Goal: Task Accomplishment & Management: Use online tool/utility

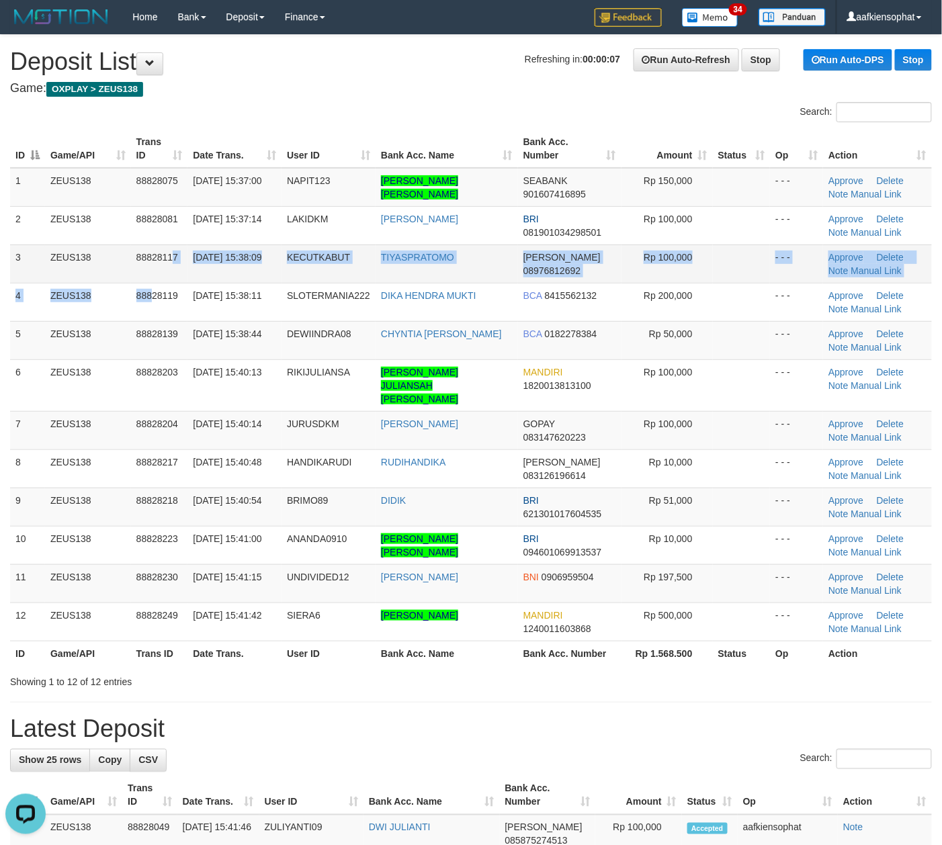
drag, startPoint x: 154, startPoint y: 294, endPoint x: 279, endPoint y: 275, distance: 127.0
click at [188, 277] on tbody "1 ZEUS138 88828075 30/09/2025 15:37:00 NAPIT123 ARIEL JHONPITER NAPITUPULU SEAB…" at bounding box center [471, 405] width 922 height 474
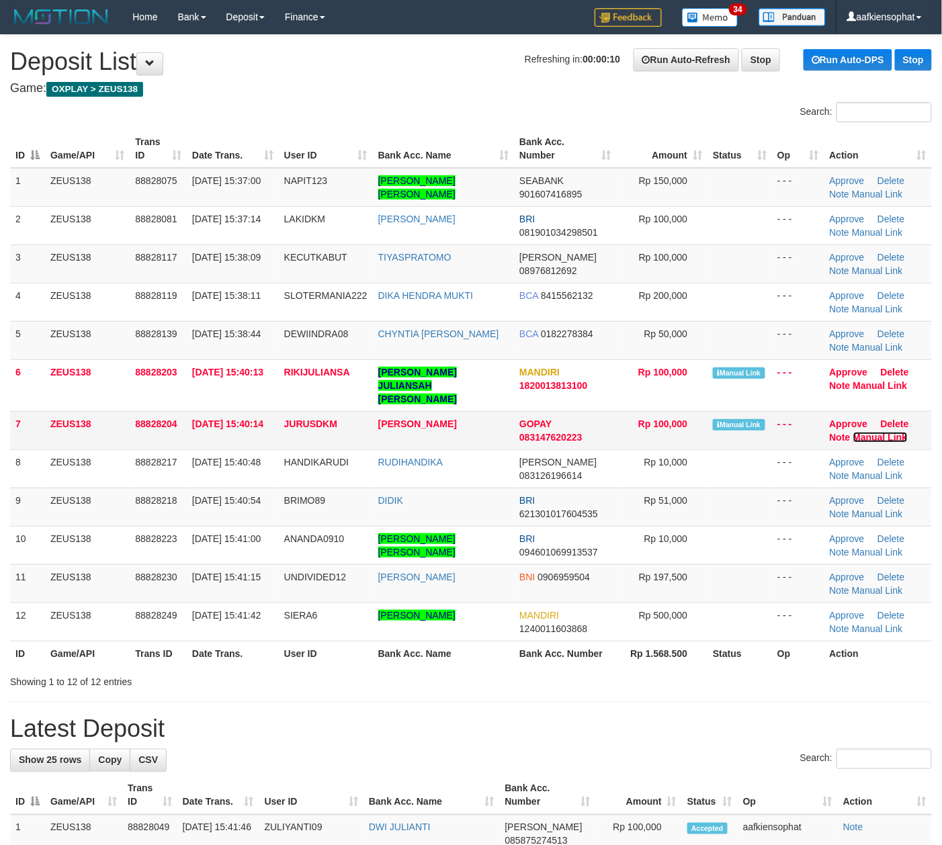
click at [877, 432] on link "Manual Link" at bounding box center [880, 437] width 54 height 11
drag, startPoint x: 262, startPoint y: 253, endPoint x: 333, endPoint y: 259, distance: 71.4
click at [270, 253] on td "30/09/2025 15:38:09" at bounding box center [233, 263] width 92 height 38
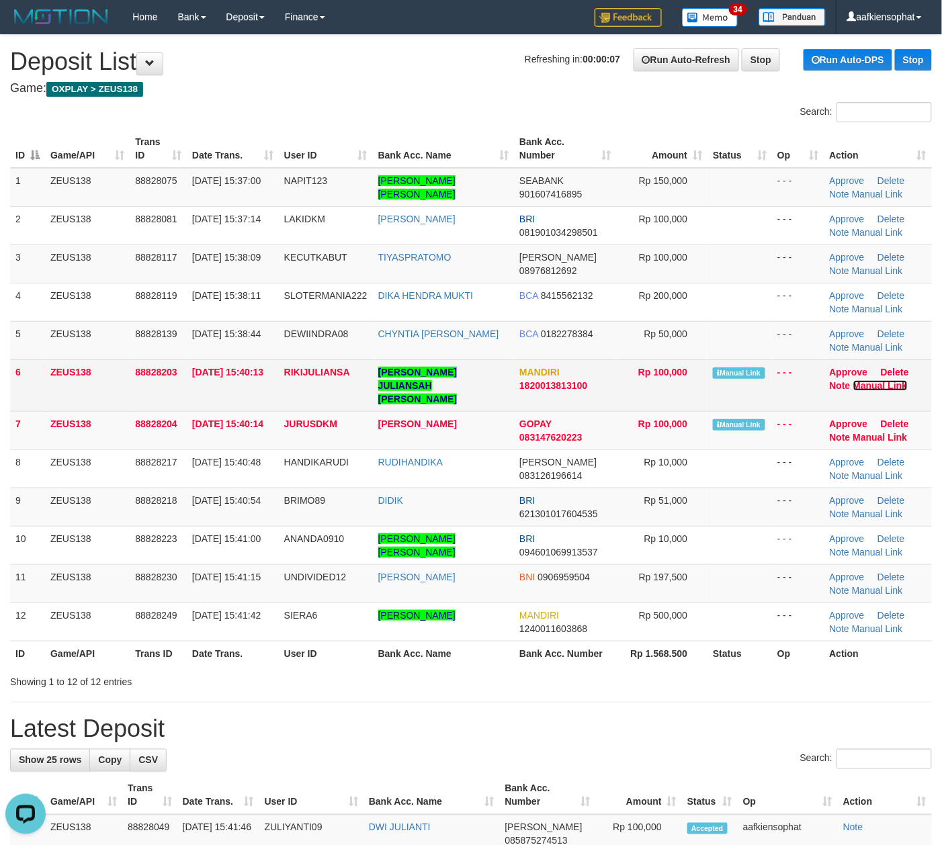
click at [858, 382] on link "Manual Link" at bounding box center [880, 385] width 54 height 11
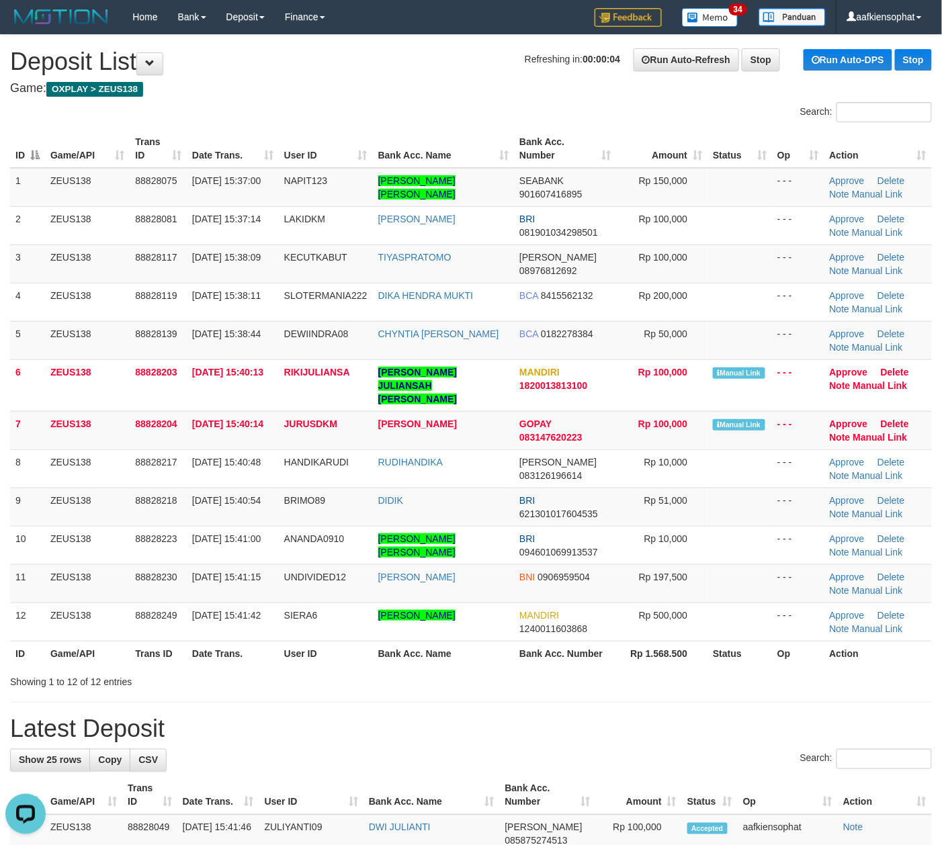
drag, startPoint x: 308, startPoint y: 153, endPoint x: 950, endPoint y: 267, distance: 652.2
click at [382, 167] on tr "ID Game/API Trans ID Date Trans. User ID Bank Acc. Name Bank Acc. Number Amount…" at bounding box center [471, 149] width 922 height 38
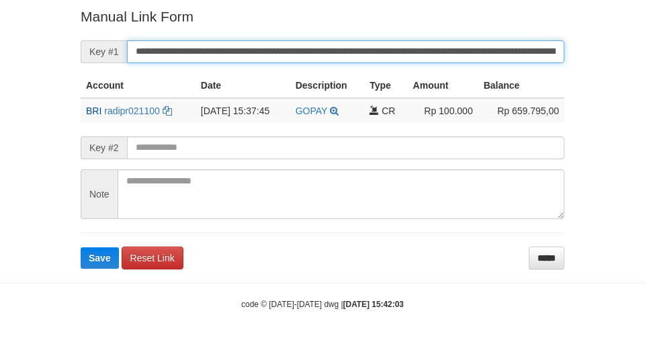
click at [81, 247] on button "Save" at bounding box center [100, 257] width 38 height 21
click at [285, 54] on input "**********" at bounding box center [345, 51] width 437 height 23
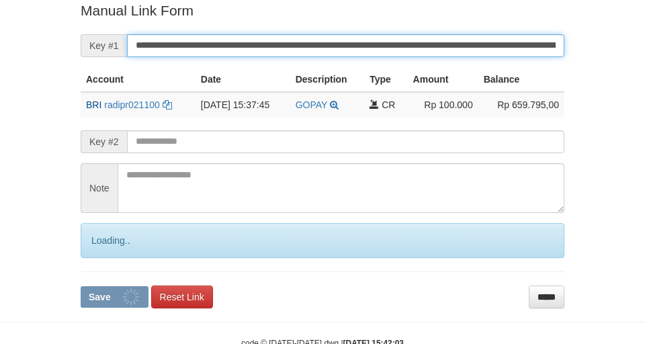
click at [81, 286] on button "Save" at bounding box center [115, 296] width 68 height 21
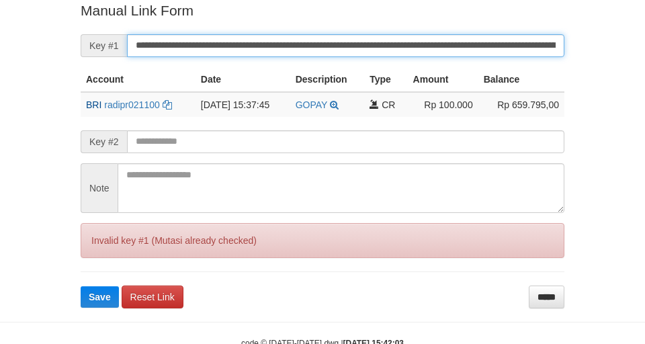
click at [81, 286] on button "Save" at bounding box center [100, 296] width 38 height 21
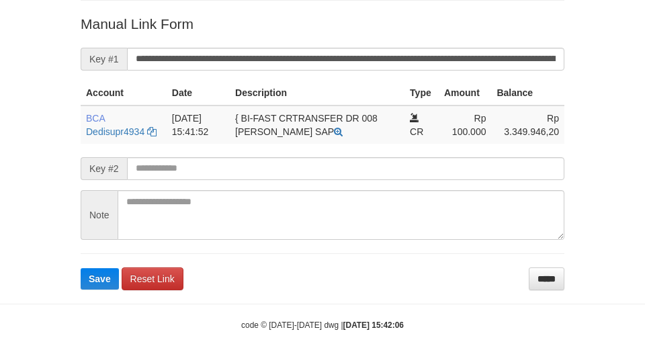
click at [81, 268] on button "Save" at bounding box center [100, 278] width 38 height 21
click at [308, 48] on input "**********" at bounding box center [345, 59] width 437 height 23
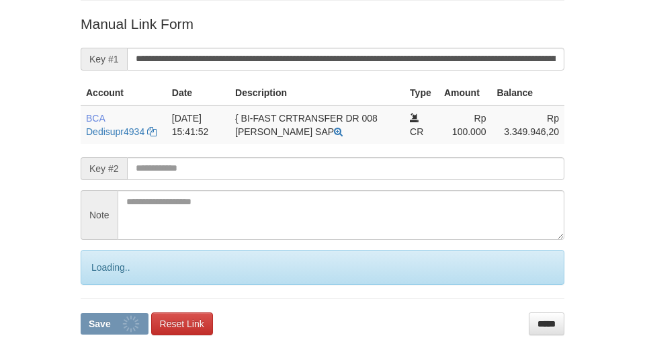
click at [81, 313] on button "Save" at bounding box center [115, 323] width 68 height 21
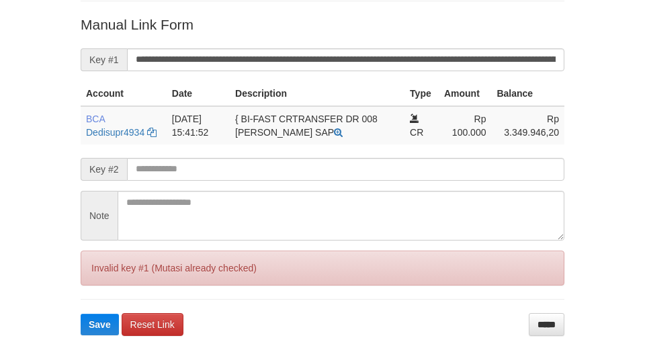
click at [81, 314] on button "Save" at bounding box center [100, 324] width 38 height 21
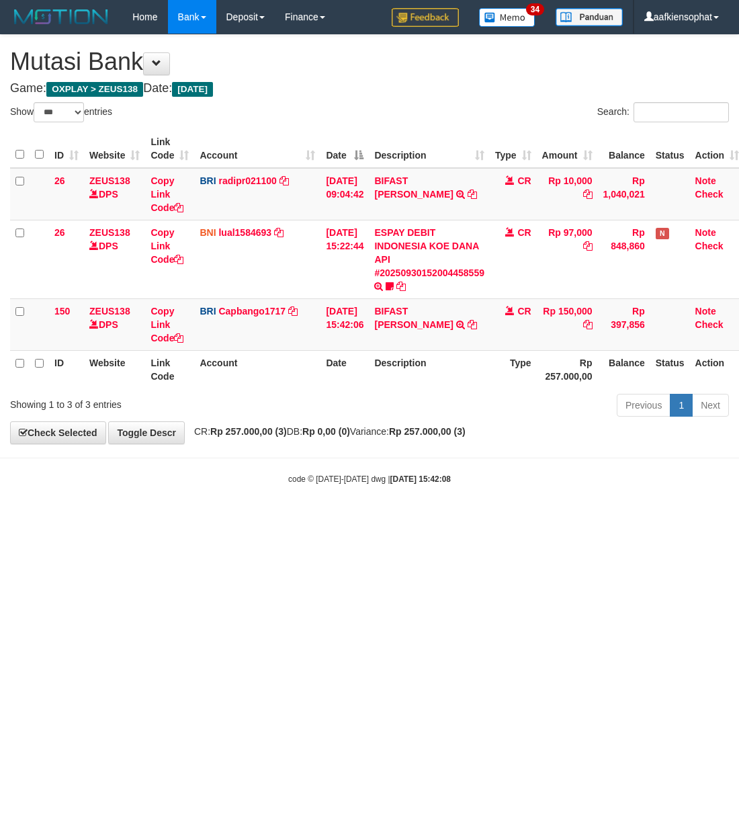
select select "***"
click at [347, 353] on th "Date" at bounding box center [344, 369] width 48 height 38
select select "***"
drag, startPoint x: 431, startPoint y: 318, endPoint x: 417, endPoint y: 307, distance: 17.2
click at [417, 307] on td "BIFAST [PERSON_NAME] TRANSFER NBMB BIFAST [PERSON_NAME] TO HELMI" at bounding box center [429, 324] width 121 height 52
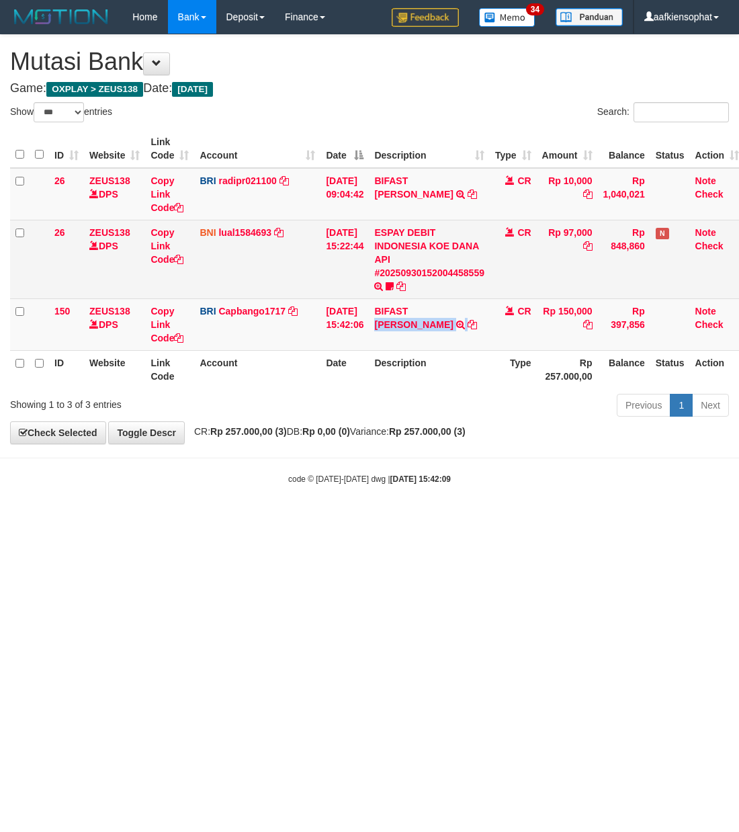
copy td "[PERSON_NAME]"
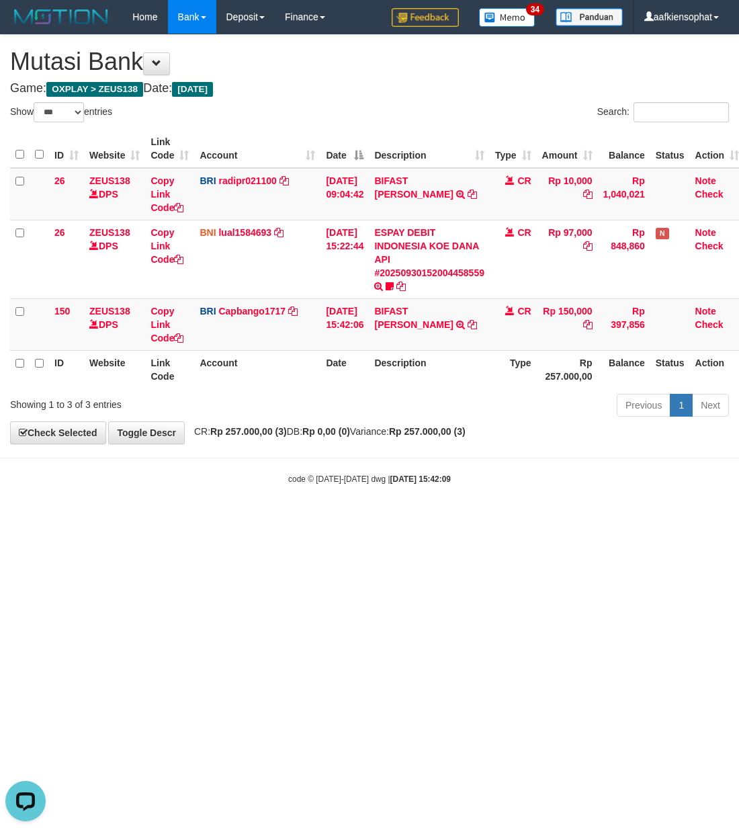
drag, startPoint x: 325, startPoint y: 403, endPoint x: 259, endPoint y: 383, distance: 68.8
click at [321, 402] on div "Previous 1 Next" at bounding box center [523, 406] width 411 height 29
click at [170, 336] on link "Copy Link Code" at bounding box center [166, 325] width 33 height 38
drag, startPoint x: 562, startPoint y: 269, endPoint x: 723, endPoint y: 197, distance: 176.5
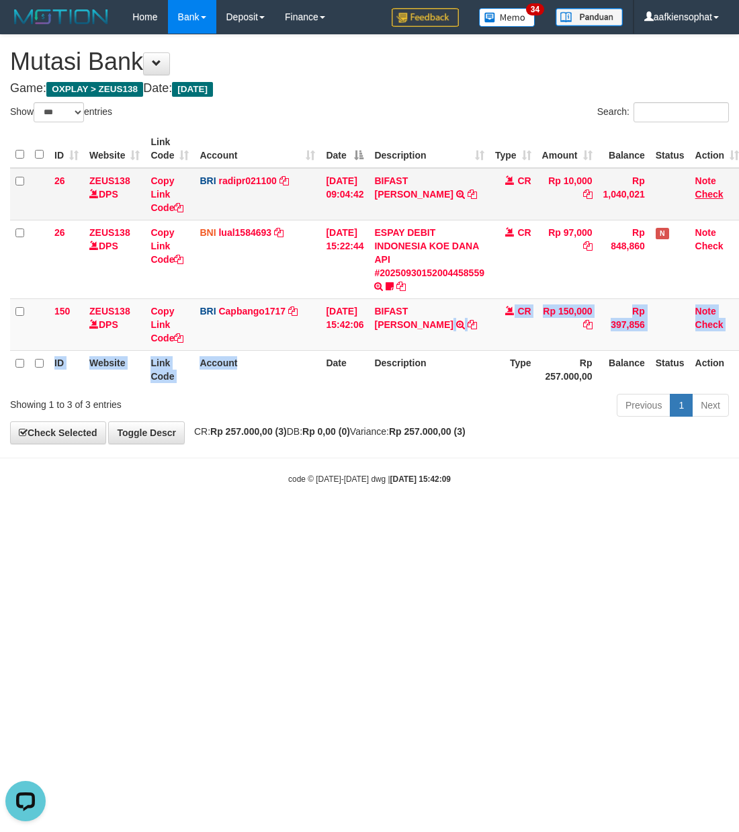
click at [677, 218] on table "ID Website Link Code Account Date Description Type Amount Balance Status Action…" at bounding box center [377, 259] width 734 height 259
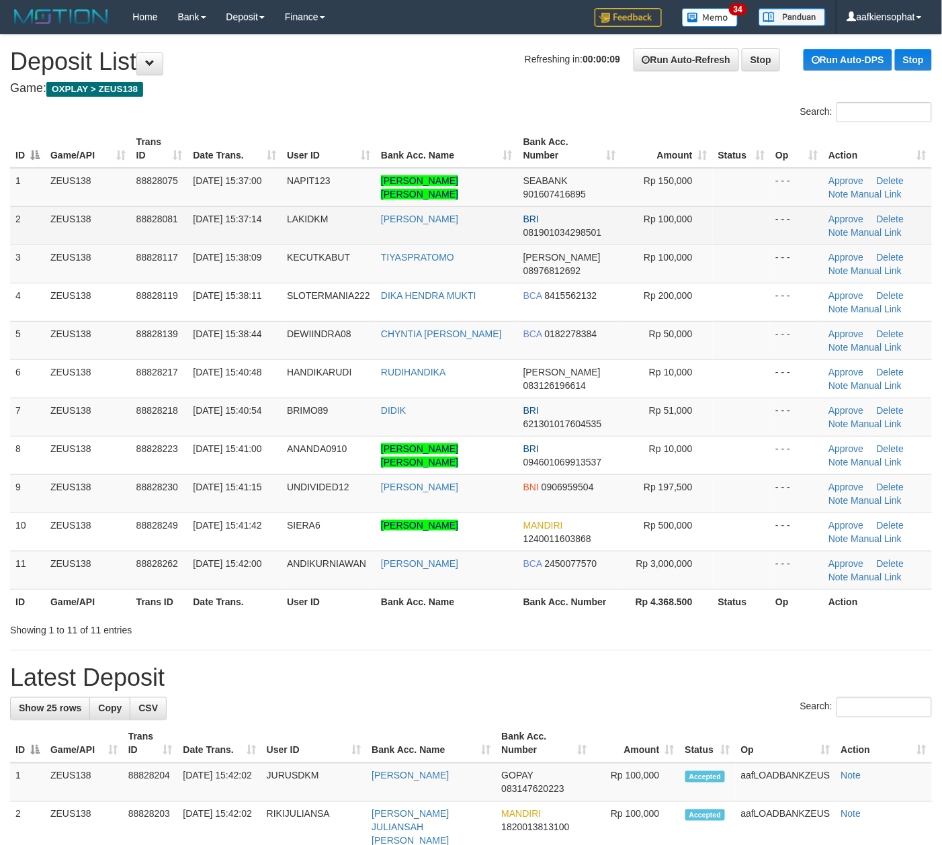
drag, startPoint x: 239, startPoint y: 154, endPoint x: 402, endPoint y: 235, distance: 181.7
click at [243, 159] on th "Date Trans." at bounding box center [234, 149] width 94 height 38
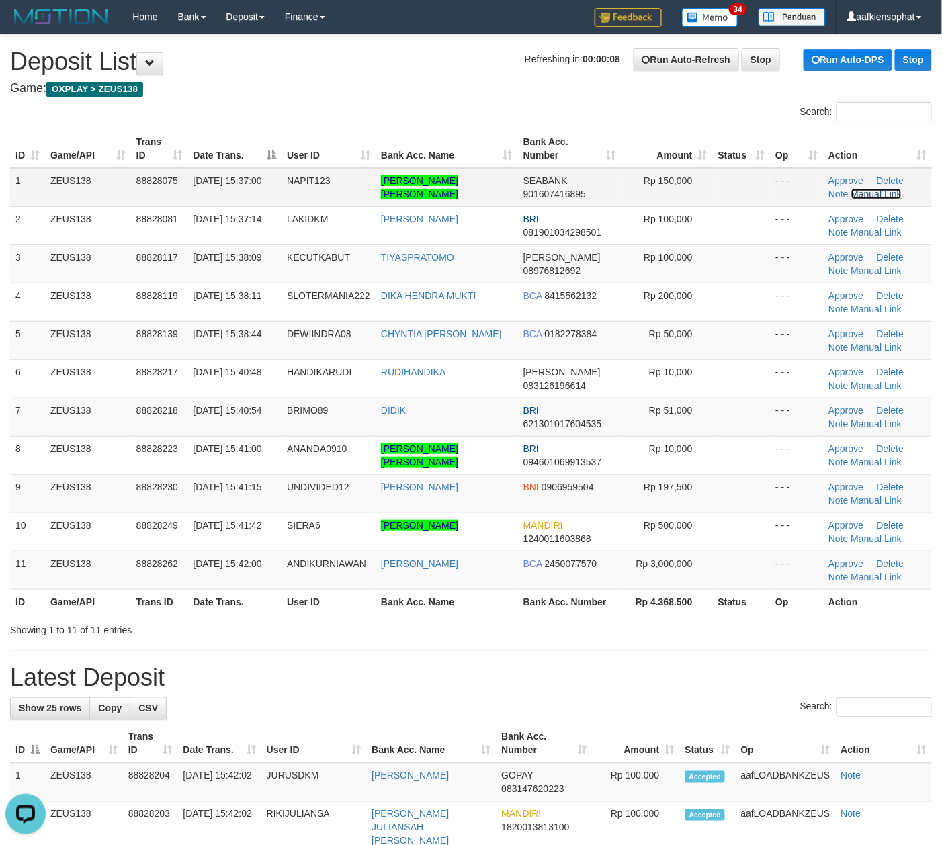
click at [866, 191] on link "Manual Link" at bounding box center [876, 194] width 51 height 11
drag, startPoint x: 283, startPoint y: 291, endPoint x: 316, endPoint y: 280, distance: 34.6
click at [307, 283] on tr "4 ZEUS138 88828119 30/09/2025 15:38:11 SLOTERMANIA222 DIKA HENDRA MUKTI BCA 841…" at bounding box center [471, 302] width 922 height 38
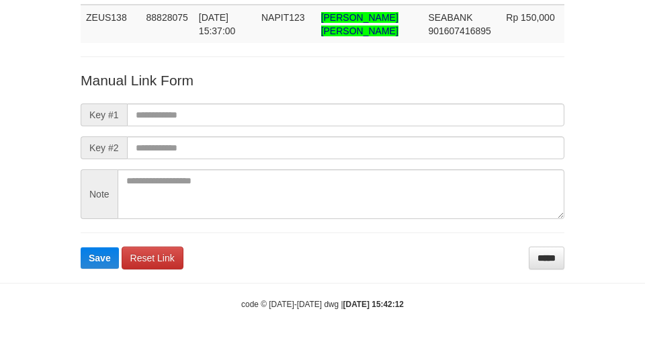
scroll to position [98, 0]
drag, startPoint x: 380, startPoint y: 101, endPoint x: 116, endPoint y: 105, distance: 264.0
click at [375, 101] on form "Manual Link Form Key #1 Key #2 Note Save Reset Link *****" at bounding box center [323, 170] width 484 height 199
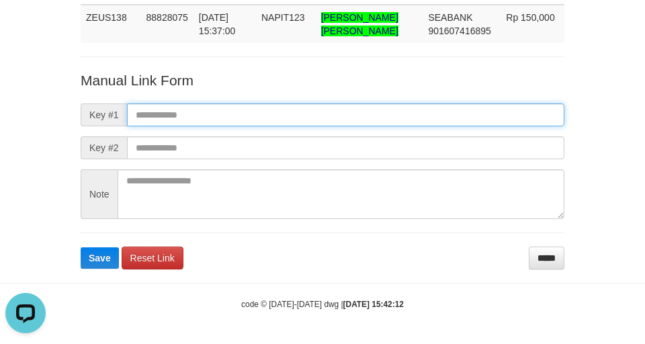
drag, startPoint x: 224, startPoint y: 120, endPoint x: 9, endPoint y: 107, distance: 214.6
click at [222, 120] on input "text" at bounding box center [345, 114] width 437 height 23
paste input "**********"
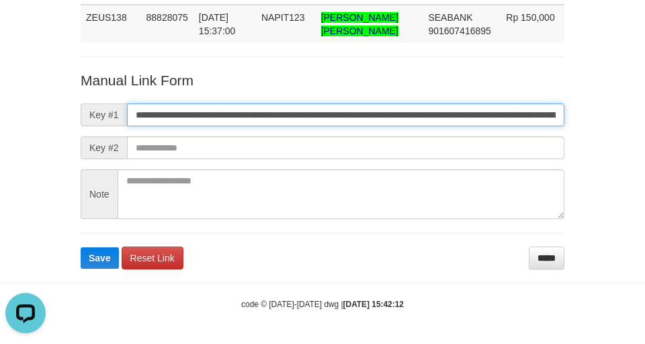
type input "**********"
click at [81, 247] on button "Save" at bounding box center [100, 257] width 38 height 21
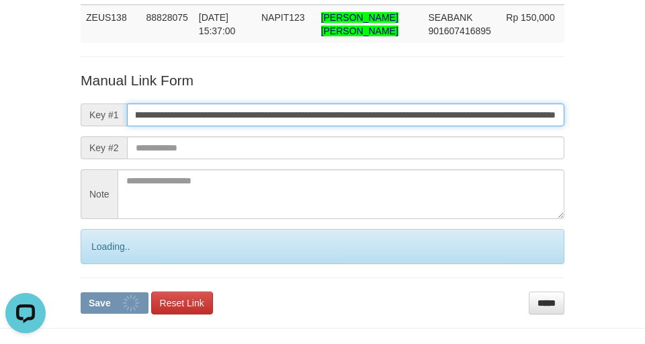
click at [81, 292] on button "Save" at bounding box center [115, 302] width 68 height 21
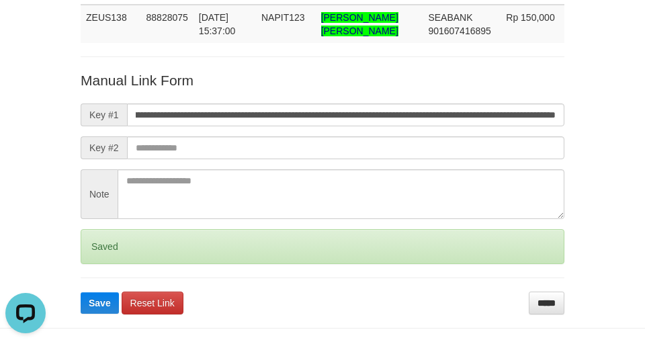
scroll to position [0, 0]
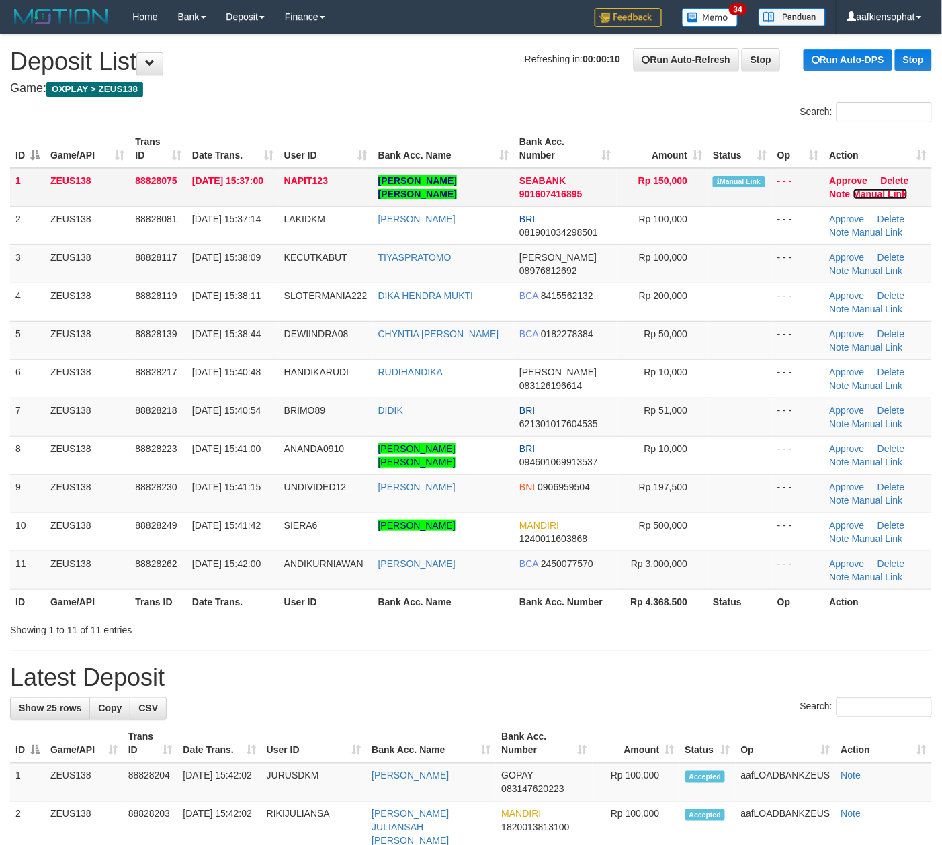
click at [864, 197] on link "Manual Link" at bounding box center [880, 194] width 54 height 11
click at [853, 189] on link "Manual Link" at bounding box center [880, 194] width 54 height 11
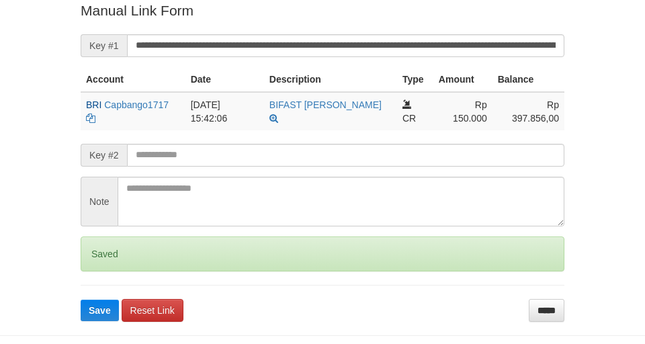
click at [81, 300] on button "Save" at bounding box center [100, 310] width 38 height 21
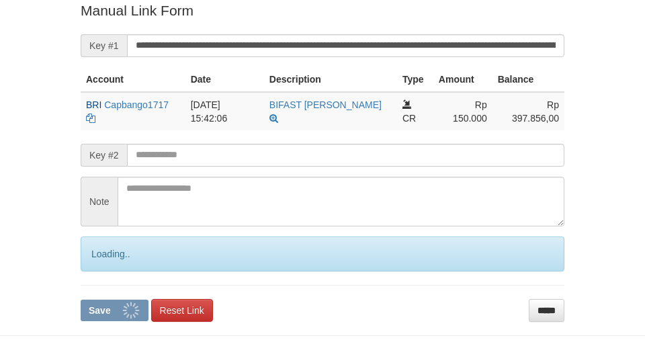
click at [81, 300] on button "Save" at bounding box center [115, 310] width 68 height 21
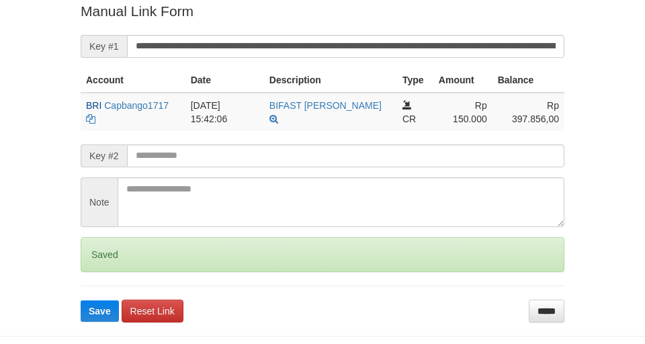
click at [81, 300] on button "Save" at bounding box center [100, 310] width 38 height 21
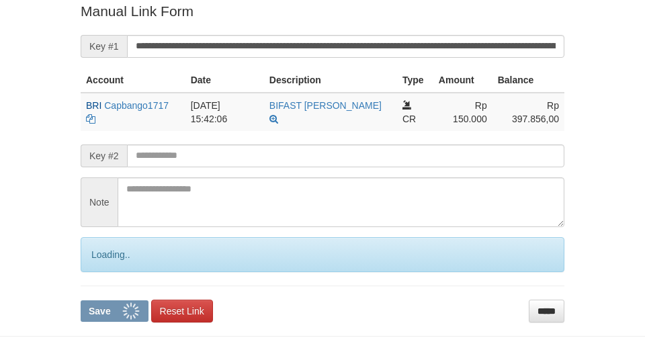
click at [81, 300] on button "Save" at bounding box center [115, 310] width 68 height 21
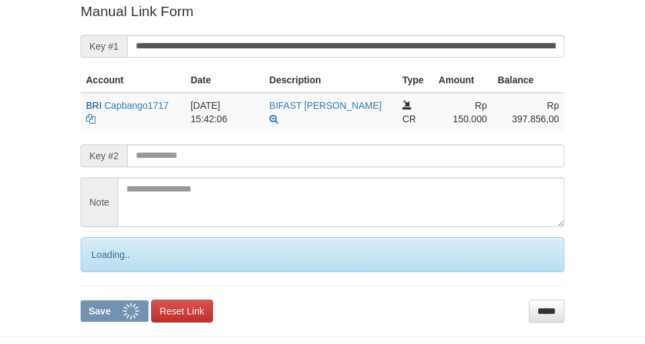
scroll to position [277, 0]
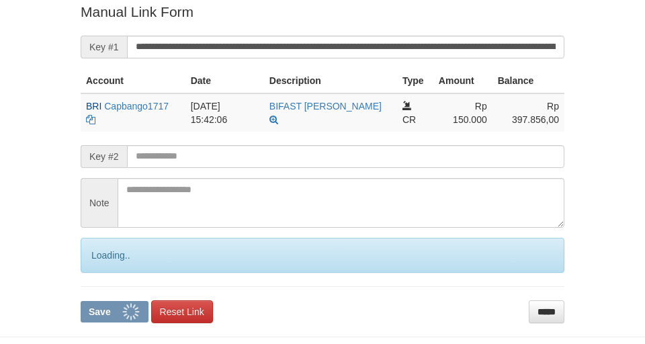
click at [81, 301] on button "Save" at bounding box center [115, 311] width 68 height 21
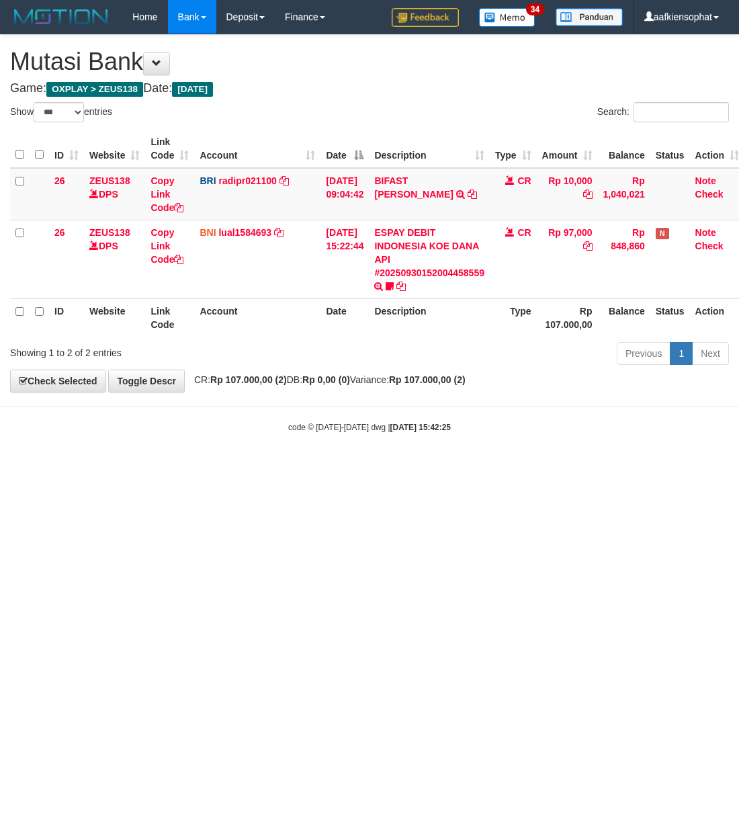
select select "***"
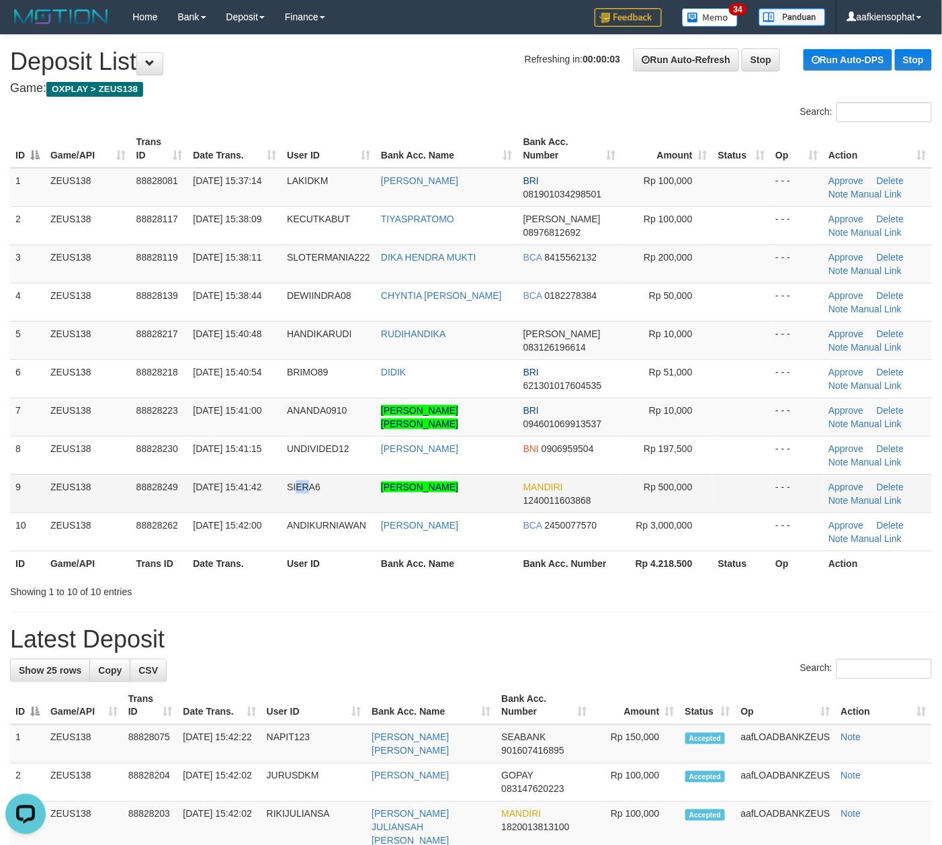
drag, startPoint x: 312, startPoint y: 500, endPoint x: 527, endPoint y: 486, distance: 215.4
click at [336, 500] on td "SIERA6" at bounding box center [328, 493] width 94 height 38
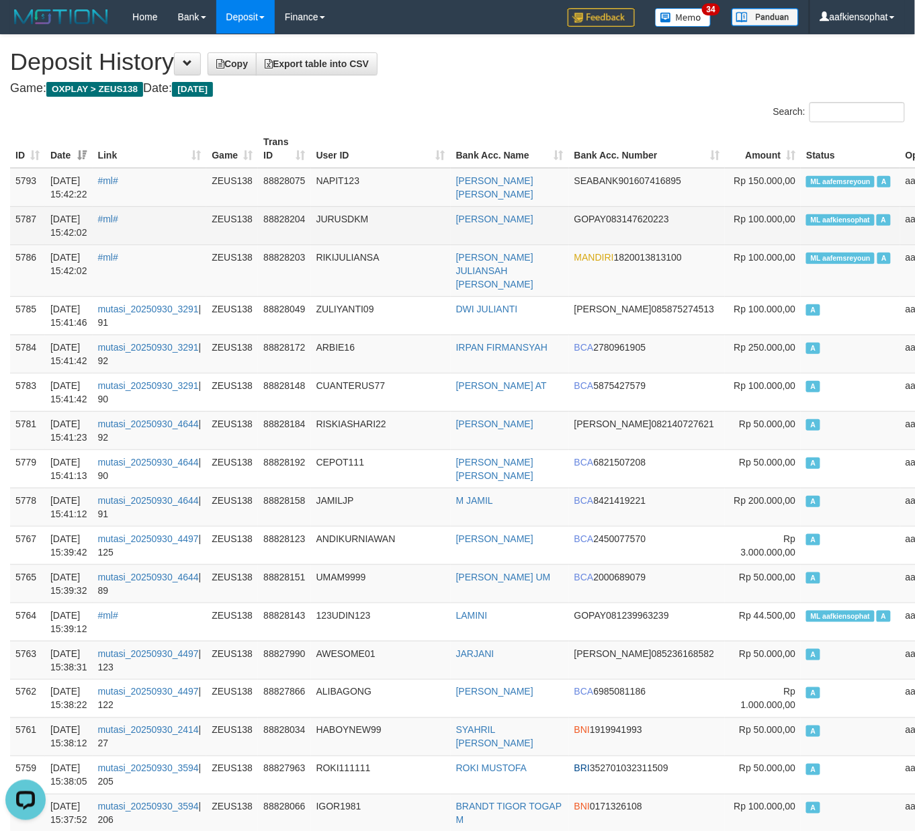
click at [806, 216] on span "ML aafkiensophat" at bounding box center [840, 219] width 68 height 11
copy td "aafkiensophat"
click at [806, 216] on span "ML aafkiensophat" at bounding box center [840, 219] width 68 height 11
copy td "ML aafkiensophat A"
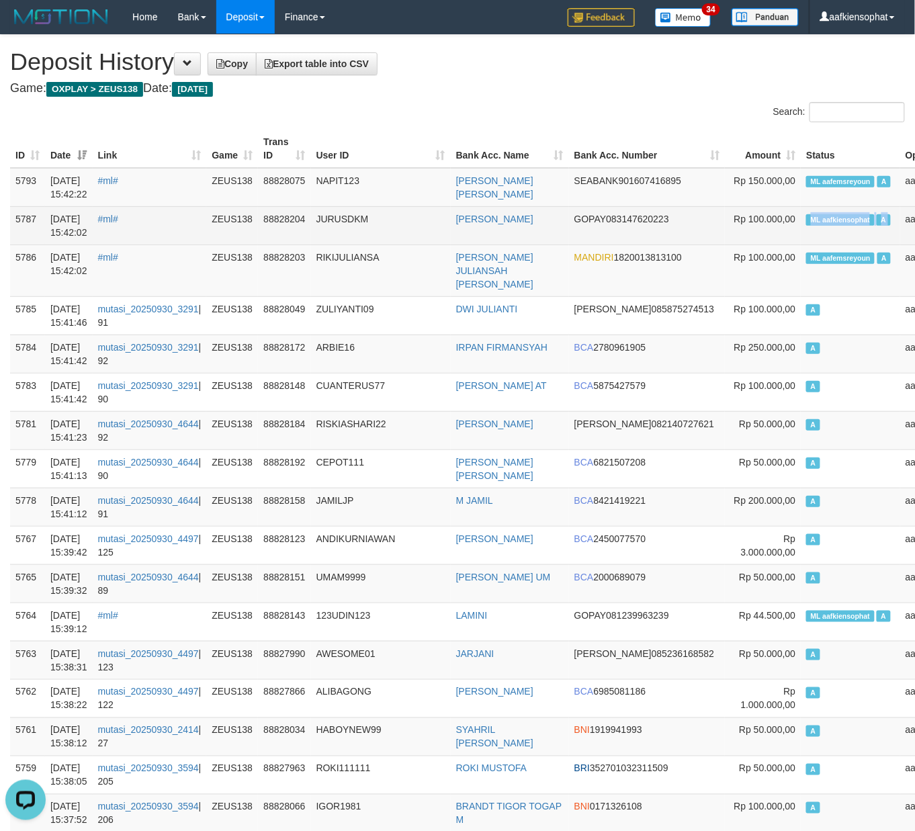
click at [806, 216] on span "ML aafkiensophat" at bounding box center [840, 219] width 68 height 11
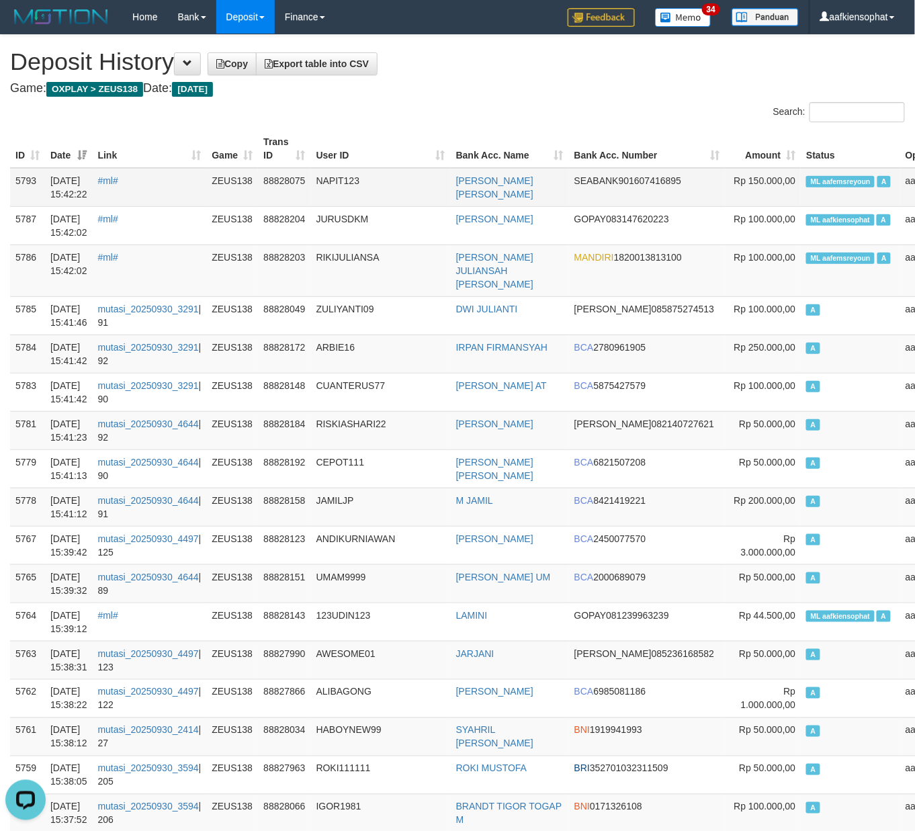
click at [801, 189] on td "ML aafemsreyoun A" at bounding box center [850, 187] width 99 height 39
copy td "aafemsreyoun"
copy td "ML aafemsreyoun A"
click at [801, 189] on td "ML aafemsreyoun A" at bounding box center [850, 187] width 99 height 39
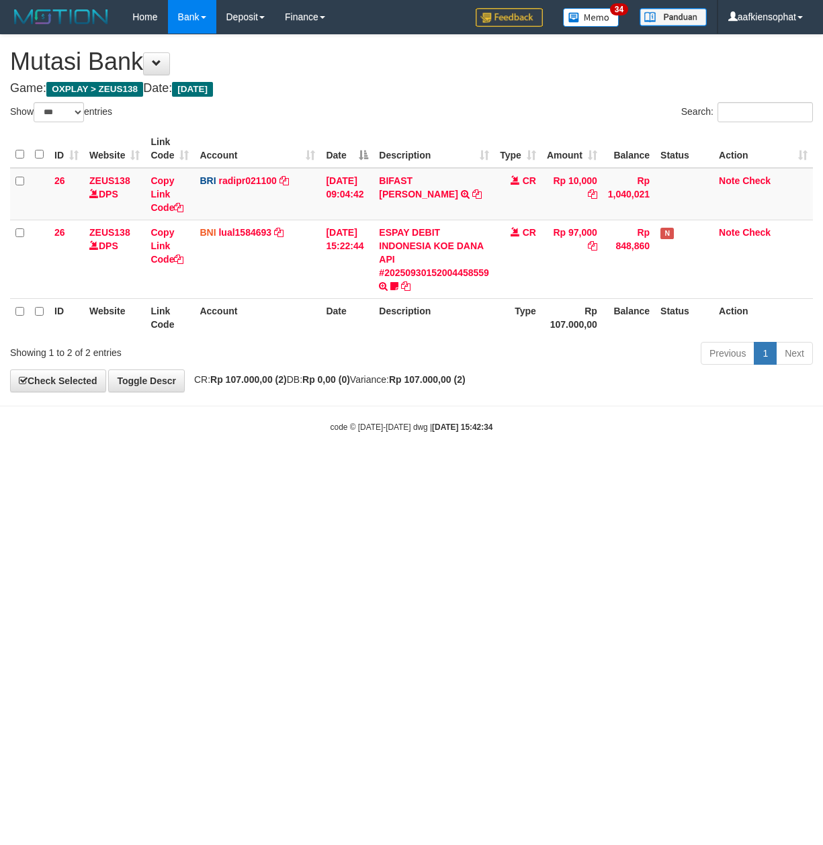
select select "***"
drag, startPoint x: 511, startPoint y: 504, endPoint x: 477, endPoint y: 523, distance: 39.1
click at [500, 467] on html "Toggle navigation Home Bank Account List Load By Website Group [OXPLAY] ZEUS138…" at bounding box center [411, 233] width 823 height 467
select select "***"
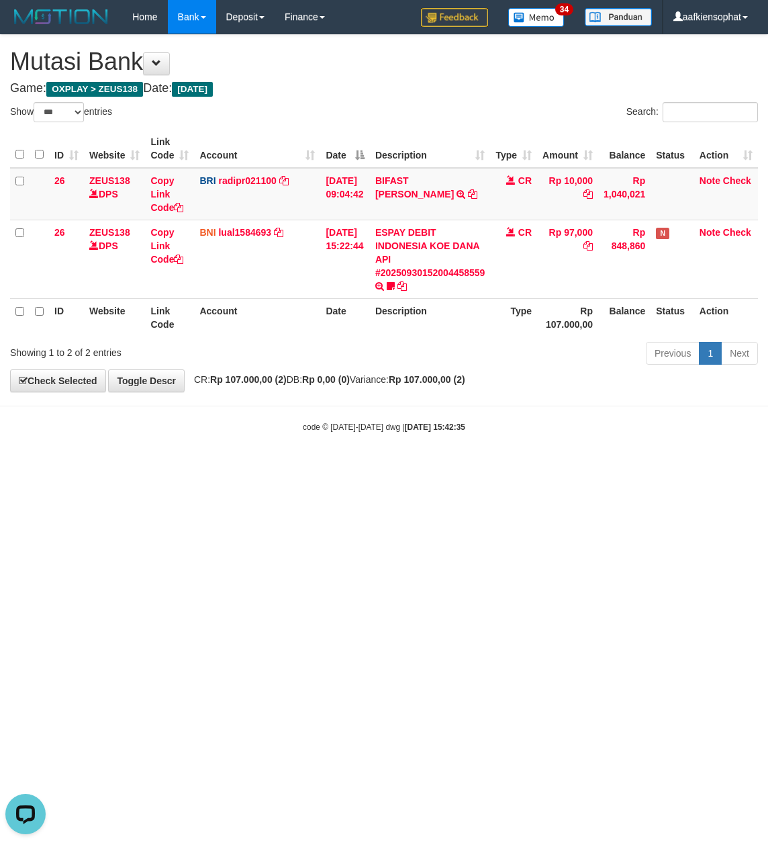
click at [382, 467] on html "Toggle navigation Home Bank Account List Load By Website Group [OXPLAY] ZEUS138…" at bounding box center [384, 233] width 768 height 467
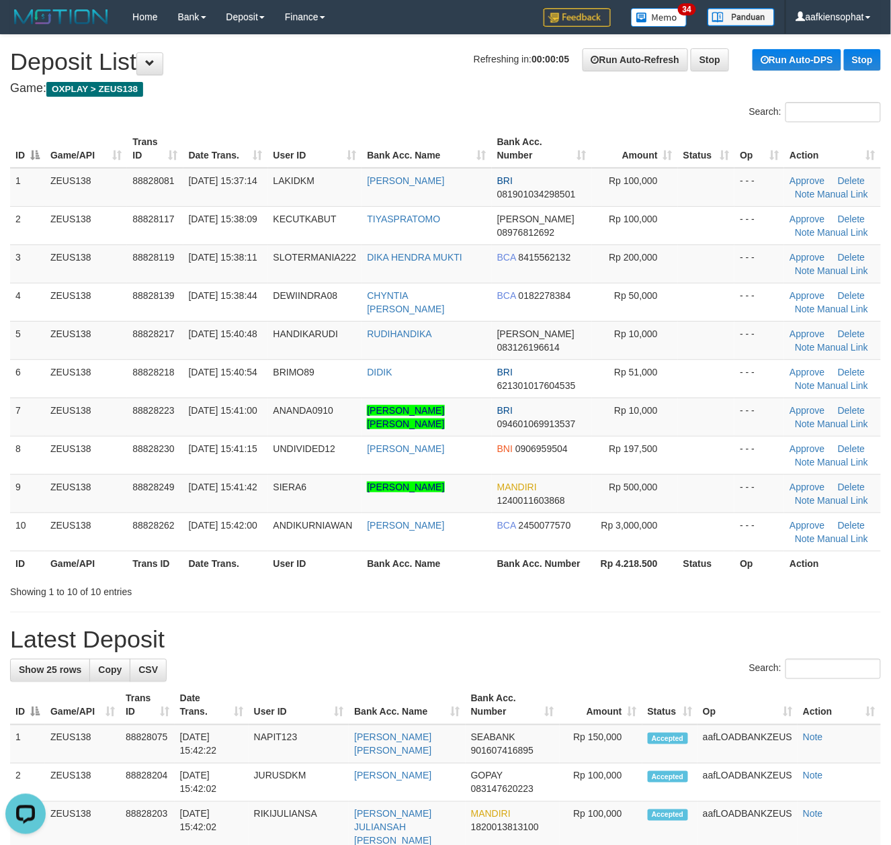
click at [666, 116] on div "Search:" at bounding box center [667, 114] width 425 height 24
drag, startPoint x: 324, startPoint y: 409, endPoint x: 901, endPoint y: 462, distance: 580.1
click at [430, 425] on tr "7 ZEUS138 88828223 [DATE] 15:41:00 ANANDA0910 [PERSON_NAME] [PERSON_NAME] BRI 0…" at bounding box center [445, 417] width 871 height 38
drag, startPoint x: 26, startPoint y: 508, endPoint x: 901, endPoint y: 617, distance: 882.5
click at [109, 531] on tbody "1 ZEUS138 88828081 [DATE] 15:37:14 LAKIDKM ISA AFRIZAL BRI 081901034298501 Rp 1…" at bounding box center [445, 360] width 871 height 384
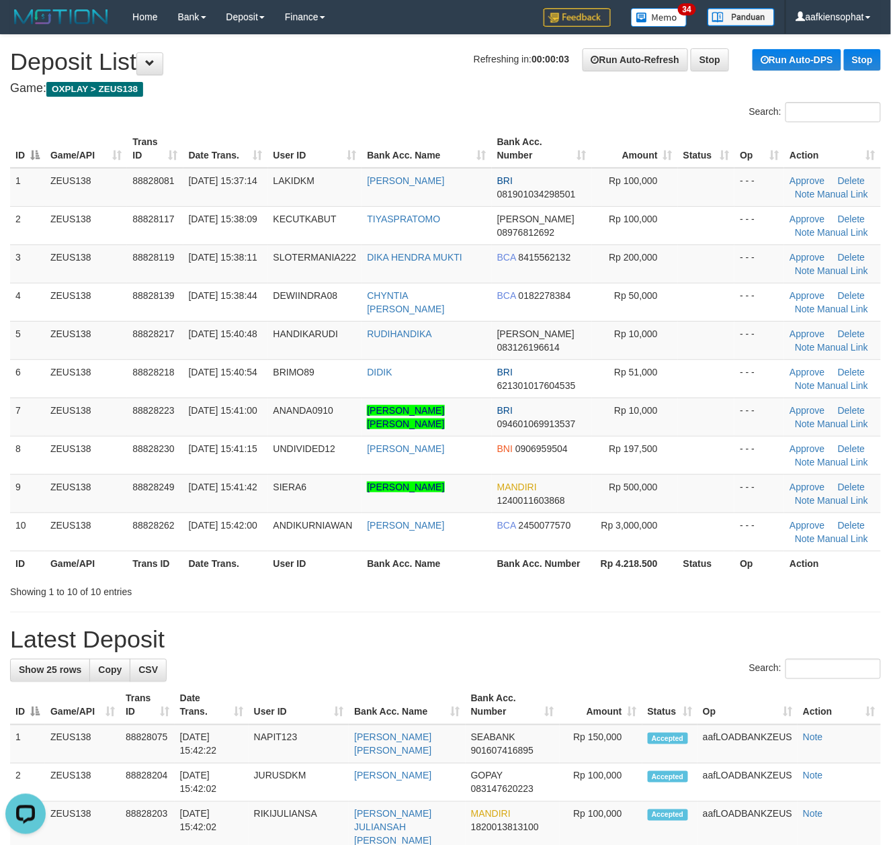
drag, startPoint x: 105, startPoint y: 552, endPoint x: 717, endPoint y: 568, distance: 612.1
click at [197, 563] on tr "ID Game/API Trans ID Date Trans. User ID Bank Acc. Name Bank Acc. Number Rp 4.2…" at bounding box center [445, 563] width 871 height 25
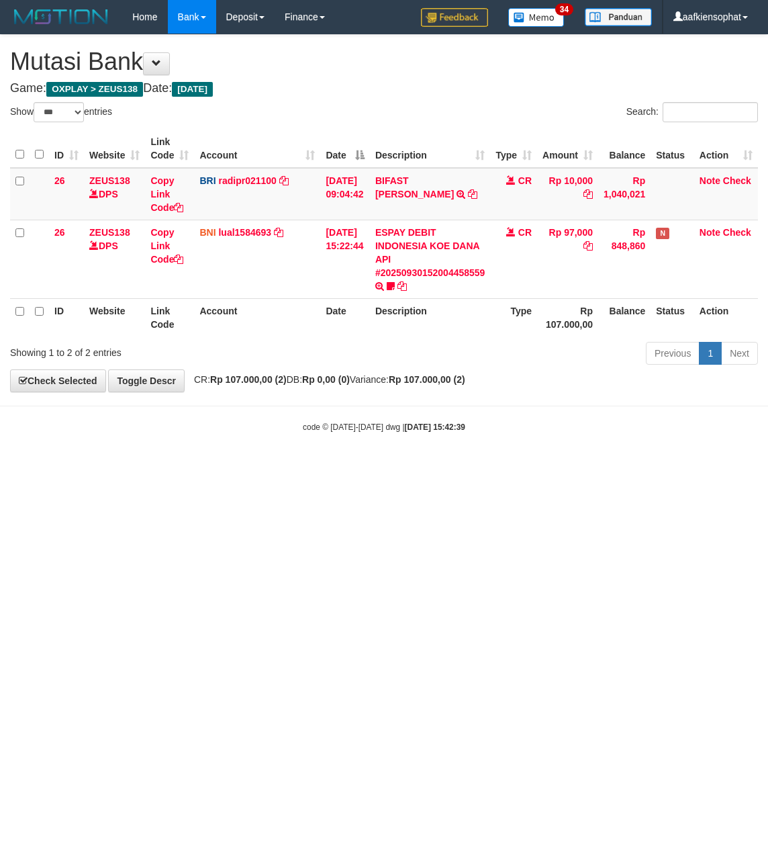
select select "***"
drag, startPoint x: 489, startPoint y: 441, endPoint x: 3, endPoint y: 436, distance: 485.7
click at [433, 445] on body "Toggle navigation Home Bank Account List Load By Website Group [OXPLAY] ZEUS138…" at bounding box center [384, 233] width 768 height 467
click at [49, 467] on html "Toggle navigation Home Bank Account List Load By Website Group [OXPLAY] ZEUS138…" at bounding box center [384, 233] width 768 height 467
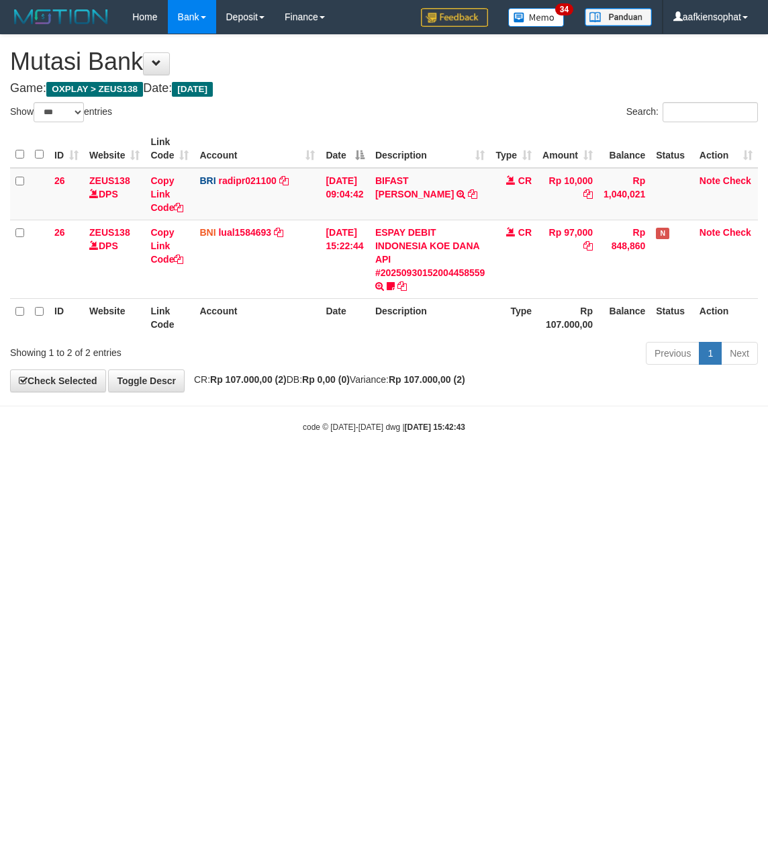
select select "***"
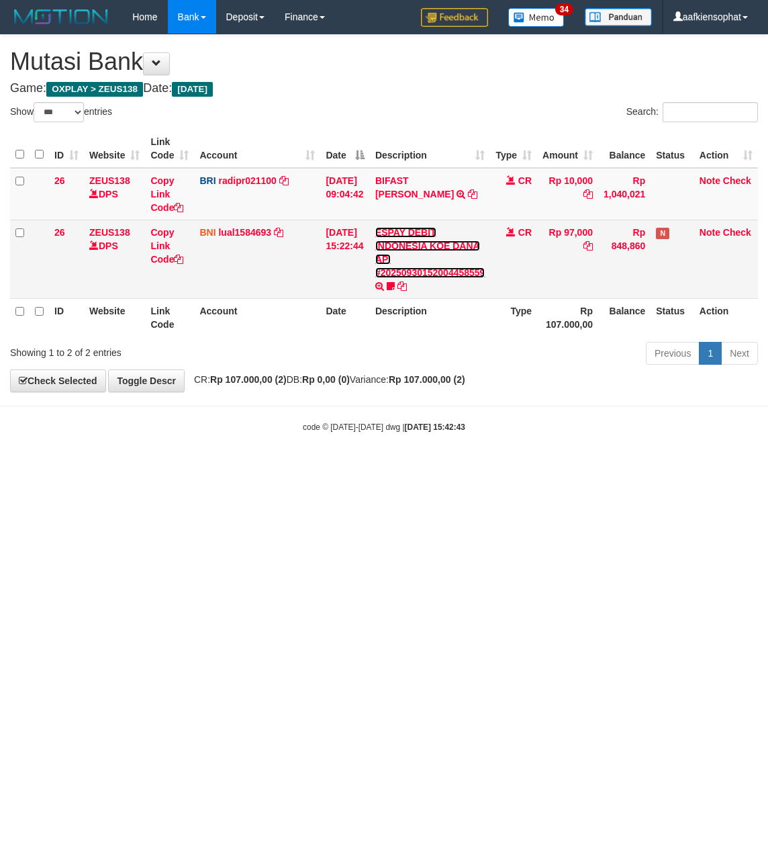
click at [431, 269] on link "ESPAY DEBIT INDONESIA KOE DANA API #20250930152004458559" at bounding box center [430, 252] width 110 height 51
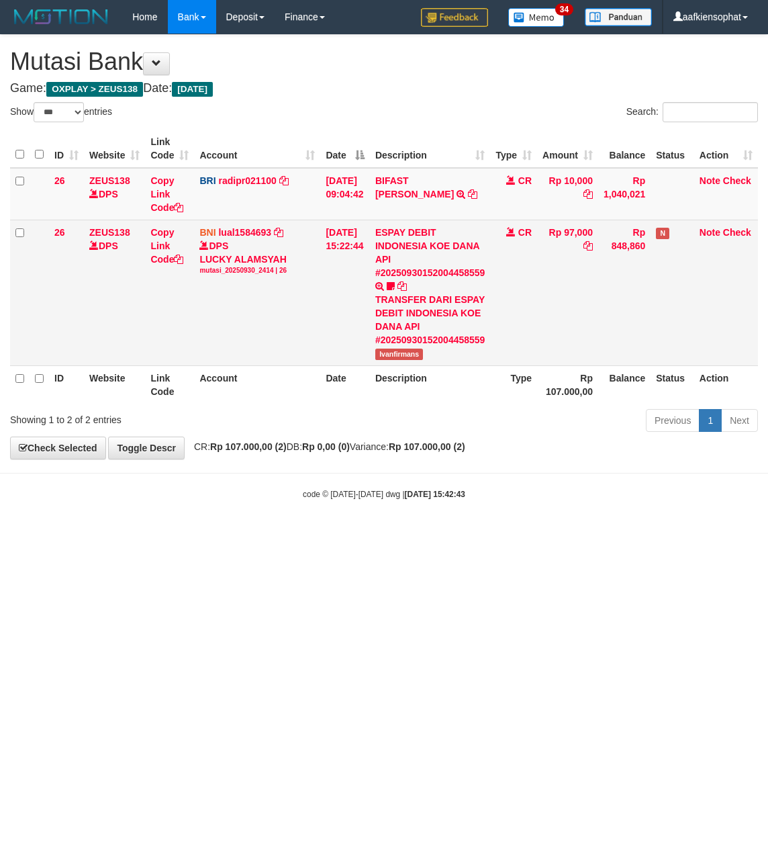
click at [404, 355] on span "Ivanfirmans" at bounding box center [399, 354] width 48 height 11
copy span "Ivanfirmans"
click at [404, 355] on span "Ivanfirmans" at bounding box center [399, 354] width 48 height 11
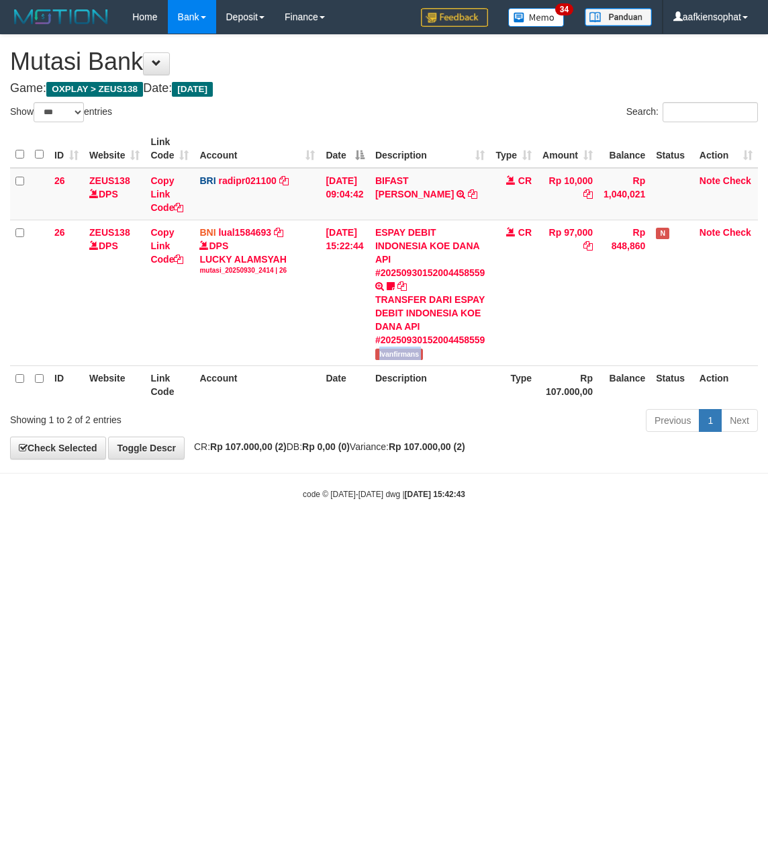
copy tr "Ivanfirmans"
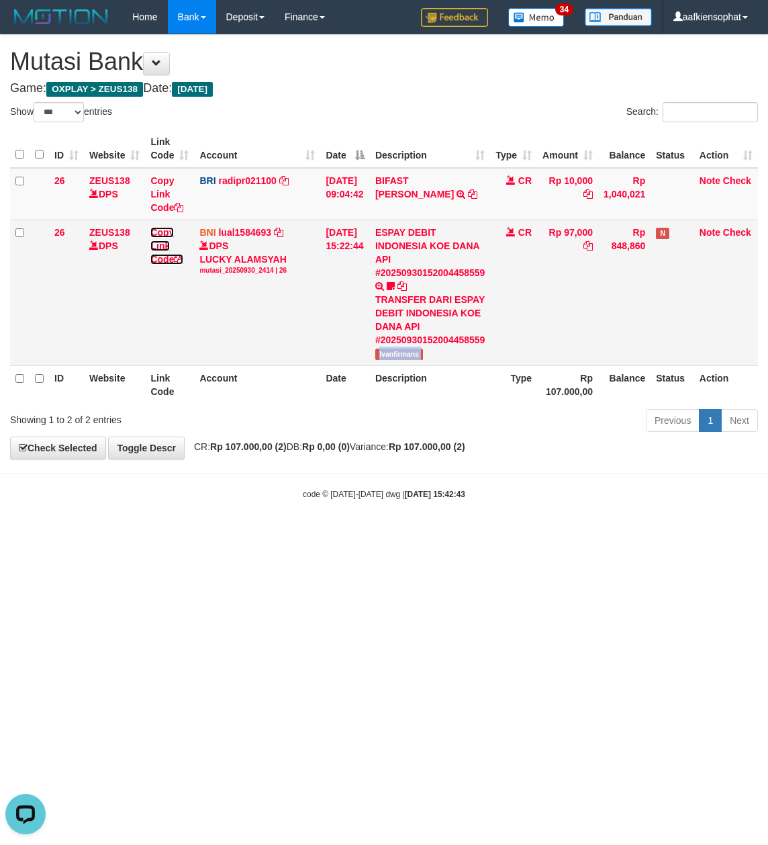
click at [157, 262] on link "Copy Link Code" at bounding box center [166, 246] width 33 height 38
copy tr "Ivanfirmans"
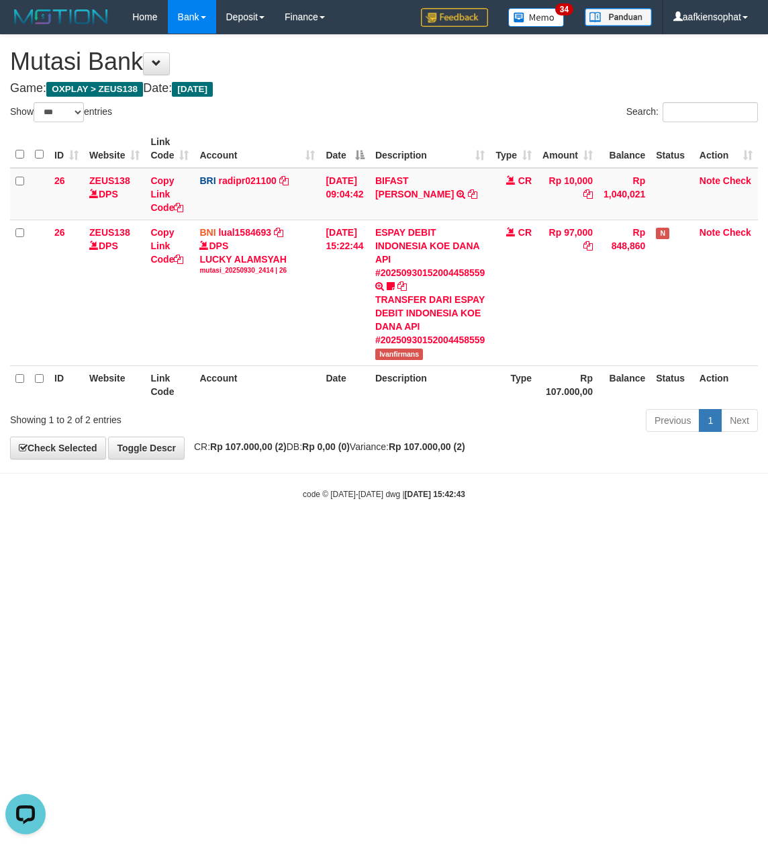
scroll to position [169, 0]
drag, startPoint x: 256, startPoint y: 566, endPoint x: 194, endPoint y: 594, distance: 68.2
click at [216, 534] on html "Toggle navigation Home Bank Account List Load By Website Group [OXPLAY] ZEUS138…" at bounding box center [384, 267] width 768 height 534
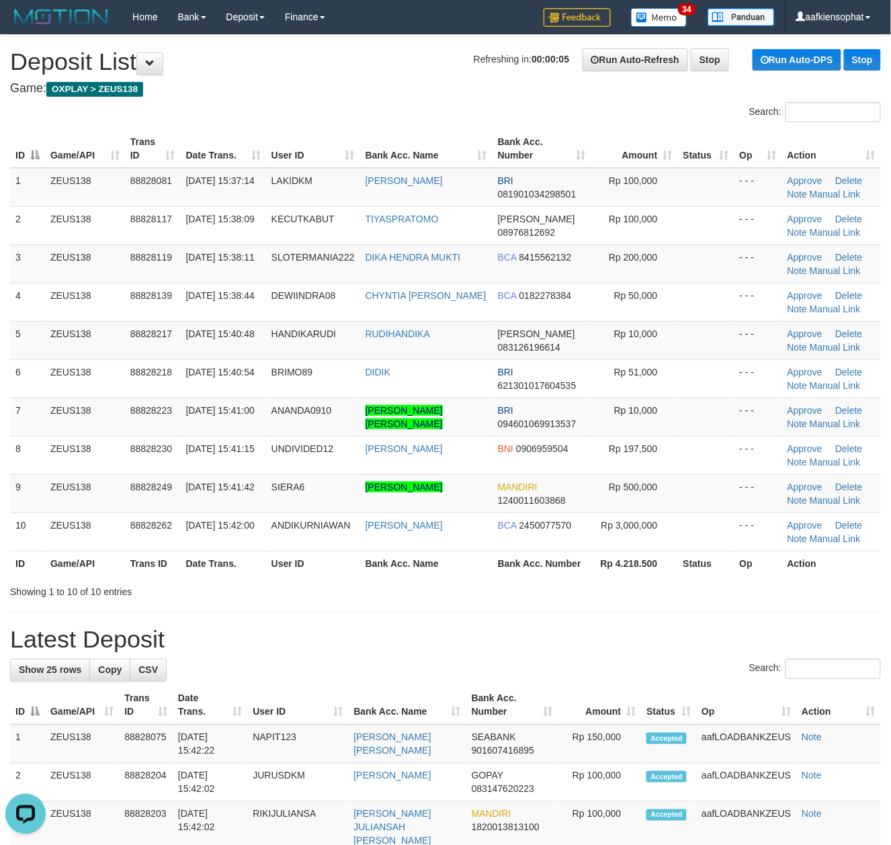
drag, startPoint x: 447, startPoint y: 619, endPoint x: 500, endPoint y: 600, distance: 56.1
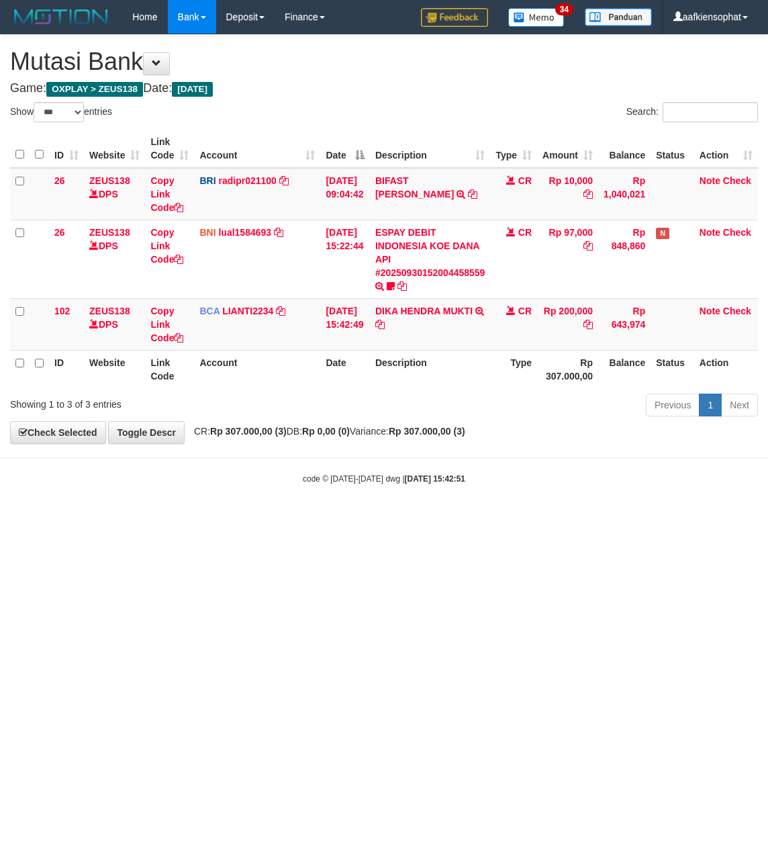
select select "***"
click at [288, 519] on html "Toggle navigation Home Bank Account List Load By Website Group [OXPLAY] ZEUS138…" at bounding box center [384, 259] width 768 height 519
select select "***"
click at [205, 519] on html "Toggle navigation Home Bank Account List Load By Website Group [OXPLAY] ZEUS138…" at bounding box center [384, 259] width 768 height 519
select select "***"
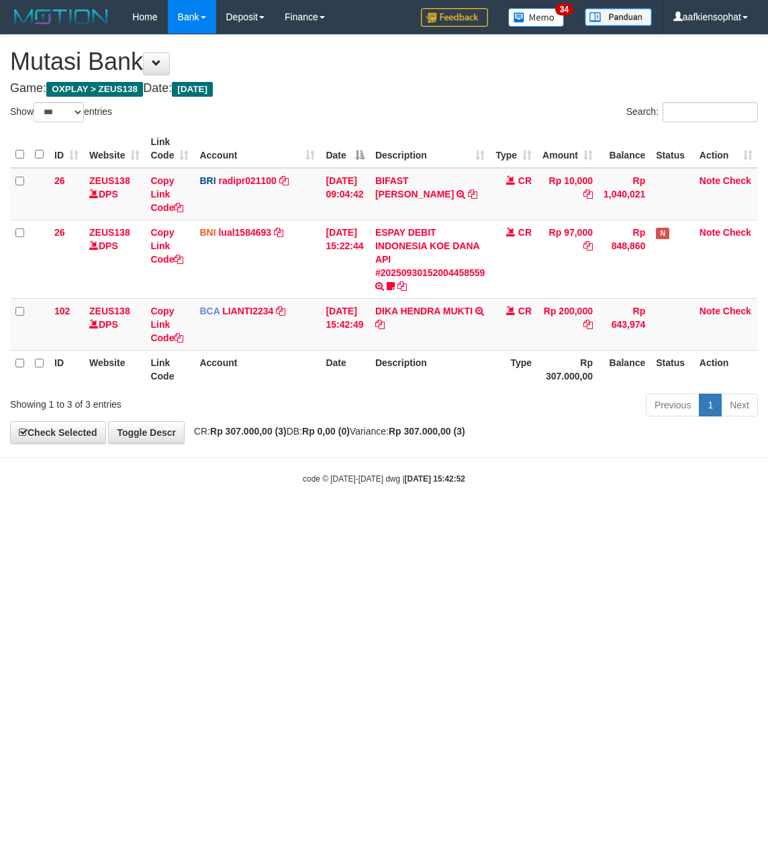
click at [259, 519] on html "Toggle navigation Home Bank Account List Load By Website Group [OXPLAY] ZEUS138…" at bounding box center [384, 259] width 768 height 519
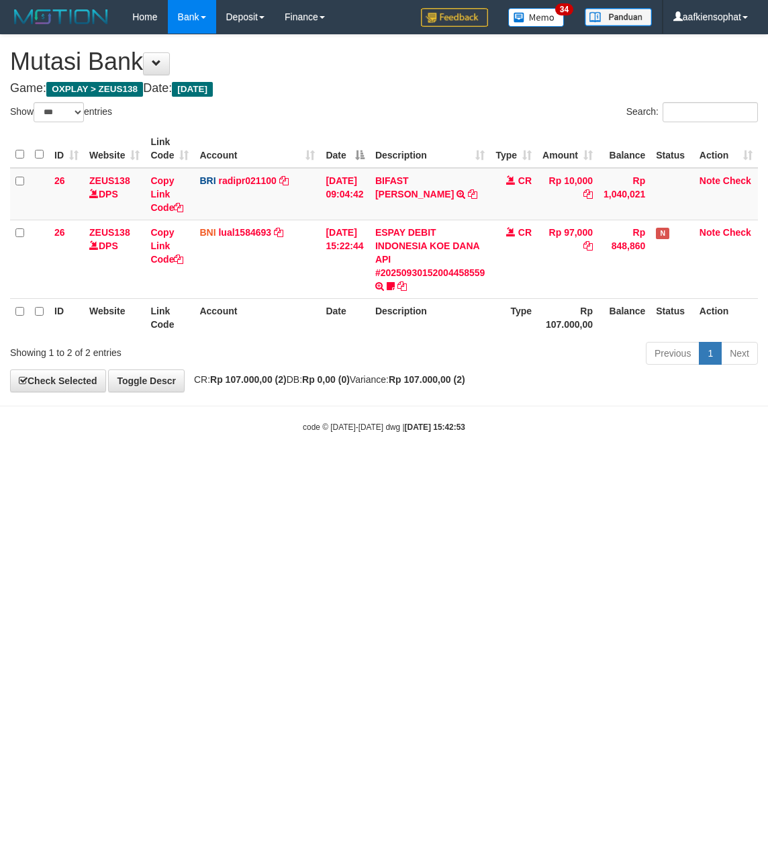
select select "***"
click at [203, 467] on html "Toggle navigation Home Bank Account List Load By Website Group [OXPLAY] ZEUS138…" at bounding box center [384, 233] width 768 height 467
select select "***"
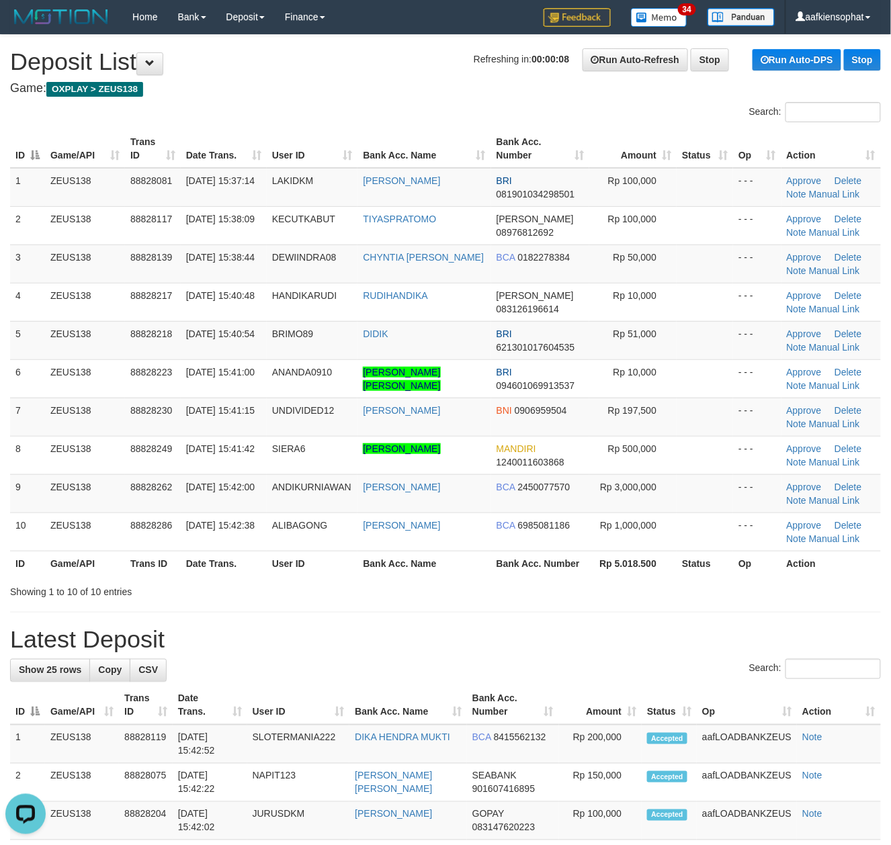
drag, startPoint x: 538, startPoint y: 586, endPoint x: 571, endPoint y: 556, distance: 44.2
click at [544, 586] on div "Showing 1 to 10 of 10 entries" at bounding box center [445, 589] width 891 height 19
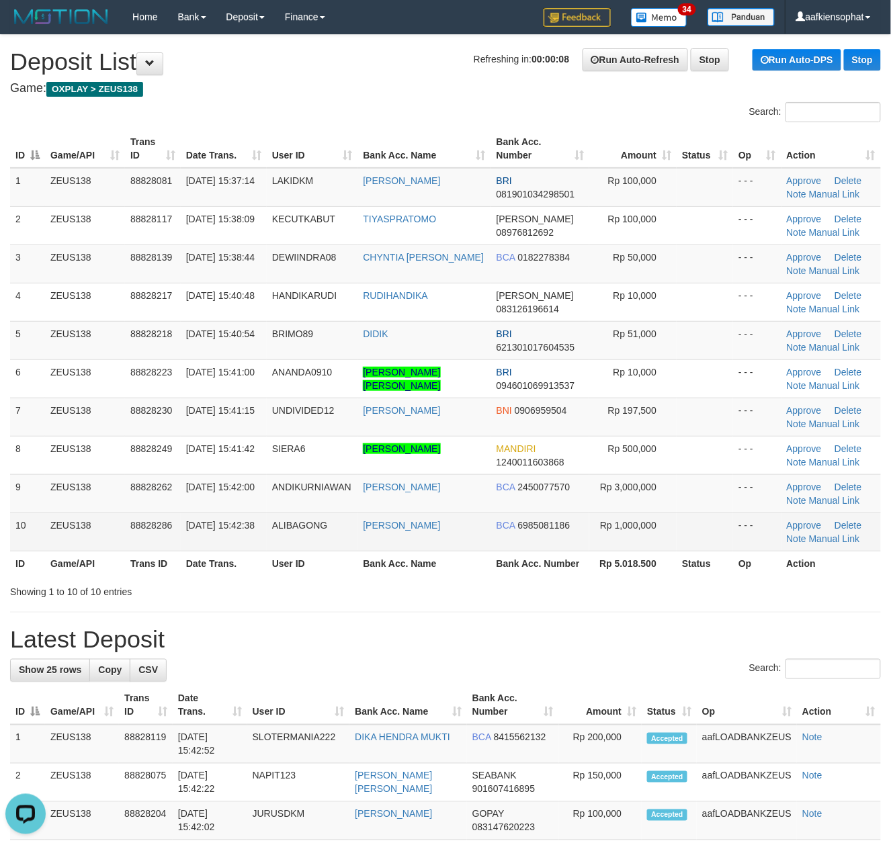
drag, startPoint x: 587, startPoint y: 556, endPoint x: 648, endPoint y: 548, distance: 61.0
click at [630, 549] on table "ID Game/API Trans ID Date Trans. User ID Bank Acc. Name Bank Acc. Number Amount…" at bounding box center [445, 353] width 871 height 446
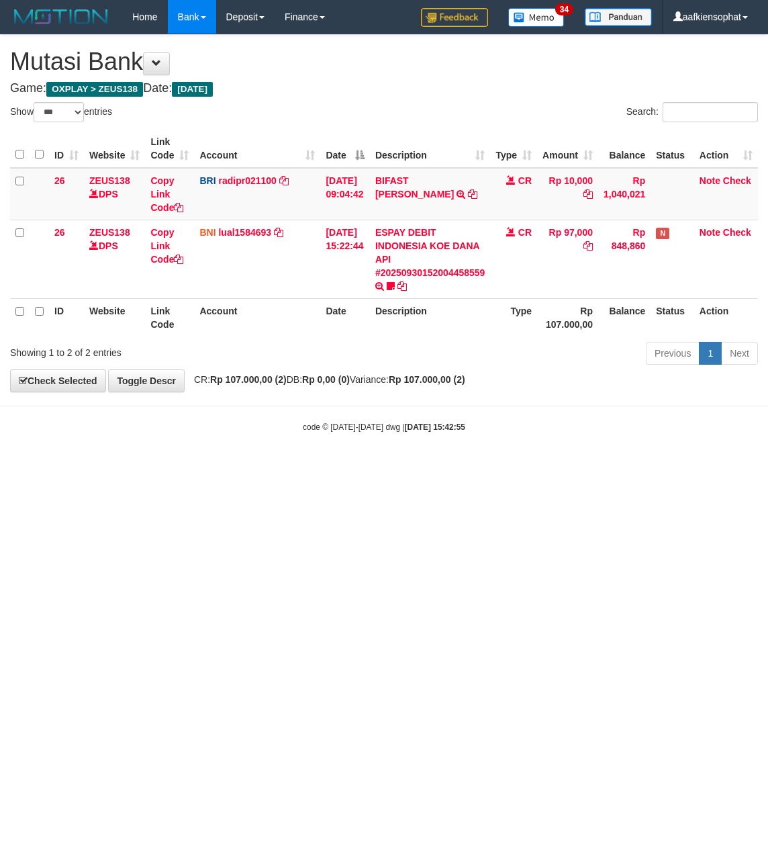
select select "***"
drag, startPoint x: 333, startPoint y: 150, endPoint x: 3, endPoint y: 385, distance: 405.2
click at [329, 165] on th "Date" at bounding box center [344, 149] width 49 height 38
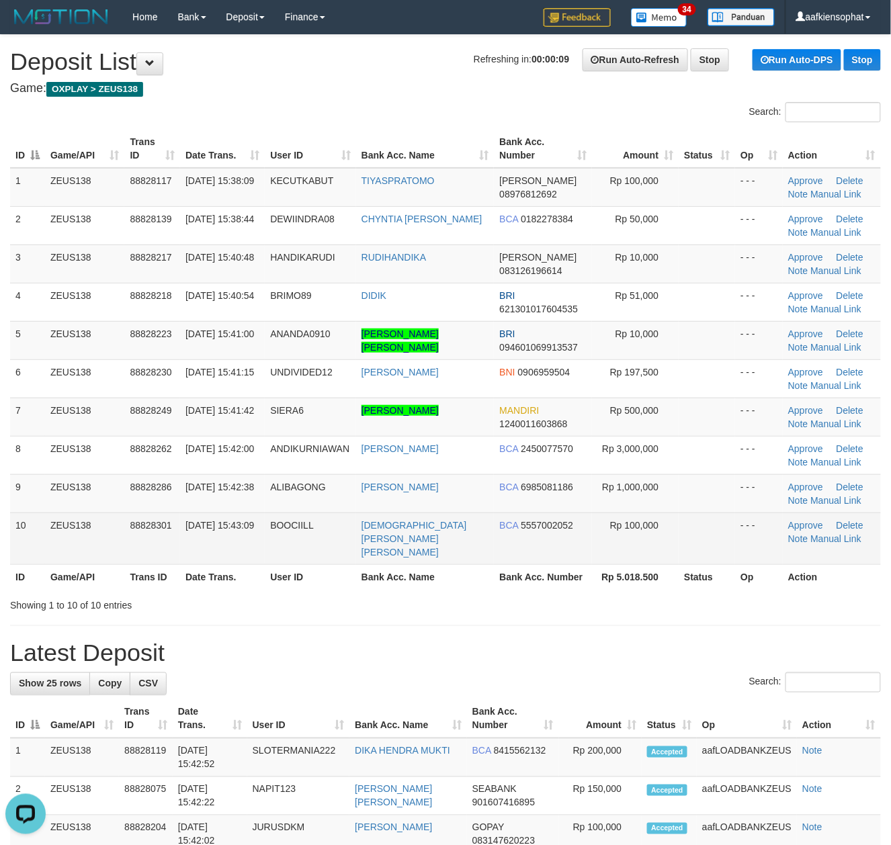
click at [473, 548] on td "[DEMOGRAPHIC_DATA][PERSON_NAME] [PERSON_NAME]" at bounding box center [425, 539] width 138 height 52
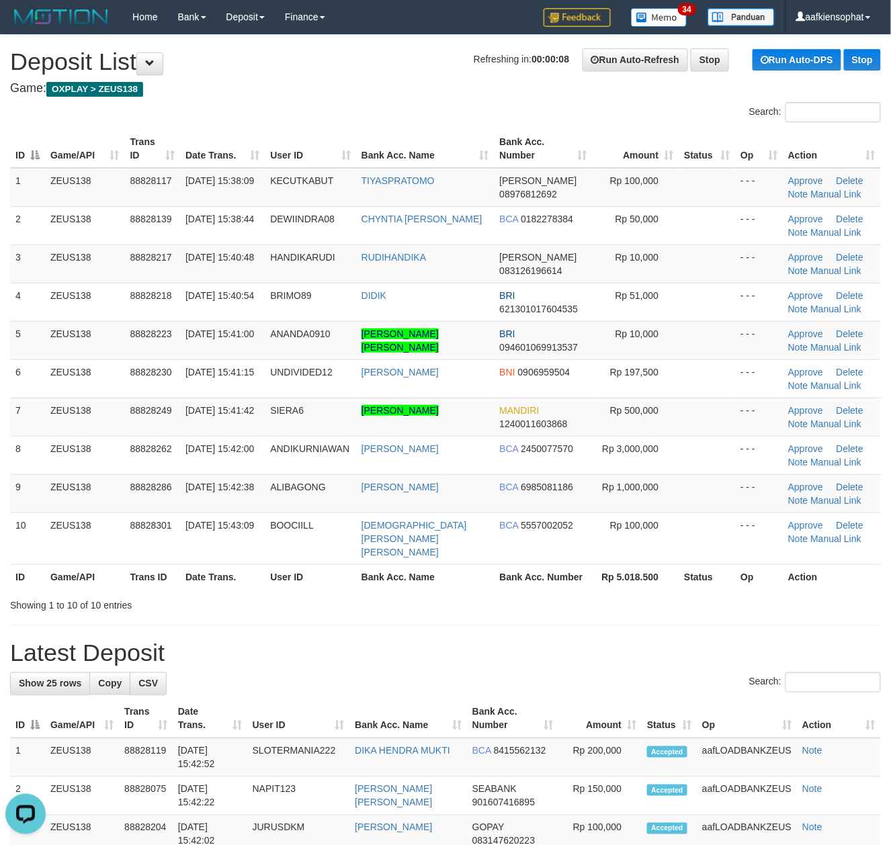
click at [480, 593] on div "Showing 1 to 10 of 10 entries" at bounding box center [445, 602] width 891 height 19
drag, startPoint x: 501, startPoint y: 586, endPoint x: 512, endPoint y: 586, distance: 10.7
click at [504, 593] on div "Showing 1 to 10 of 10 entries" at bounding box center [445, 602] width 891 height 19
drag, startPoint x: 512, startPoint y: 586, endPoint x: 514, endPoint y: 596, distance: 10.3
click at [512, 593] on div "Showing 1 to 10 of 10 entries" at bounding box center [445, 602] width 891 height 19
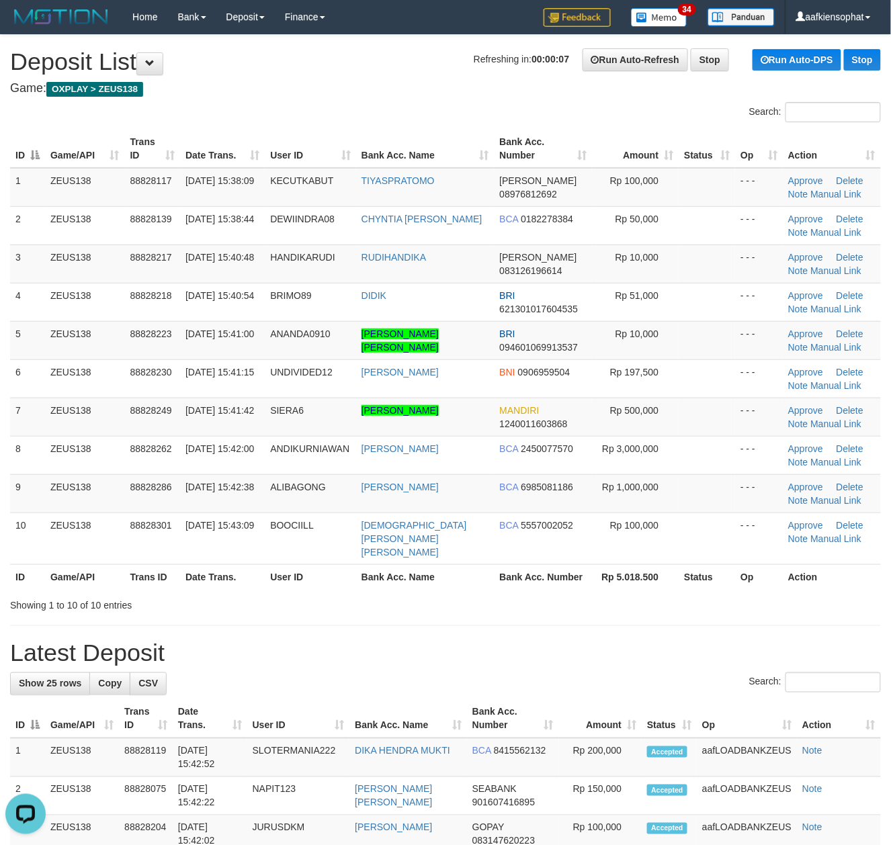
drag, startPoint x: 512, startPoint y: 596, endPoint x: 513, endPoint y: 605, distance: 8.2
click at [512, 597] on div "Showing 1 to 10 of 10 entries" at bounding box center [445, 602] width 891 height 19
drag, startPoint x: 516, startPoint y: 614, endPoint x: 582, endPoint y: 614, distance: 65.8
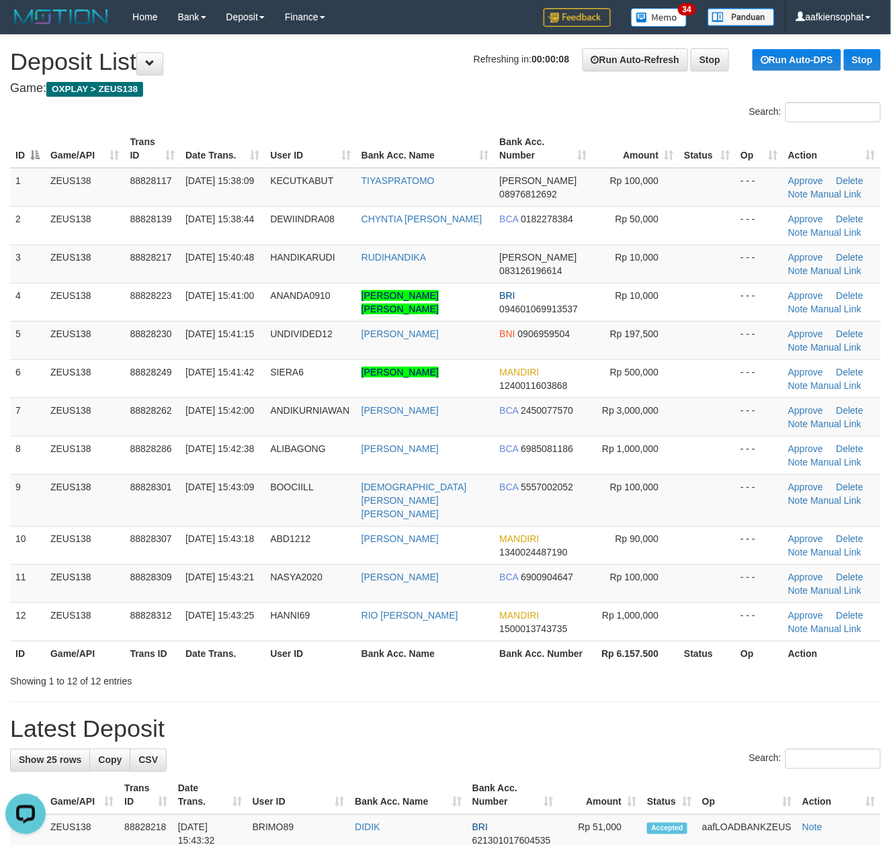
drag, startPoint x: 469, startPoint y: 603, endPoint x: 536, endPoint y: 638, distance: 75.7
click at [492, 619] on tr "12 ZEUS138 88828312 30/09/2025 15:43:25 HANNI69 RIO HANNI WOWILING MANDIRI 1500…" at bounding box center [445, 622] width 871 height 38
click at [594, 652] on th "Rp 6.157.500" at bounding box center [635, 653] width 87 height 25
click at [667, 670] on div "Showing 1 to 12 of 12 entries" at bounding box center [445, 679] width 891 height 19
drag, startPoint x: 351, startPoint y: 442, endPoint x: 901, endPoint y: 454, distance: 550.3
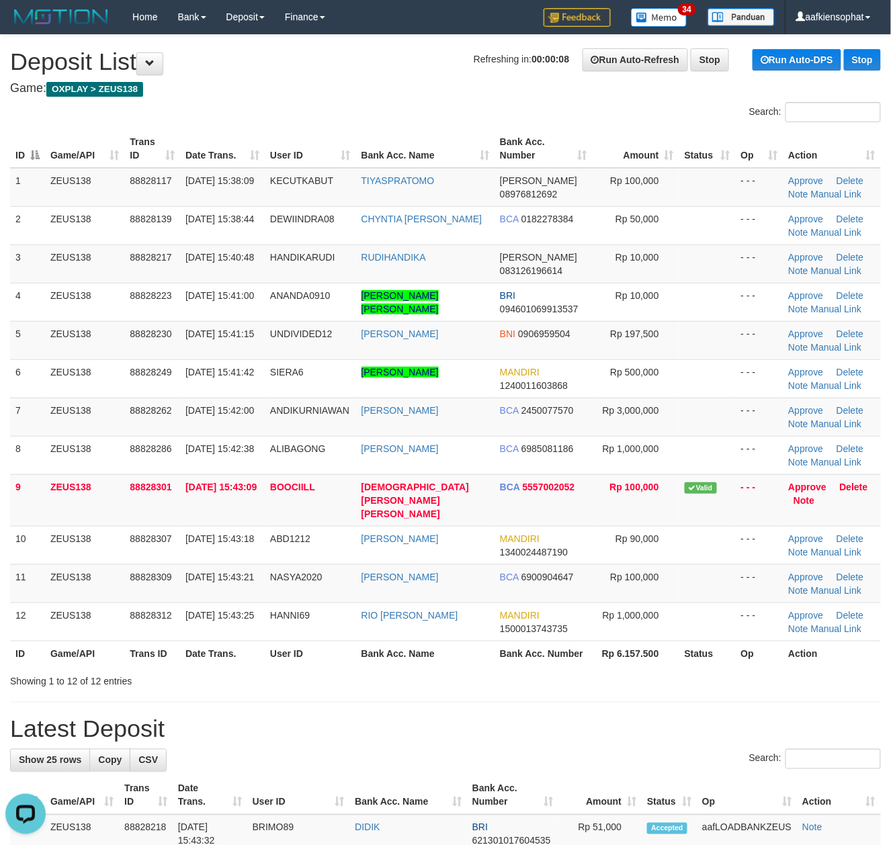
click at [359, 438] on tr "8 ZEUS138 88828286 [DATE] 15:42:38 [GEOGRAPHIC_DATA] [PERSON_NAME] BCA 69850811…" at bounding box center [445, 455] width 871 height 38
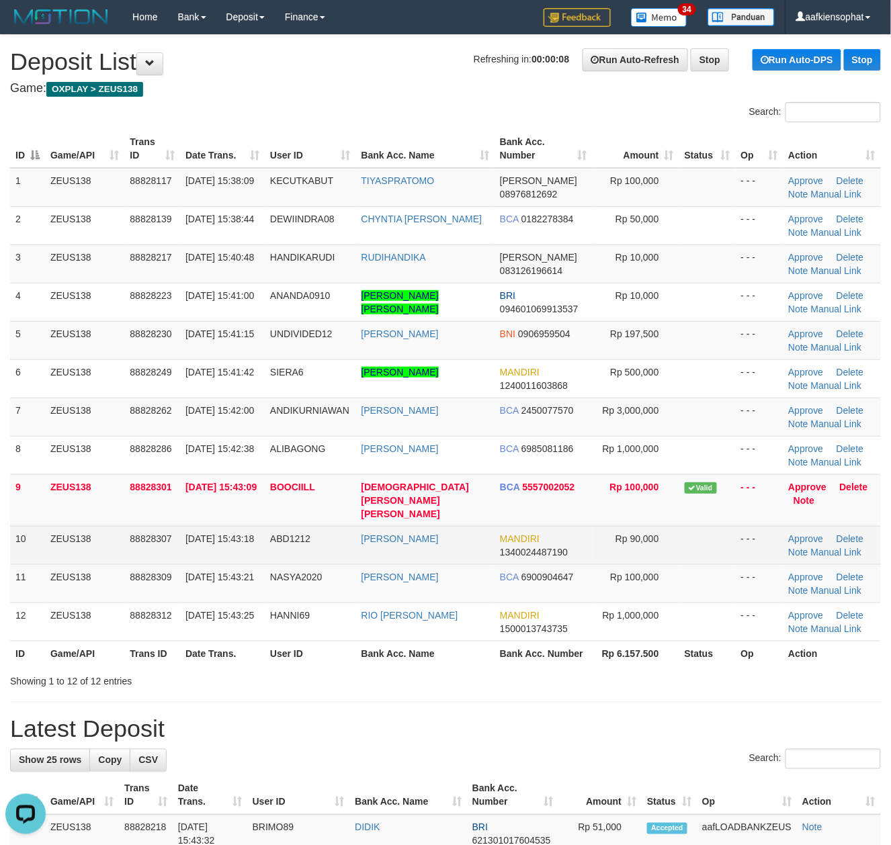
drag, startPoint x: 19, startPoint y: 525, endPoint x: 251, endPoint y: 525, distance: 231.7
click at [36, 526] on td "10" at bounding box center [27, 545] width 35 height 38
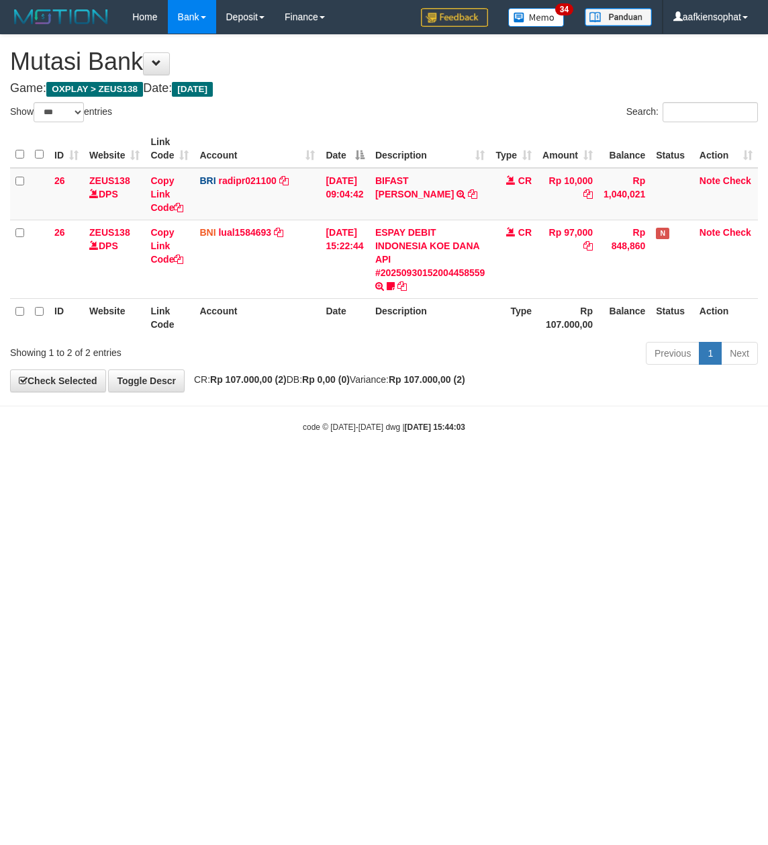
select select "***"
click at [412, 467] on html "Toggle navigation Home Bank Account List Load By Website Group [OXPLAY] ZEUS138…" at bounding box center [384, 233] width 768 height 467
select select "***"
click at [165, 467] on html "Toggle navigation Home Bank Account List Load By Website Group [OXPLAY] ZEUS138…" at bounding box center [384, 233] width 768 height 467
select select "***"
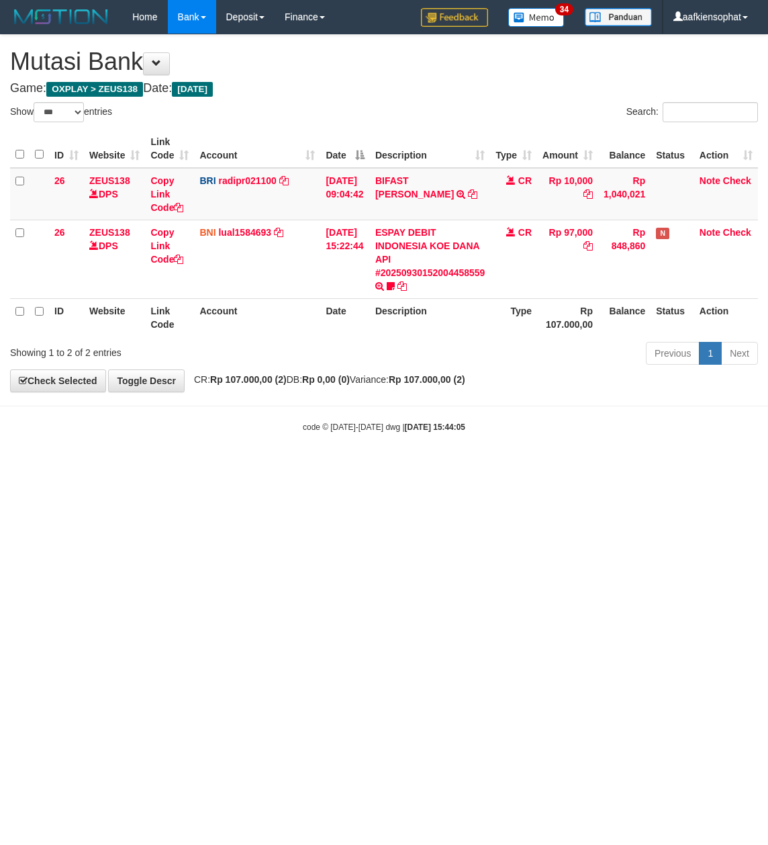
click at [169, 467] on html "Toggle navigation Home Bank Account List Load By Website Group [OXPLAY] ZEUS138…" at bounding box center [384, 233] width 768 height 467
select select "***"
click at [101, 467] on html "Toggle navigation Home Bank Account List Load By Website Group [OXPLAY] ZEUS138…" at bounding box center [384, 233] width 768 height 467
click at [90, 467] on html "Toggle navigation Home Bank Account List Load By Website Group [OXPLAY] ZEUS138…" at bounding box center [384, 233] width 768 height 467
select select "***"
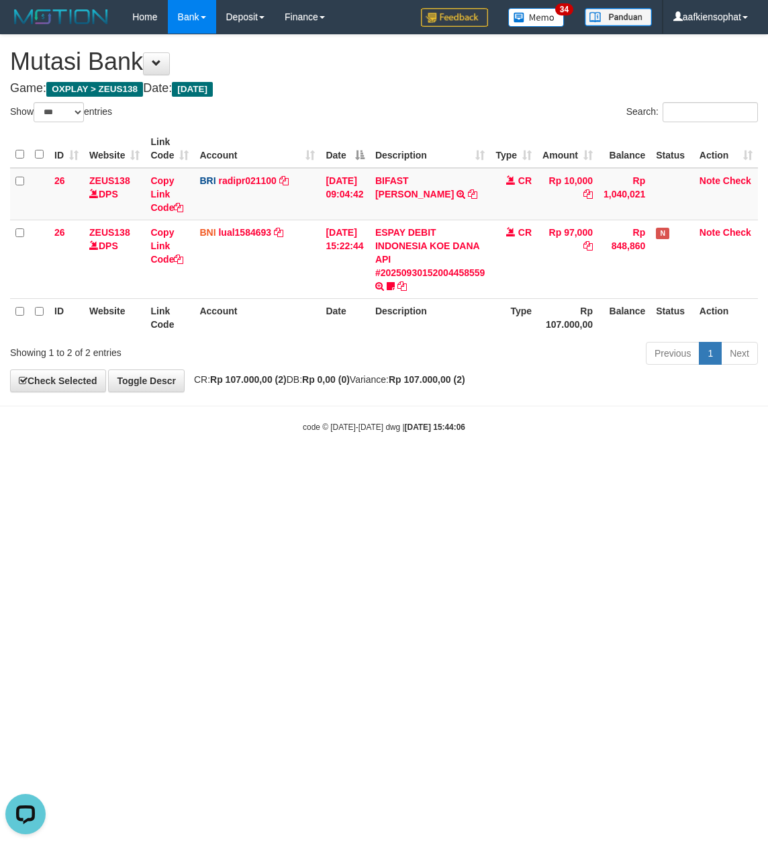
drag, startPoint x: 208, startPoint y: 640, endPoint x: 195, endPoint y: 637, distance: 13.2
click at [199, 467] on html "Toggle navigation Home Bank Account List Load By Website Group [OXPLAY] ZEUS138…" at bounding box center [384, 233] width 768 height 467
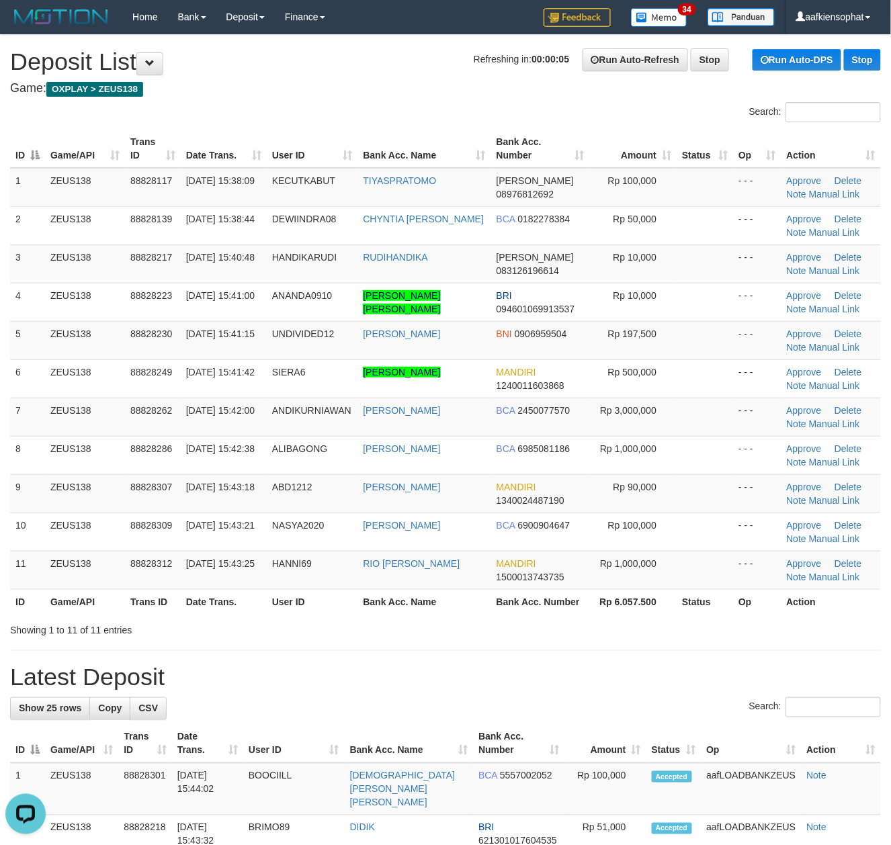
click at [283, 676] on h1 "Latest Deposit" at bounding box center [445, 677] width 871 height 27
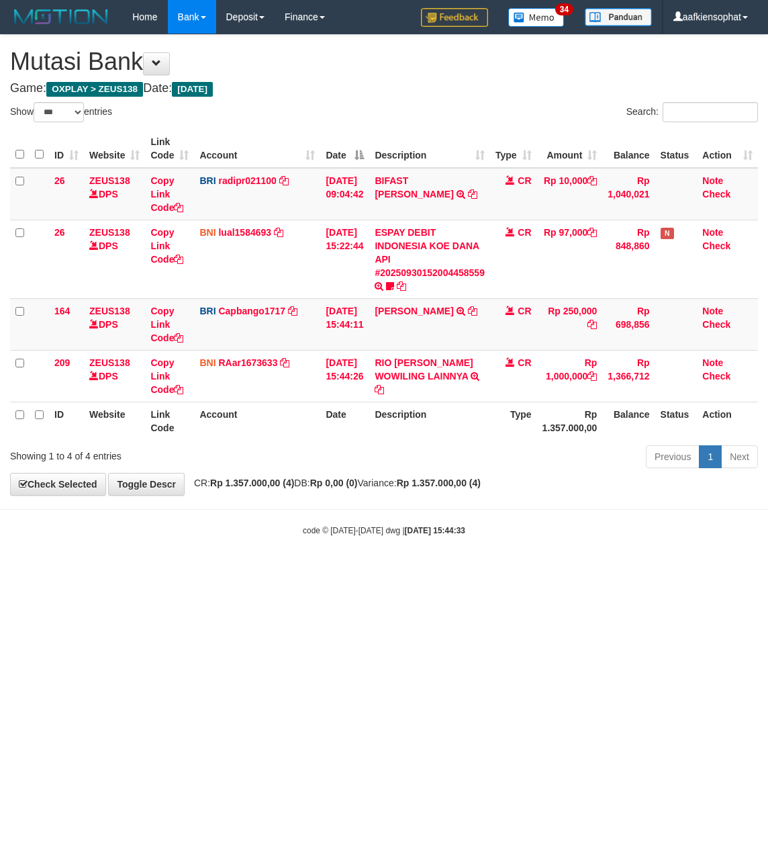
select select "***"
click at [189, 570] on html "Toggle navigation Home Bank Account List Load By Website Group [OXPLAY] ZEUS138…" at bounding box center [384, 285] width 768 height 570
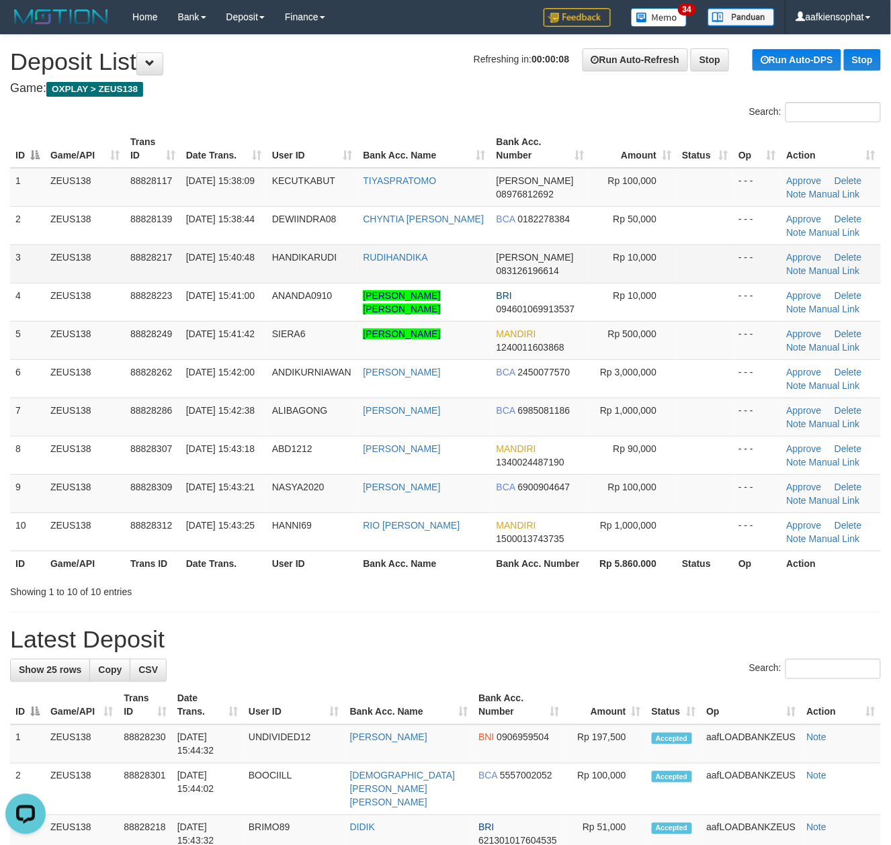
drag, startPoint x: 234, startPoint y: 263, endPoint x: 428, endPoint y: 267, distance: 194.2
click at [234, 262] on td "30/09/2025 15:40:48" at bounding box center [224, 263] width 86 height 38
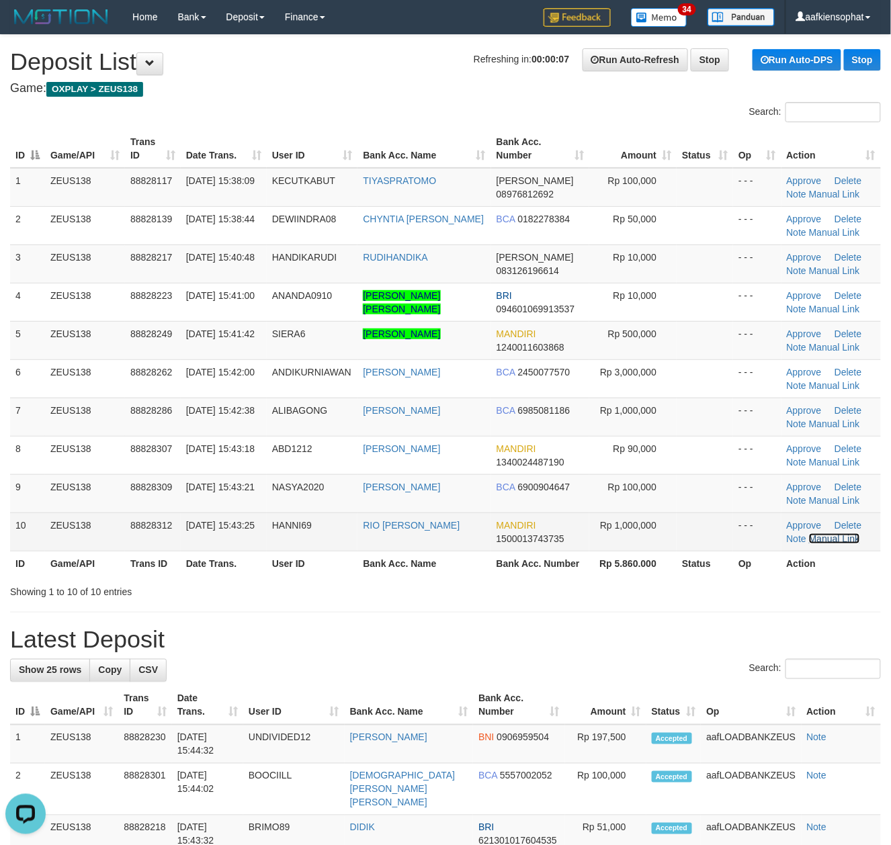
click at [837, 537] on link "Manual Link" at bounding box center [834, 538] width 51 height 11
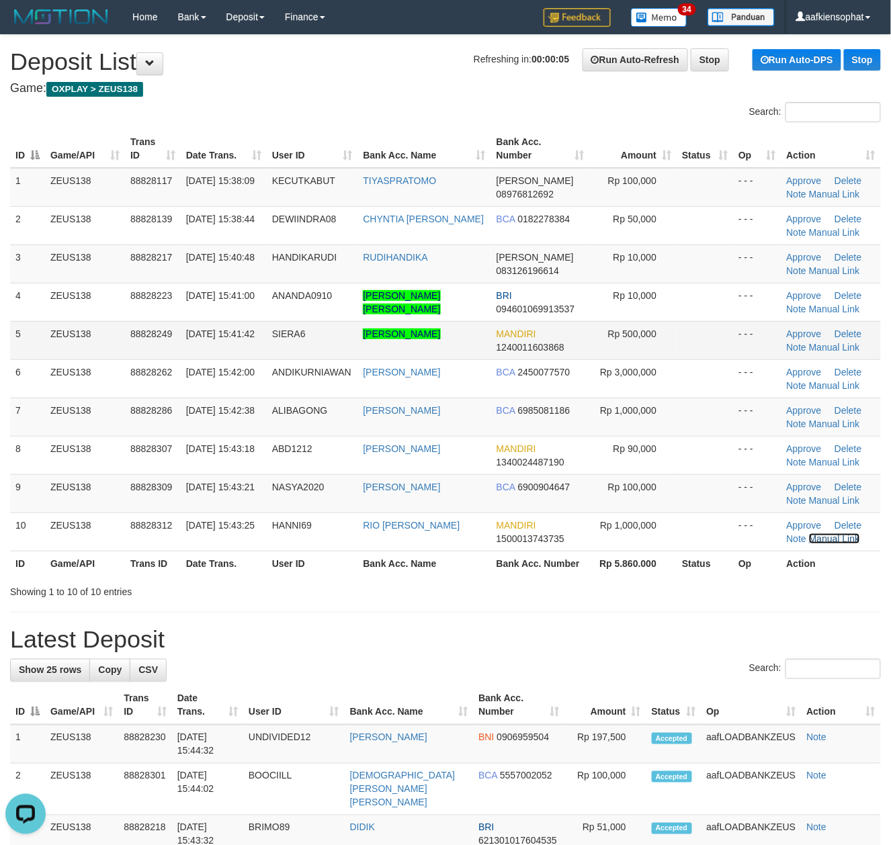
click at [809, 533] on link "Manual Link" at bounding box center [834, 538] width 51 height 11
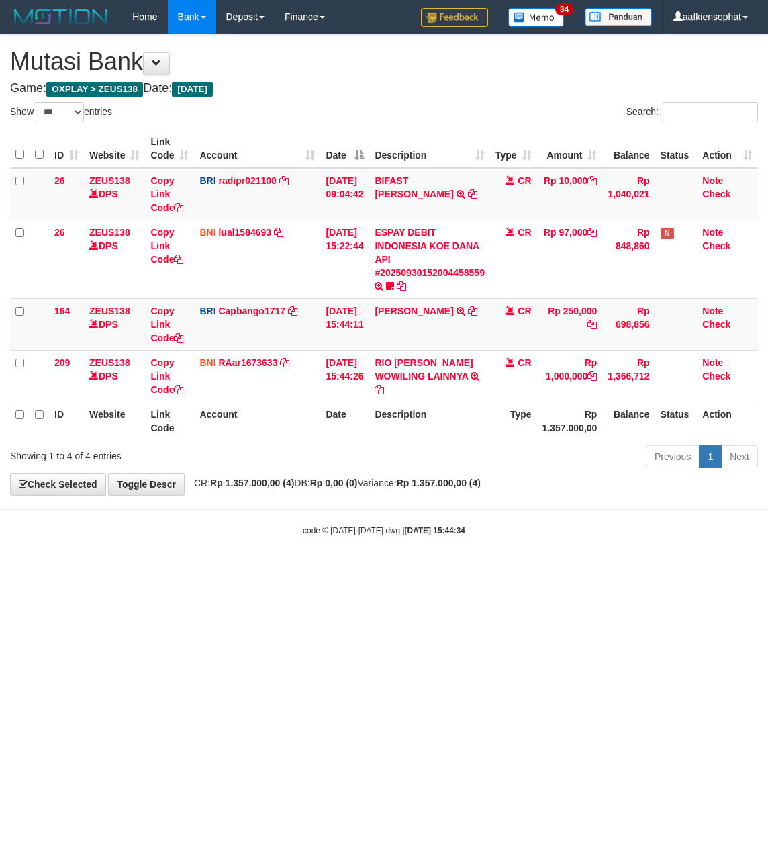
select select "***"
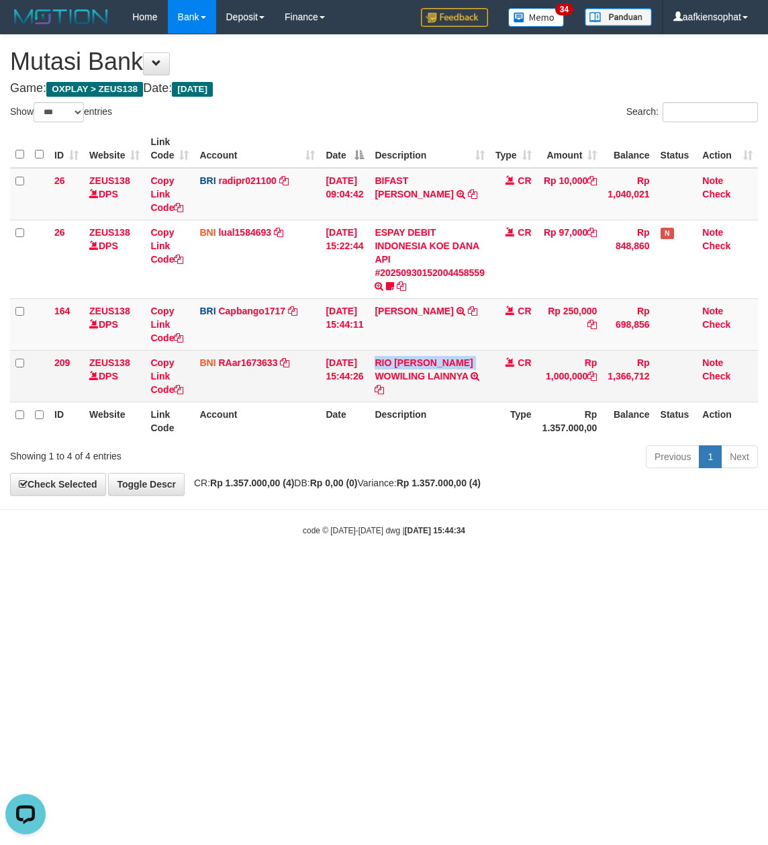
drag, startPoint x: 383, startPoint y: 353, endPoint x: 496, endPoint y: 356, distance: 112.9
click at [490, 356] on td "RIO [PERSON_NAME] WOWILING LAINNYA TRF/PAY/TOP-UP ECHANNEL RIO [PERSON_NAME] WO…" at bounding box center [429, 376] width 121 height 52
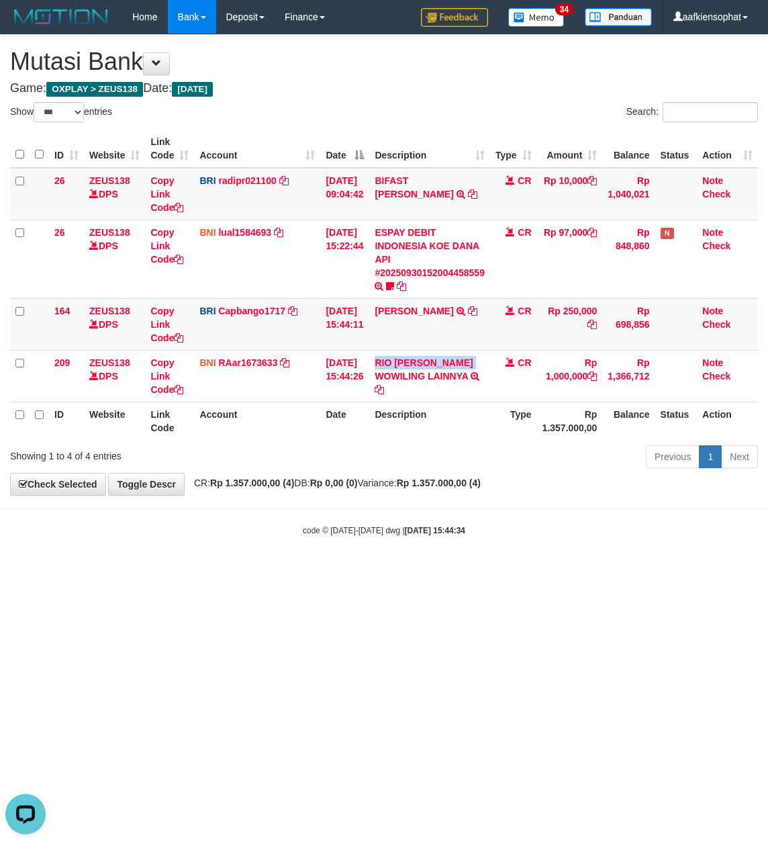
copy link "RIO [PERSON_NAME]"
click at [399, 525] on body "Toggle navigation Home Bank Account List Load By Website Group [OXPLAY] ZEUS138…" at bounding box center [384, 285] width 768 height 570
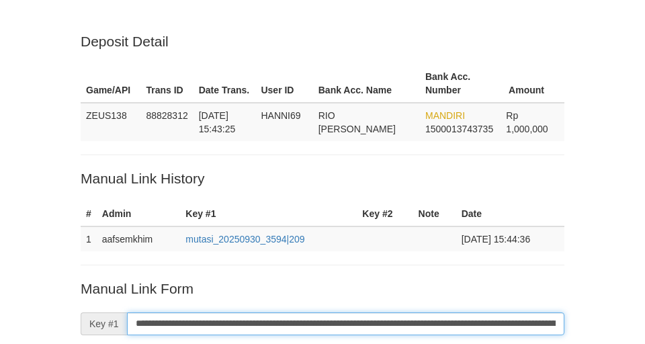
click at [400, 320] on input "**********" at bounding box center [345, 323] width 437 height 23
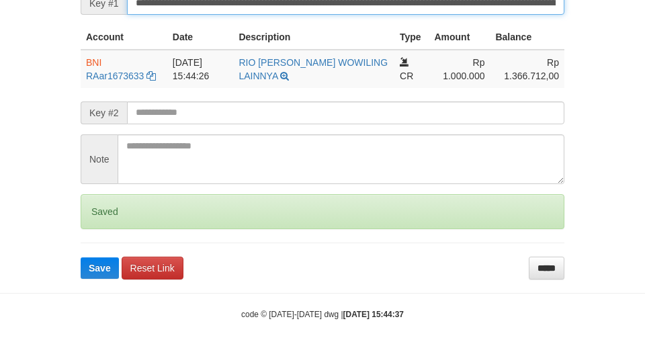
scroll to position [331, 0]
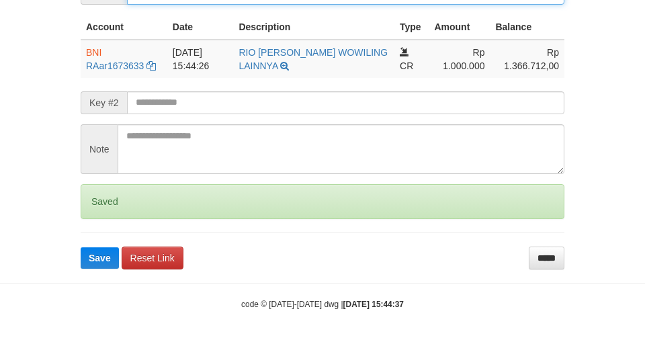
click at [81, 247] on button "Save" at bounding box center [100, 257] width 38 height 21
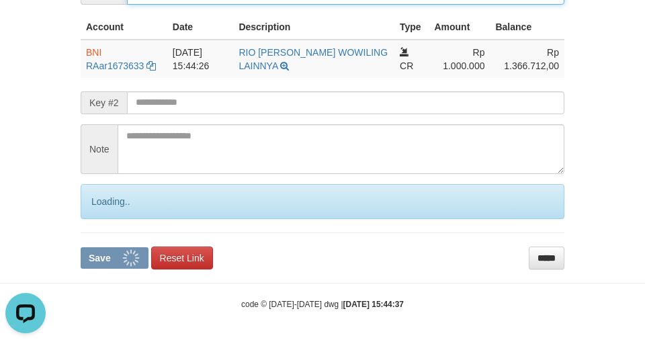
scroll to position [0, 0]
click at [81, 247] on button "Save" at bounding box center [115, 257] width 68 height 21
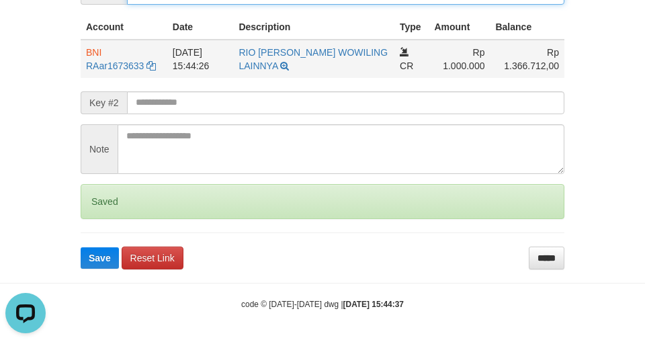
click at [81, 247] on button "Save" at bounding box center [100, 257] width 38 height 21
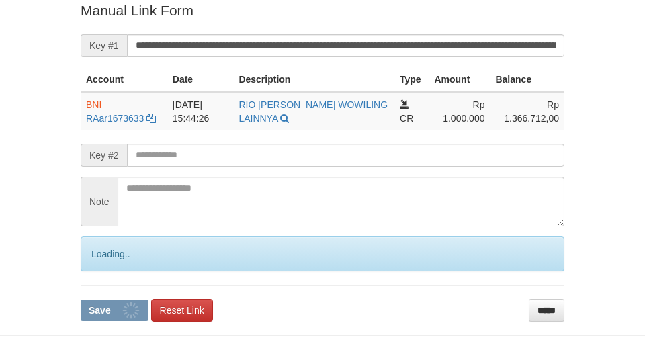
click at [81, 300] on button "Save" at bounding box center [115, 310] width 68 height 21
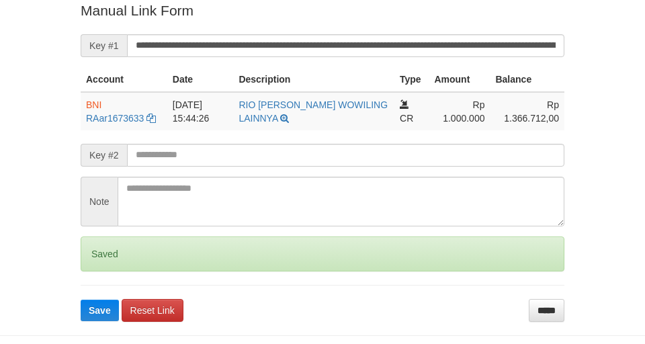
click at [81, 300] on button "Save" at bounding box center [100, 310] width 38 height 21
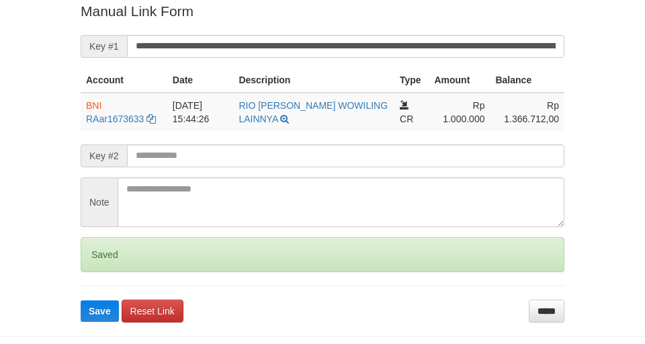
click at [81, 300] on button "Save" at bounding box center [100, 310] width 38 height 21
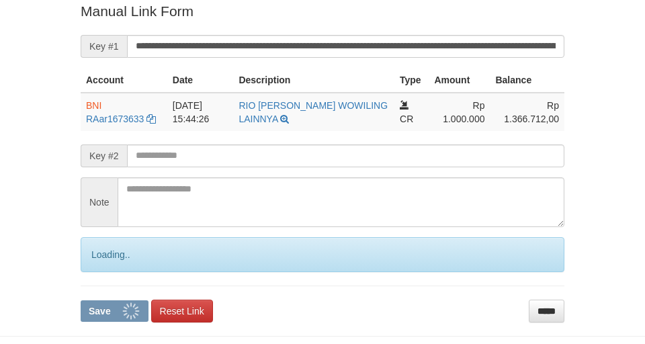
click at [81, 300] on button "Save" at bounding box center [115, 310] width 68 height 21
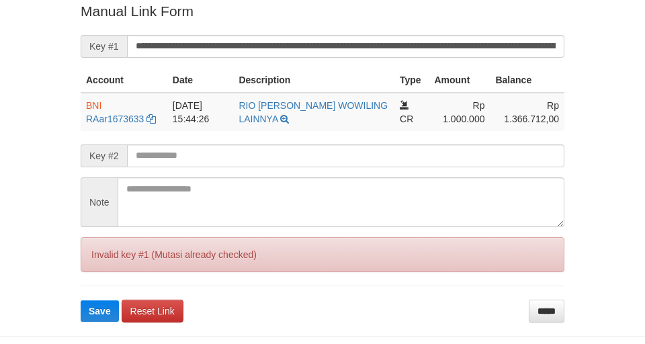
click at [81, 300] on button "Save" at bounding box center [100, 310] width 38 height 21
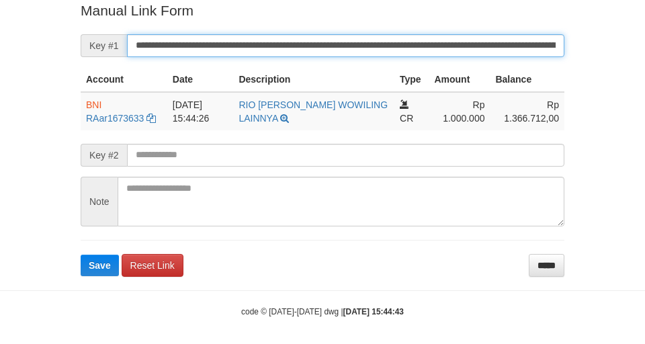
click at [390, 48] on input "**********" at bounding box center [345, 45] width 437 height 23
click at [81, 255] on button "Save" at bounding box center [100, 265] width 38 height 21
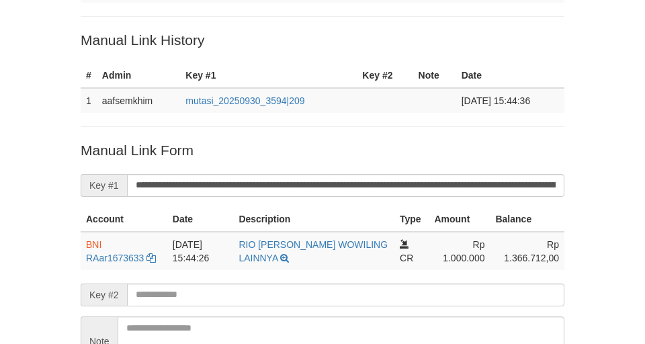
scroll to position [9, 0]
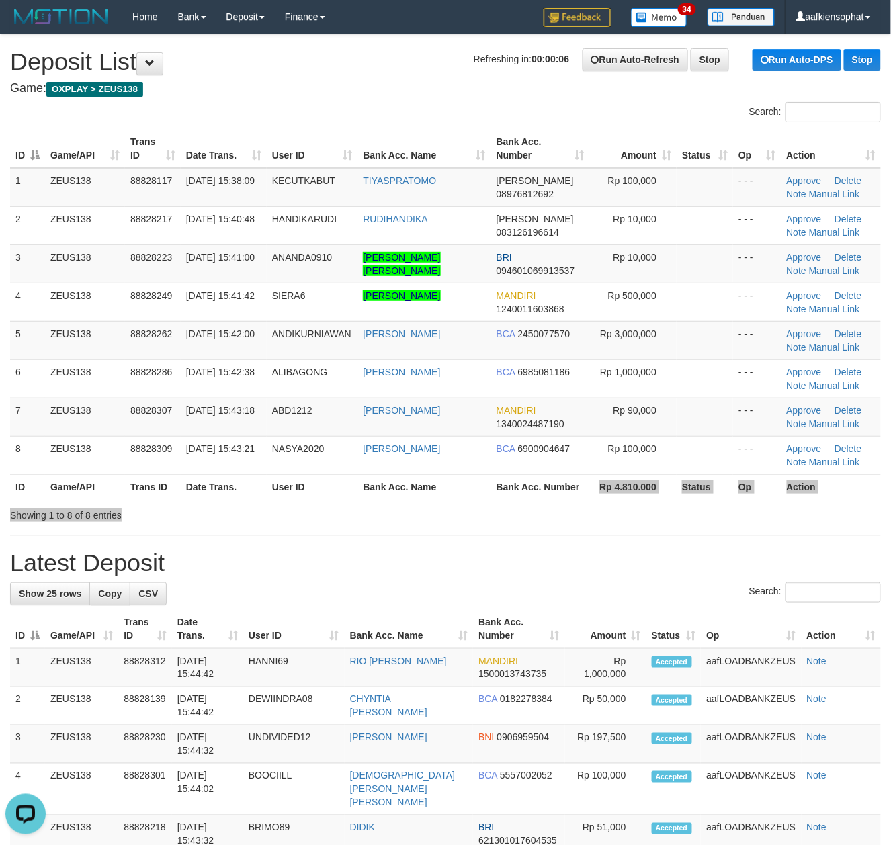
click at [553, 506] on div "Search: ID Game/API Trans ID Date Trans. User ID Bank Acc. Name Bank Acc. Numbe…" at bounding box center [445, 312] width 871 height 420
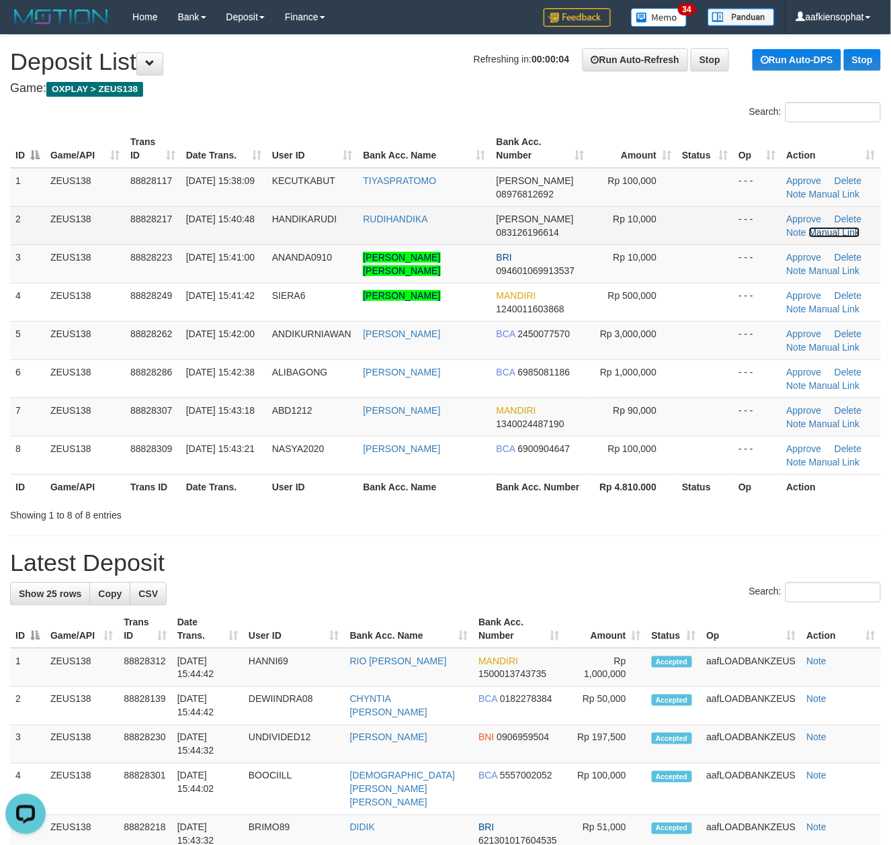
click at [832, 227] on link "Manual Link" at bounding box center [834, 232] width 51 height 11
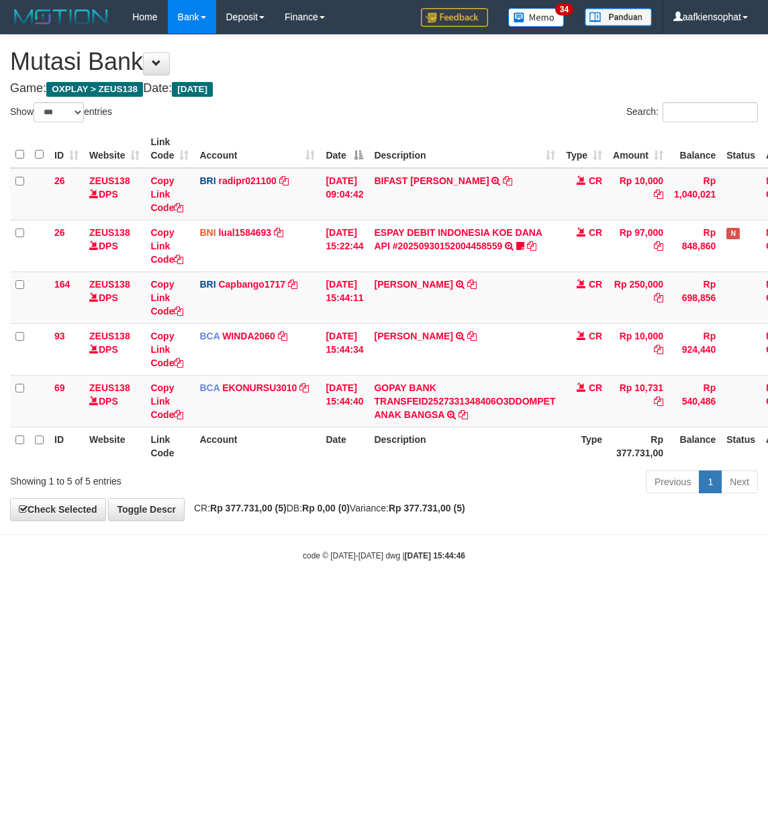
select select "***"
drag, startPoint x: 363, startPoint y: 527, endPoint x: 766, endPoint y: 194, distance: 522.9
click at [411, 482] on body "Toggle navigation Home Bank Account List Load By Website Group [OXPLAY] ZEUS138…" at bounding box center [384, 297] width 768 height 595
select select "***"
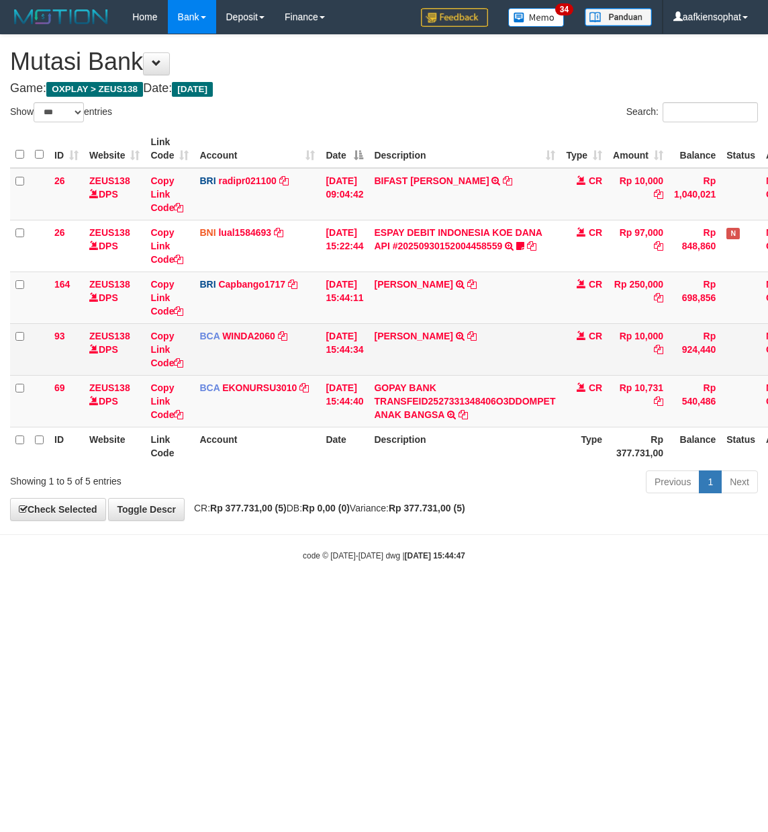
click at [426, 355] on td "RUDI HANDIKA TRSF E-BANKING CR 3009/FTSCY/WS95051 10000.002025093079977933 TRFD…" at bounding box center [465, 349] width 192 height 52
copy td "HANDIKA"
click at [426, 355] on td "RUDI HANDIKA TRSF E-BANKING CR 3009/FTSCY/WS95051 10000.002025093079977933 TRFD…" at bounding box center [465, 349] width 192 height 52
copy td "RUDI HANDIKA"
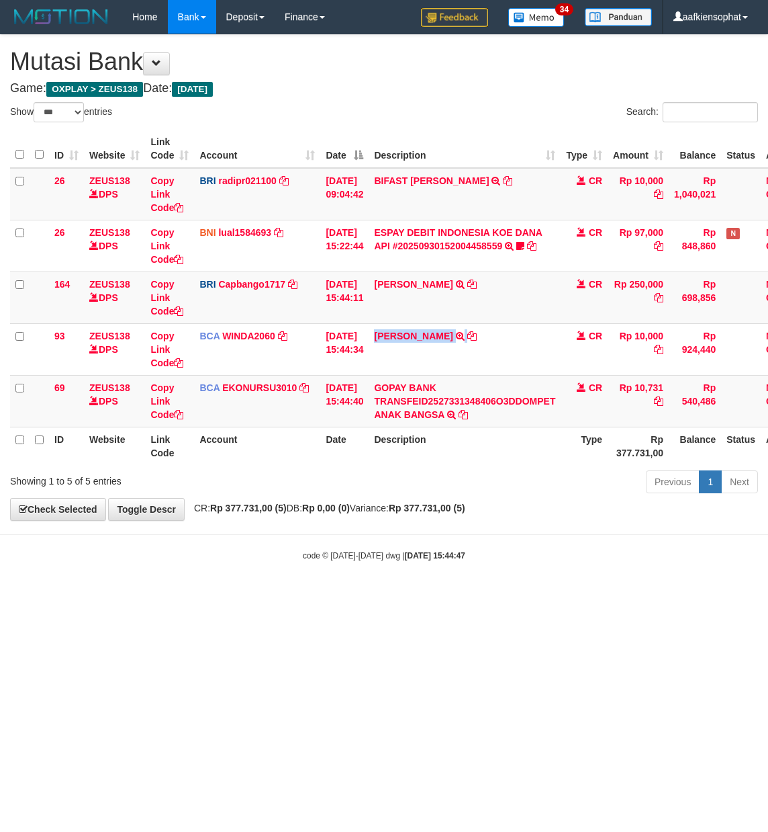
drag, startPoint x: 426, startPoint y: 355, endPoint x: 7, endPoint y: 374, distance: 419.6
click at [425, 355] on td "RUDI HANDIKA TRSF E-BANKING CR 3009/FTSCY/WS95051 10000.002025093079977933 TRFD…" at bounding box center [465, 349] width 192 height 52
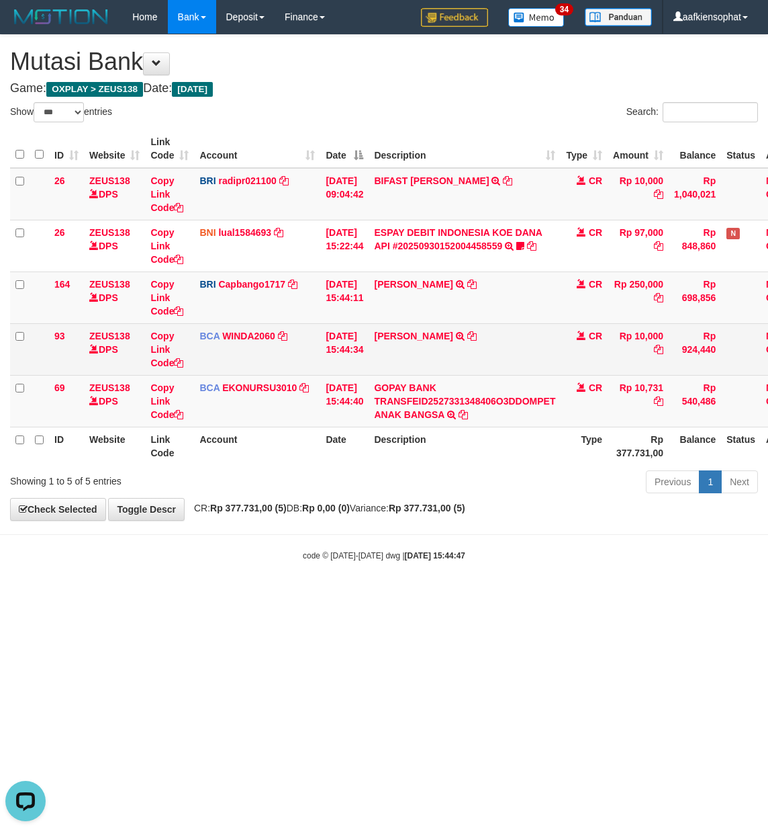
click at [310, 369] on td "BCA WINDA2060 DPS WINDA mutasi_20250930_4644 | 93 mutasi_20250930_4644 | 93" at bounding box center [257, 349] width 126 height 52
click at [179, 366] on icon at bounding box center [178, 362] width 9 height 9
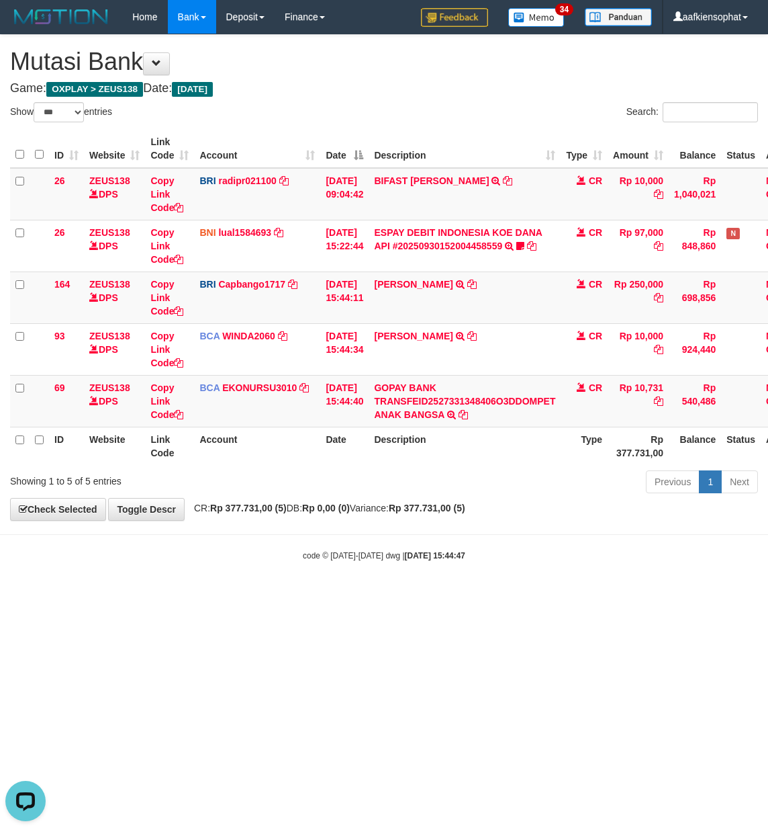
scroll to position [169, 0]
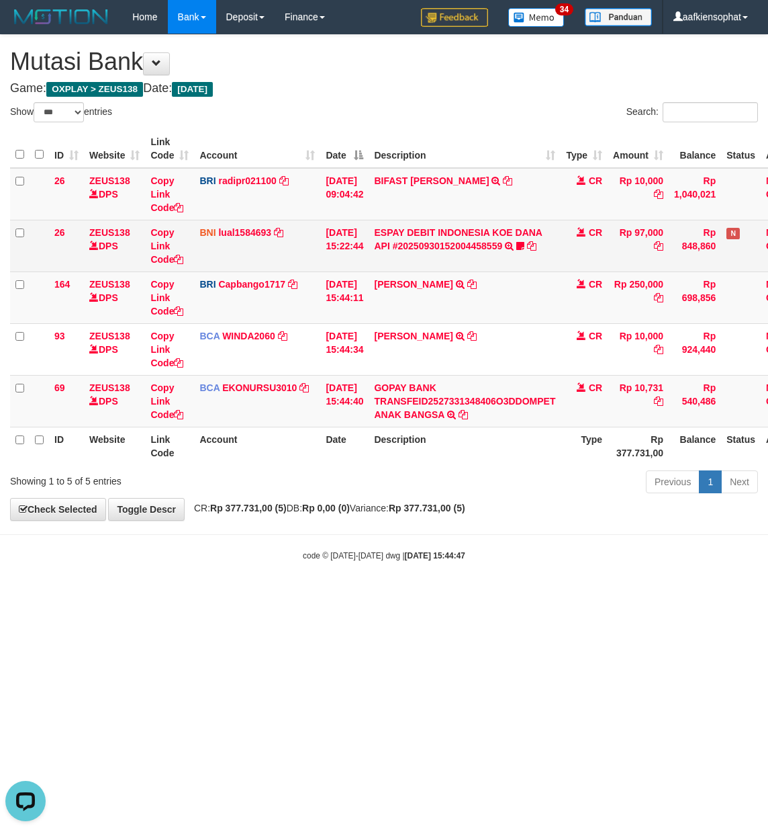
drag, startPoint x: 386, startPoint y: 277, endPoint x: 386, endPoint y: 265, distance: 12.1
click at [386, 274] on td "MUHAMMAD ADAM TRANSFER NBMB MUHAMMAD ADAM TO HELMI" at bounding box center [465, 297] width 192 height 52
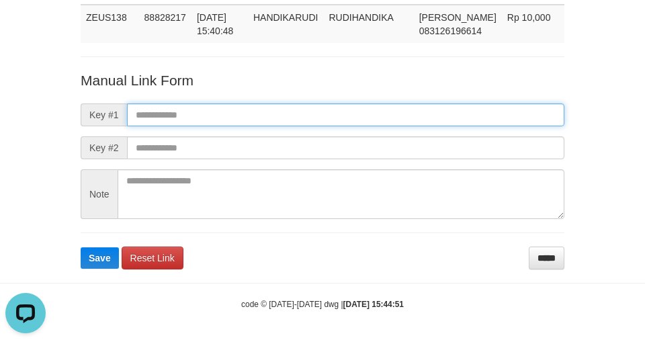
drag, startPoint x: 294, startPoint y: 121, endPoint x: 142, endPoint y: 129, distance: 151.3
click at [292, 121] on input "text" at bounding box center [345, 114] width 437 height 23
paste input "**********"
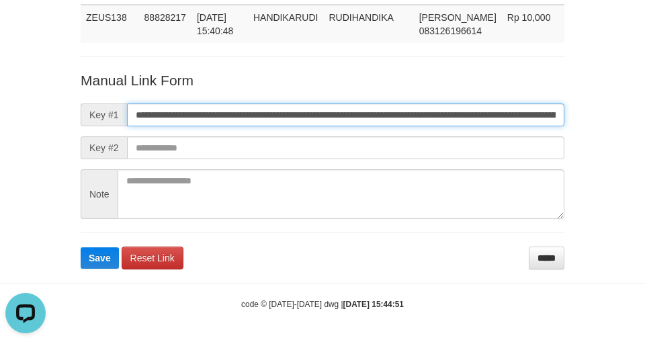
type input "**********"
click at [81, 247] on button "Save" at bounding box center [100, 257] width 38 height 21
click at [429, 109] on input "**********" at bounding box center [345, 114] width 437 height 23
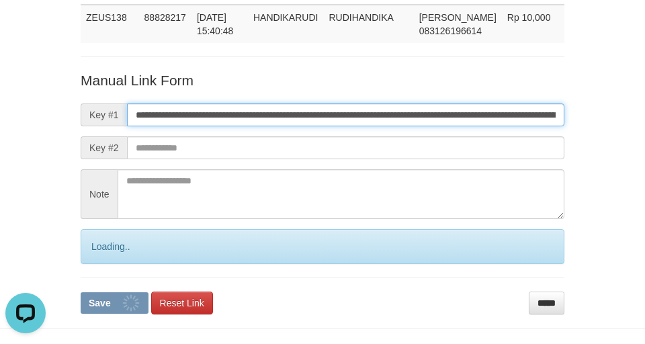
click at [81, 292] on button "Save" at bounding box center [115, 302] width 68 height 21
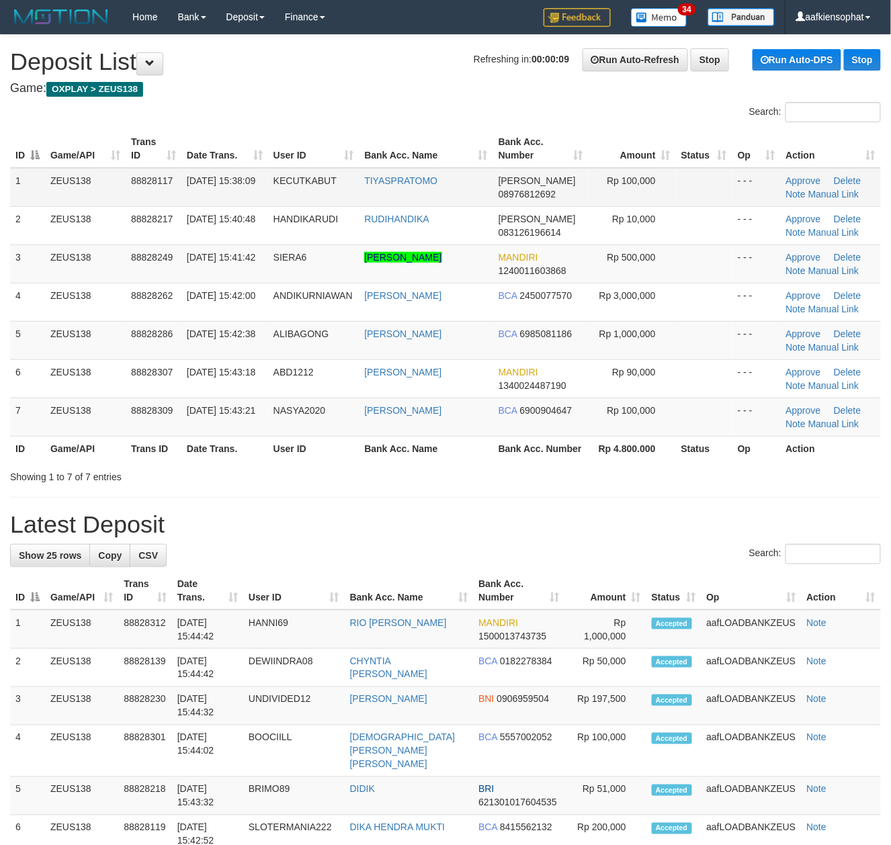
drag, startPoint x: 478, startPoint y: 227, endPoint x: 484, endPoint y: 202, distance: 26.1
click at [478, 211] on tbody "1 ZEUS138 88828117 [DATE] 15:38:09 KECUTKABUT TIYASPRATOMO [PERSON_NAME] 089768…" at bounding box center [445, 302] width 871 height 269
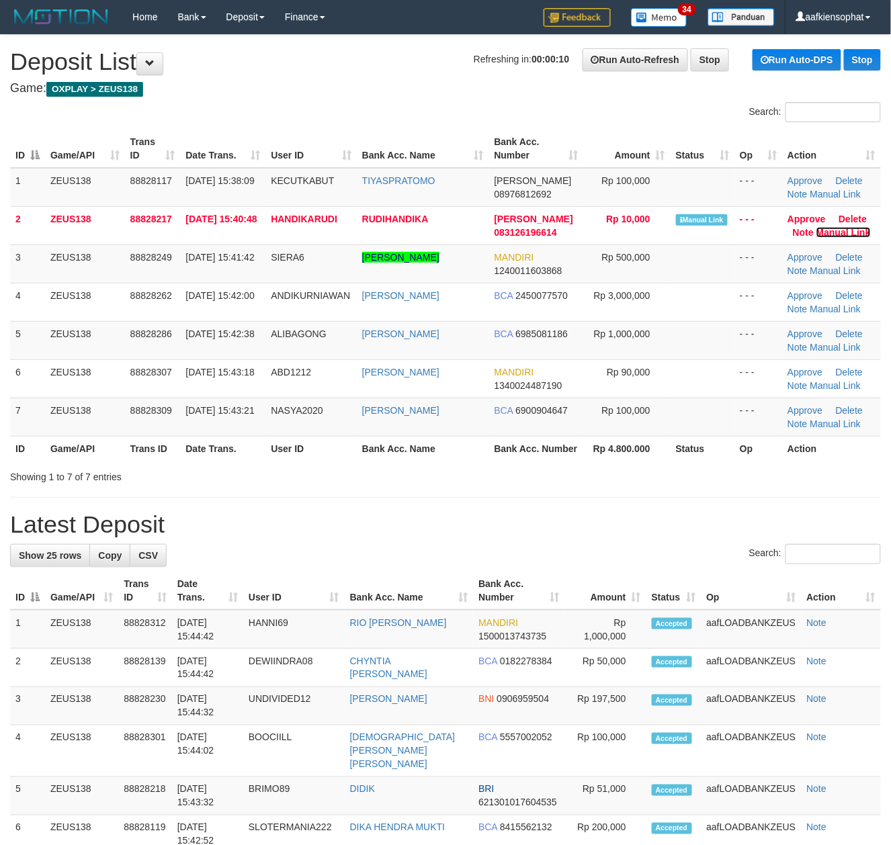
click at [818, 234] on link "Manual Link" at bounding box center [843, 232] width 54 height 11
click at [816, 227] on link "Manual Link" at bounding box center [843, 232] width 54 height 11
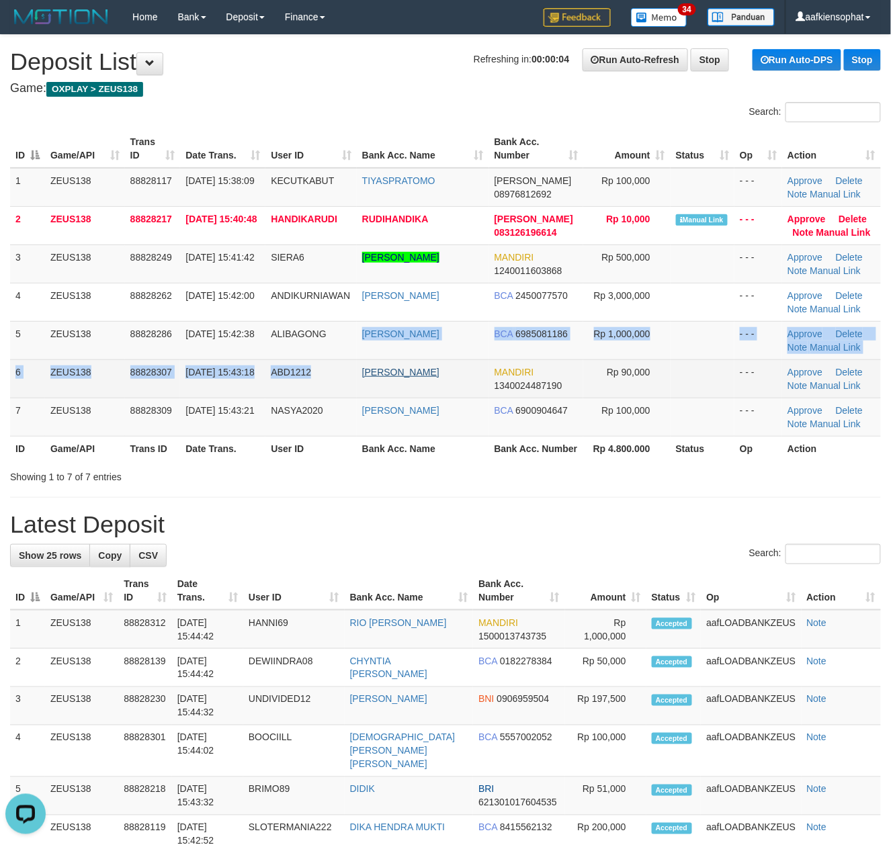
drag, startPoint x: 328, startPoint y: 367, endPoint x: 373, endPoint y: 369, distance: 45.8
click at [361, 369] on tbody "1 ZEUS138 88828117 [DATE] 15:38:09 KECUTKABUT TIYASPRATOMO [PERSON_NAME] 089768…" at bounding box center [445, 302] width 871 height 269
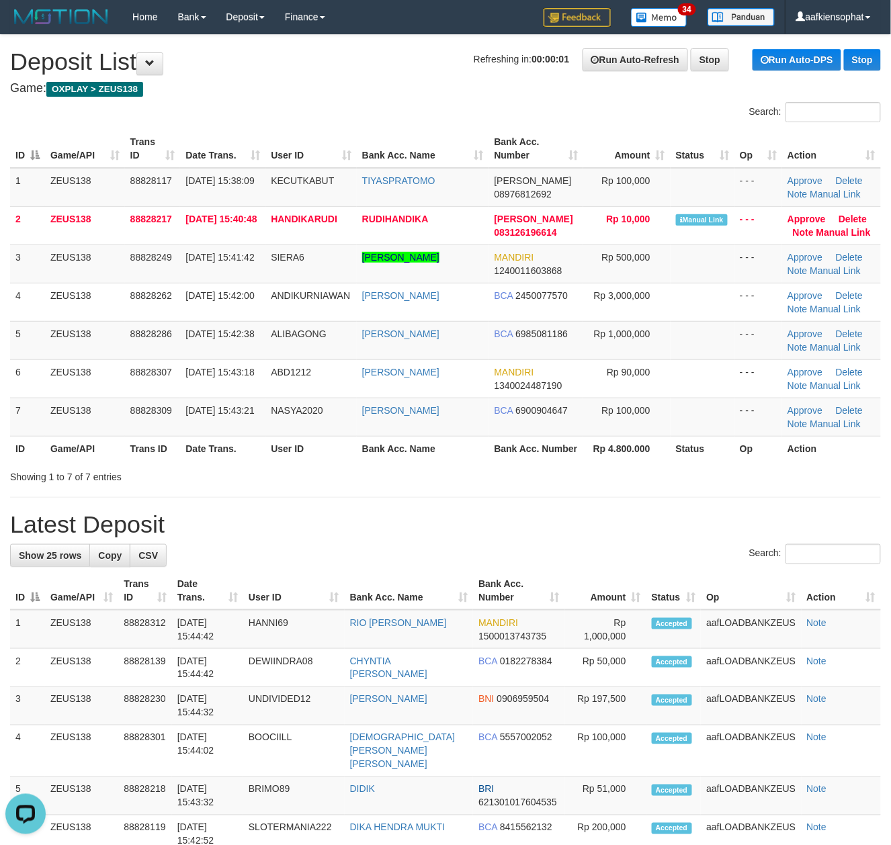
drag, startPoint x: 553, startPoint y: 439, endPoint x: 567, endPoint y: 439, distance: 13.5
click at [555, 439] on th "Bank Acc. Number" at bounding box center [536, 448] width 95 height 25
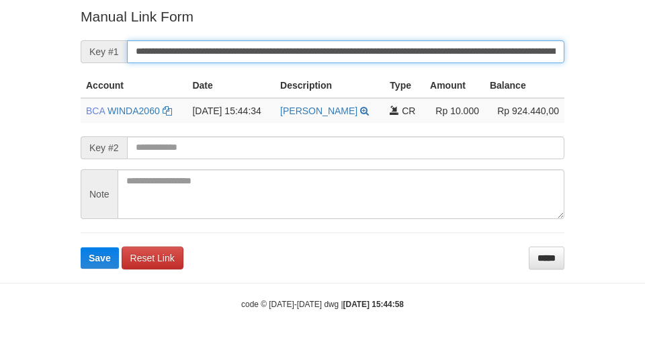
click at [81, 247] on button "Save" at bounding box center [100, 257] width 38 height 21
click at [189, 43] on input "**********" at bounding box center [345, 51] width 437 height 23
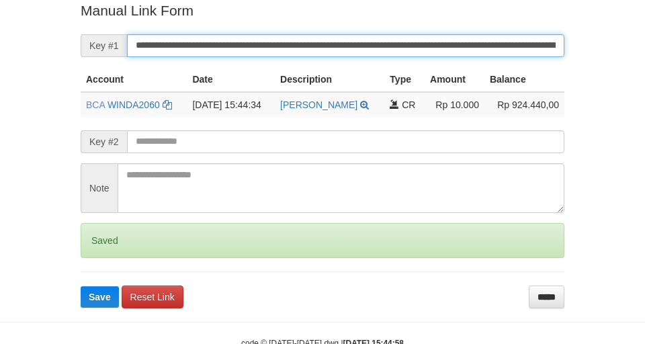
click at [81, 286] on button "Save" at bounding box center [100, 296] width 38 height 21
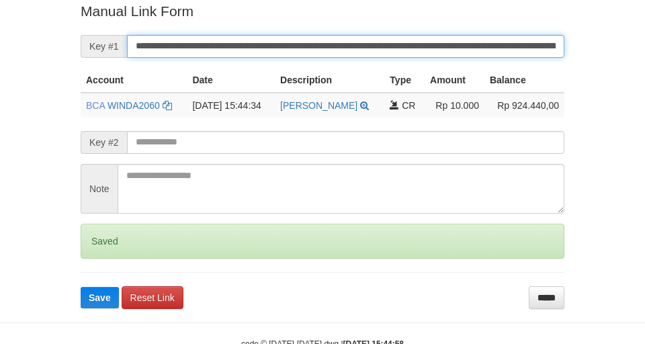
click at [81, 287] on button "Save" at bounding box center [100, 297] width 38 height 21
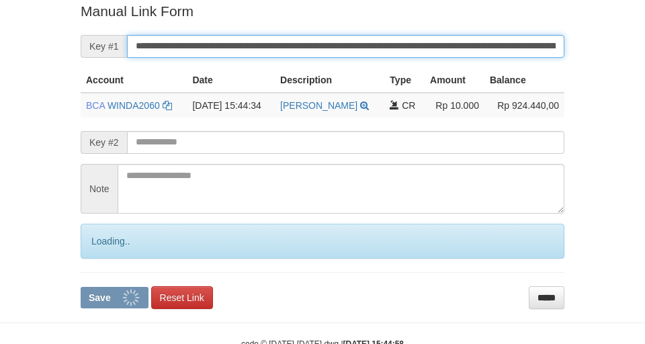
click at [81, 287] on button "Save" at bounding box center [115, 297] width 68 height 21
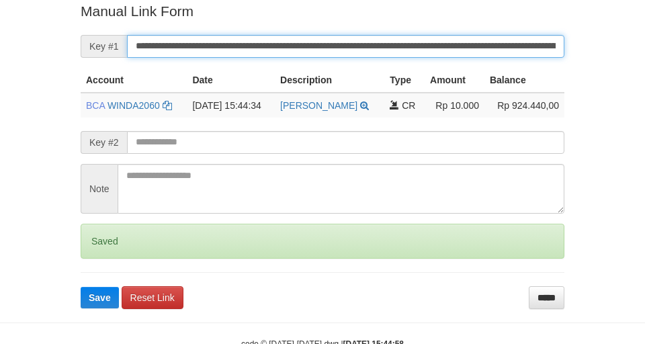
click at [81, 287] on button "Save" at bounding box center [100, 297] width 38 height 21
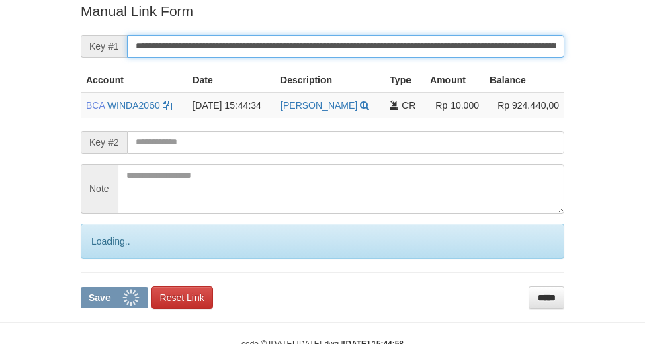
click at [81, 287] on button "Save" at bounding box center [115, 297] width 68 height 21
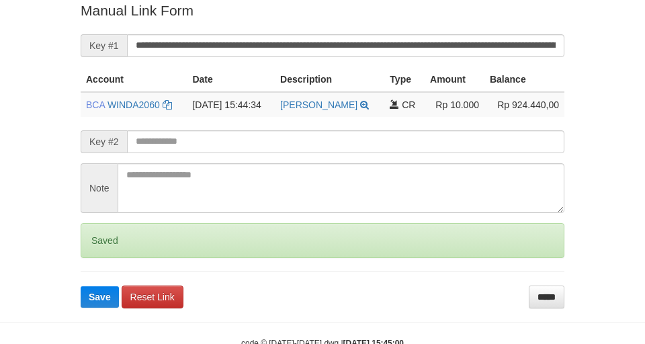
click at [81, 286] on button "Save" at bounding box center [100, 296] width 38 height 21
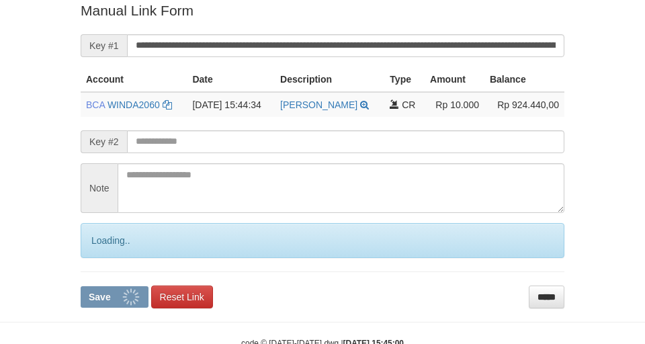
scroll to position [277, 0]
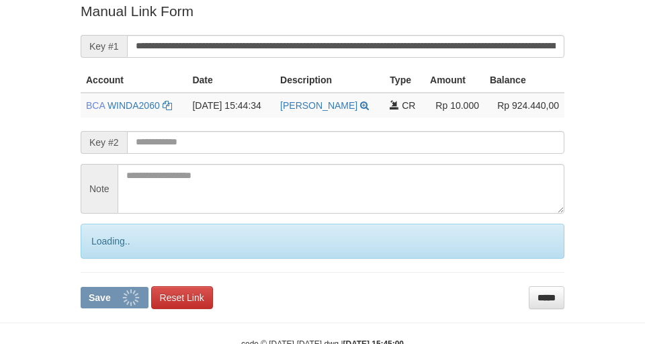
click at [81, 287] on button "Save" at bounding box center [115, 297] width 68 height 21
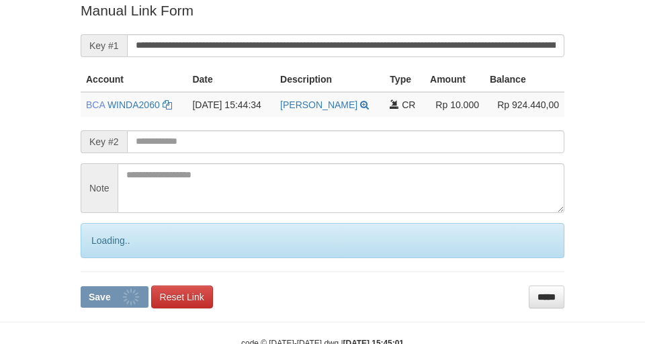
click at [81, 286] on button "Save" at bounding box center [115, 296] width 68 height 21
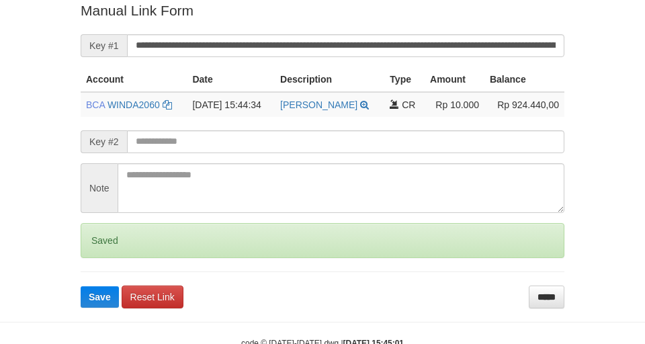
click at [81, 286] on button "Save" at bounding box center [100, 296] width 38 height 21
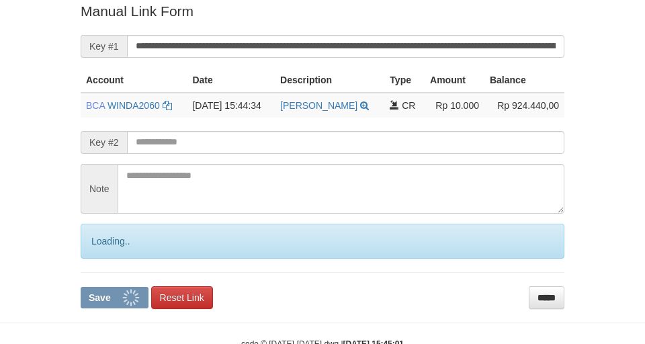
click at [81, 287] on button "Save" at bounding box center [115, 297] width 68 height 21
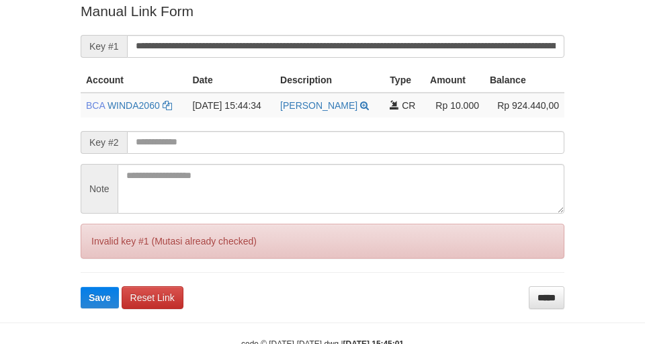
click at [81, 287] on button "Save" at bounding box center [100, 297] width 38 height 21
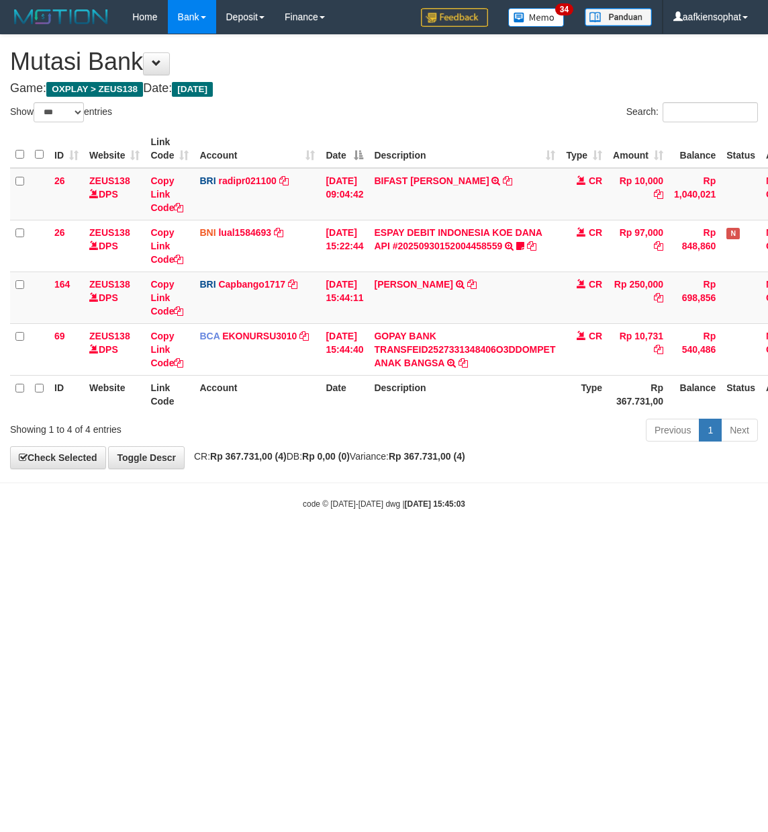
select select "***"
click at [388, 322] on tbody "26 ZEUS138 DPS Copy Link Code BRI radipr021100 DPS [PERSON_NAME] mutasi_2025093…" at bounding box center [413, 272] width 806 height 208
select select "***"
click at [426, 297] on td "[PERSON_NAME] TRANSFER NBMB [PERSON_NAME] TO HELMI" at bounding box center [465, 297] width 192 height 52
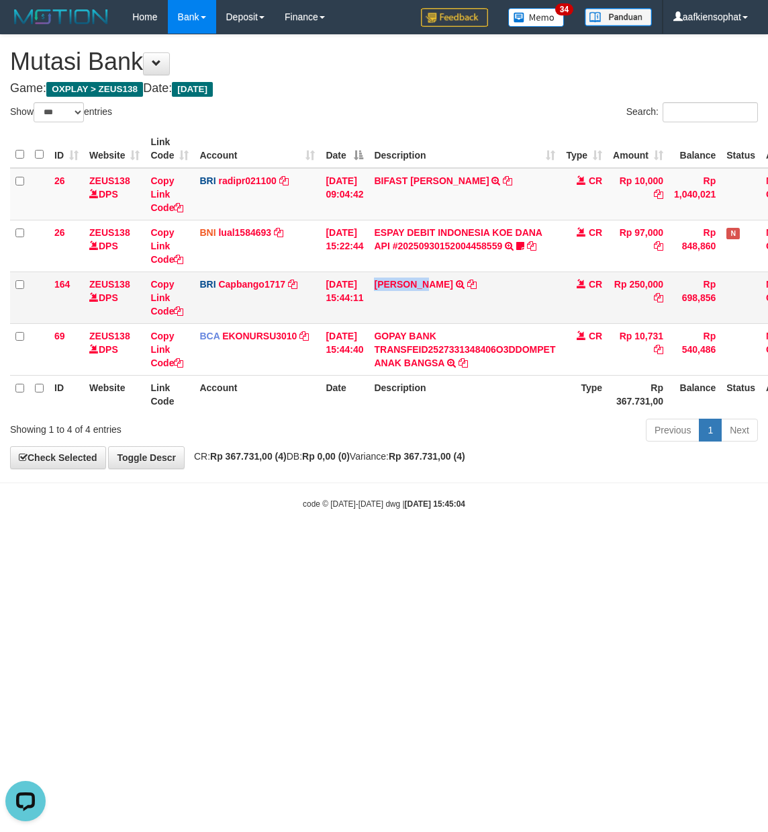
copy link "[DEMOGRAPHIC_DATA]"
copy td "[PERSON_NAME]"
click at [426, 297] on td "[PERSON_NAME] TRANSFER NBMB [PERSON_NAME] TO HELMI" at bounding box center [465, 297] width 192 height 52
drag, startPoint x: 388, startPoint y: 527, endPoint x: 575, endPoint y: 473, distance: 194.5
click at [393, 527] on body "Toggle navigation Home Bank Account List Load By Website Group [OXPLAY] ZEUS138…" at bounding box center [384, 271] width 768 height 543
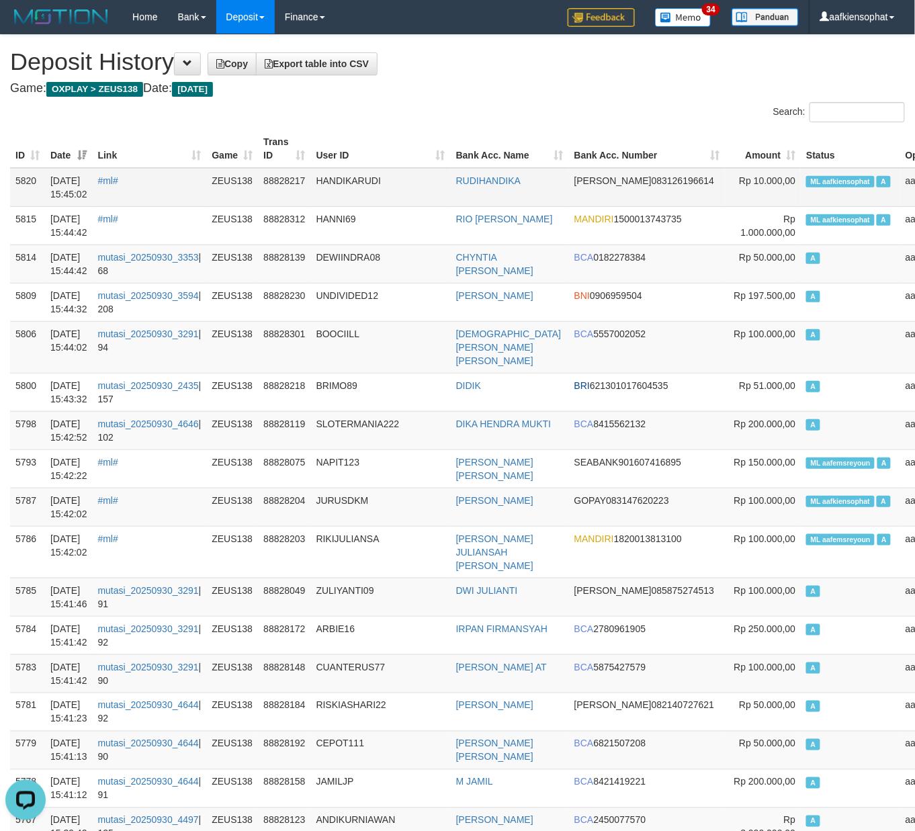
click at [801, 197] on td "ML aafkiensophat A" at bounding box center [850, 187] width 99 height 39
copy td "aafkiensophat"
click at [801, 197] on td "ML aafkiensophat A" at bounding box center [850, 187] width 99 height 39
copy td "ML aafkiensophat A"
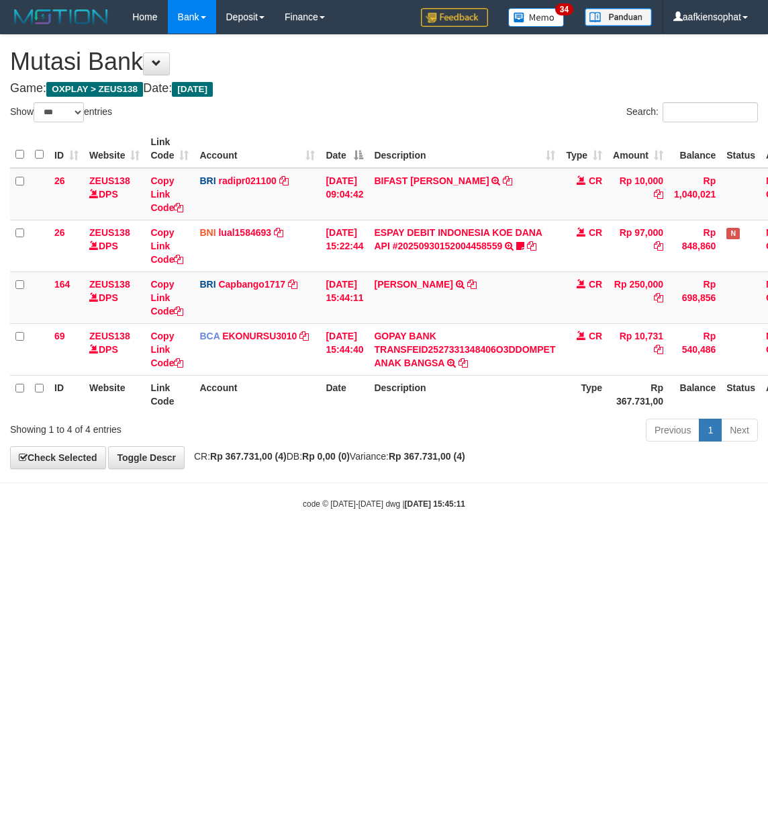
select select "***"
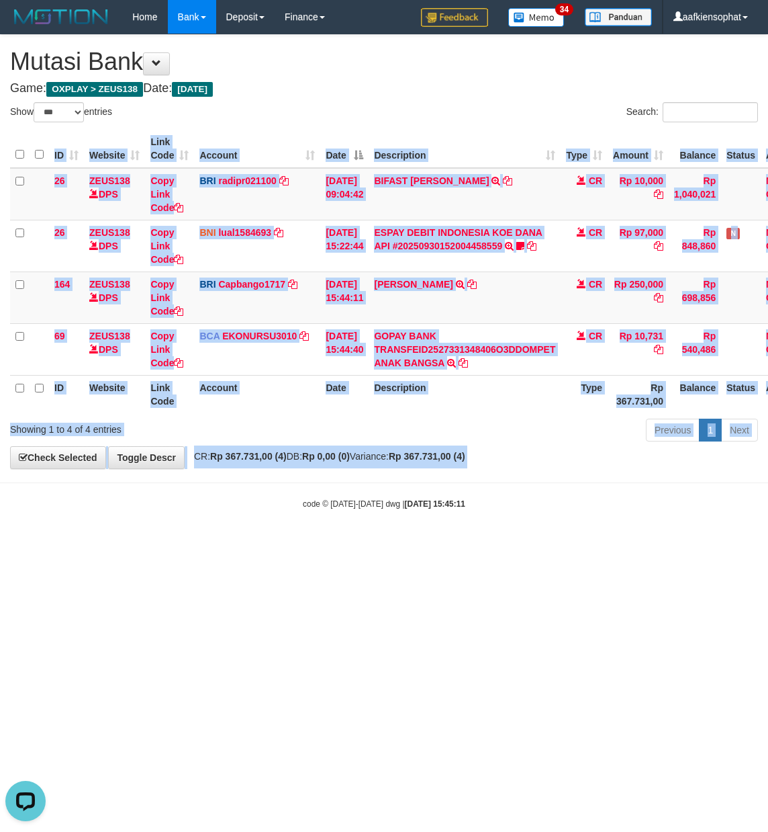
drag, startPoint x: 262, startPoint y: 460, endPoint x: 162, endPoint y: 484, distance: 103.0
click at [242, 478] on body "Toggle navigation Home Bank Account List Load By Website Group [OXPLAY] ZEUS138…" at bounding box center [384, 271] width 768 height 543
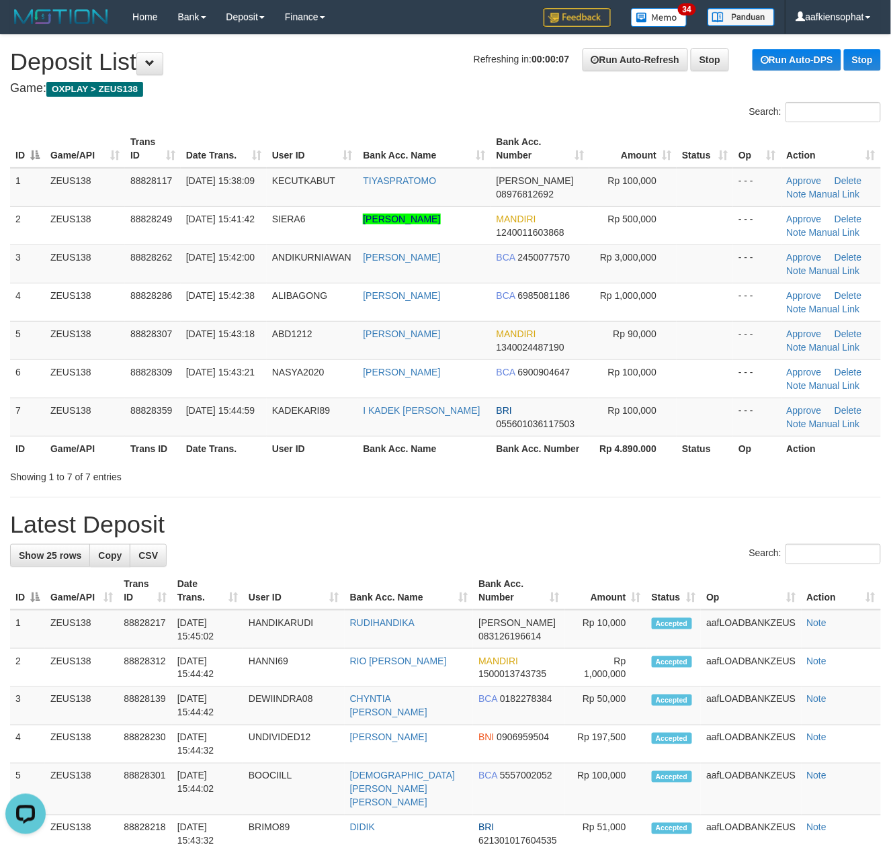
drag, startPoint x: 437, startPoint y: 527, endPoint x: 903, endPoint y: 497, distance: 467.8
click at [473, 525] on h1 "Latest Deposit" at bounding box center [445, 524] width 871 height 27
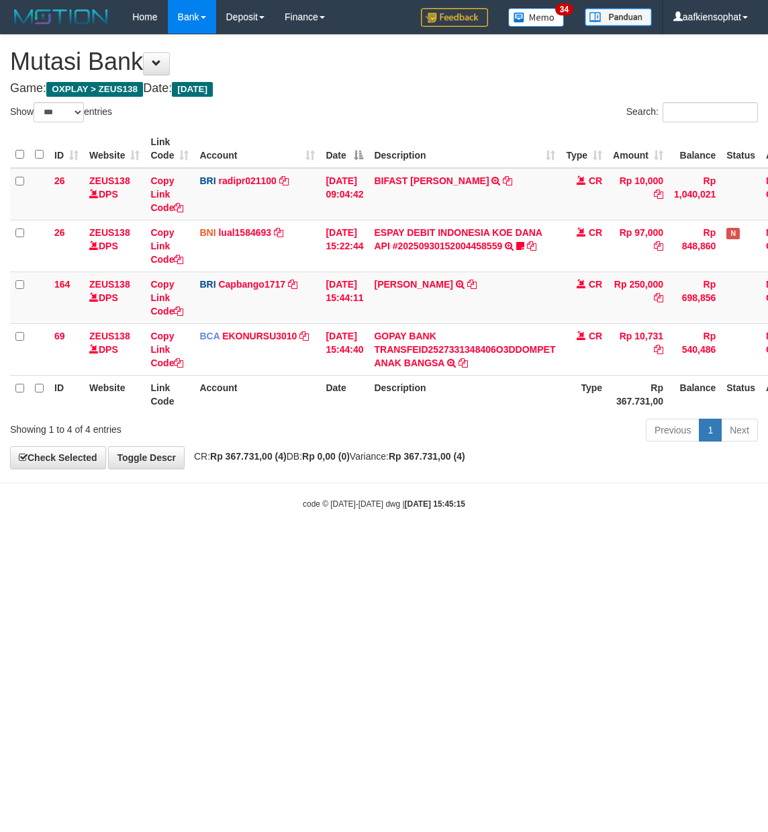
select select "***"
click at [428, 517] on body "Toggle navigation Home Bank Account List Load By Website Group [OXPLAY] ZEUS138…" at bounding box center [384, 271] width 768 height 543
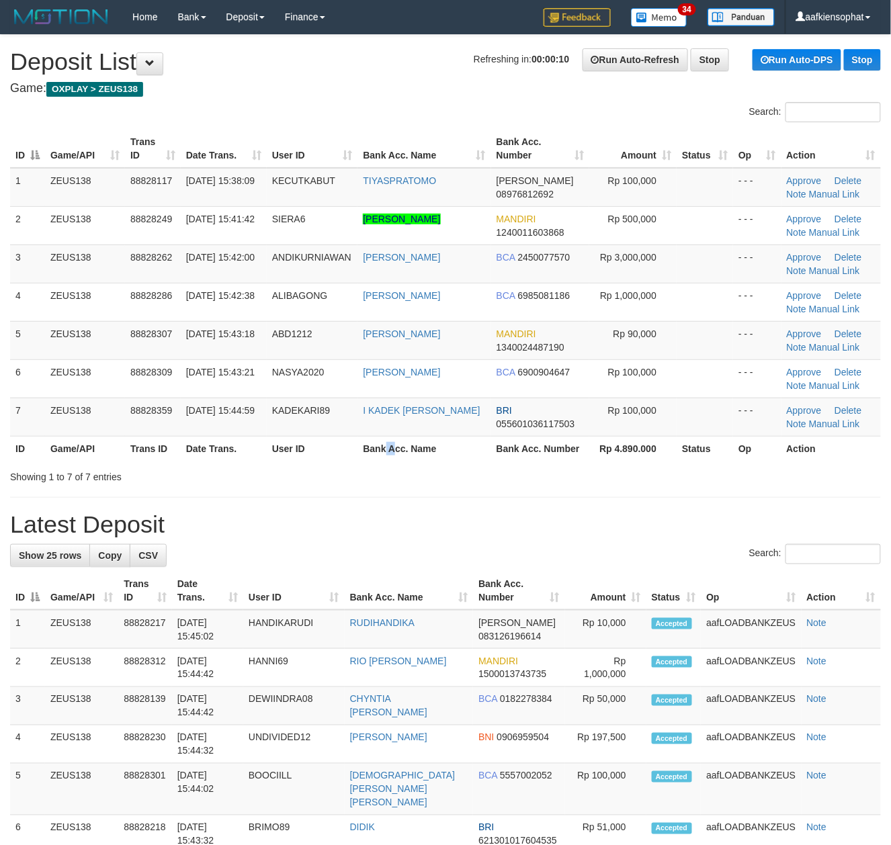
click at [454, 449] on th "Bank Acc. Name" at bounding box center [423, 448] width 133 height 25
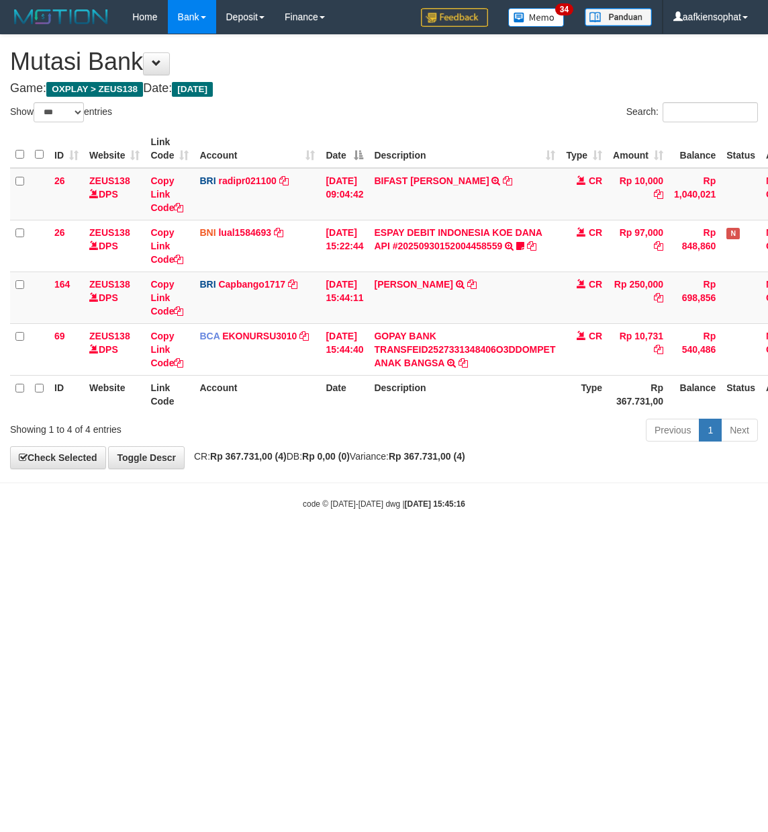
select select "***"
drag, startPoint x: 380, startPoint y: 447, endPoint x: 373, endPoint y: 436, distance: 12.9
click at [376, 445] on div "Previous 1 Next" at bounding box center [544, 431] width 428 height 29
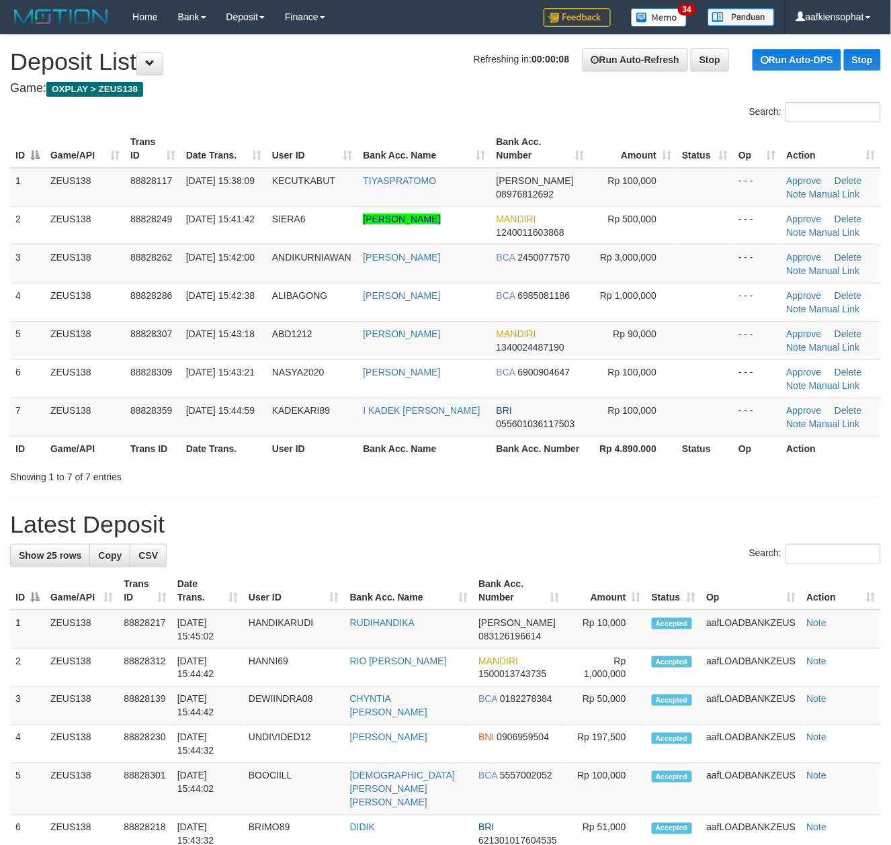
drag, startPoint x: 210, startPoint y: 490, endPoint x: 320, endPoint y: 498, distance: 111.1
click at [215, 492] on div "**********" at bounding box center [445, 859] width 891 height 1649
drag, startPoint x: 333, startPoint y: 497, endPoint x: 554, endPoint y: 488, distance: 221.2
click at [337, 497] on div "**********" at bounding box center [445, 859] width 891 height 1649
drag, startPoint x: 627, startPoint y: 490, endPoint x: 895, endPoint y: 512, distance: 268.9
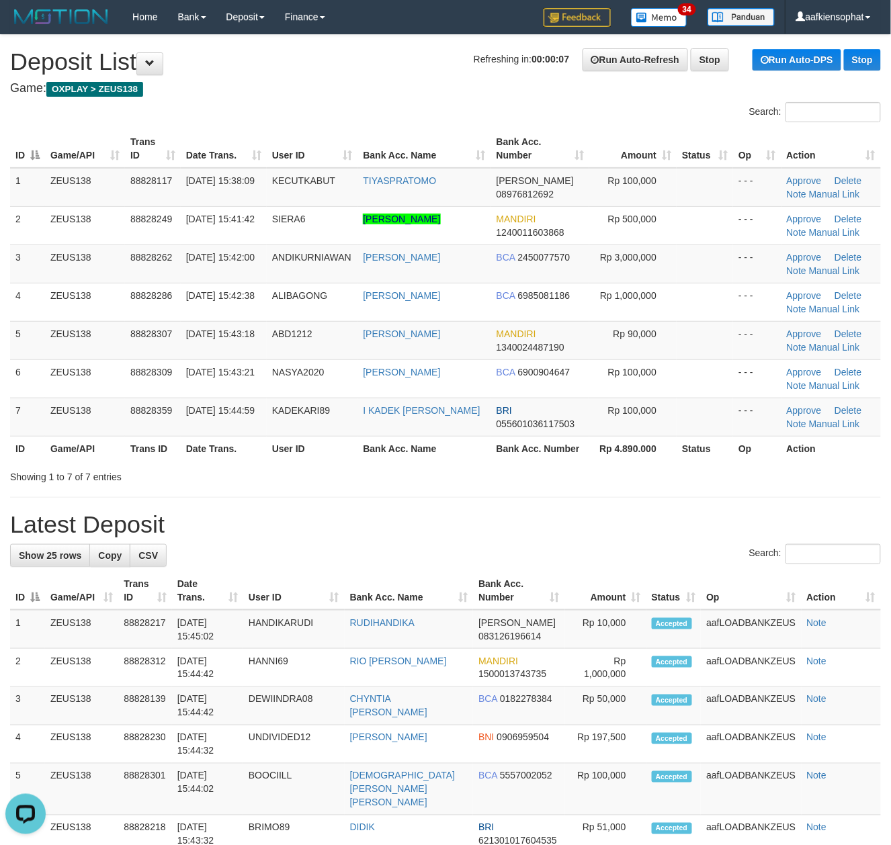
click at [708, 506] on div "**********" at bounding box center [445, 859] width 891 height 1649
drag, startPoint x: 558, startPoint y: 478, endPoint x: 568, endPoint y: 480, distance: 10.2
click at [559, 480] on div "Showing 1 to 7 of 7 entries" at bounding box center [445, 474] width 891 height 19
click at [579, 477] on div "Showing 1 to 7 of 7 entries" at bounding box center [445, 474] width 891 height 19
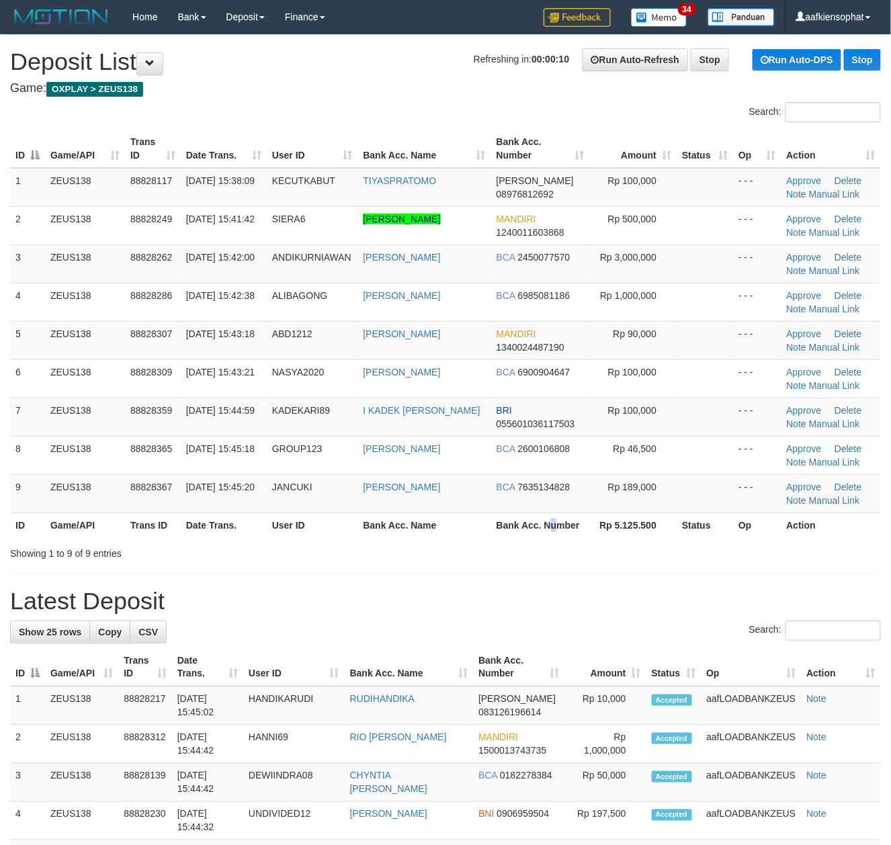
drag, startPoint x: 554, startPoint y: 524, endPoint x: 556, endPoint y: 531, distance: 7.0
click at [556, 531] on th "Bank Acc. Number" at bounding box center [540, 525] width 98 height 25
drag, startPoint x: 556, startPoint y: 531, endPoint x: 681, endPoint y: 554, distance: 127.1
click at [568, 543] on div "Search: ID Game/API Trans ID Date Trans. User ID Bank Acc. Name Bank Acc. Numbe…" at bounding box center [445, 331] width 871 height 458
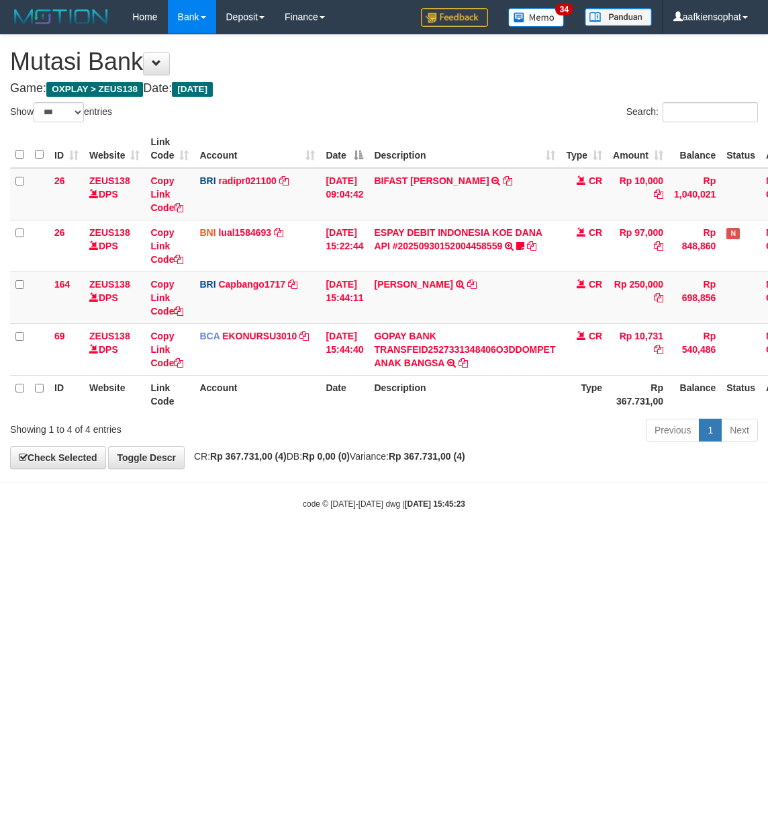
select select "***"
drag, startPoint x: 364, startPoint y: 627, endPoint x: 16, endPoint y: 606, distance: 348.6
click at [298, 543] on html "Toggle navigation Home Bank Account List Load By Website Group [OXPLAY] ZEUS138…" at bounding box center [384, 271] width 768 height 543
select select "***"
drag, startPoint x: 363, startPoint y: 592, endPoint x: 404, endPoint y: 457, distance: 140.9
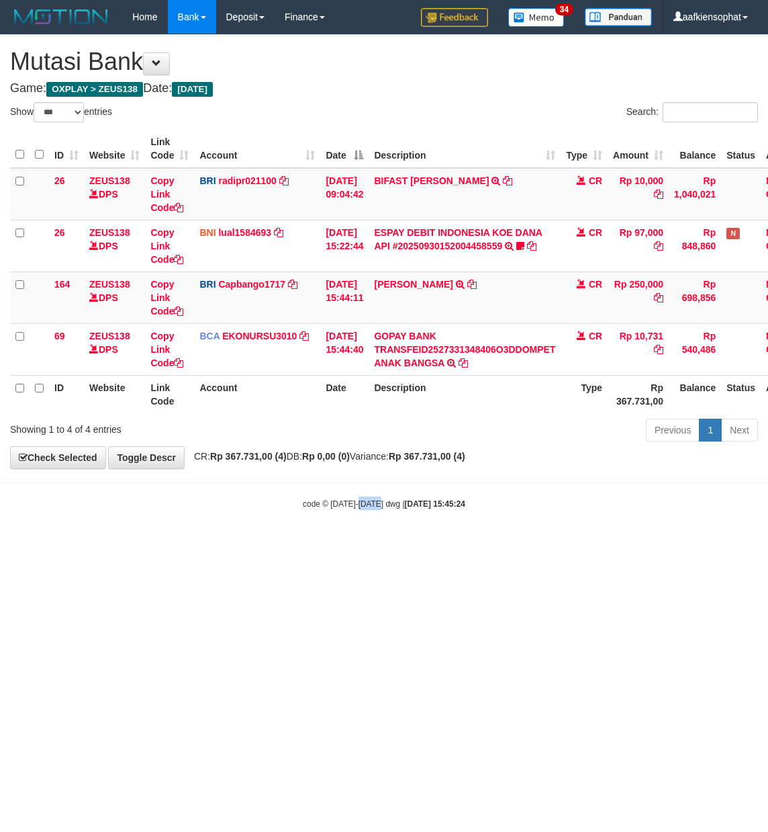
click at [382, 527] on html "Toggle navigation Home Bank Account List Load By Website Group [OXPLAY] ZEUS138…" at bounding box center [384, 271] width 768 height 543
select select "***"
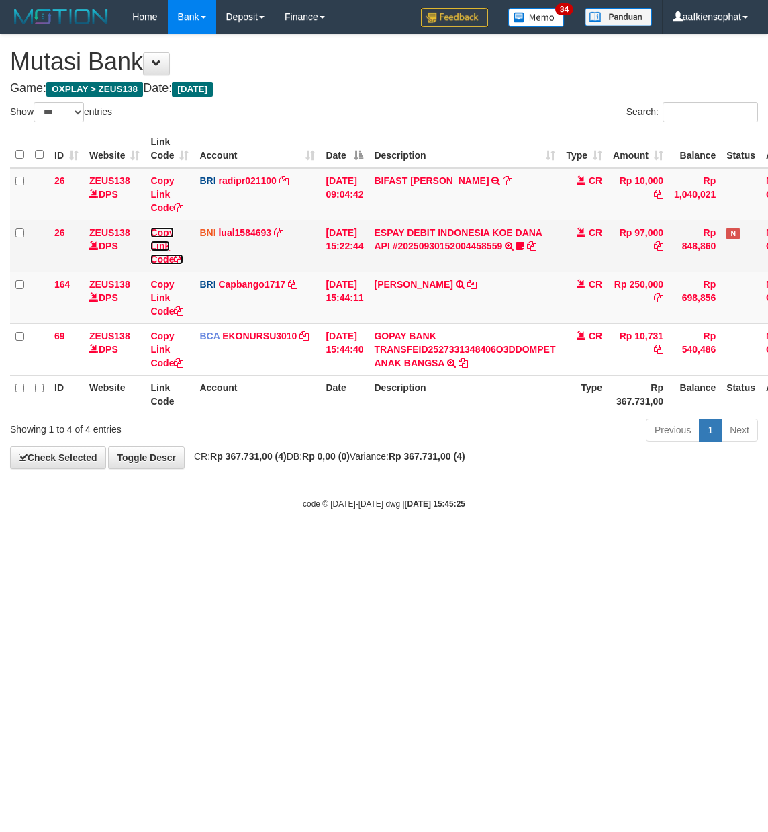
click at [180, 263] on icon at bounding box center [178, 259] width 9 height 9
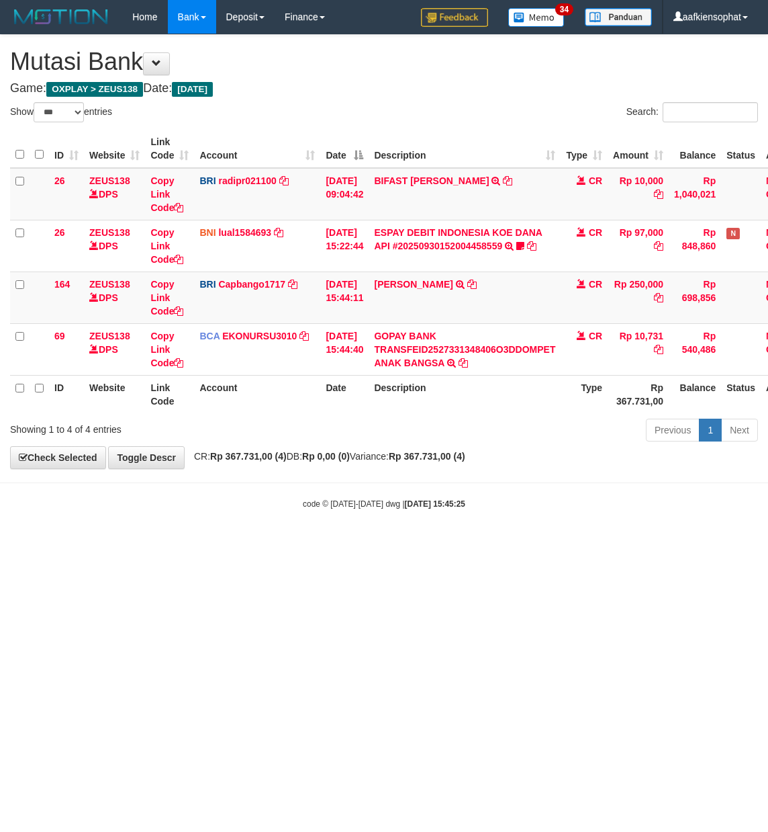
scroll to position [184, 0]
drag, startPoint x: 258, startPoint y: 592, endPoint x: 240, endPoint y: 598, distance: 18.9
click at [261, 543] on html "Toggle navigation Home Bank Account List Load By Website Group [OXPLAY] ZEUS138…" at bounding box center [384, 271] width 768 height 543
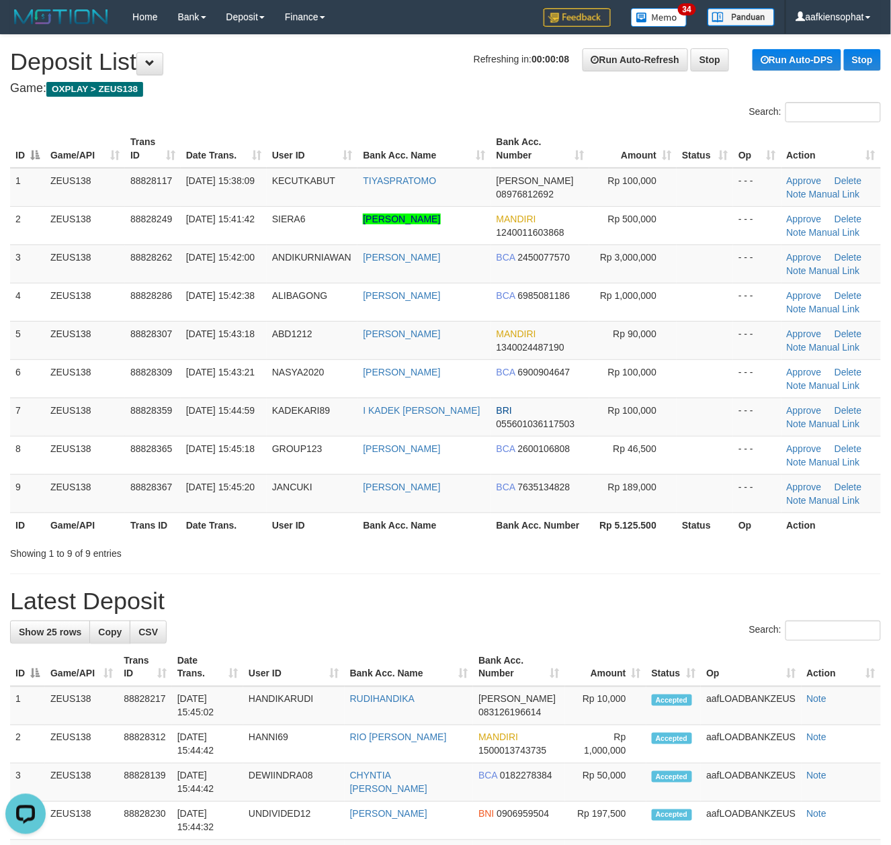
drag, startPoint x: 484, startPoint y: 568, endPoint x: 898, endPoint y: 572, distance: 413.8
drag, startPoint x: 416, startPoint y: 533, endPoint x: 903, endPoint y: 587, distance: 489.3
click at [426, 536] on th "Bank Acc. Name" at bounding box center [423, 525] width 133 height 25
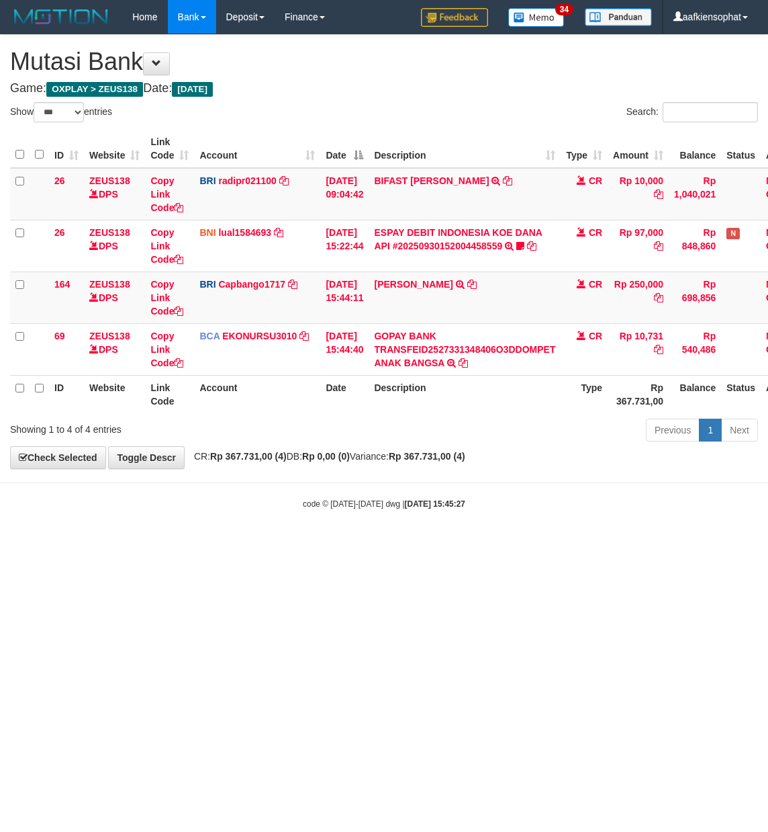
select select "***"
click at [418, 543] on html "Toggle navigation Home Bank Account List Load By Website Group [OXPLAY] ZEUS138…" at bounding box center [384, 271] width 768 height 543
select select "***"
click at [231, 543] on html "Toggle navigation Home Bank Account List Load By Website Group [OXPLAY] ZEUS138…" at bounding box center [384, 271] width 768 height 543
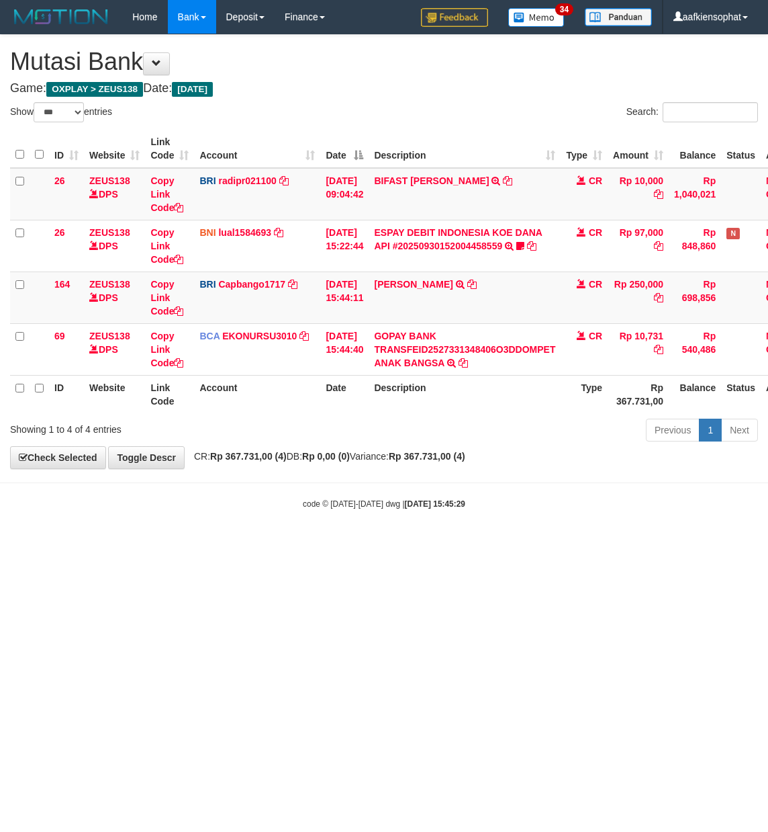
select select "***"
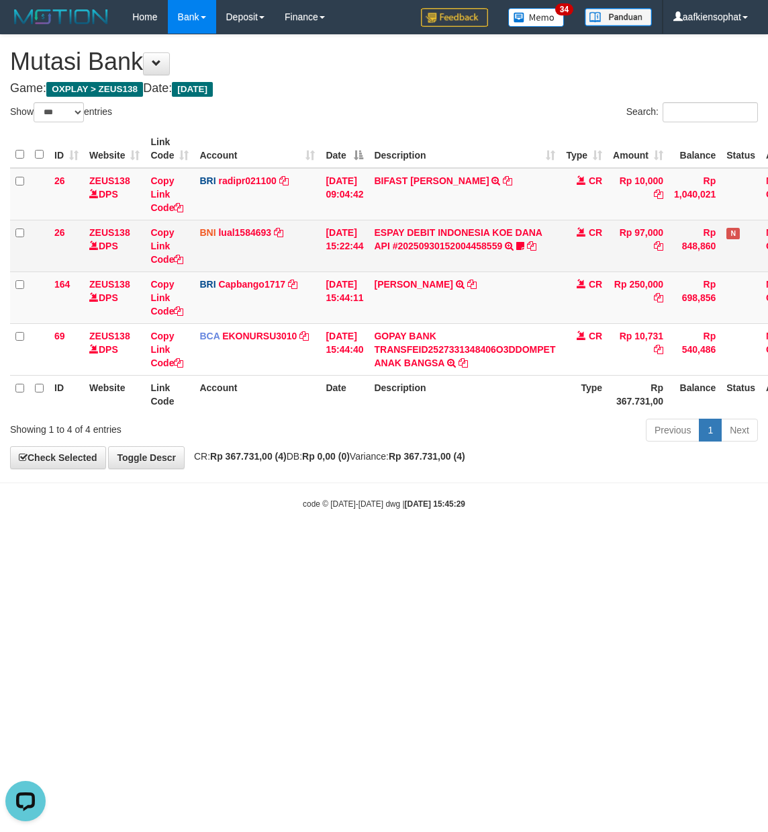
drag, startPoint x: 292, startPoint y: 129, endPoint x: 146, endPoint y: 222, distance: 172.7
click at [285, 134] on th "Account" at bounding box center [257, 149] width 126 height 38
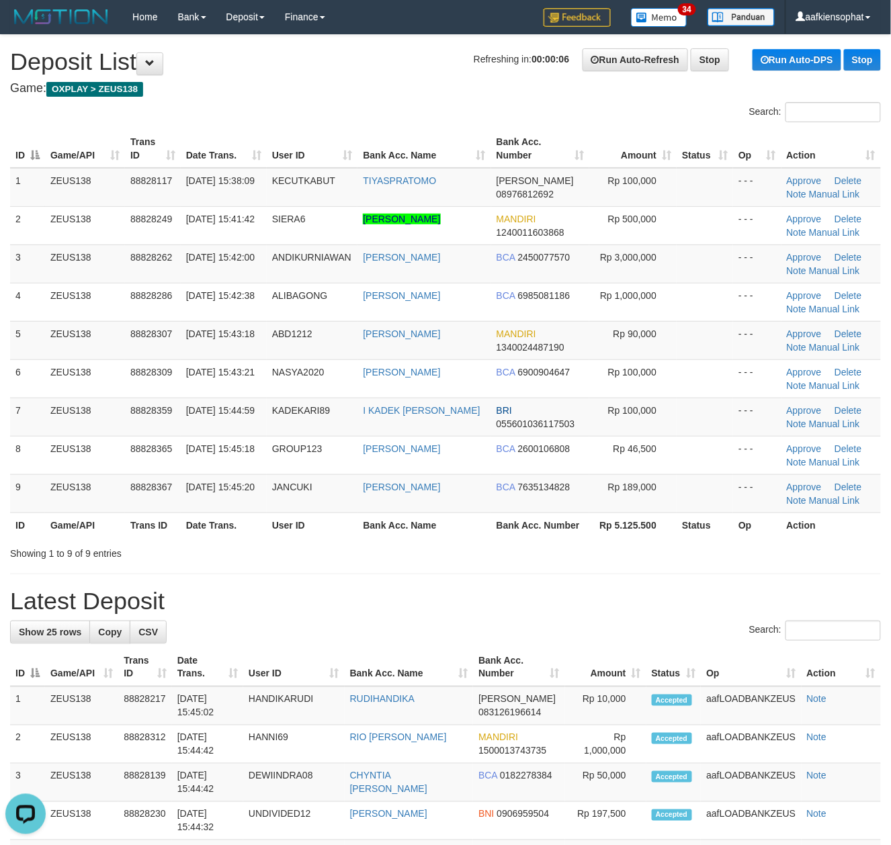
drag, startPoint x: 629, startPoint y: 598, endPoint x: 629, endPoint y: 591, distance: 6.8
click at [629, 598] on h1 "Latest Deposit" at bounding box center [445, 601] width 871 height 27
click at [632, 590] on h1 "Latest Deposit" at bounding box center [445, 601] width 871 height 27
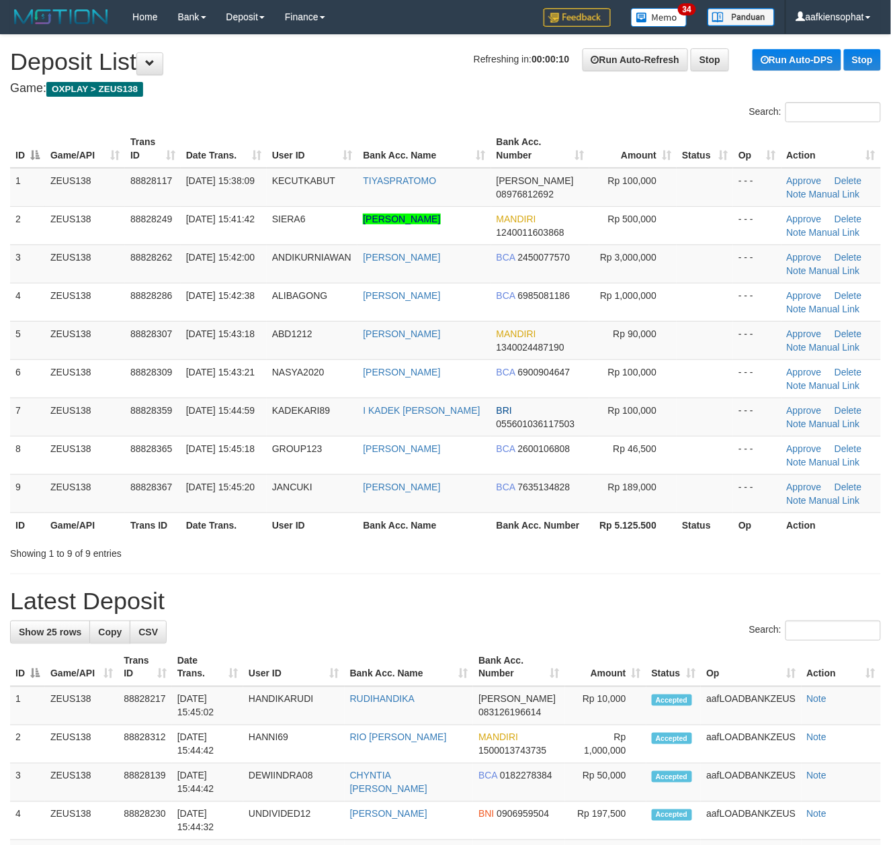
drag, startPoint x: 648, startPoint y: 578, endPoint x: 681, endPoint y: 573, distance: 33.3
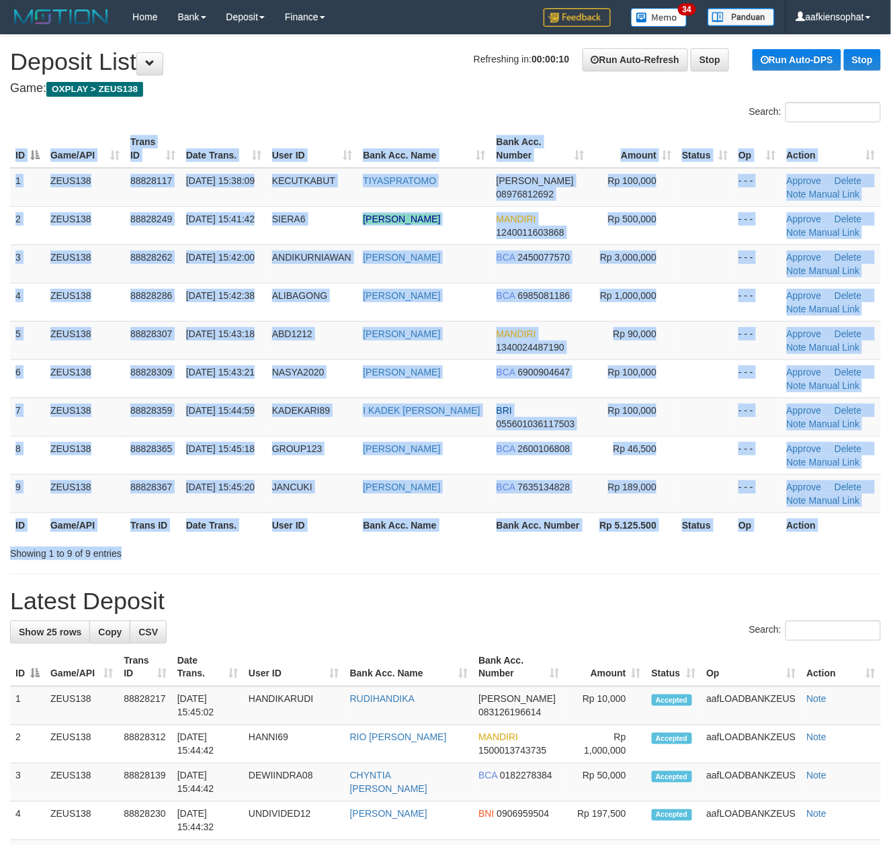
drag, startPoint x: 560, startPoint y: 547, endPoint x: 584, endPoint y: 539, distance: 24.9
click at [563, 546] on div "Showing 1 to 9 of 9 entries" at bounding box center [445, 550] width 891 height 19
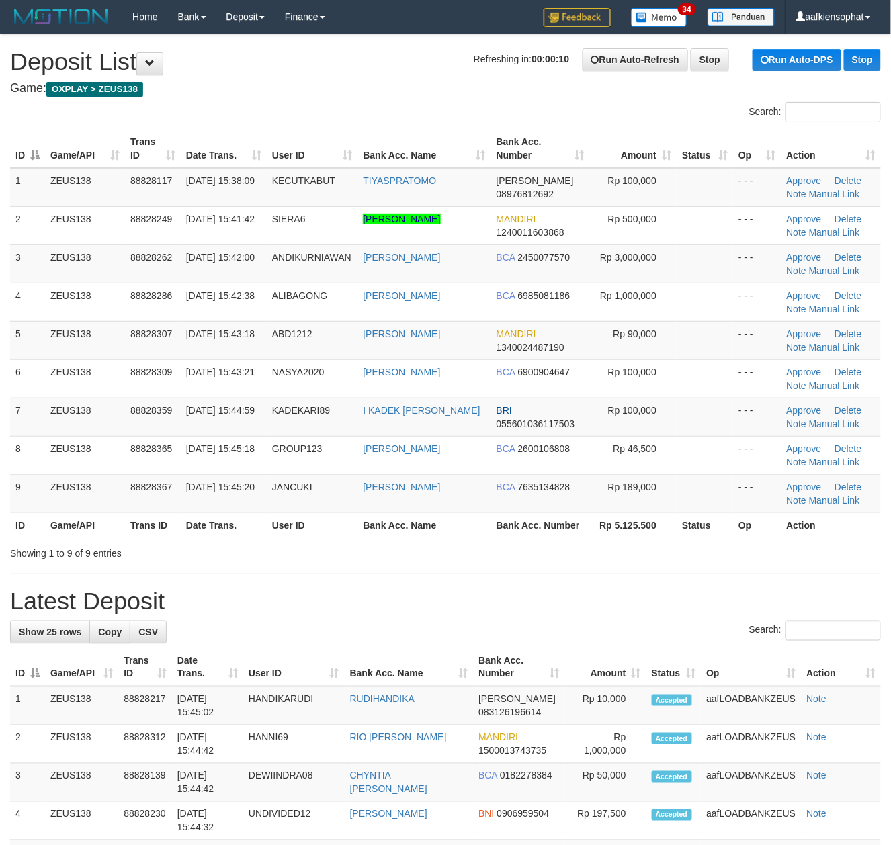
click at [586, 539] on div "ID Game/API Trans ID Date Trans. User ID Bank Acc. Name Bank Acc. Number Amount…" at bounding box center [445, 334] width 891 height 416
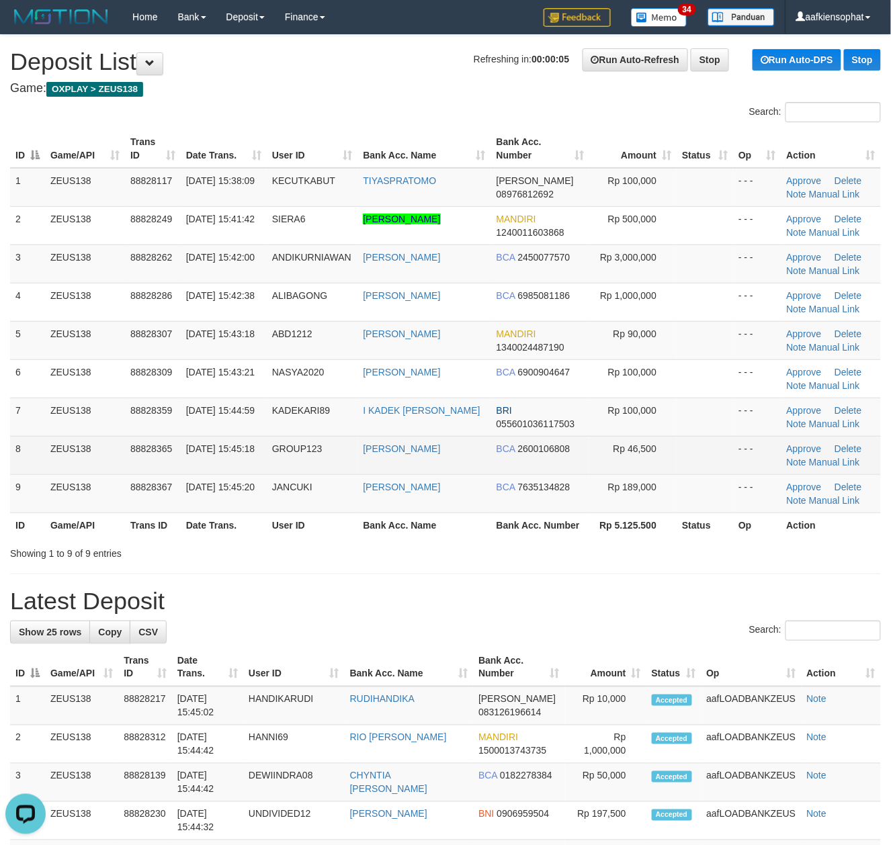
click at [345, 439] on tbody "1 ZEUS138 88828117 30/09/2025 15:38:09 KECUTKABUT TIYASPRATOMO DANA 08976812692…" at bounding box center [445, 340] width 871 height 345
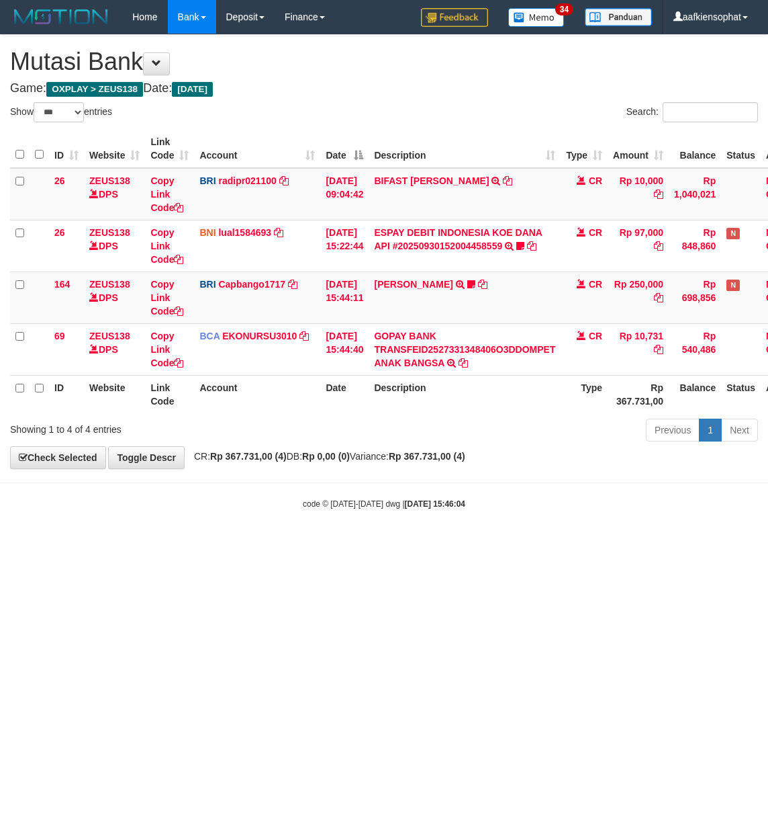
select select "***"
click at [468, 543] on html "Toggle navigation Home Bank Account List Load By Website Group [OXPLAY] ZEUS138…" at bounding box center [384, 271] width 768 height 543
select select "***"
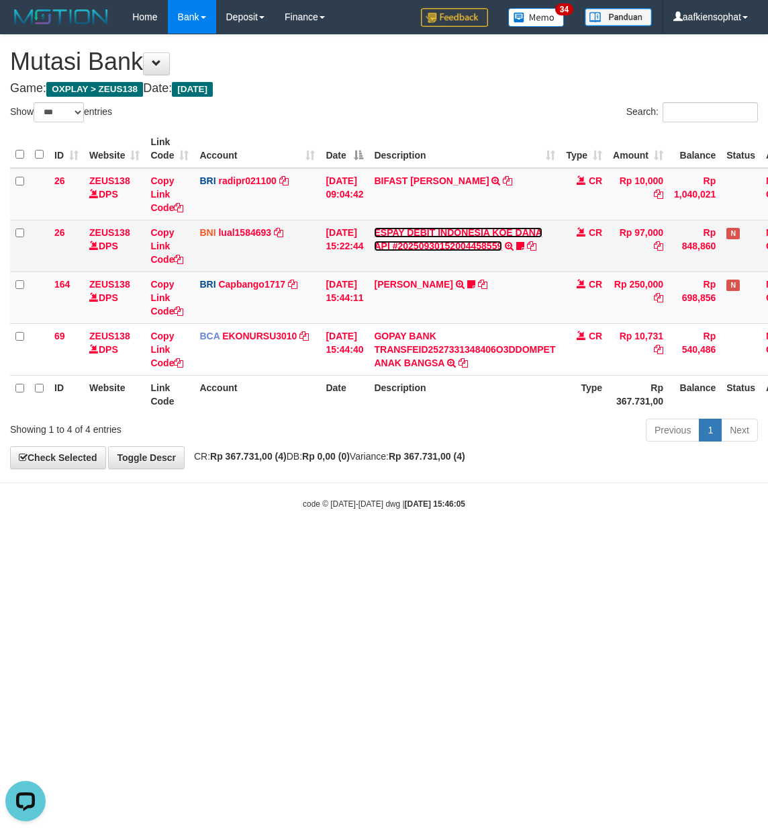
click at [447, 246] on link "ESPAY DEBIT INDONESIA KOE DANA API #20250930152004458559" at bounding box center [458, 239] width 169 height 24
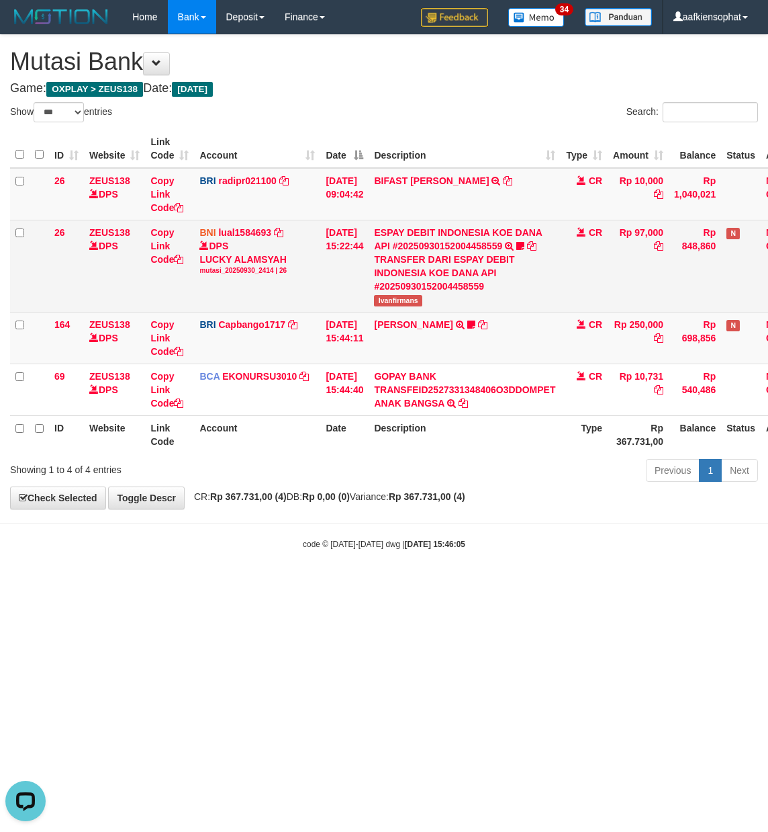
click at [406, 293] on td "ESPAY DEBIT INDONESIA KOE DANA API #20250930152004458559 TRANSFER DARI ESPAY DE…" at bounding box center [465, 266] width 192 height 92
copy span "Ivanfirmans"
click at [406, 293] on td "ESPAY DEBIT INDONESIA KOE DANA API #20250930152004458559 TRANSFER DARI ESPAY DE…" at bounding box center [465, 266] width 192 height 92
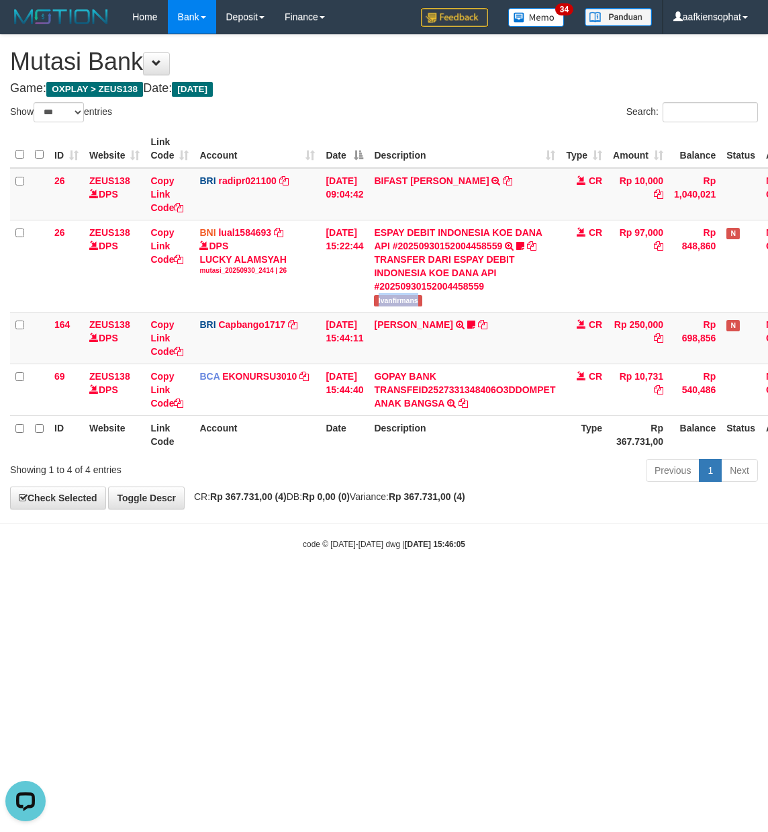
click at [429, 584] on html "Toggle navigation Home Bank Account List Load By Website Group [OXPLAY] ZEUS138…" at bounding box center [384, 292] width 768 height 584
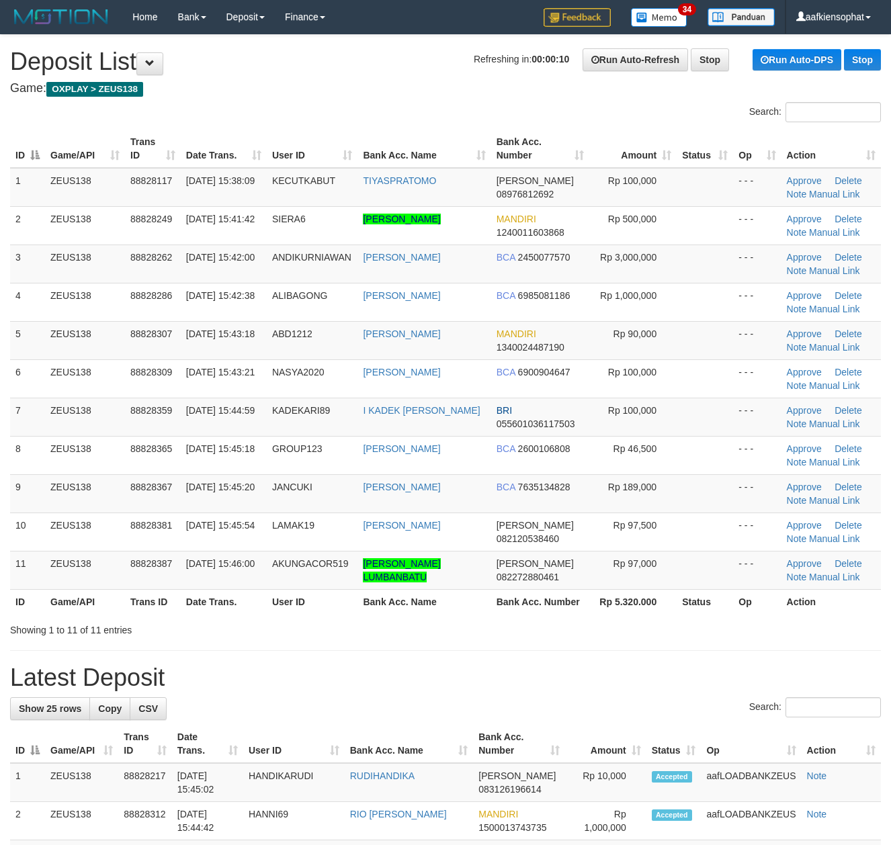
click at [454, 610] on th "Bank Acc. Name" at bounding box center [423, 601] width 133 height 25
drag, startPoint x: 674, startPoint y: 617, endPoint x: 667, endPoint y: 621, distance: 8.4
click at [668, 618] on div "ID Game/API Trans ID Date Trans. User ID Bank Acc. Name Bank Acc. Number Amount…" at bounding box center [445, 372] width 891 height 492
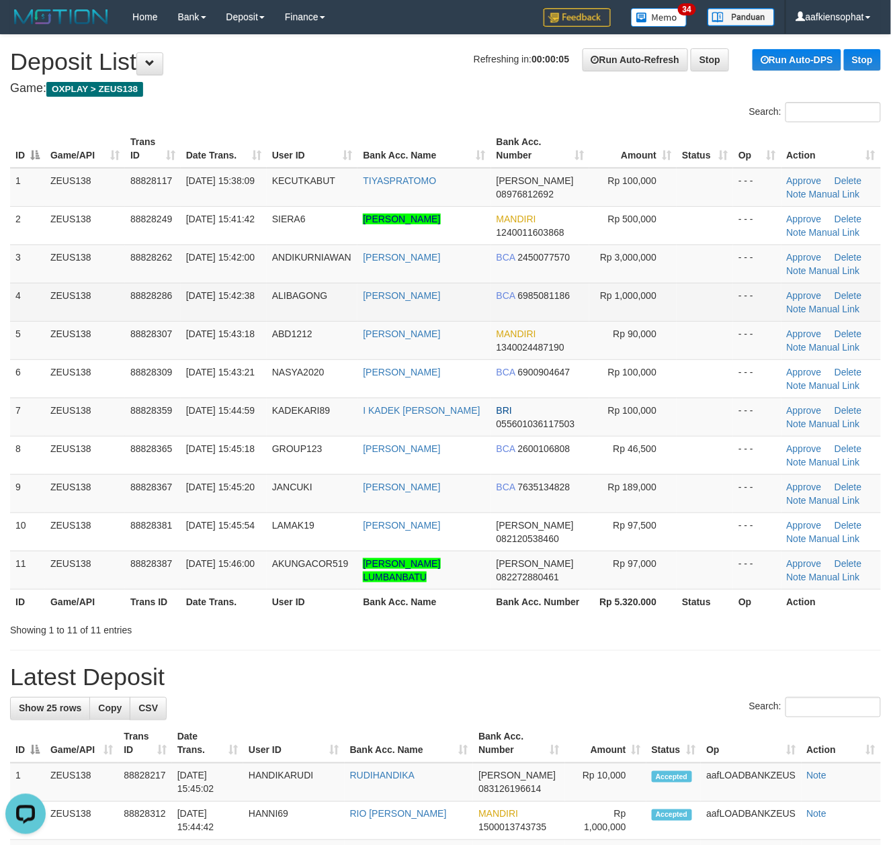
drag, startPoint x: 97, startPoint y: 262, endPoint x: 219, endPoint y: 312, distance: 131.6
click at [103, 269] on td "ZEUS138" at bounding box center [85, 263] width 80 height 38
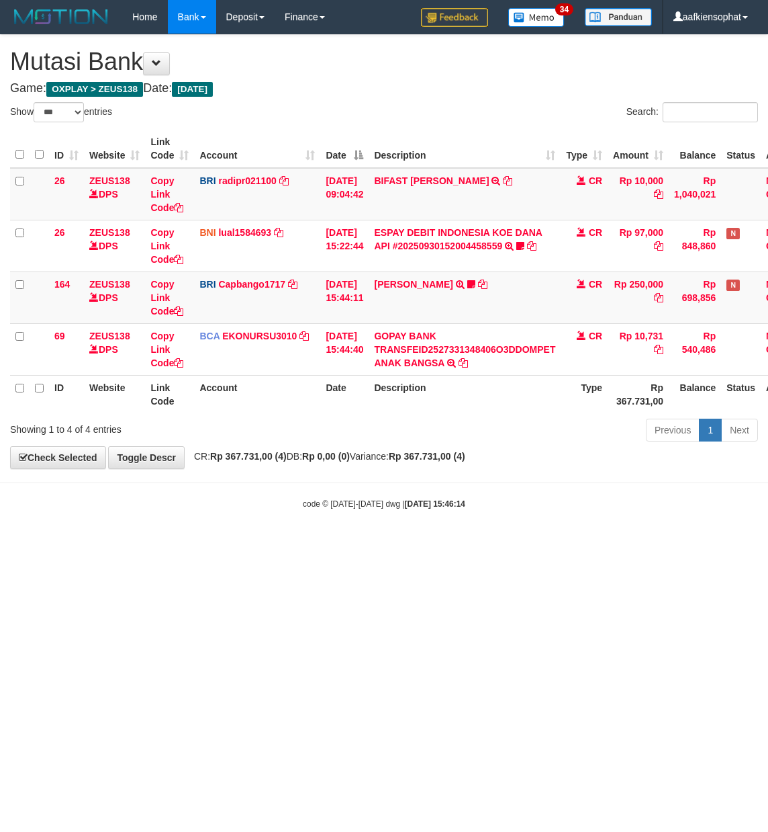
select select "***"
drag, startPoint x: 423, startPoint y: 630, endPoint x: 414, endPoint y: 640, distance: 13.3
click at [416, 543] on html "Toggle navigation Home Bank Account List Load By Website Group [OXPLAY] ZEUS138…" at bounding box center [384, 271] width 768 height 543
click at [447, 290] on td "[PERSON_NAME] TRANSFER NBMB [PERSON_NAME] TO HELMI Ananda0910" at bounding box center [465, 297] width 192 height 52
click at [443, 282] on link "[PERSON_NAME]" at bounding box center [413, 284] width 79 height 11
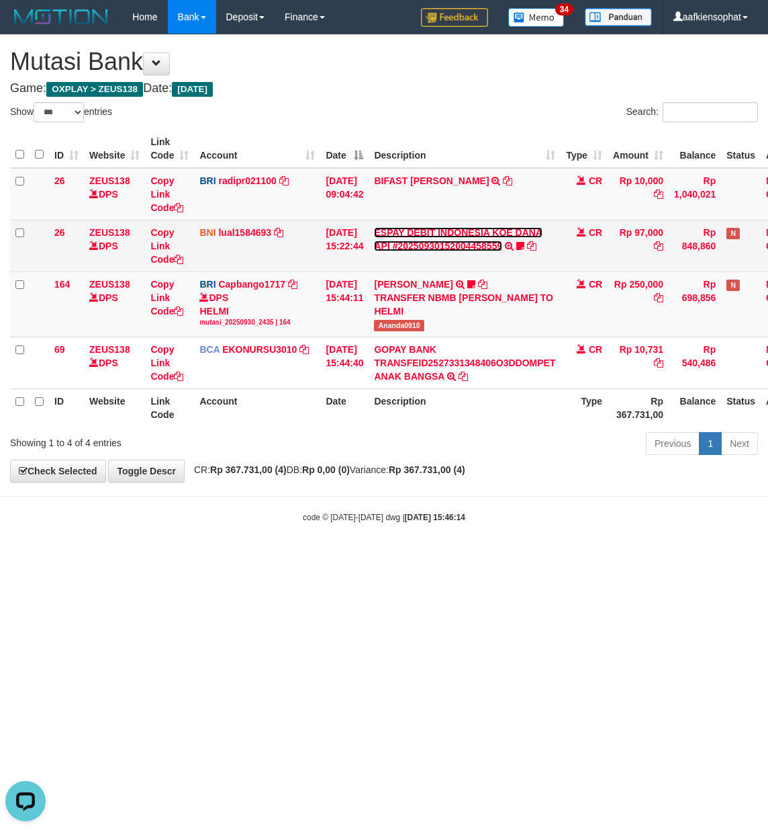
click at [439, 236] on link "ESPAY DEBIT INDONESIA KOE DANA API #20250930152004458559" at bounding box center [458, 239] width 169 height 24
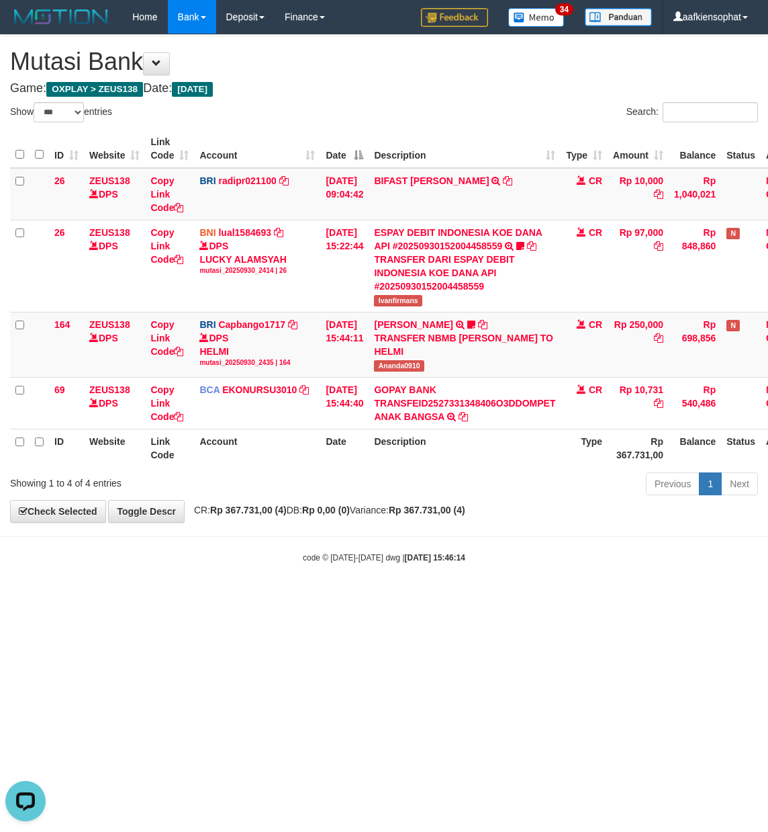
drag, startPoint x: 471, startPoint y: 638, endPoint x: 71, endPoint y: 590, distance: 402.6
click at [392, 597] on html "Toggle navigation Home Bank Account List Load By Website Group [OXPLAY] ZEUS138…" at bounding box center [384, 298] width 768 height 597
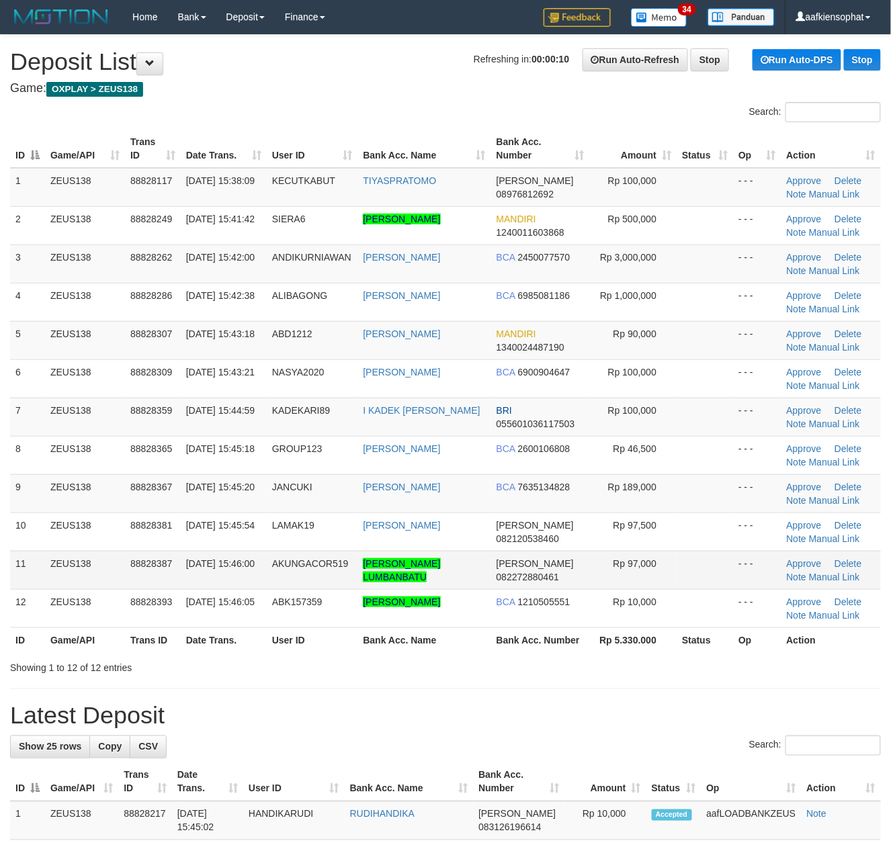
click at [554, 562] on td "[PERSON_NAME] 082272880461" at bounding box center [540, 570] width 98 height 38
drag, startPoint x: 328, startPoint y: 723, endPoint x: 261, endPoint y: 637, distance: 108.7
click at [328, 720] on h1 "Latest Deposit" at bounding box center [445, 716] width 871 height 27
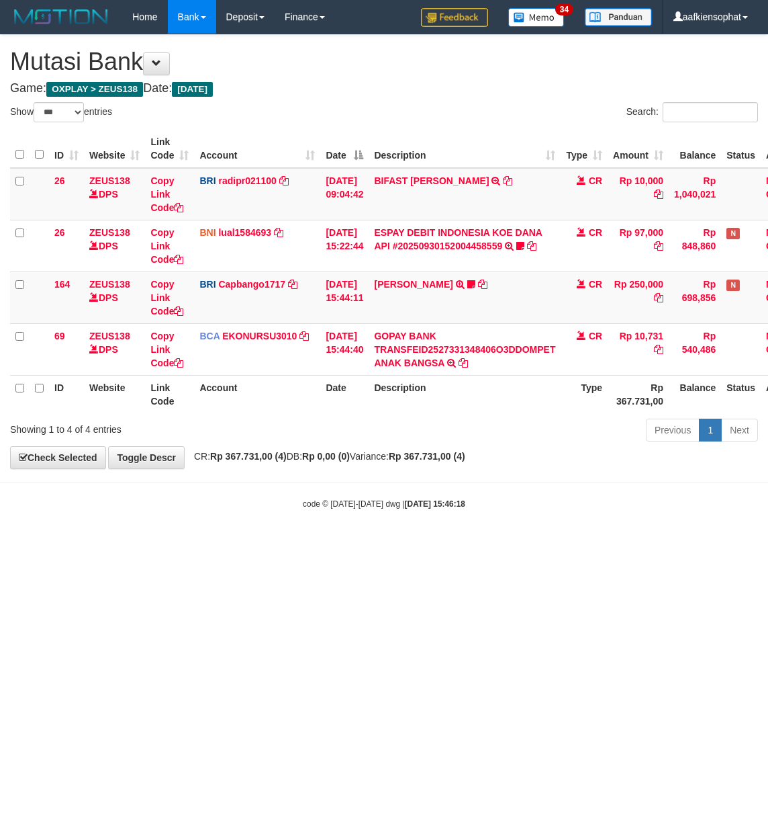
select select "***"
drag, startPoint x: 259, startPoint y: 727, endPoint x: 1, endPoint y: 705, distance: 258.9
click at [148, 543] on html "Toggle navigation Home Bank Account List Load By Website Group [OXPLAY] ZEUS138…" at bounding box center [384, 271] width 768 height 543
select select "***"
drag, startPoint x: 468, startPoint y: 576, endPoint x: 420, endPoint y: 498, distance: 90.8
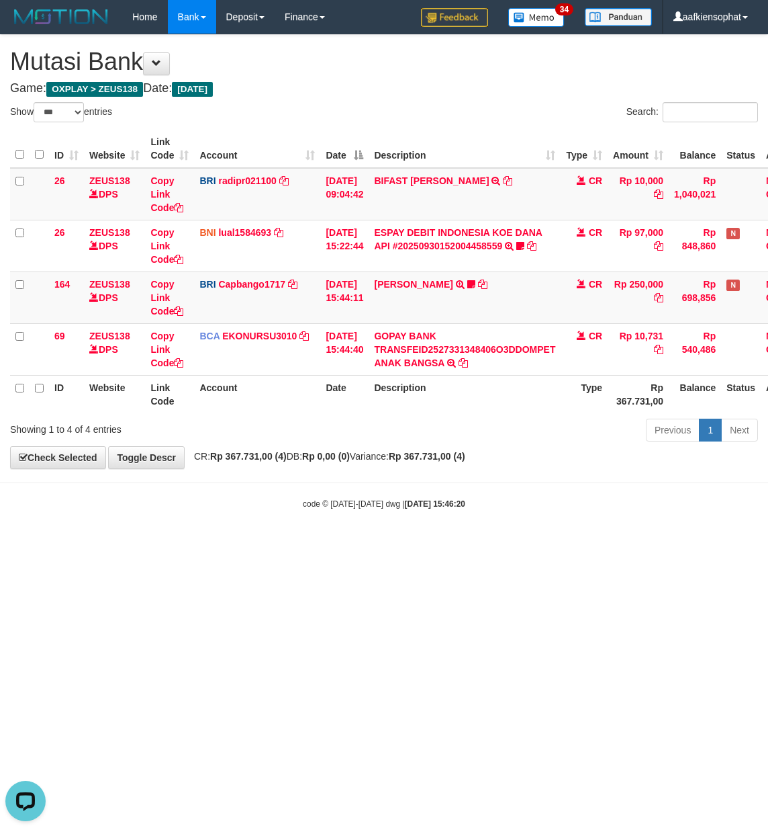
click at [461, 543] on html "Toggle navigation Home Bank Account List Load By Website Group [OXPLAY] ZEUS138…" at bounding box center [384, 271] width 768 height 543
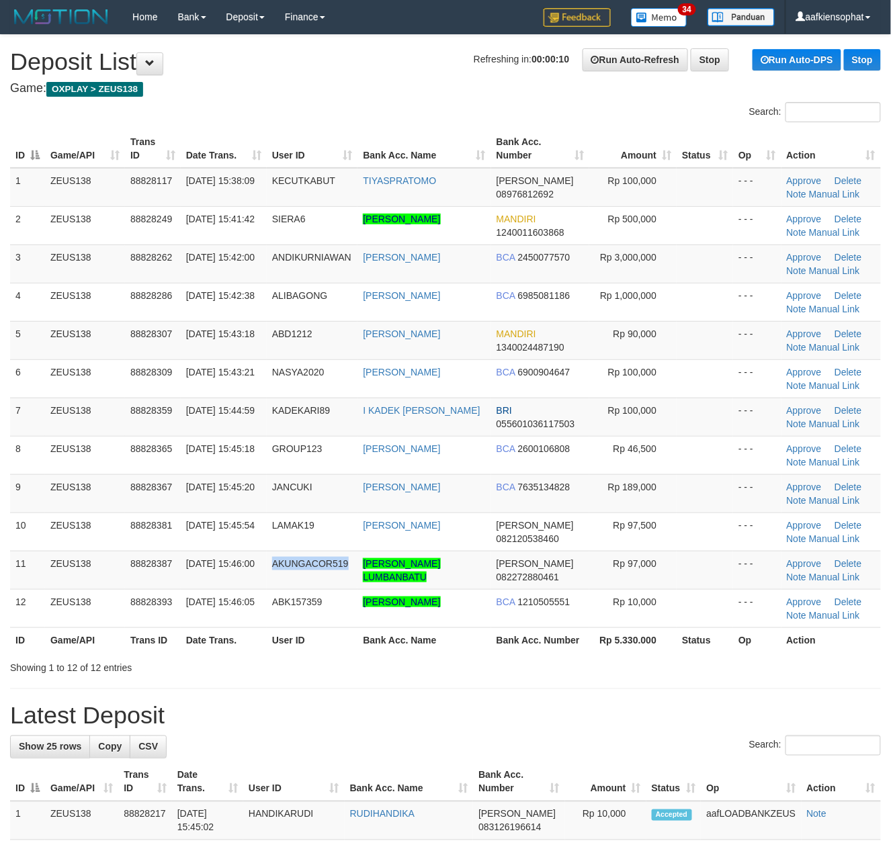
click at [312, 579] on td "AKUNGACOR519" at bounding box center [312, 570] width 91 height 38
copy span "AKUNGACOR519"
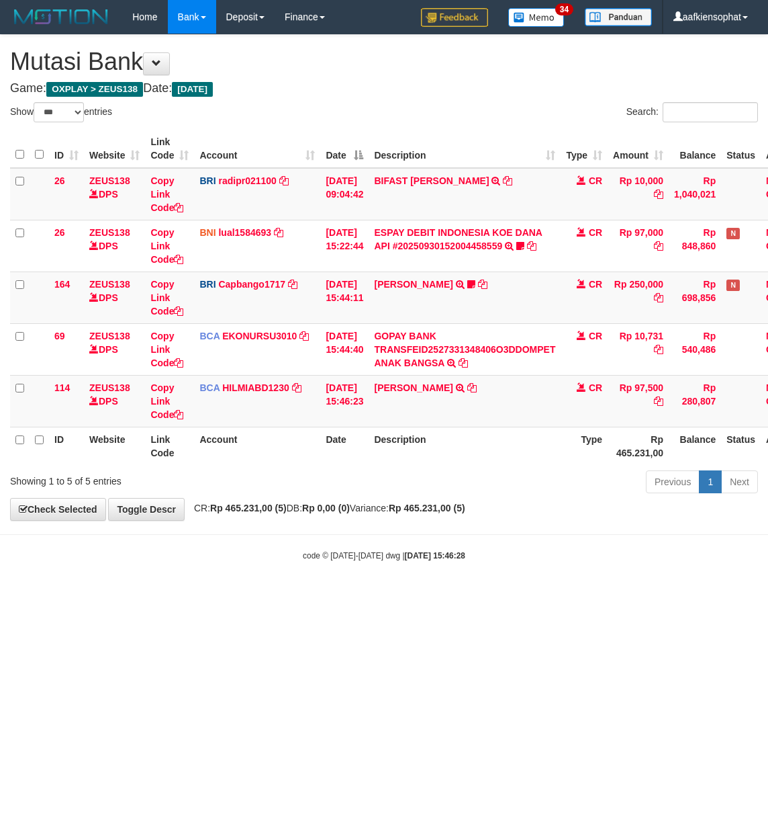
select select "***"
click at [441, 428] on th "Description" at bounding box center [465, 446] width 192 height 38
copy th "Description"
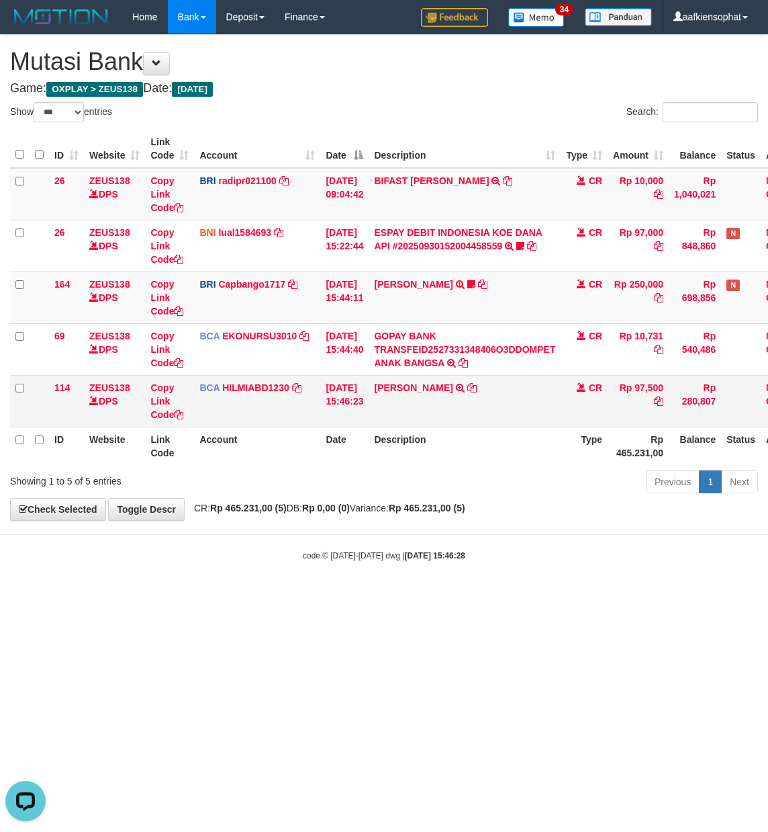
click at [439, 420] on td "[PERSON_NAME] TRSF E-BANKING CR 3009/FTSCY/WS95051 97500.002025093013828565 TRF…" at bounding box center [465, 401] width 192 height 52
copy td "[PERSON_NAME]"
click at [439, 420] on td "[PERSON_NAME] TRSF E-BANKING CR 3009/FTSCY/WS95051 97500.002025093013828565 TRF…" at bounding box center [465, 401] width 192 height 52
copy td "[PERSON_NAME]"
drag, startPoint x: 439, startPoint y: 420, endPoint x: 1, endPoint y: 379, distance: 439.9
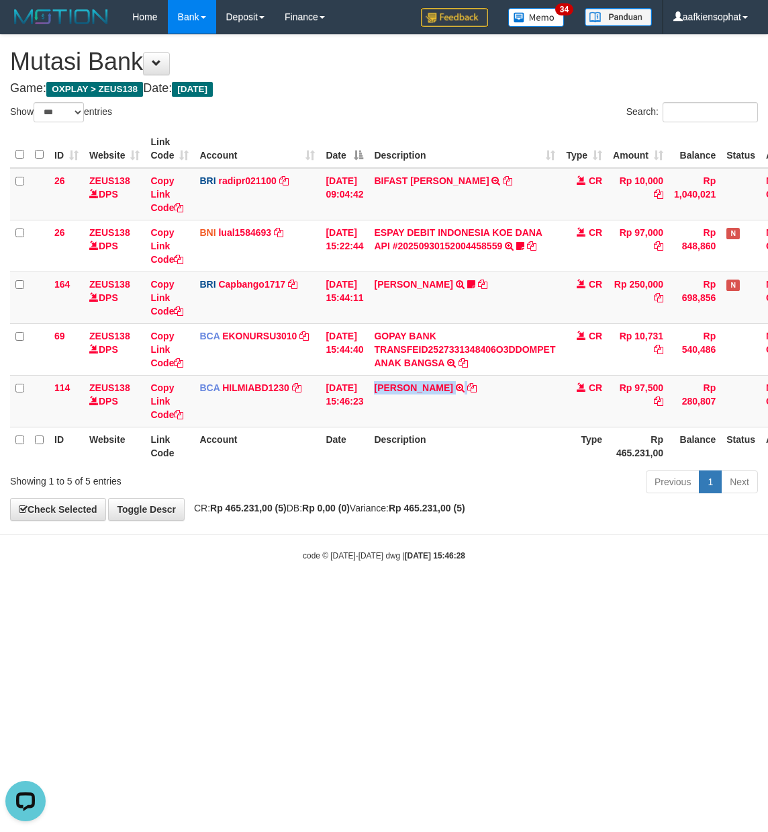
click at [430, 419] on td "[PERSON_NAME] TRSF E-BANKING CR 3009/FTSCY/WS95051 97500.002025093013828565 TRF…" at bounding box center [465, 401] width 192 height 52
drag, startPoint x: 505, startPoint y: 505, endPoint x: 366, endPoint y: 470, distance: 143.4
click at [484, 498] on div "**********" at bounding box center [384, 277] width 768 height 485
drag, startPoint x: 367, startPoint y: 554, endPoint x: 1, endPoint y: 562, distance: 365.5
click at [351, 554] on small "code © [DATE]-[DATE] dwg | [DATE] 15:46:28" at bounding box center [384, 555] width 163 height 9
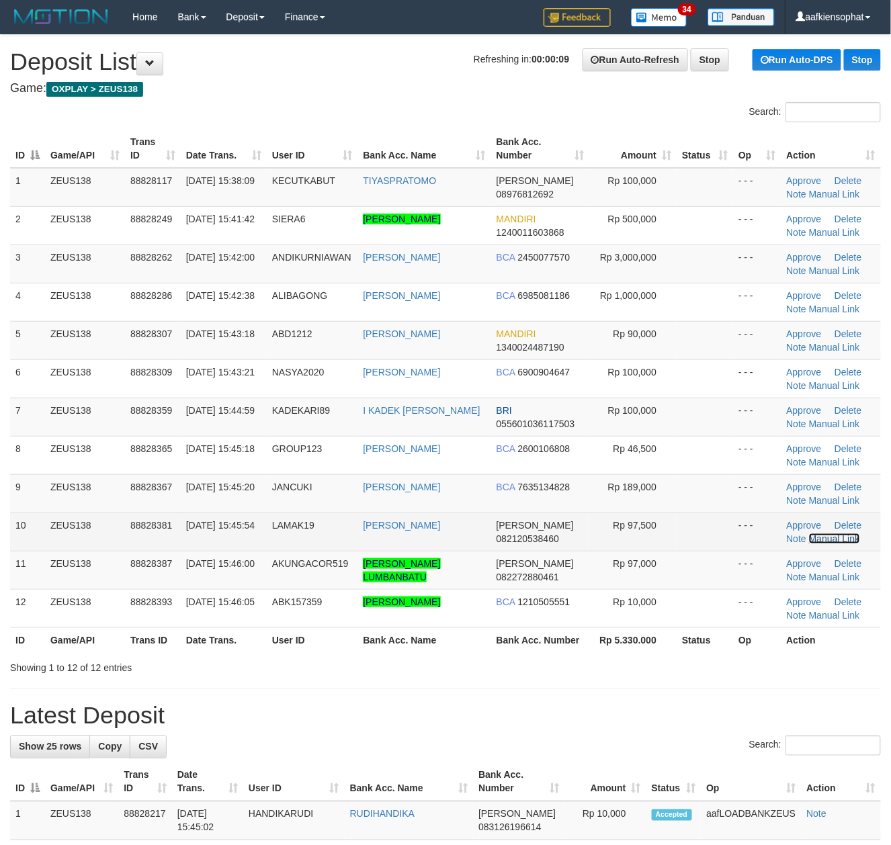
click at [836, 541] on link "Manual Link" at bounding box center [834, 538] width 51 height 11
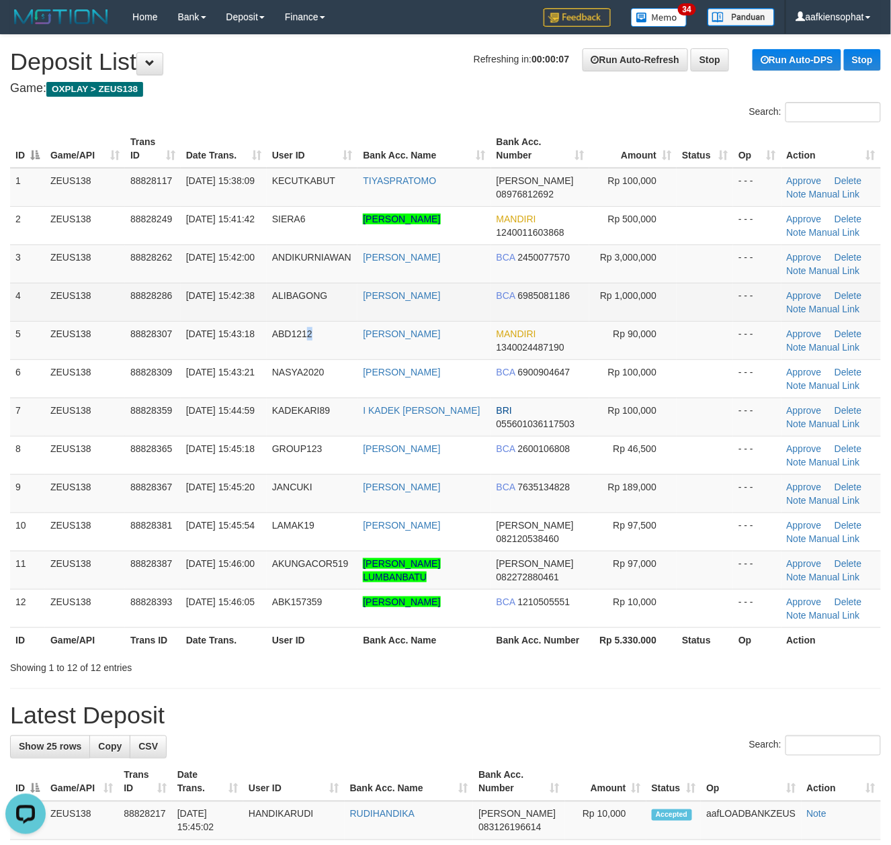
drag, startPoint x: 318, startPoint y: 335, endPoint x: 533, endPoint y: 308, distance: 216.0
click at [347, 329] on td "ABD1212" at bounding box center [312, 340] width 91 height 38
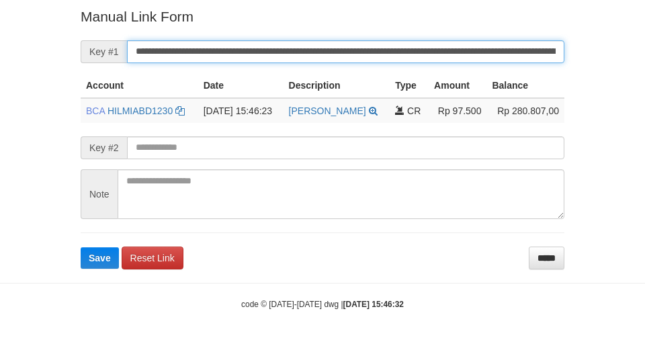
scroll to position [271, 0]
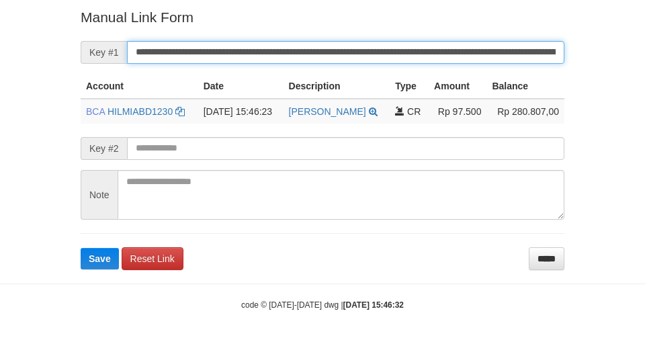
click at [331, 56] on input "**********" at bounding box center [345, 52] width 437 height 23
click at [81, 248] on button "Save" at bounding box center [100, 258] width 38 height 21
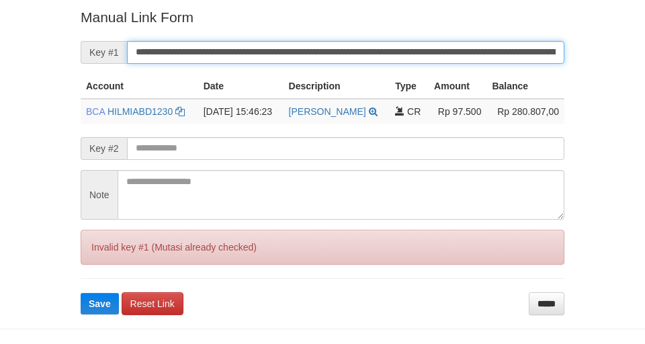
click at [81, 293] on button "Save" at bounding box center [100, 303] width 38 height 21
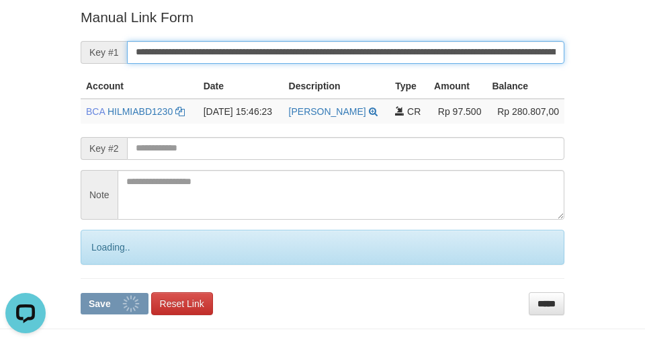
scroll to position [0, 0]
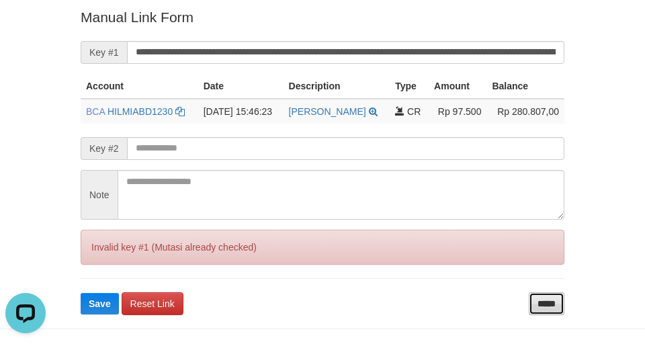
click at [560, 309] on input "*****" at bounding box center [547, 303] width 36 height 23
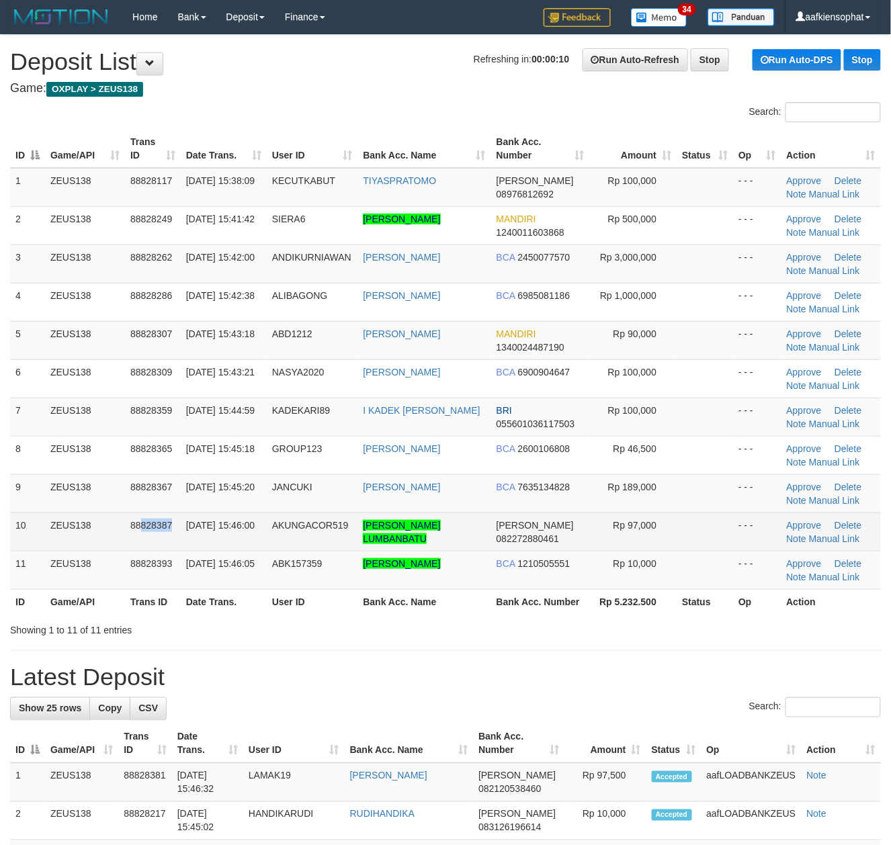
drag, startPoint x: 142, startPoint y: 519, endPoint x: 777, endPoint y: 527, distance: 634.8
click at [168, 515] on td "88828387" at bounding box center [153, 532] width 56 height 38
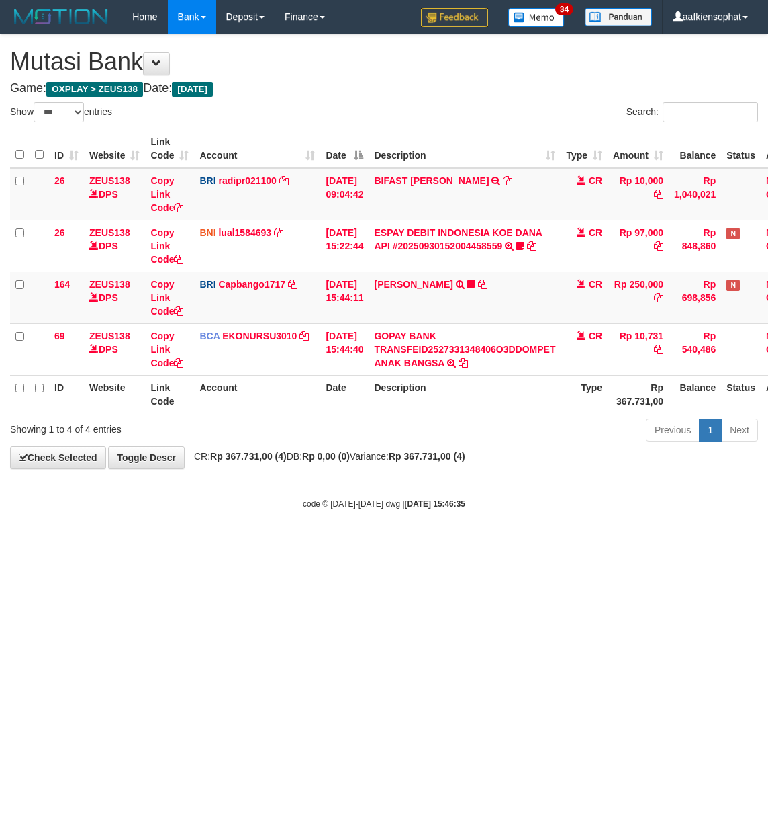
select select "***"
click at [325, 543] on html "Toggle navigation Home Bank Account List Load By Website Group [OXPLAY] ZEUS138…" at bounding box center [384, 271] width 768 height 543
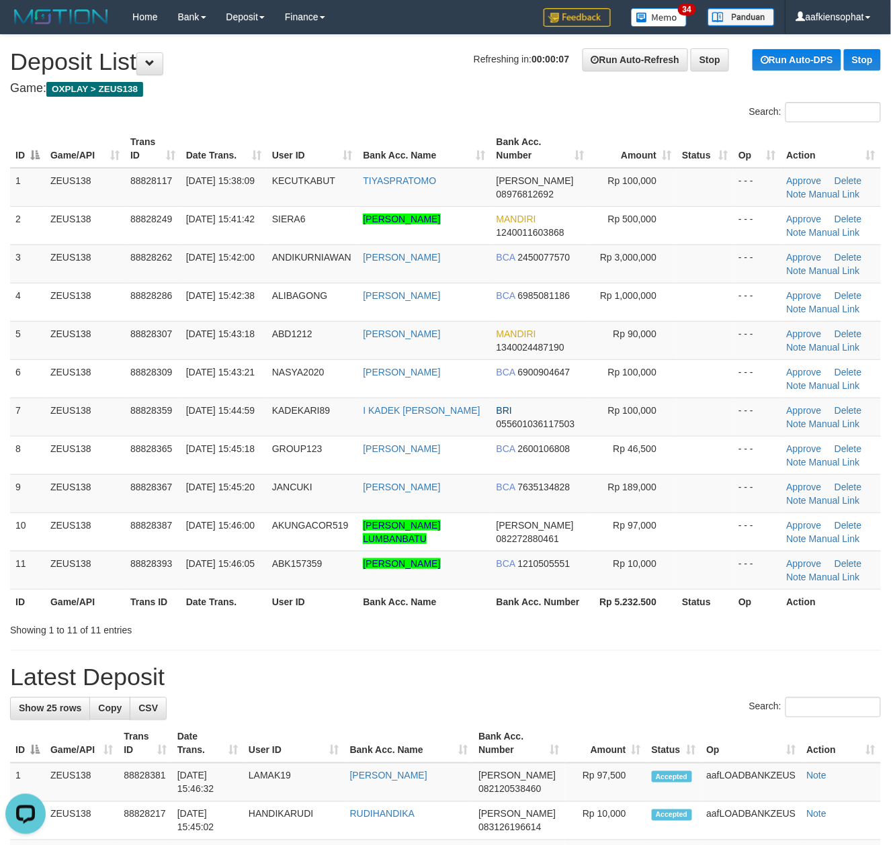
drag, startPoint x: 65, startPoint y: 632, endPoint x: 903, endPoint y: 631, distance: 838.3
click at [95, 626] on div "Showing 1 to 11 of 11 entries" at bounding box center [185, 627] width 351 height 19
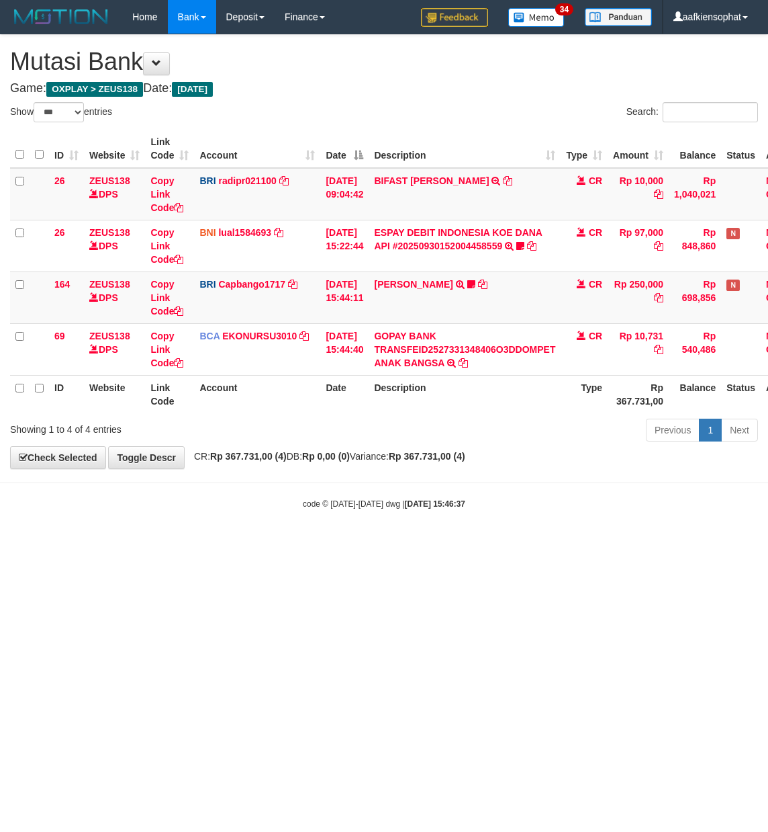
select select "***"
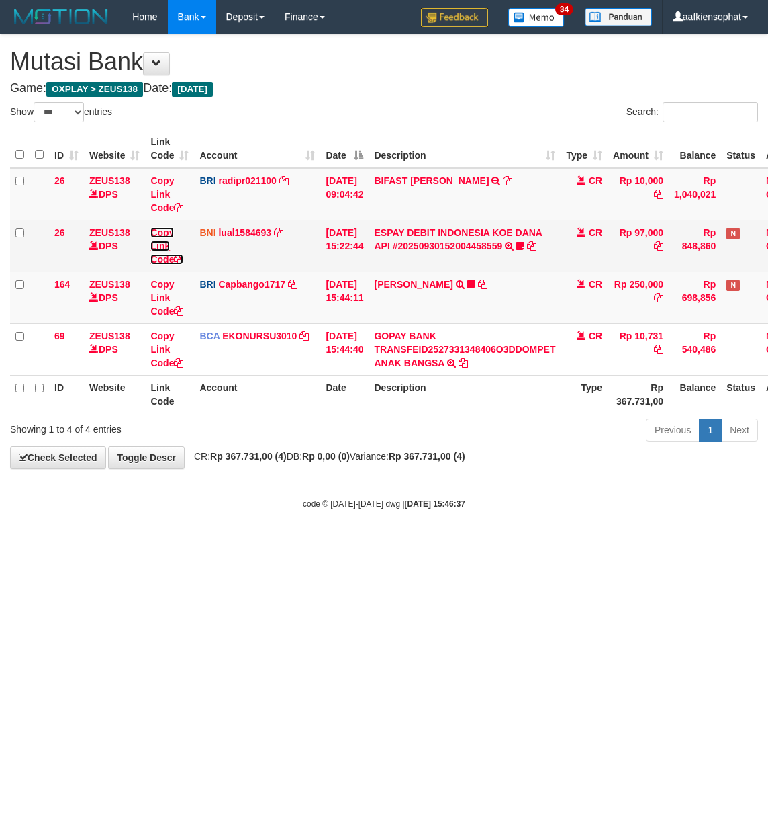
click at [165, 261] on link "Copy Link Code" at bounding box center [166, 246] width 33 height 38
click at [444, 246] on link "ESPAY DEBIT INDONESIA KOE DANA API #20250930152004458559" at bounding box center [458, 239] width 169 height 24
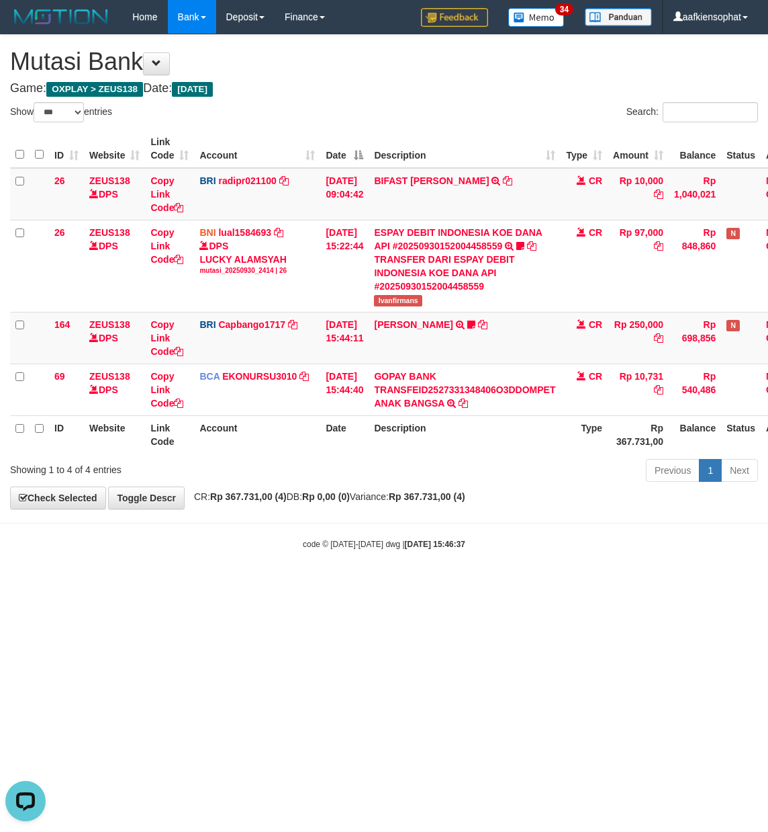
click at [530, 584] on html "Toggle navigation Home Bank Account List Load By Website Group [OXPLAY] ZEUS138…" at bounding box center [384, 292] width 768 height 584
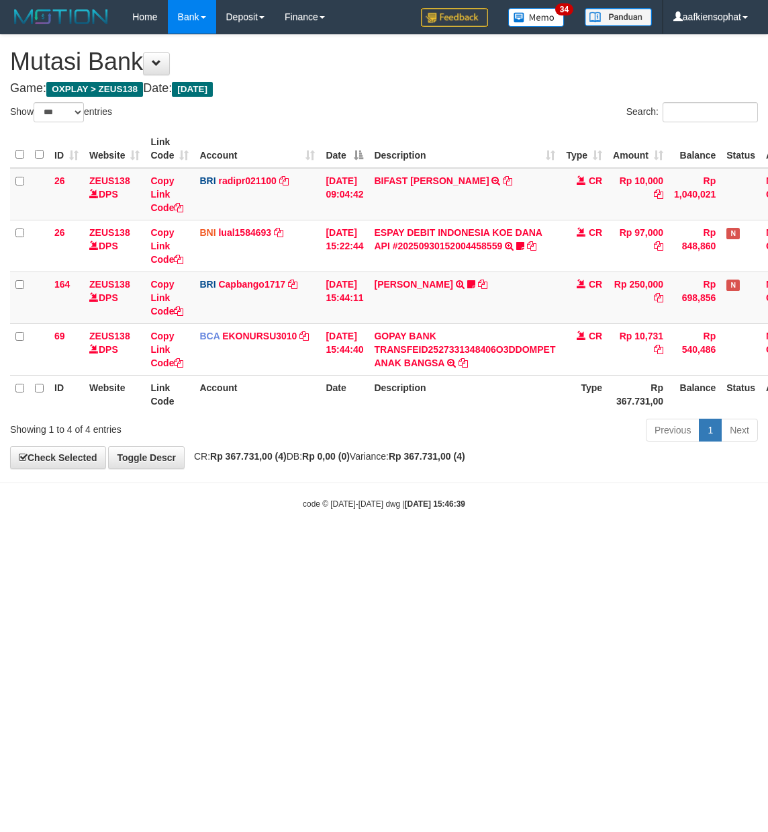
select select "***"
click at [242, 543] on html "Toggle navigation Home Bank Account List Load By Website Group [OXPLAY] ZEUS138…" at bounding box center [384, 271] width 768 height 543
click at [0, 543] on html "Toggle navigation Home Bank Account List Load By Website Group [OXPLAY] ZEUS138…" at bounding box center [384, 271] width 768 height 543
drag, startPoint x: 202, startPoint y: 597, endPoint x: 1, endPoint y: 603, distance: 200.9
click at [173, 543] on html "Toggle navigation Home Bank Account List Load By Website Group [OXPLAY] ZEUS138…" at bounding box center [384, 271] width 768 height 543
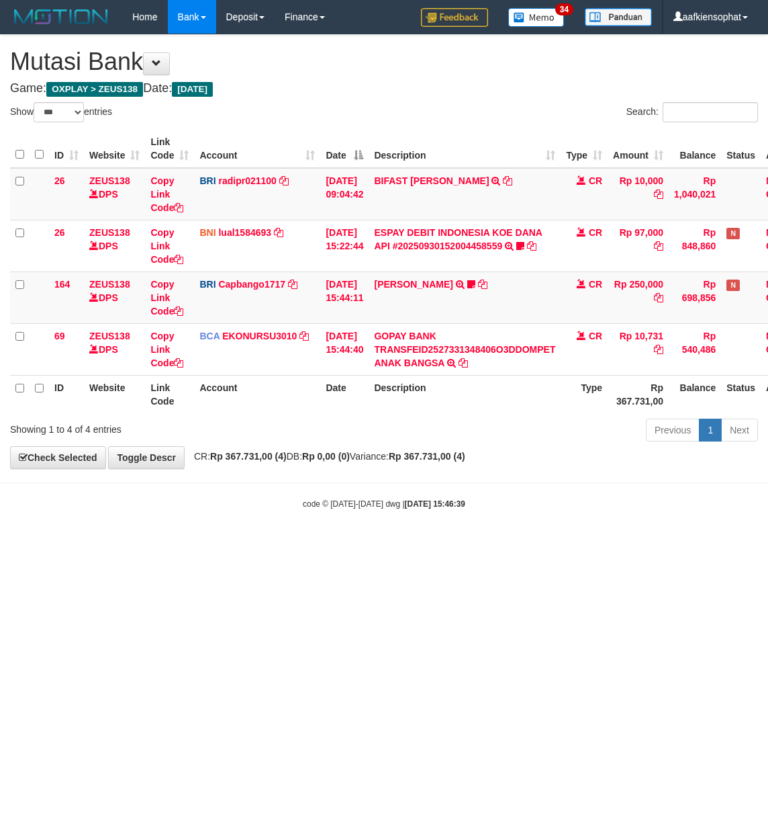
drag, startPoint x: 289, startPoint y: 662, endPoint x: 0, endPoint y: 656, distance: 288.9
click at [179, 543] on html "Toggle navigation Home Bank Account List Load By Website Group [OXPLAY] ZEUS138…" at bounding box center [384, 271] width 768 height 543
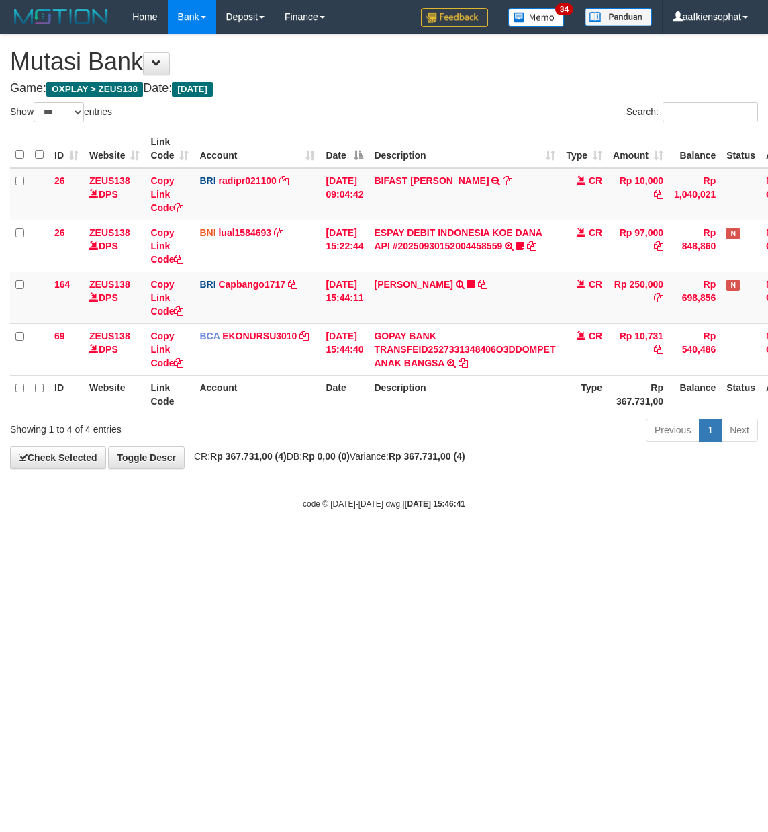
select select "***"
drag, startPoint x: 317, startPoint y: 622, endPoint x: 3, endPoint y: 102, distance: 607.5
click at [189, 403] on html "Toggle navigation Home Bank Account List Load By Website Group [OXPLAY] ZEUS138…" at bounding box center [384, 271] width 768 height 543
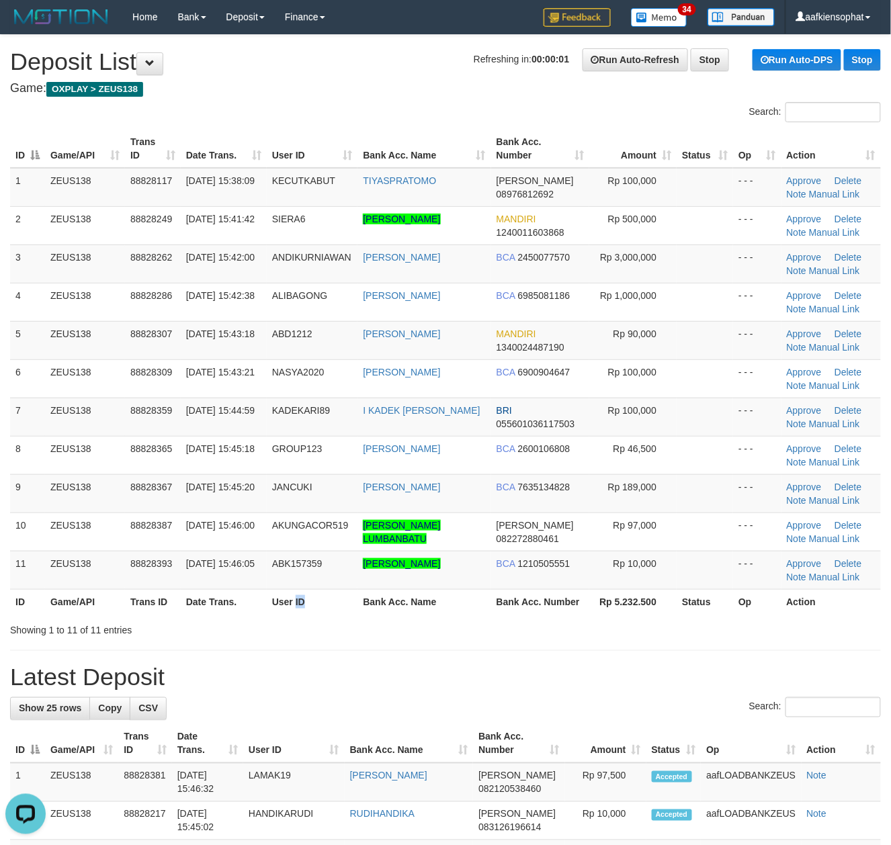
drag, startPoint x: 301, startPoint y: 594, endPoint x: 544, endPoint y: 600, distance: 243.2
click at [360, 600] on tr "ID Game/API Trans ID Date Trans. User ID Bank Acc. Name Bank Acc. Number Rp 5.2…" at bounding box center [445, 601] width 871 height 25
drag, startPoint x: 496, startPoint y: 678, endPoint x: 900, endPoint y: 721, distance: 406.6
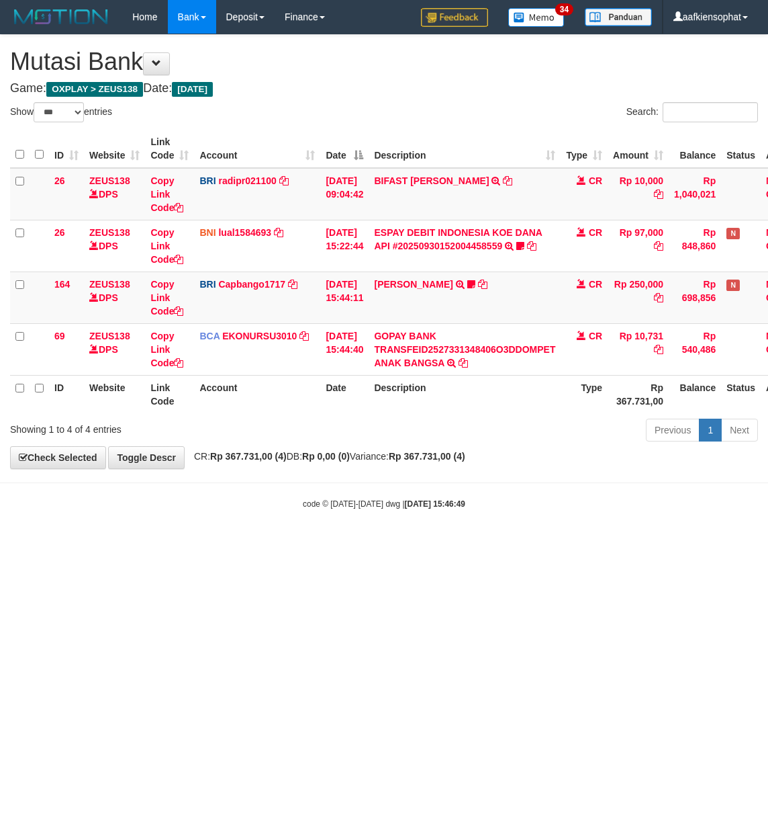
select select "***"
drag, startPoint x: 258, startPoint y: 519, endPoint x: 232, endPoint y: 516, distance: 26.4
click at [253, 516] on body "Toggle navigation Home Bank Account List Load By Website Group [OXPLAY] ZEUS138…" at bounding box center [384, 271] width 768 height 543
select select "***"
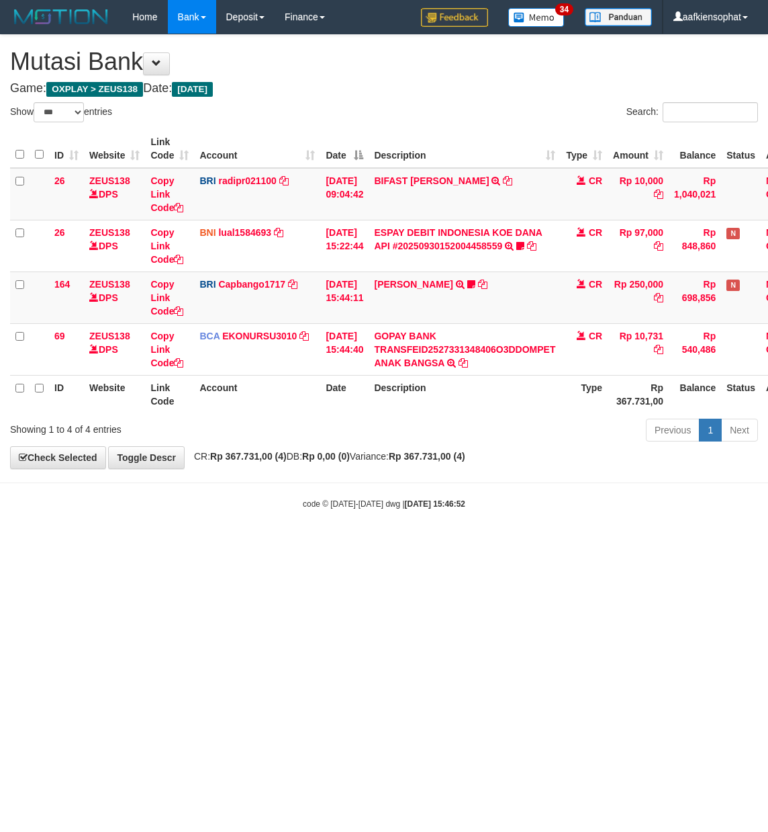
click at [546, 543] on html "Toggle navigation Home Bank Account List Load By Website Group [OXPLAY] ZEUS138…" at bounding box center [384, 271] width 768 height 543
drag, startPoint x: 360, startPoint y: 463, endPoint x: 337, endPoint y: 468, distance: 24.0
click at [360, 465] on div "**********" at bounding box center [384, 251] width 768 height 433
drag, startPoint x: 335, startPoint y: 468, endPoint x: 240, endPoint y: 524, distance: 109.7
click at [274, 514] on body "Toggle navigation Home Bank Account List Load By Website Group [OXPLAY] ZEUS138…" at bounding box center [384, 271] width 768 height 543
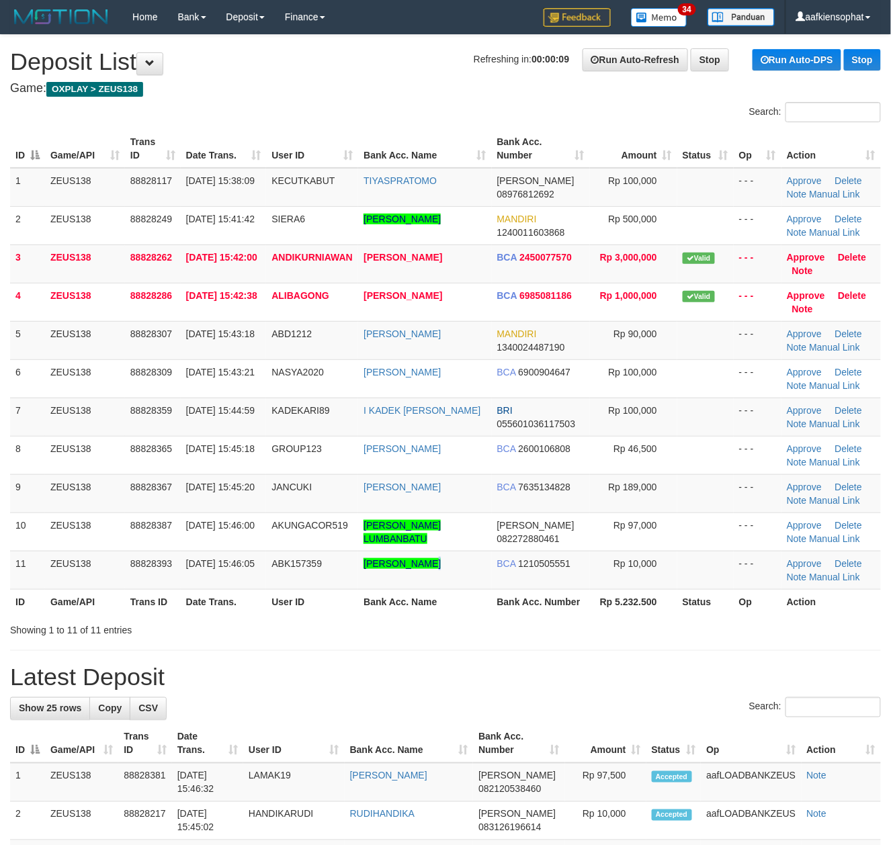
drag, startPoint x: 435, startPoint y: 584, endPoint x: 899, endPoint y: 584, distance: 463.5
click at [465, 586] on td "NATASYA CHRISTABELLA" at bounding box center [424, 570] width 133 height 38
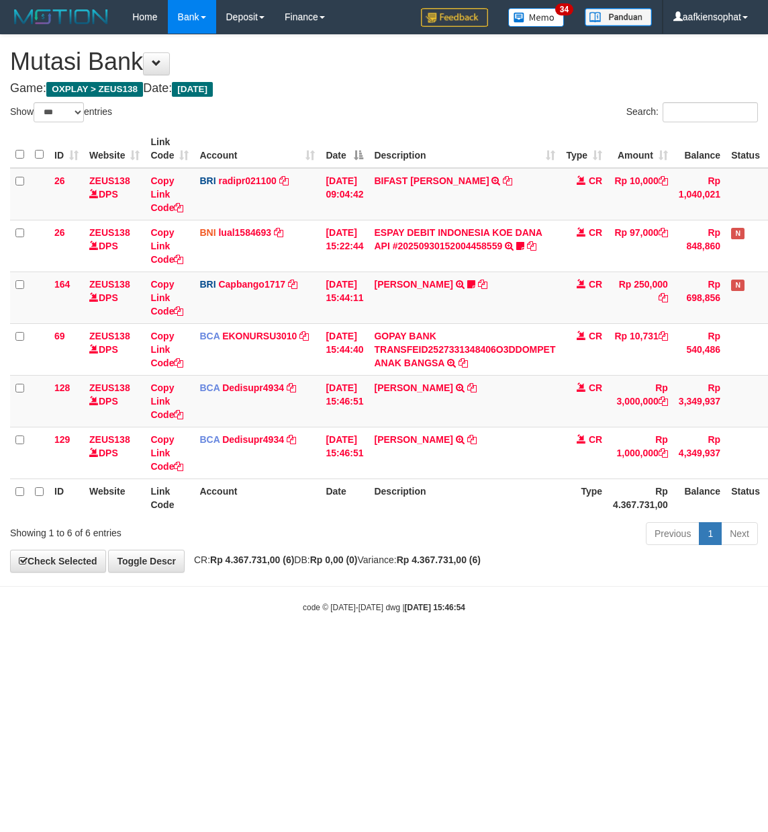
select select "***"
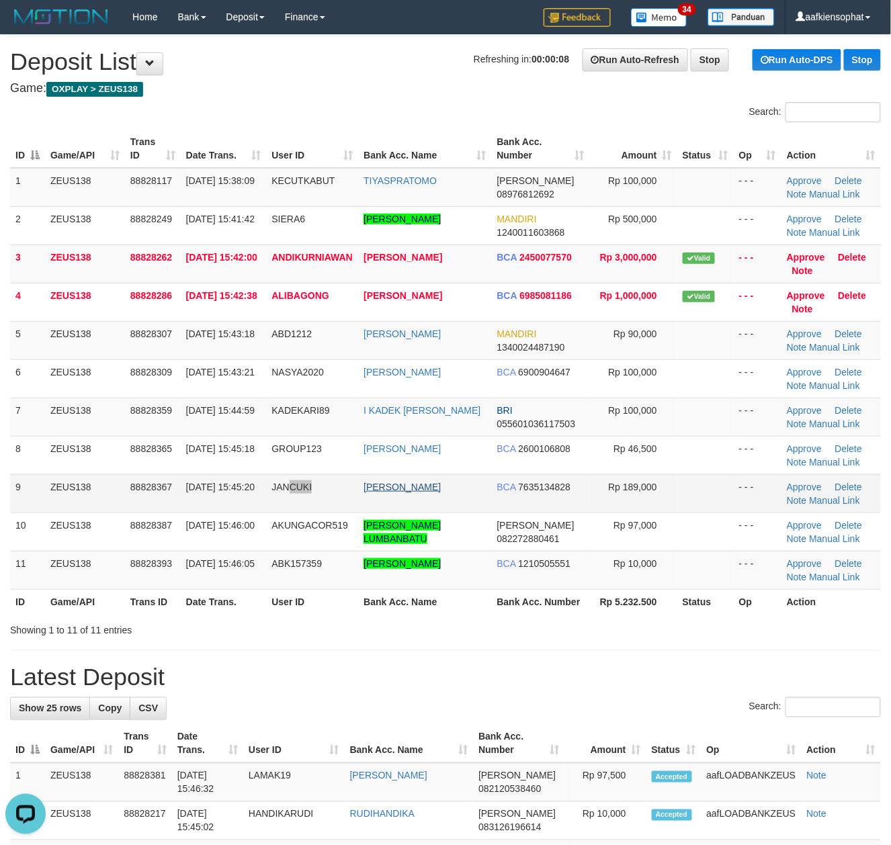
drag, startPoint x: 287, startPoint y: 489, endPoint x: 422, endPoint y: 490, distance: 135.0
click at [314, 489] on td "JANCUKI" at bounding box center [312, 493] width 92 height 38
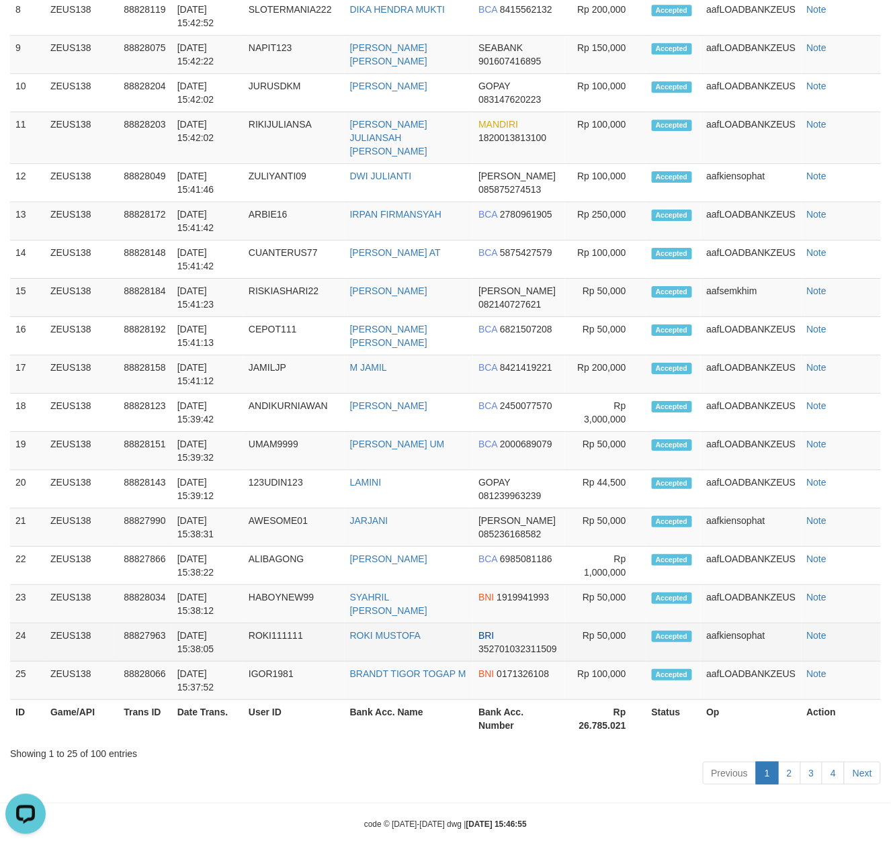
drag, startPoint x: 160, startPoint y: 637, endPoint x: 183, endPoint y: 609, distance: 37.2
click at [179, 623] on tr "24 ZEUS138 88827963 30/09/2025 15:38:05 ROKI111111 ROKI MUSTOFA BRI 35270103231…" at bounding box center [445, 642] width 871 height 38
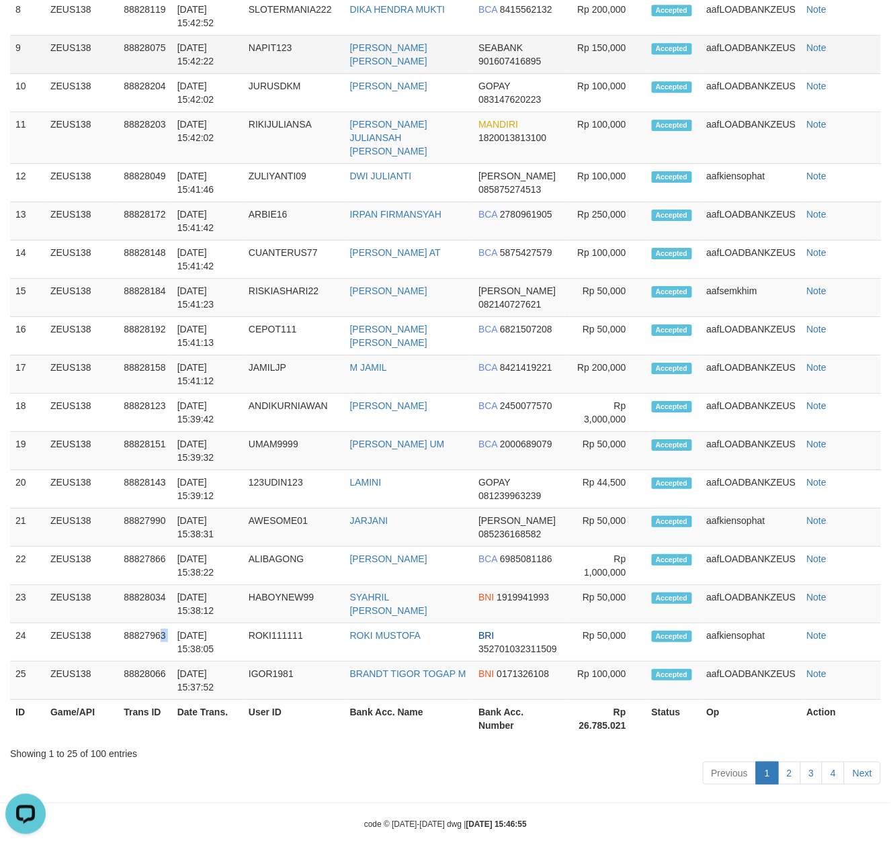
scroll to position [703, 0]
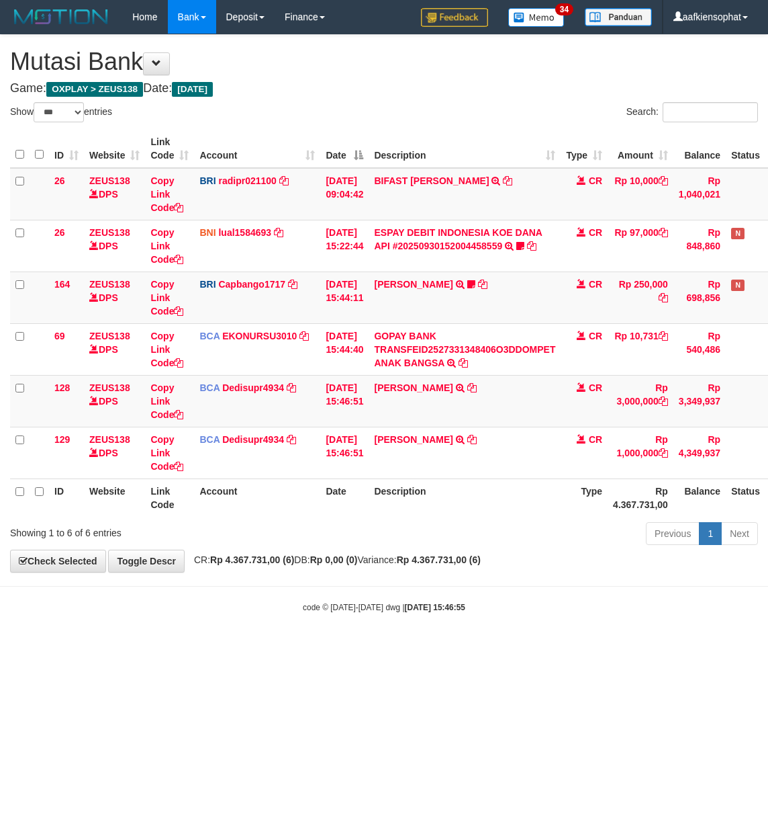
select select "***"
click at [445, 482] on th "Description" at bounding box center [465, 497] width 192 height 38
copy th "Description"
click at [445, 482] on th "Description" at bounding box center [465, 497] width 192 height 38
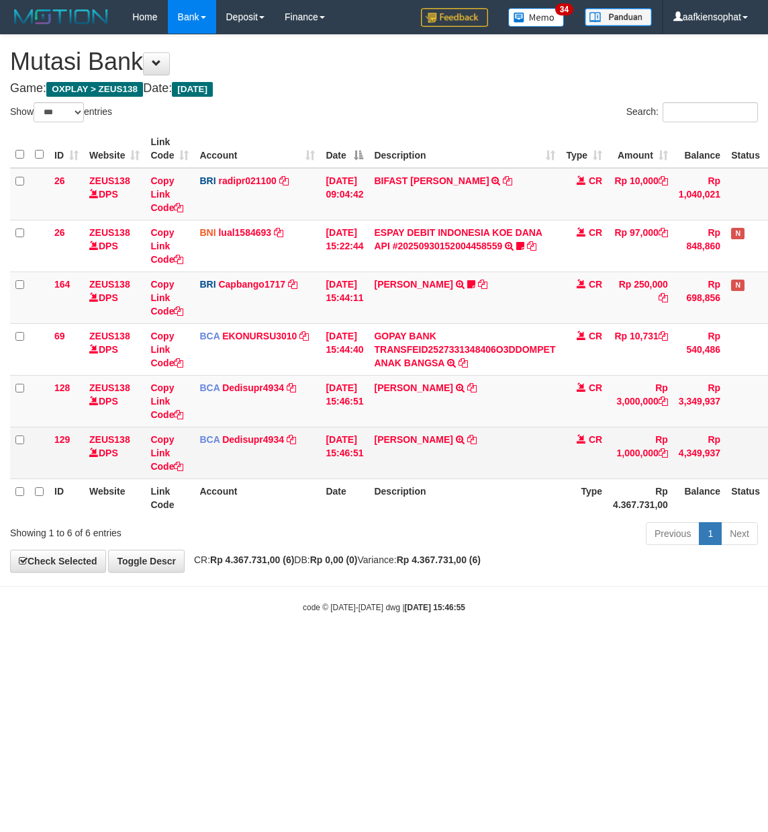
click at [444, 468] on td "FAHMI RAMDANI TRSF E-BANKING CR 3009/FTSCY/WS95031 1000000.00FAHMI RAMDANI" at bounding box center [465, 453] width 192 height 52
copy td "RAMDANI"
click at [444, 468] on td "FAHMI RAMDANI TRSF E-BANKING CR 3009/FTSCY/WS95031 1000000.00FAHMI RAMDANI" at bounding box center [465, 453] width 192 height 52
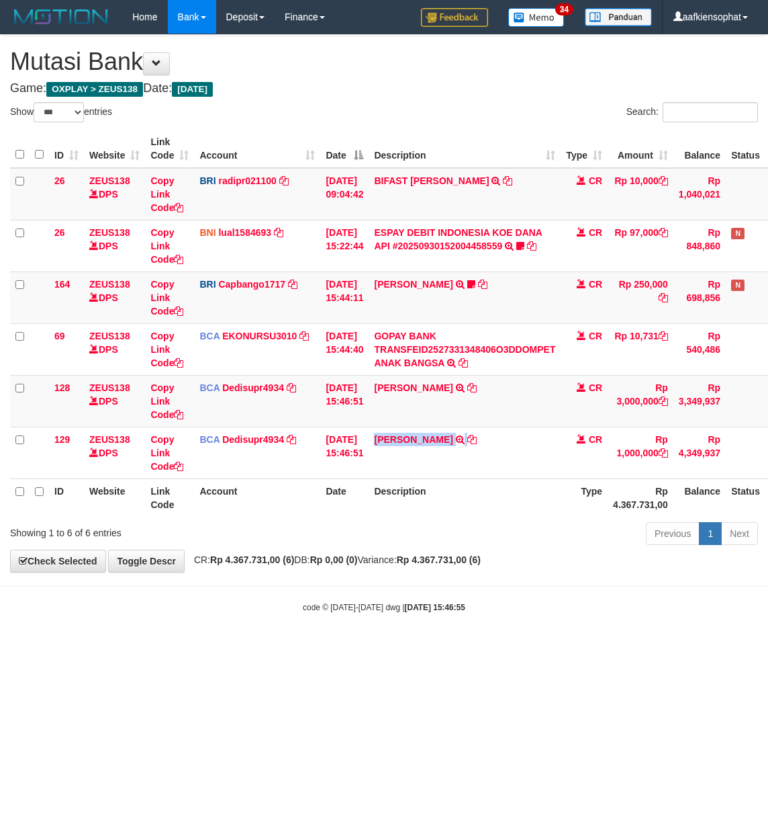
copy td "[PERSON_NAME]"
drag, startPoint x: 224, startPoint y: 665, endPoint x: 1, endPoint y: 672, distance: 223.8
click at [213, 647] on html "Toggle navigation Home Bank Account List Load By Website Group [OXPLAY] ZEUS138…" at bounding box center [384, 323] width 768 height 647
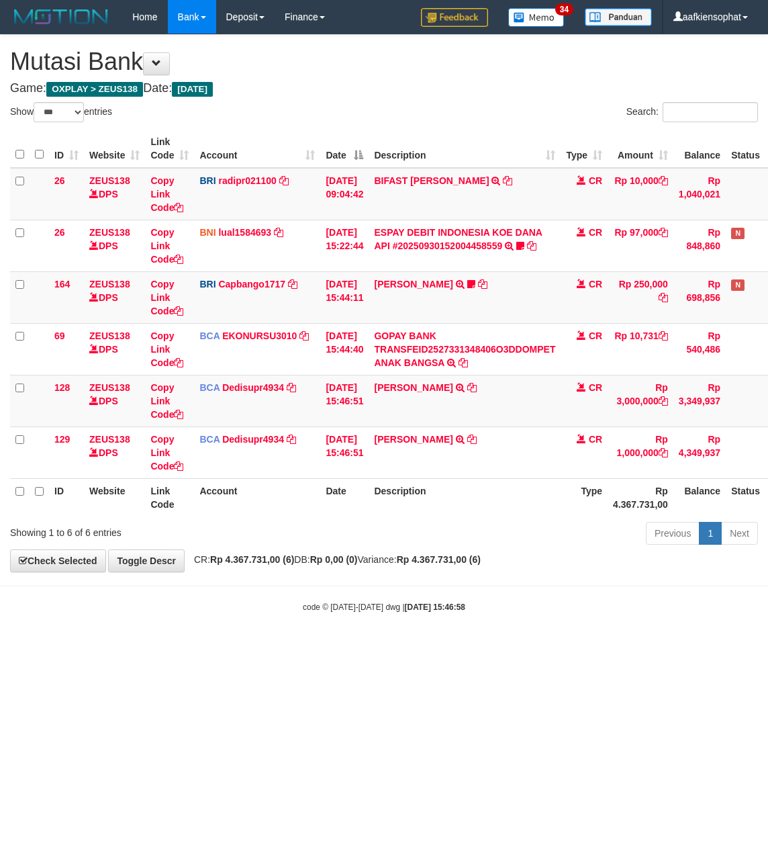
select select "***"
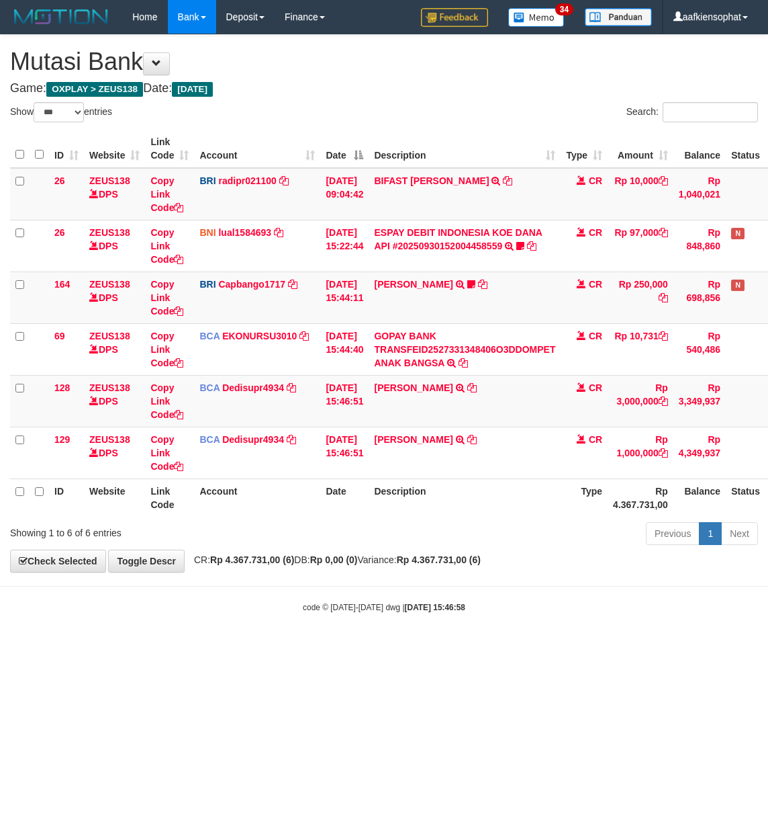
click at [121, 535] on div "Showing 1 to 6 of 6 entries" at bounding box center [160, 530] width 300 height 19
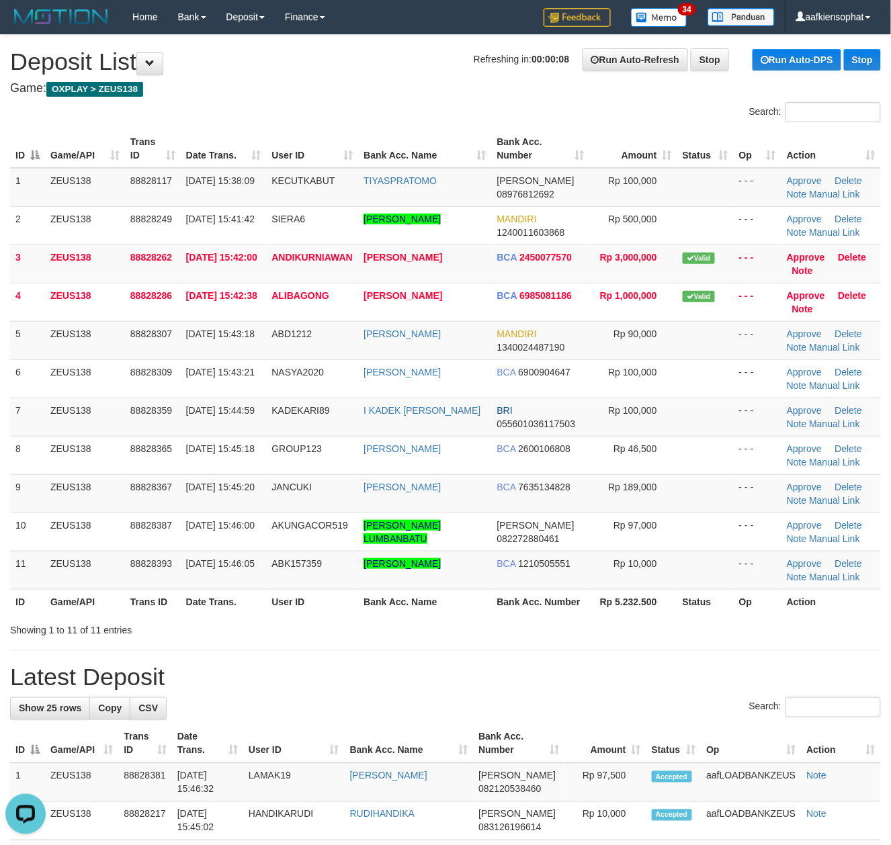
drag, startPoint x: 506, startPoint y: 578, endPoint x: 900, endPoint y: 592, distance: 393.8
click at [563, 589] on td "BCA 1210505551" at bounding box center [541, 570] width 98 height 38
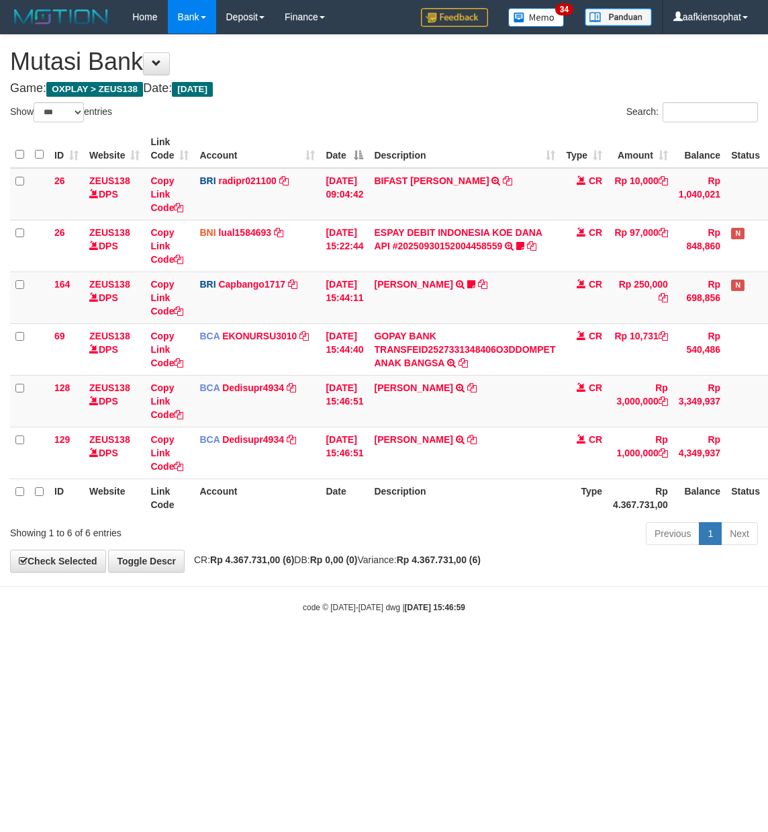
select select "***"
click at [377, 600] on body "Toggle navigation Home Bank Account List Load By Website Group [OXPLAY] ZEUS138…" at bounding box center [384, 323] width 768 height 647
select select "***"
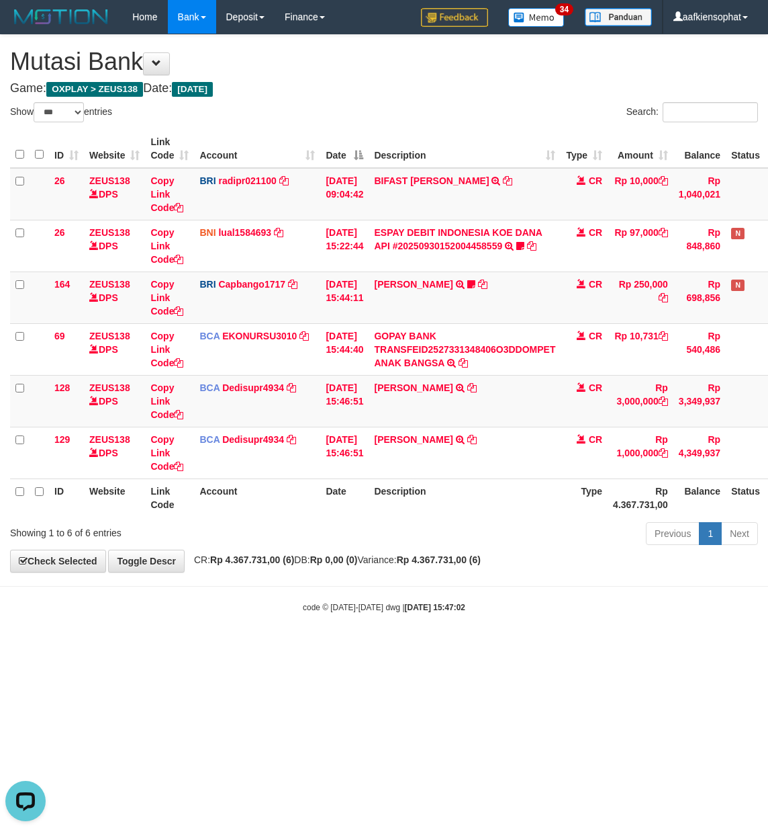
drag, startPoint x: 337, startPoint y: 135, endPoint x: 6, endPoint y: 232, distance: 345.2
click at [259, 175] on table "ID Website Link Code Account Date Description Type Amount Balance Status Action…" at bounding box center [415, 323] width 810 height 387
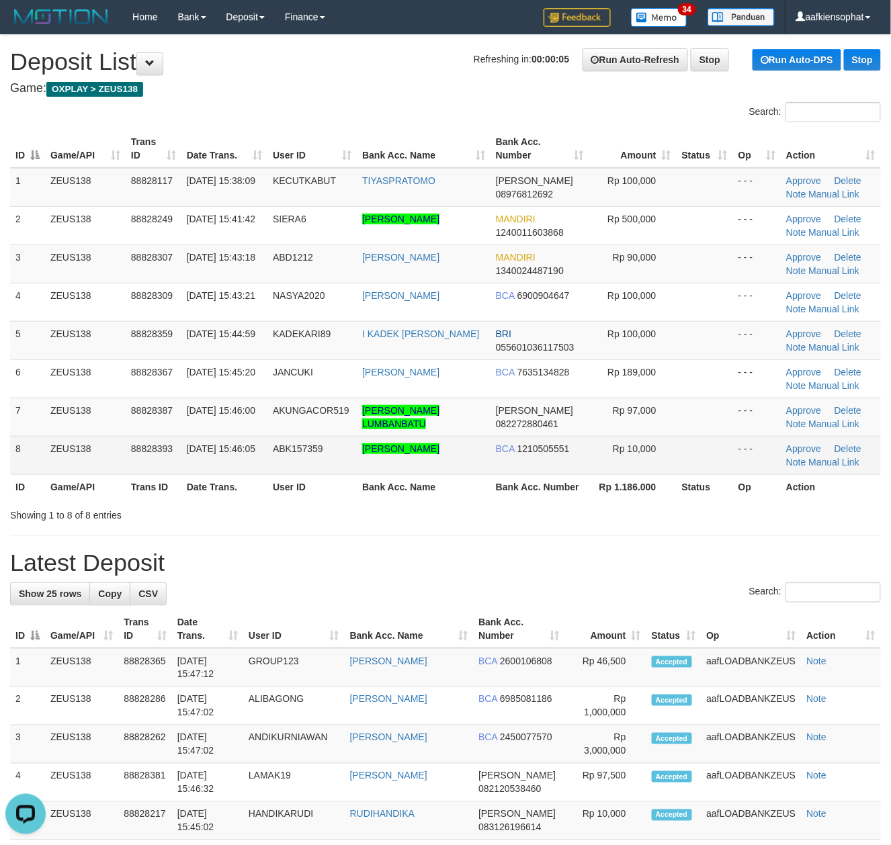
drag, startPoint x: 28, startPoint y: 388, endPoint x: 568, endPoint y: 449, distance: 544.2
click at [121, 400] on tbody "1 ZEUS138 88828117 [DATE] 15:38:09 KECUTKABUT TIYASPRATOMO [PERSON_NAME] 089768…" at bounding box center [445, 321] width 871 height 307
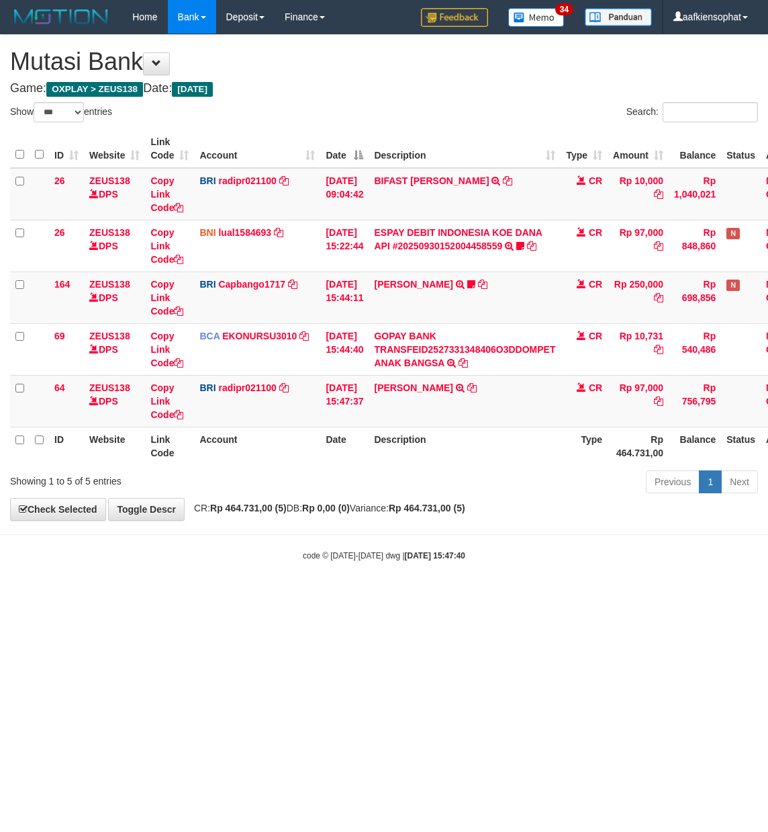
select select "***"
click at [242, 595] on html "Toggle navigation Home Bank Account List Load By Website Group [OXPLAY] ZEUS138…" at bounding box center [384, 297] width 768 height 595
select select "***"
click at [439, 411] on td "[PERSON_NAME] TRANSFER NBMB [PERSON_NAME] TO [PERSON_NAME]" at bounding box center [465, 401] width 192 height 52
click at [439, 410] on td "[PERSON_NAME] TRANSFER NBMB [PERSON_NAME] TO [PERSON_NAME]" at bounding box center [465, 401] width 192 height 52
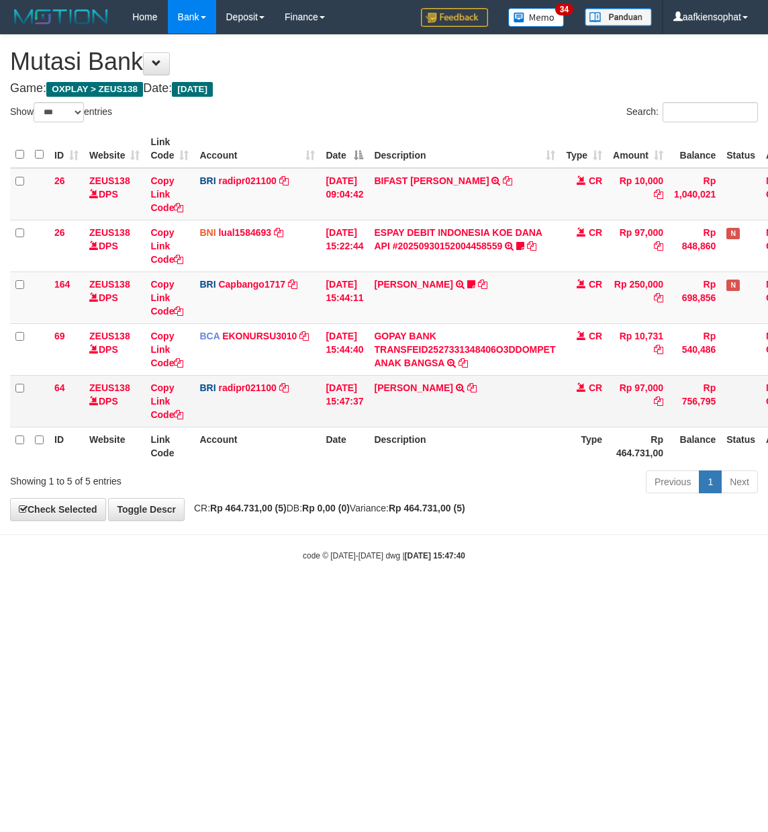
copy link "JIMMYPARSAOR"
drag, startPoint x: 459, startPoint y: 457, endPoint x: 353, endPoint y: 434, distance: 109.4
click at [457, 457] on th "Description" at bounding box center [465, 446] width 192 height 38
click at [181, 410] on icon at bounding box center [178, 414] width 9 height 9
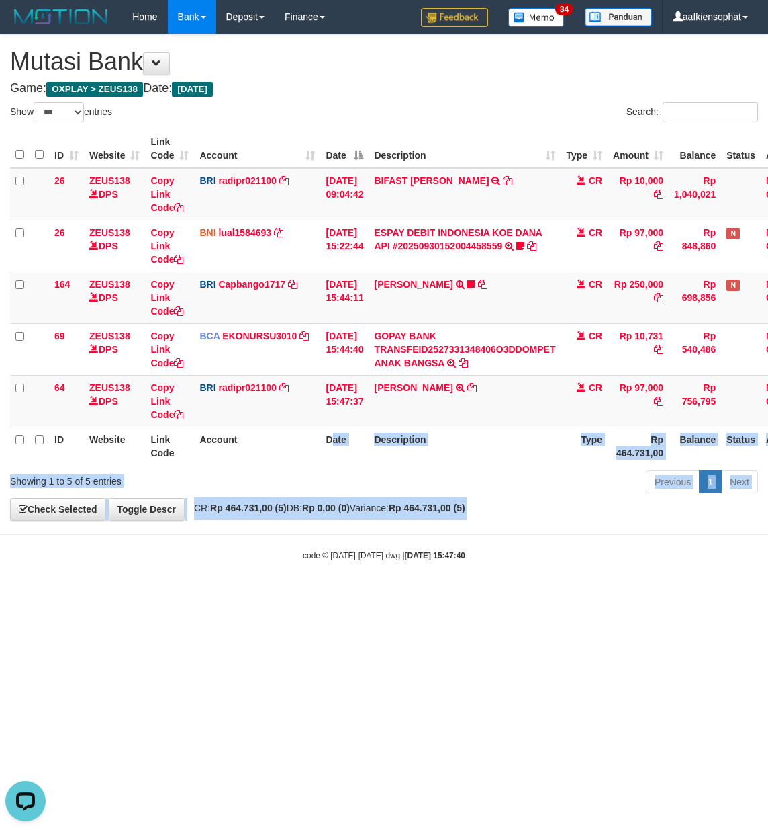
click at [341, 557] on body "Toggle navigation Home Bank Account List Load By Website Group [OXPLAY] ZEUS138…" at bounding box center [384, 297] width 768 height 595
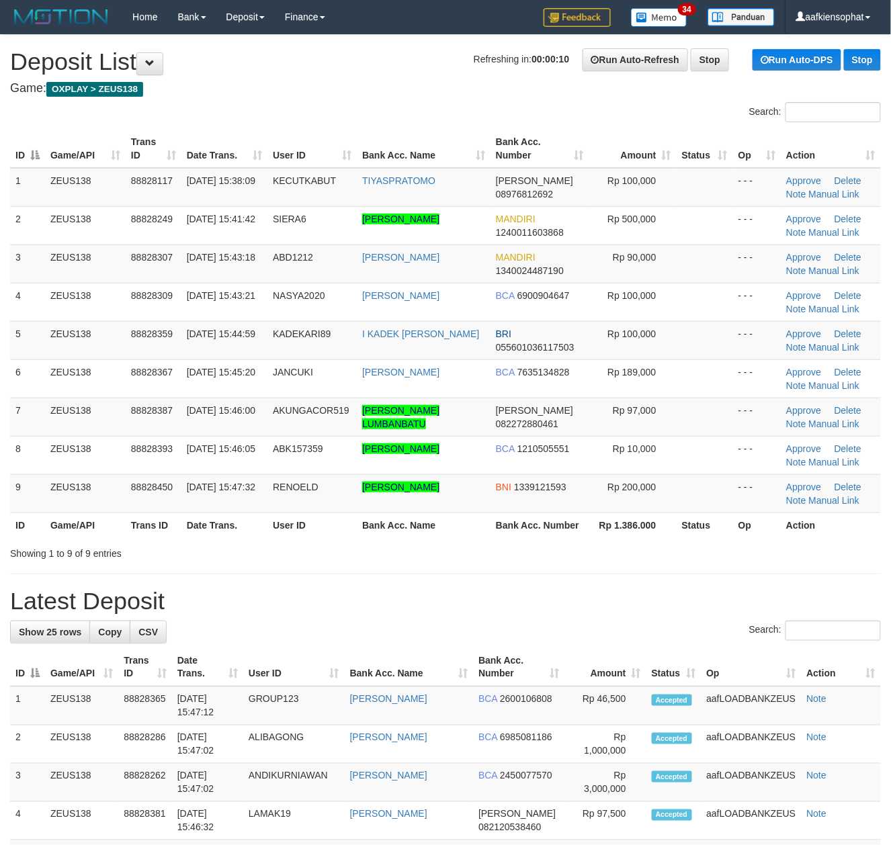
click at [472, 560] on div "Showing 1 to 9 of 9 entries" at bounding box center [445, 550] width 891 height 19
click at [815, 422] on link "Manual Link" at bounding box center [834, 423] width 51 height 11
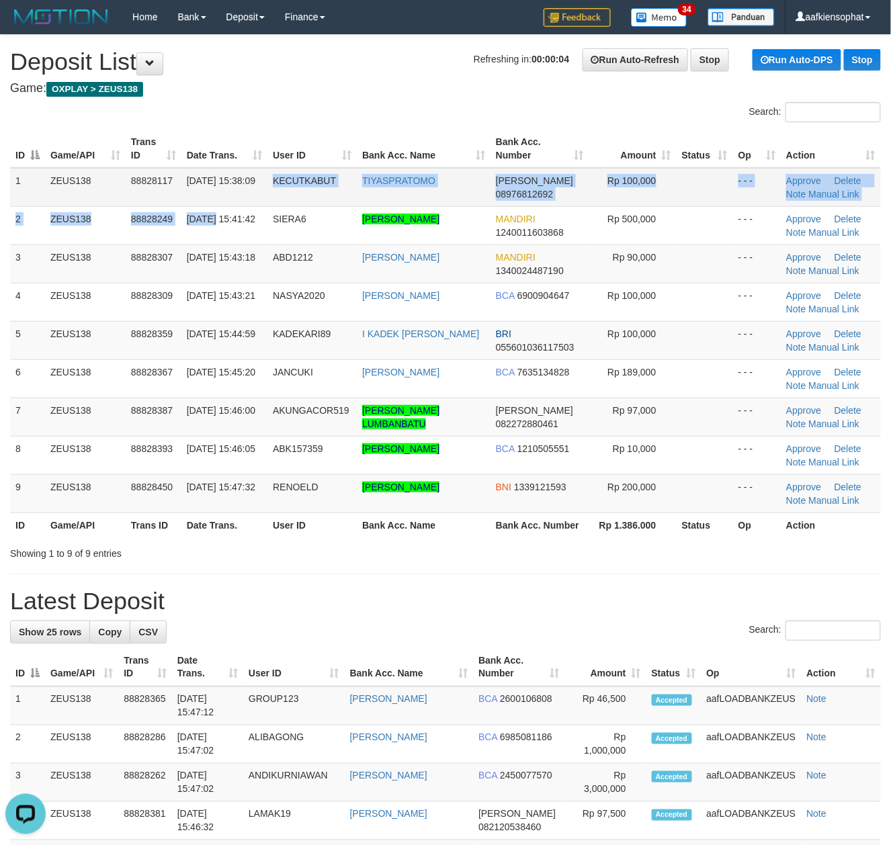
drag, startPoint x: 242, startPoint y: 203, endPoint x: 543, endPoint y: 218, distance: 301.3
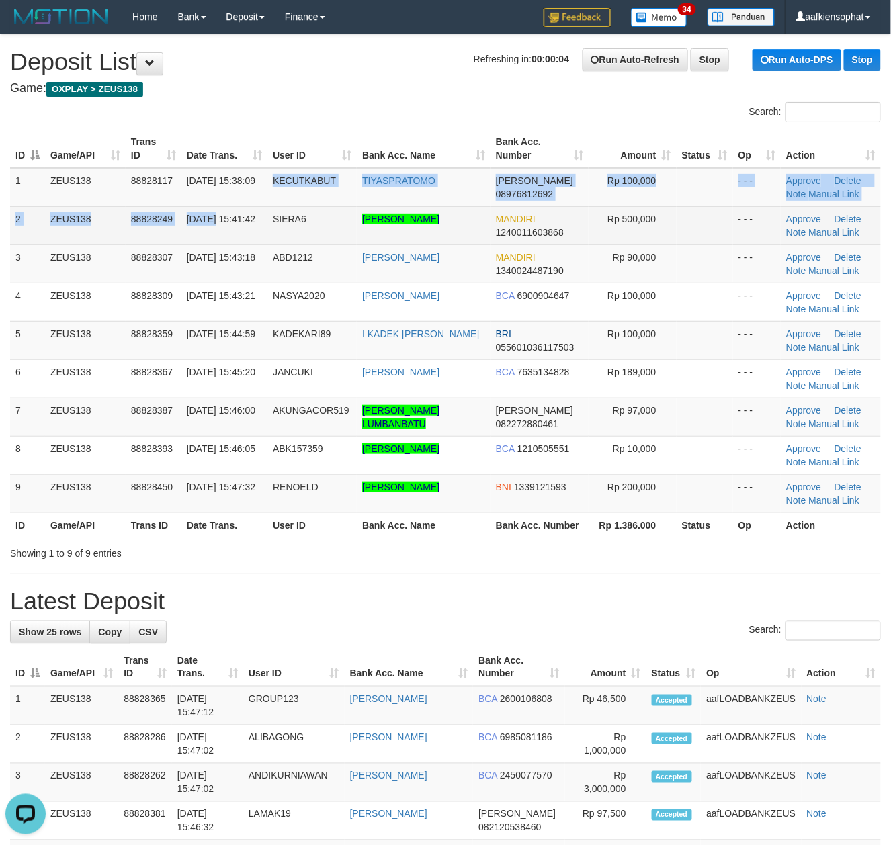
click at [281, 199] on tbody "1 ZEUS138 88828117 30/09/2025 15:38:09 KECUTKABUT TIYASPRATOMO DANA 08976812692…" at bounding box center [445, 340] width 871 height 345
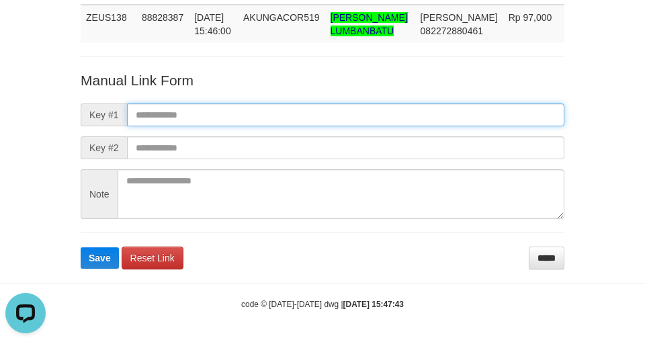
paste input "**********"
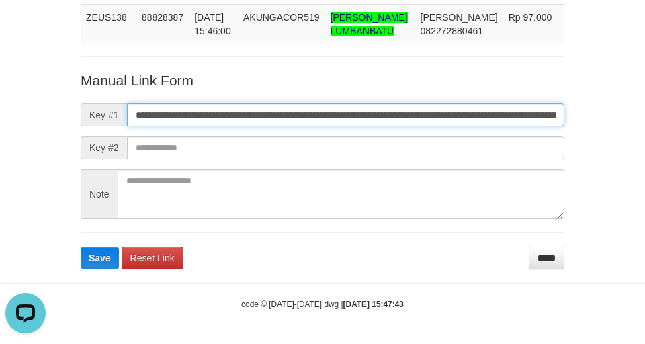
drag, startPoint x: 294, startPoint y: 116, endPoint x: 31, endPoint y: 157, distance: 265.8
click at [294, 116] on input "**********" at bounding box center [345, 114] width 437 height 23
type input "**********"
click at [81, 247] on button "Save" at bounding box center [100, 257] width 38 height 21
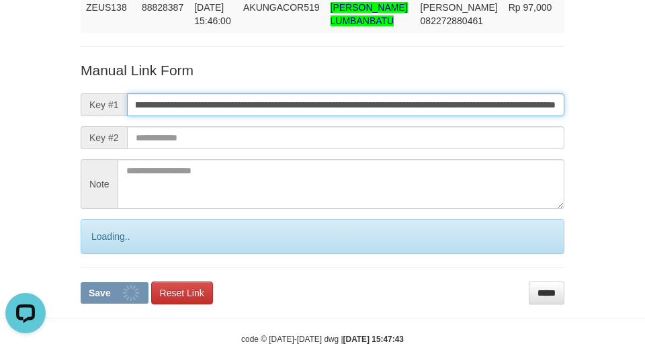
click at [81, 282] on button "Save" at bounding box center [115, 292] width 68 height 21
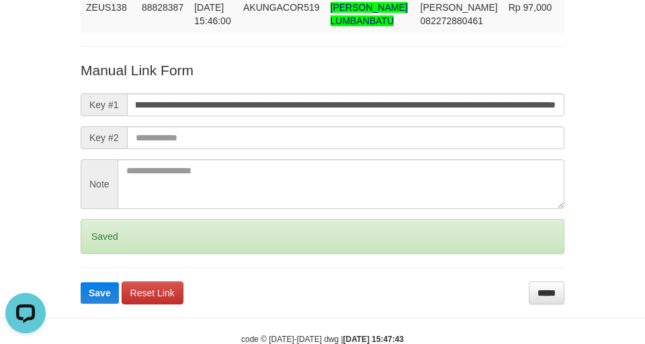
scroll to position [0, 0]
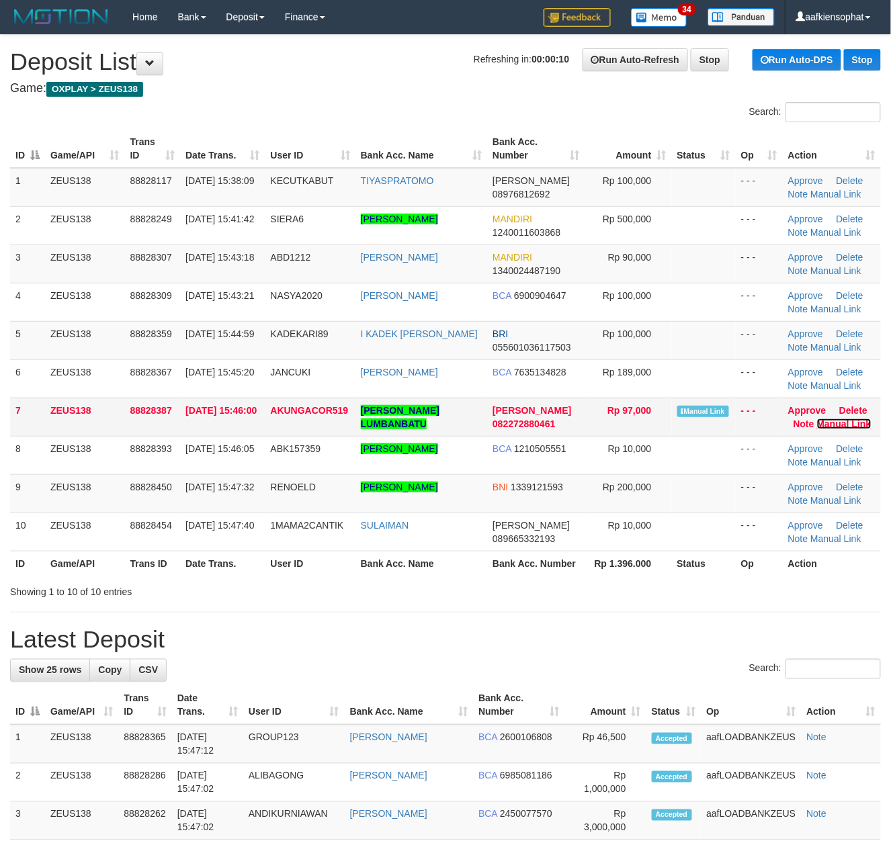
click at [836, 425] on link "Manual Link" at bounding box center [844, 423] width 54 height 11
click at [817, 418] on link "Manual Link" at bounding box center [844, 423] width 54 height 11
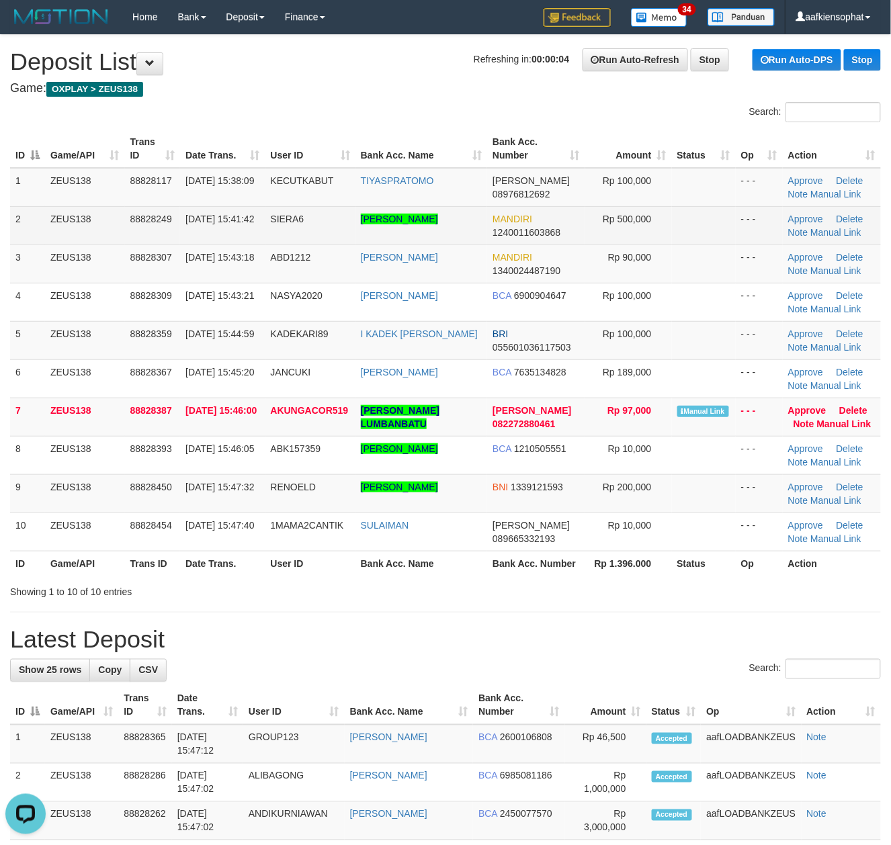
drag, startPoint x: 504, startPoint y: 189, endPoint x: 632, endPoint y: 213, distance: 130.4
click at [514, 191] on td "DANA 08976812692" at bounding box center [535, 187] width 97 height 39
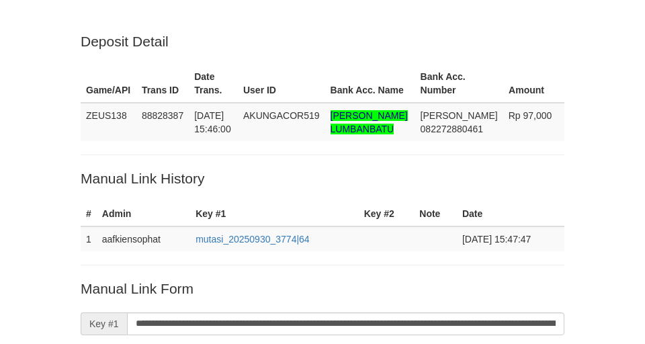
click at [310, 279] on p "Manual Link Form" at bounding box center [323, 288] width 484 height 19
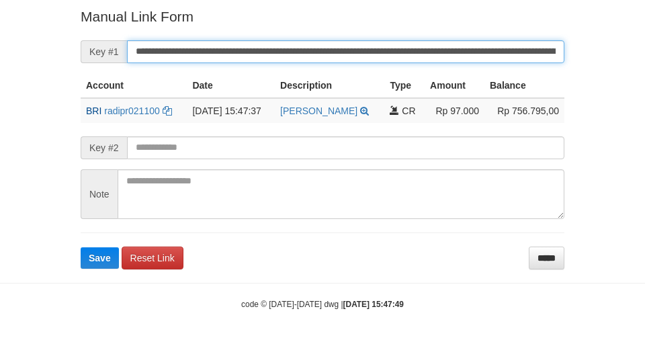
click at [269, 54] on input "**********" at bounding box center [345, 51] width 437 height 23
click at [81, 247] on button "Save" at bounding box center [100, 257] width 38 height 21
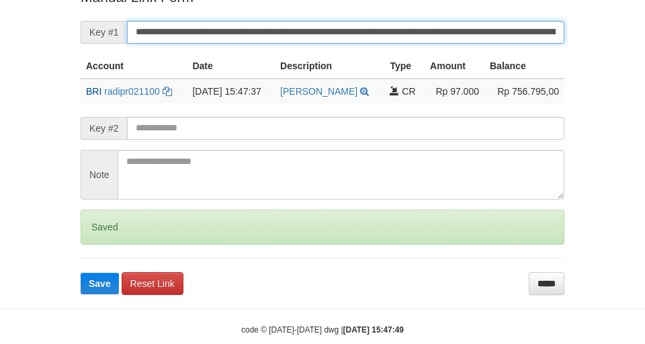
click at [81, 273] on button "Save" at bounding box center [100, 283] width 38 height 21
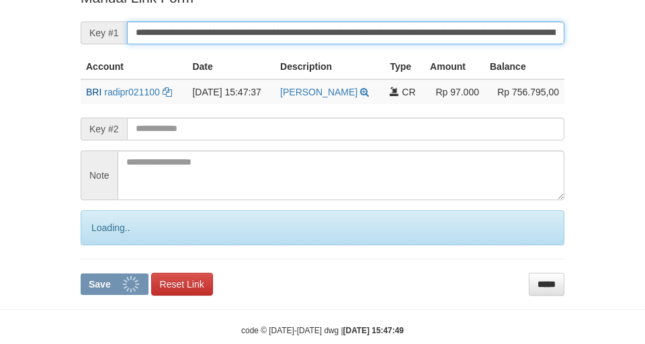
click at [81, 273] on button "Save" at bounding box center [115, 283] width 68 height 21
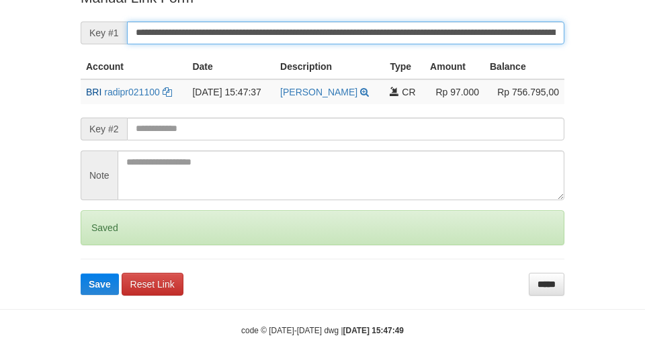
click at [81, 273] on button "Save" at bounding box center [100, 283] width 38 height 21
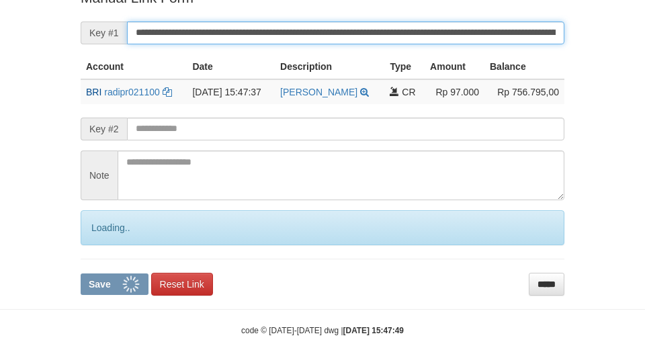
click at [81, 273] on button "Save" at bounding box center [115, 283] width 68 height 21
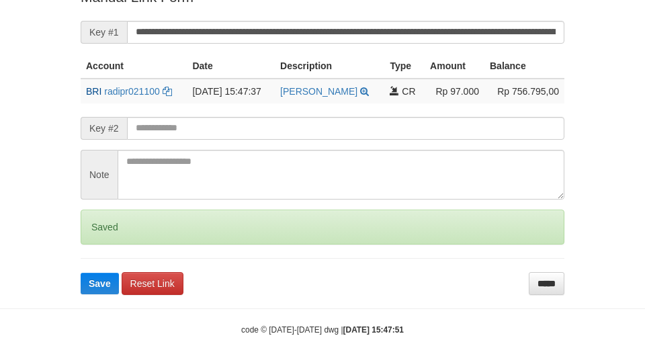
click at [81, 273] on button "Save" at bounding box center [100, 283] width 38 height 21
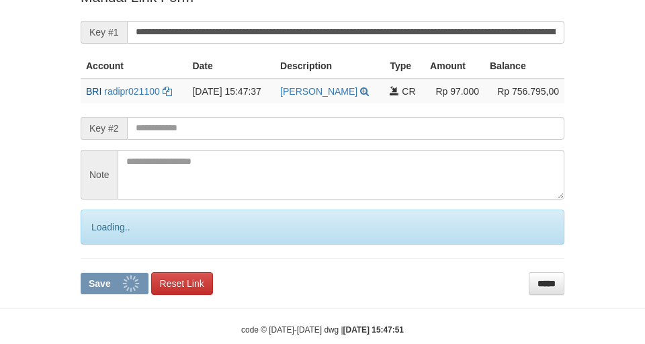
click at [81, 273] on button "Save" at bounding box center [115, 283] width 68 height 21
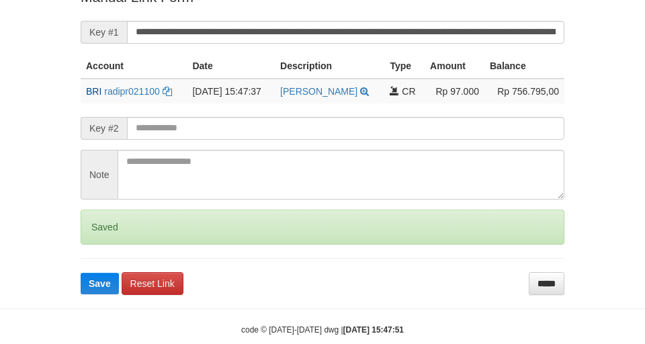
click at [81, 273] on button "Save" at bounding box center [100, 283] width 38 height 21
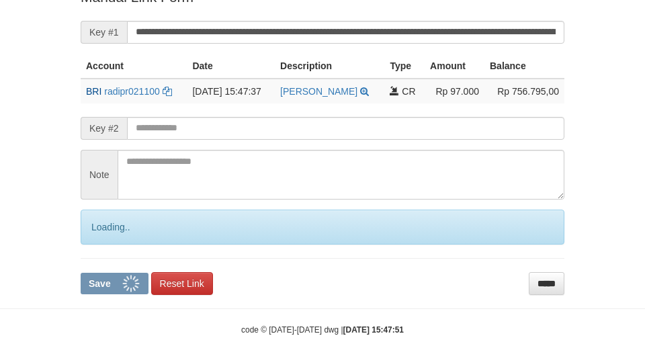
scroll to position [291, 0]
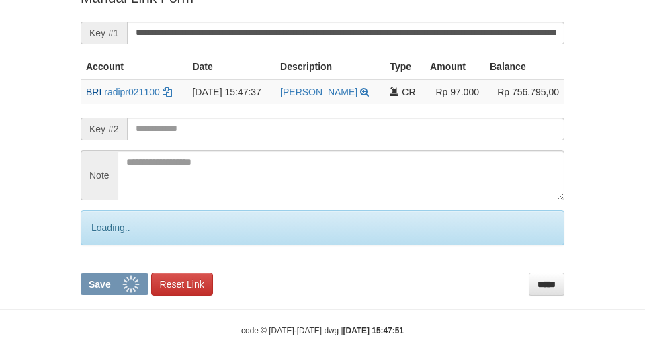
click at [81, 273] on button "Save" at bounding box center [115, 283] width 68 height 21
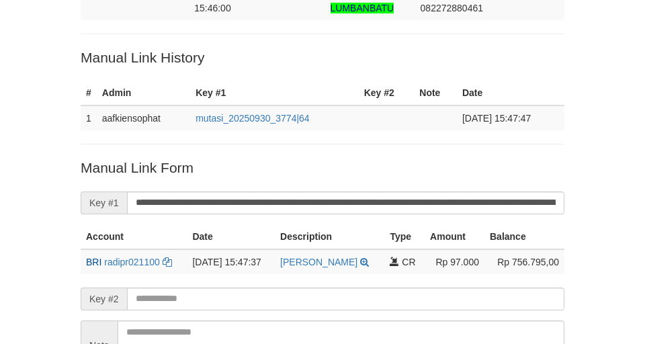
scroll to position [22, 0]
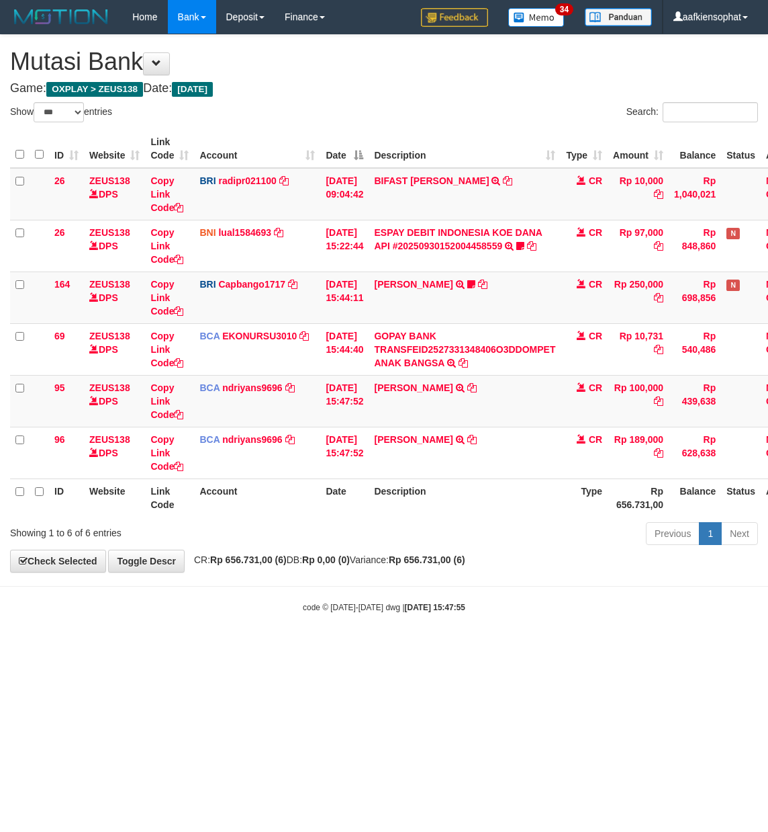
select select "***"
click at [398, 409] on tr "95 ZEUS138 DPS Copy Link Code BCA ndriyans9696 DPS ANDRIYANSYAH mutasi_20250930…" at bounding box center [413, 401] width 806 height 52
select select "***"
click at [420, 400] on td "ANDRY WIBOWO TRSF E-BANKING CR 3009/FTSCY/WS95031 100000.00ANDRY WIBOWO" at bounding box center [465, 401] width 192 height 52
copy td "WIBOWO"
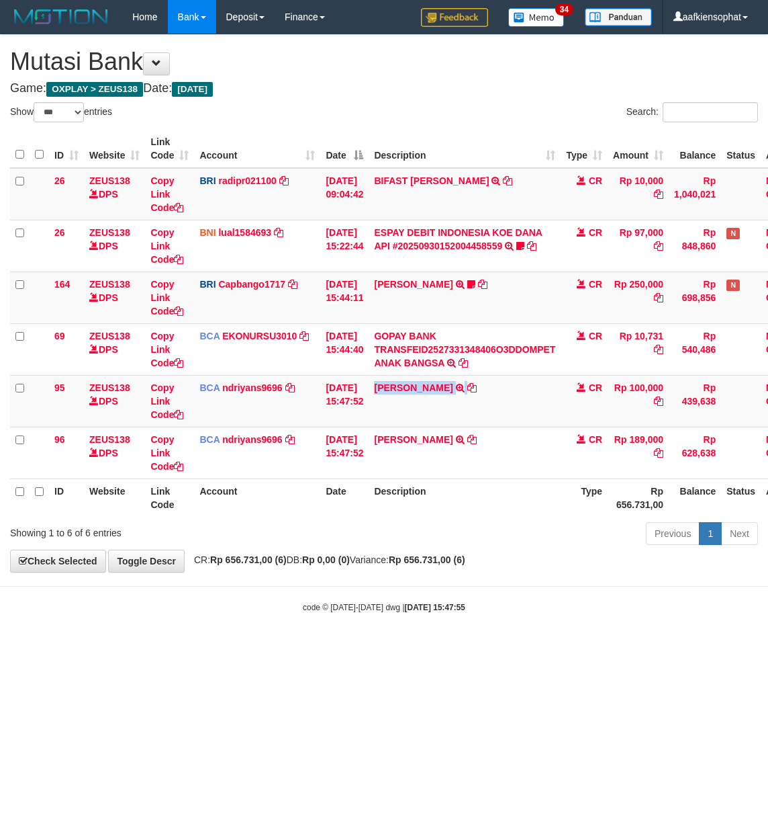
drag, startPoint x: 0, startPoint y: 0, endPoint x: 7, endPoint y: 315, distance: 315.1
click at [415, 400] on td "ANDRY WIBOWO TRSF E-BANKING CR 3009/FTSCY/WS95031 100000.00ANDRY WIBOWO" at bounding box center [465, 401] width 192 height 52
copy td "[PERSON_NAME]"
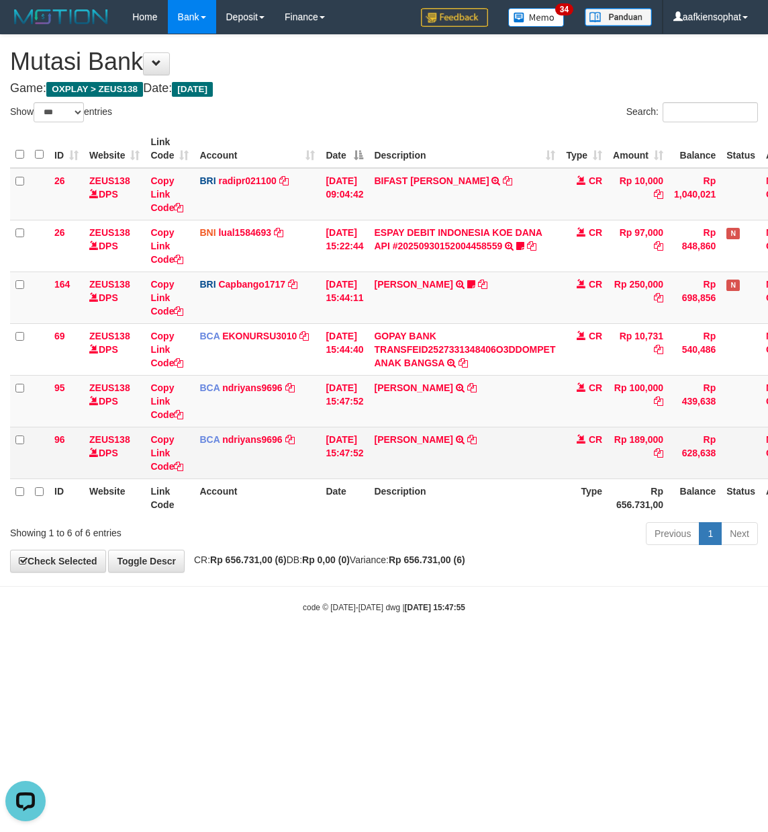
click at [478, 455] on td "ADITYA MUHAMMAD DA TRSF E-BANKING CR 3009/FTSCY/WS95031 189000.00ADITYA MUHAMMA…" at bounding box center [465, 453] width 192 height 52
copy td "[PERSON_NAME]"
click at [478, 455] on td "ADITYA MUHAMMAD DA TRSF E-BANKING CR 3009/FTSCY/WS95031 189000.00ADITYA MUHAMMA…" at bounding box center [465, 453] width 192 height 52
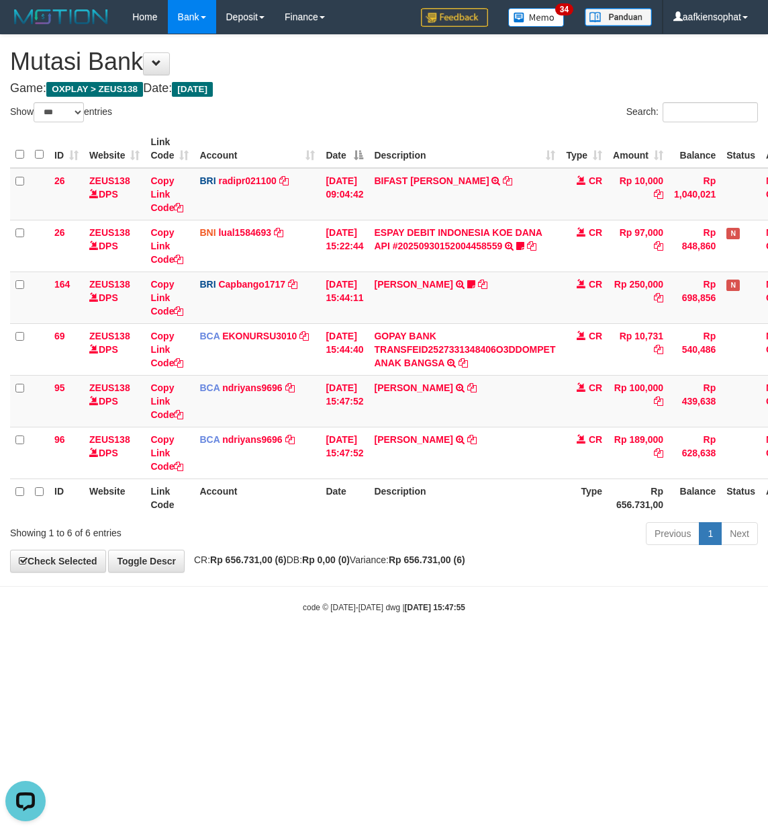
drag, startPoint x: 578, startPoint y: 672, endPoint x: 3, endPoint y: 659, distance: 575.1
click at [470, 647] on html "Toggle navigation Home Bank Account List Load By Website Group [OXPLAY] ZEUS138…" at bounding box center [384, 323] width 768 height 647
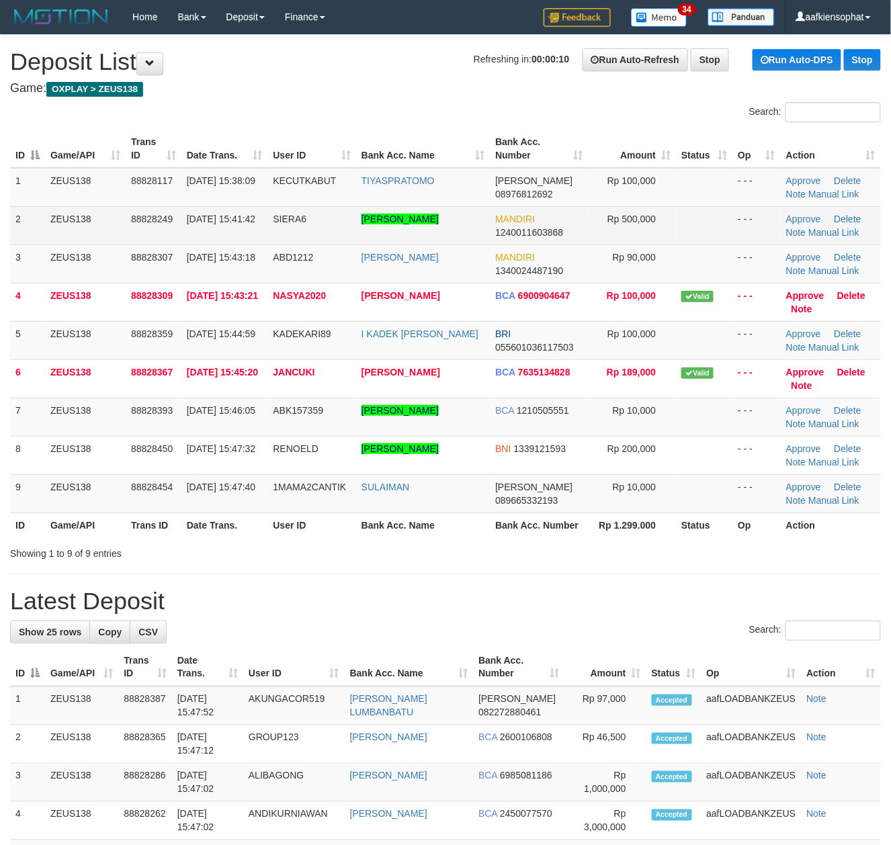
drag, startPoint x: 428, startPoint y: 202, endPoint x: 566, endPoint y: 227, distance: 140.0
click at [492, 210] on tbody "1 ZEUS138 88828117 30/09/2025 15:38:09 KECUTKABUT TIYASPRATOMO DANA 08976812692…" at bounding box center [445, 340] width 871 height 345
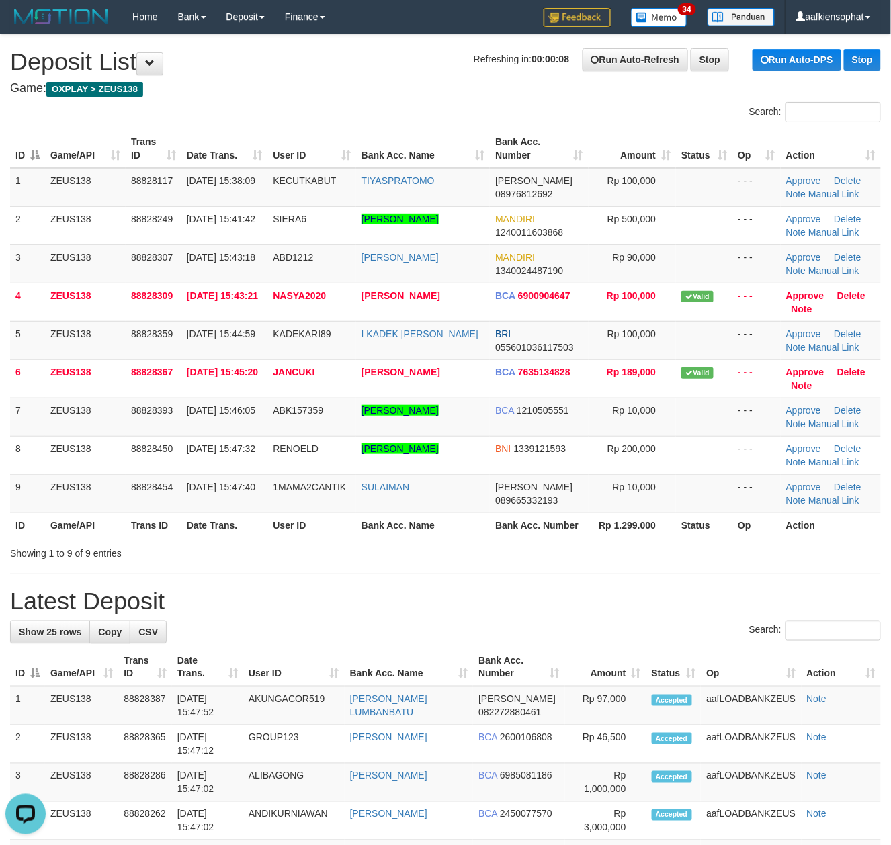
drag, startPoint x: 536, startPoint y: 556, endPoint x: 903, endPoint y: 594, distance: 369.3
click at [560, 554] on div "Showing 1 to 9 of 9 entries" at bounding box center [445, 550] width 891 height 19
drag, startPoint x: 420, startPoint y: 551, endPoint x: 578, endPoint y: 566, distance: 158.5
click at [438, 552] on div "Showing 1 to 9 of 9 entries" at bounding box center [445, 550] width 891 height 19
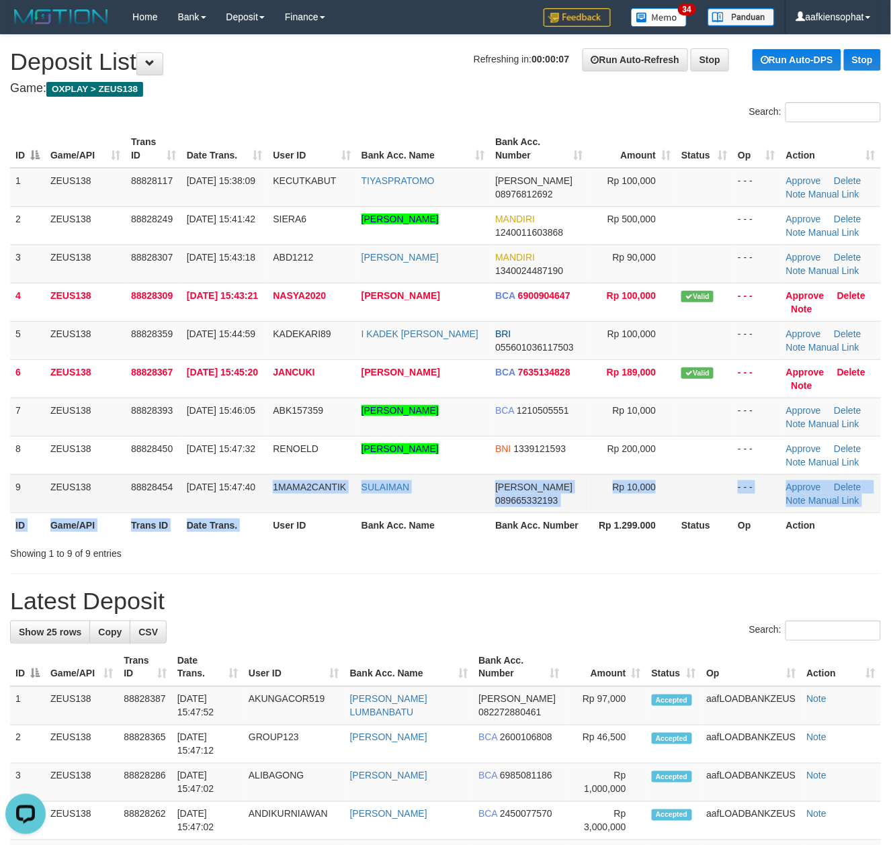
drag, startPoint x: 280, startPoint y: 504, endPoint x: 639, endPoint y: 492, distance: 359.5
click at [320, 495] on table "ID Game/API Trans ID Date Trans. User ID Bank Acc. Name Bank Acc. Number Amount…" at bounding box center [445, 334] width 871 height 408
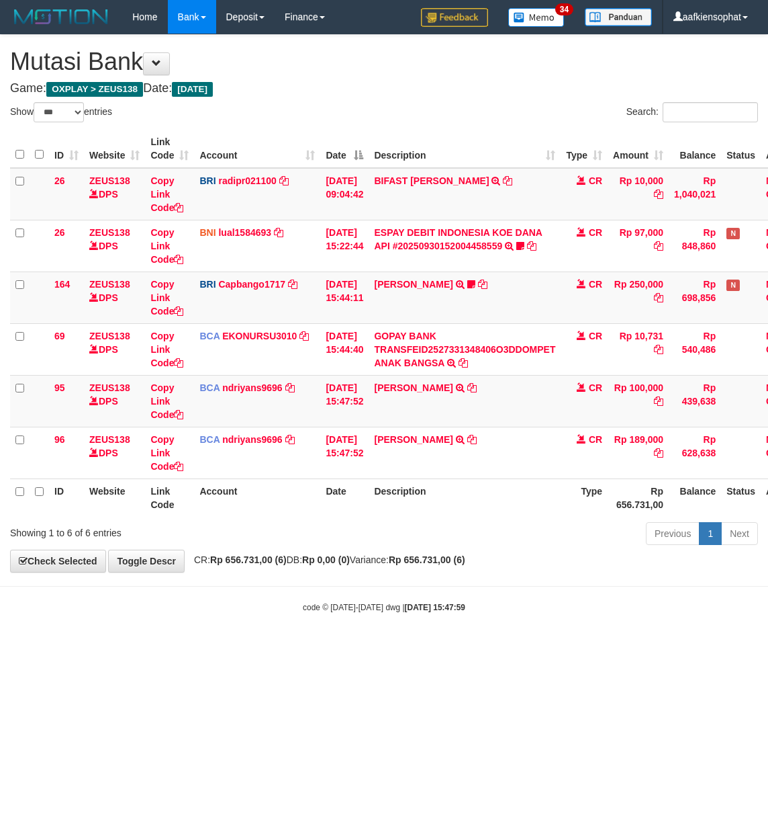
select select "***"
click at [768, 294] on html "Toggle navigation Home Bank Account List Load By Website Group [OXPLAY] ZEUS138…" at bounding box center [384, 323] width 768 height 647
select select "***"
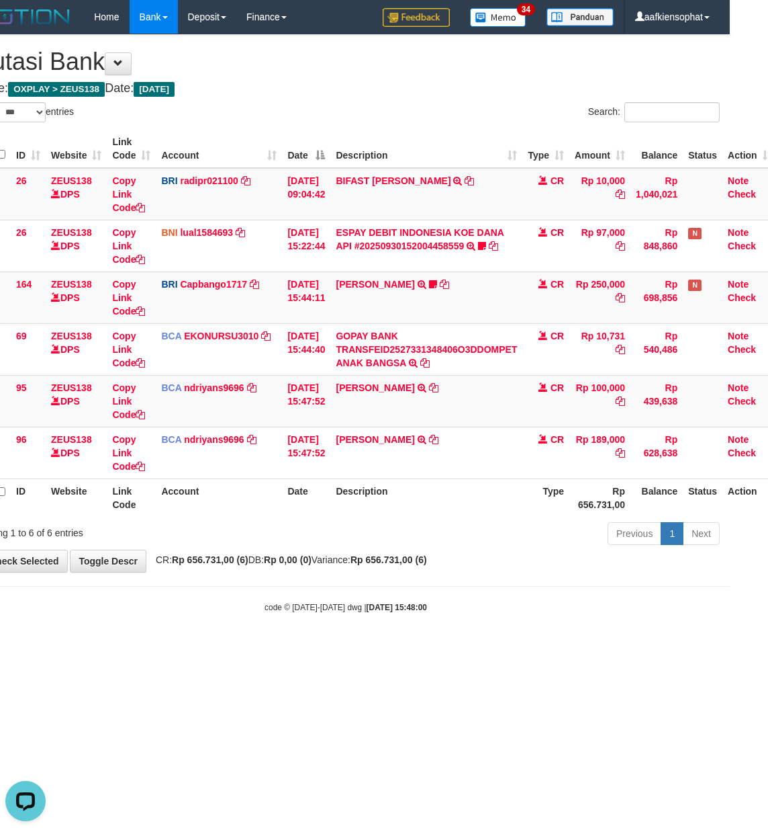
drag, startPoint x: 172, startPoint y: 721, endPoint x: 119, endPoint y: 720, distance: 53.1
click at [127, 647] on html "Toggle navigation Home Bank Account List Load By Website Group [OXPLAY] ZEUS138…" at bounding box center [346, 323] width 768 height 647
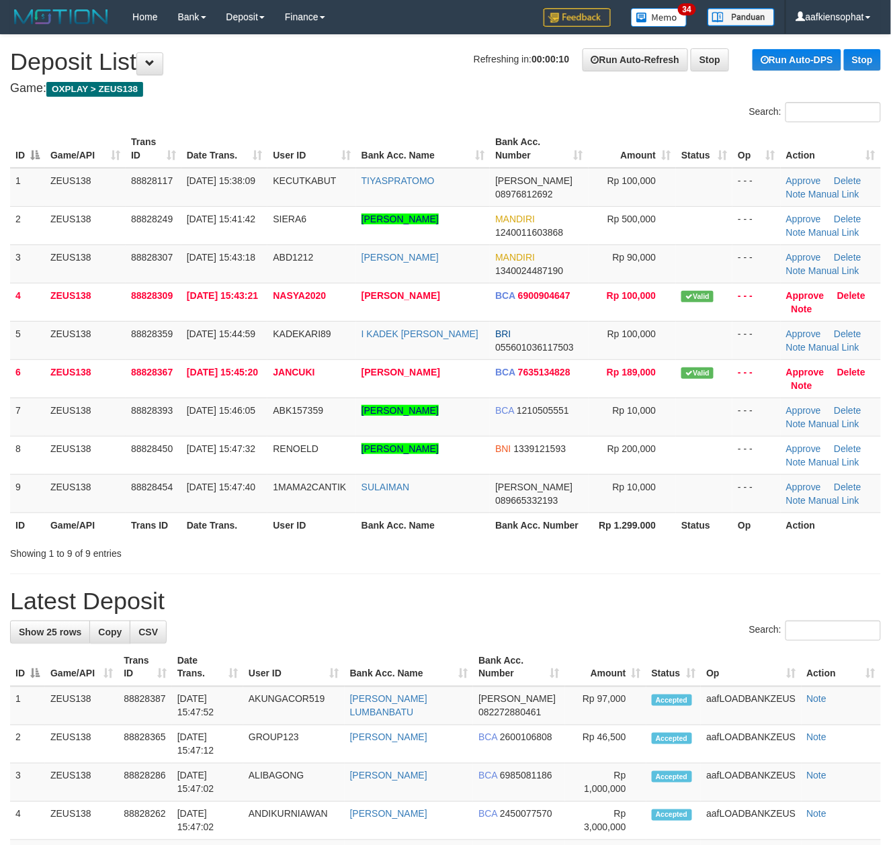
click at [406, 602] on h1 "Latest Deposit" at bounding box center [445, 601] width 871 height 27
drag, startPoint x: 481, startPoint y: 586, endPoint x: 898, endPoint y: 513, distance: 423.5
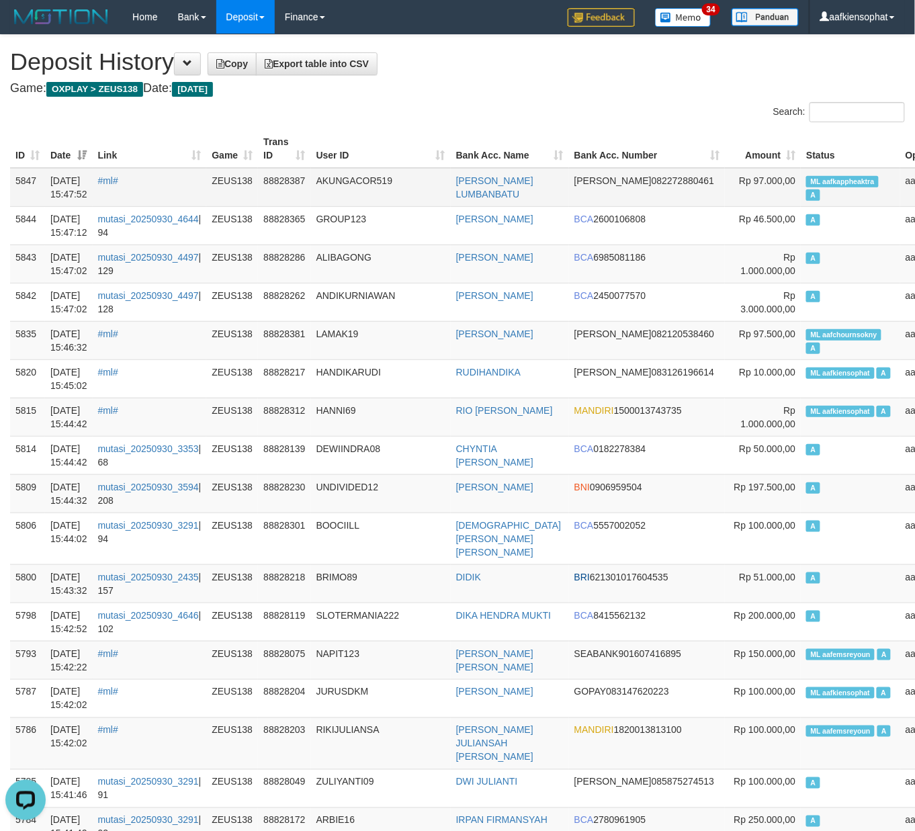
click at [801, 191] on td "ML aafkappheaktra A" at bounding box center [850, 187] width 99 height 39
copy td "ML aafkappheaktra A"
click at [801, 191] on td "ML aafkappheaktra A" at bounding box center [850, 187] width 99 height 39
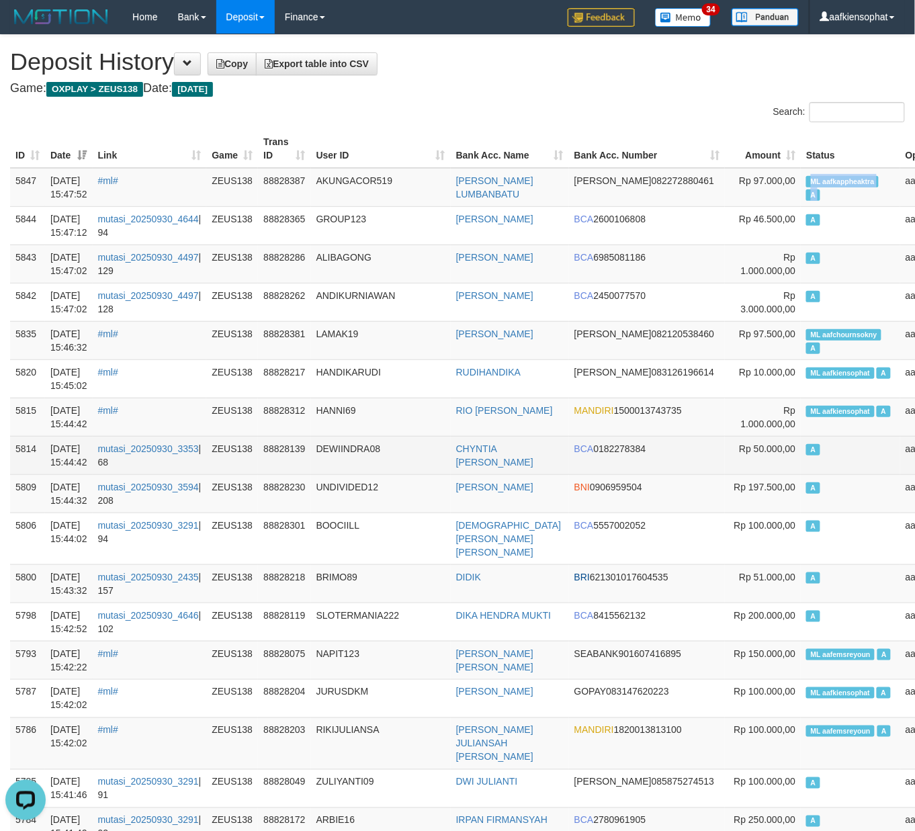
click at [242, 437] on td "ZEUS138" at bounding box center [232, 455] width 52 height 38
click at [242, 438] on td "ZEUS138" at bounding box center [232, 455] width 52 height 38
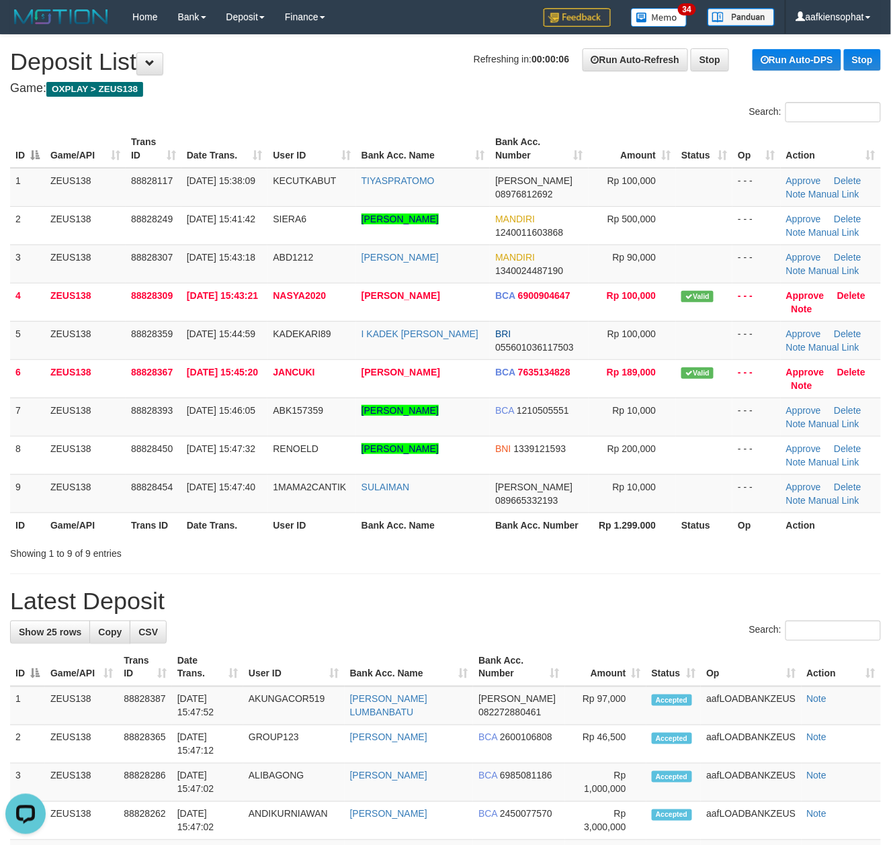
click at [717, 605] on h1 "Latest Deposit" at bounding box center [445, 601] width 871 height 27
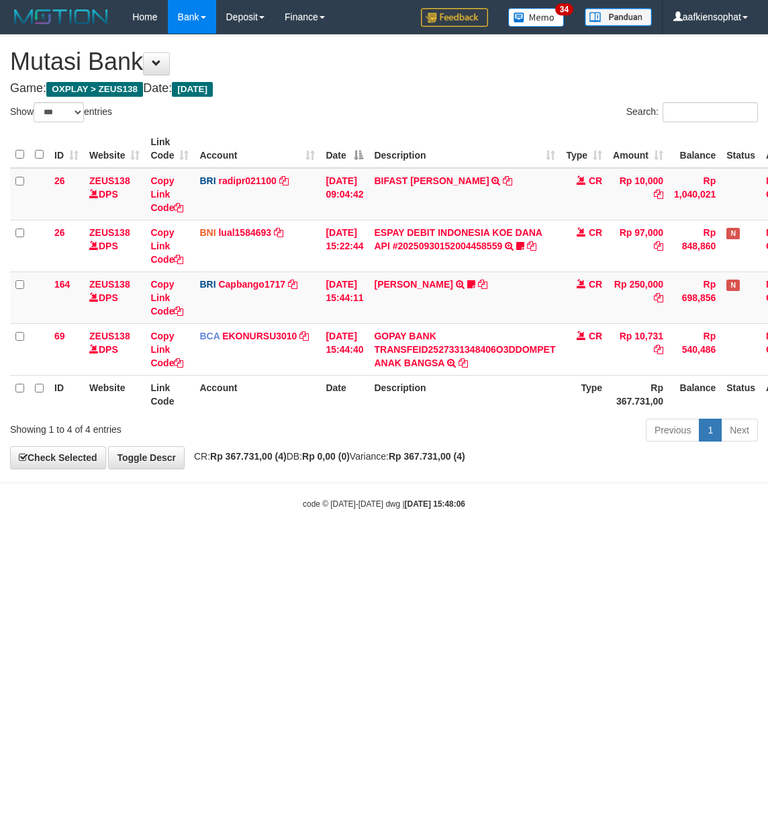
select select "***"
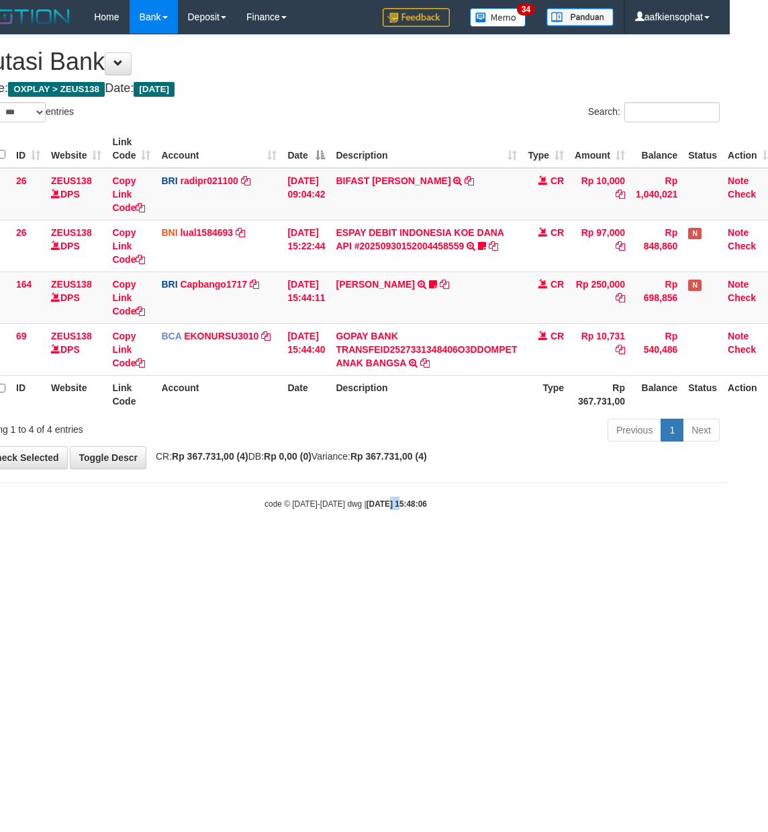
drag, startPoint x: 422, startPoint y: 649, endPoint x: 1, endPoint y: 610, distance: 423.0
click at [369, 543] on html "Toggle navigation Home Bank Account List Load By Website Group [OXPLAY] ZEUS138…" at bounding box center [346, 271] width 768 height 543
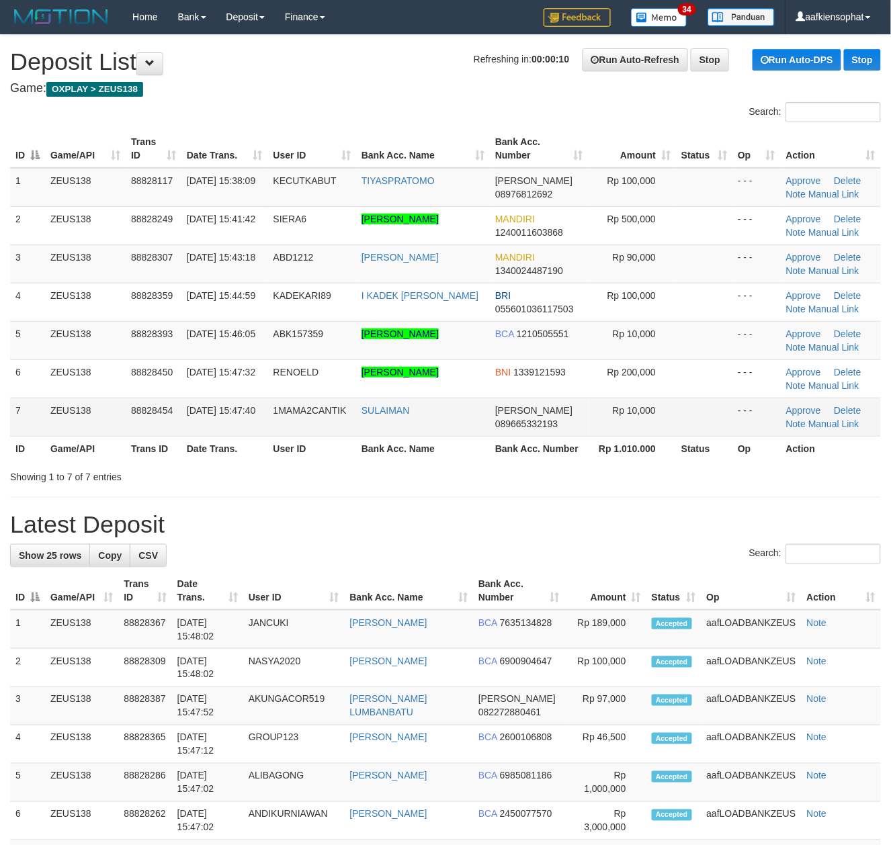
click at [207, 408] on tr "7 ZEUS138 88828454 30/09/2025 15:47:40 1MAMA2CANTIK SULAIMAN DANA 089665332193 …" at bounding box center [445, 417] width 871 height 38
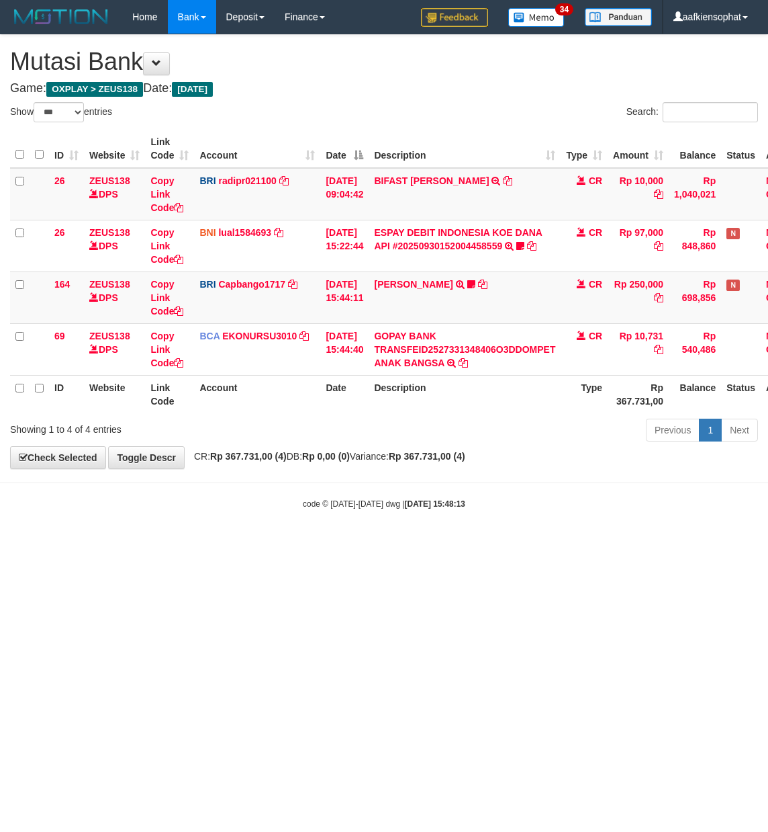
select select "***"
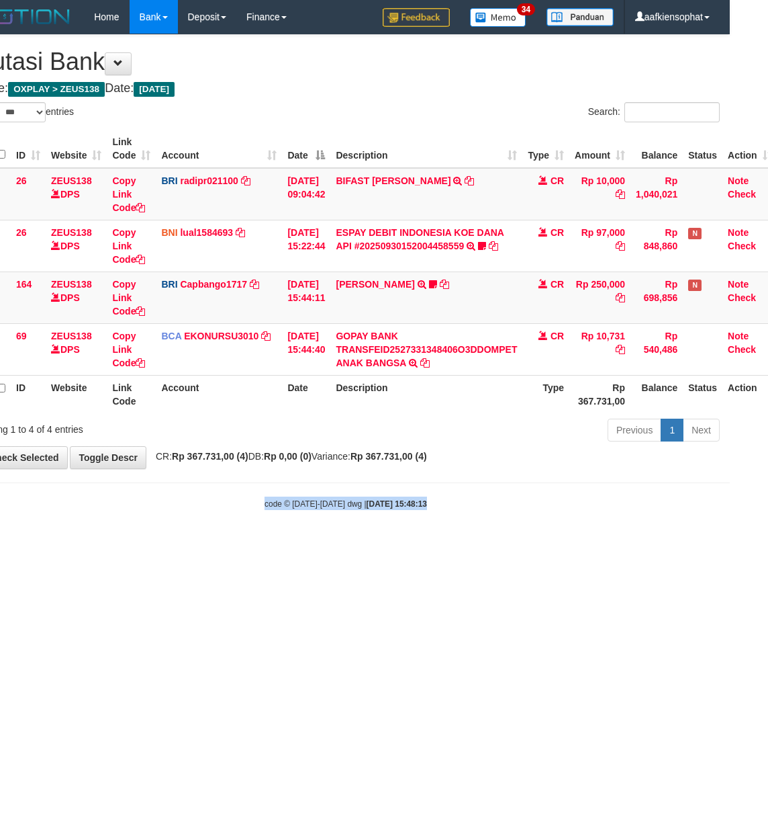
drag, startPoint x: 411, startPoint y: 492, endPoint x: 357, endPoint y: 376, distance: 128.0
click at [380, 416] on body "Toggle navigation Home Bank Account List Load By Website Group [OXPLAY] ZEUS138…" at bounding box center [346, 271] width 768 height 543
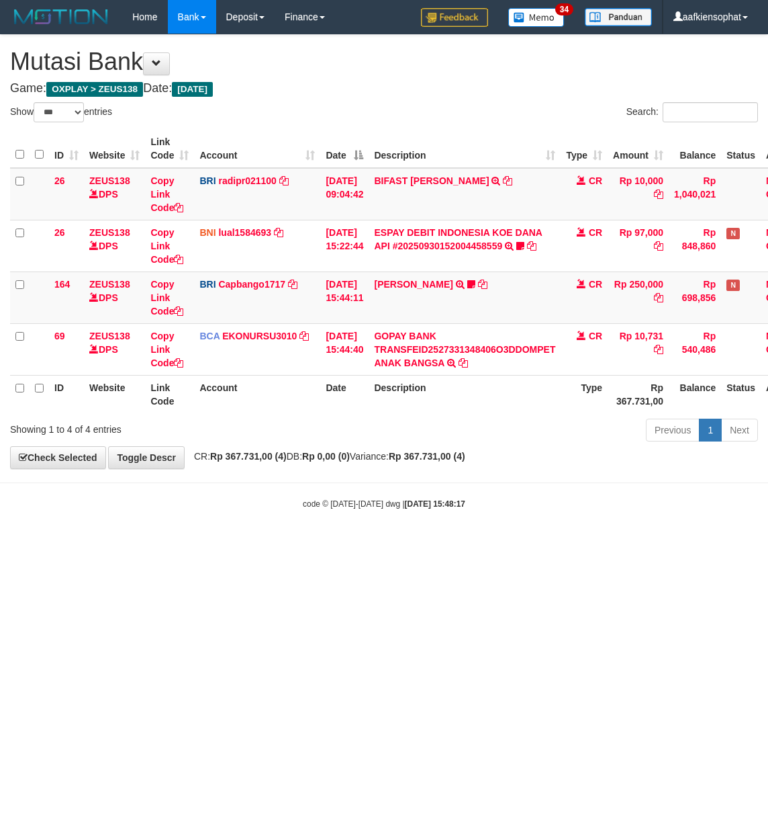
select select "***"
click at [300, 543] on html "Toggle navigation Home Bank Account List Load By Website Group [OXPLAY] ZEUS138…" at bounding box center [384, 271] width 768 height 543
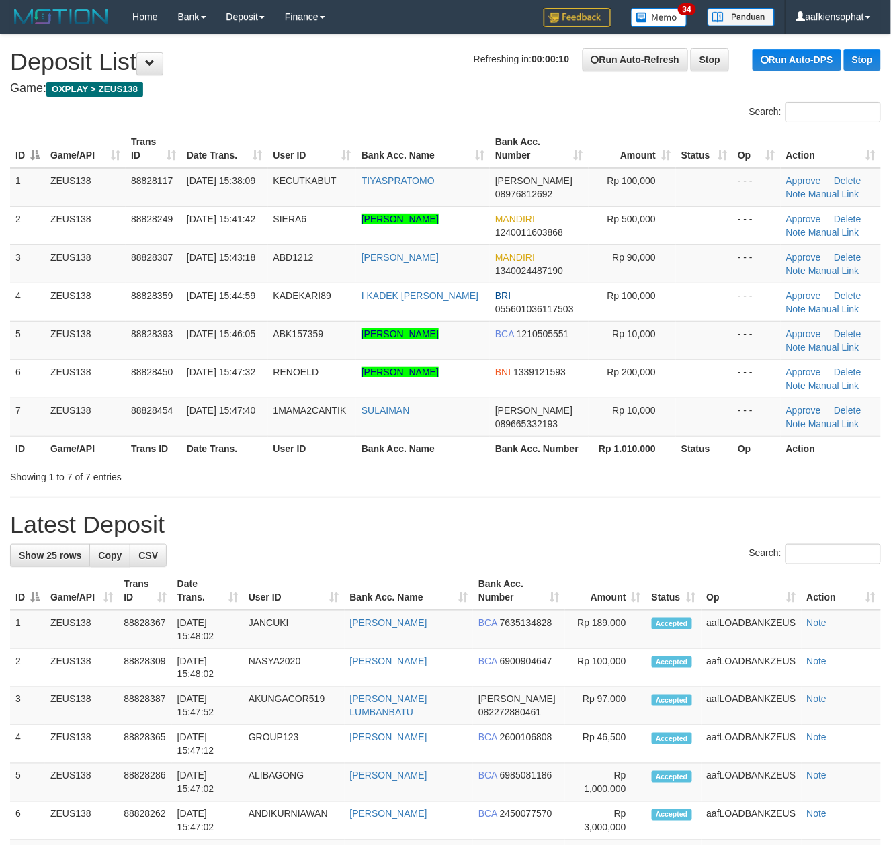
drag, startPoint x: 0, startPoint y: 0, endPoint x: 801, endPoint y: 549, distance: 971.1
click at [516, 515] on div "**********" at bounding box center [445, 859] width 891 height 1649
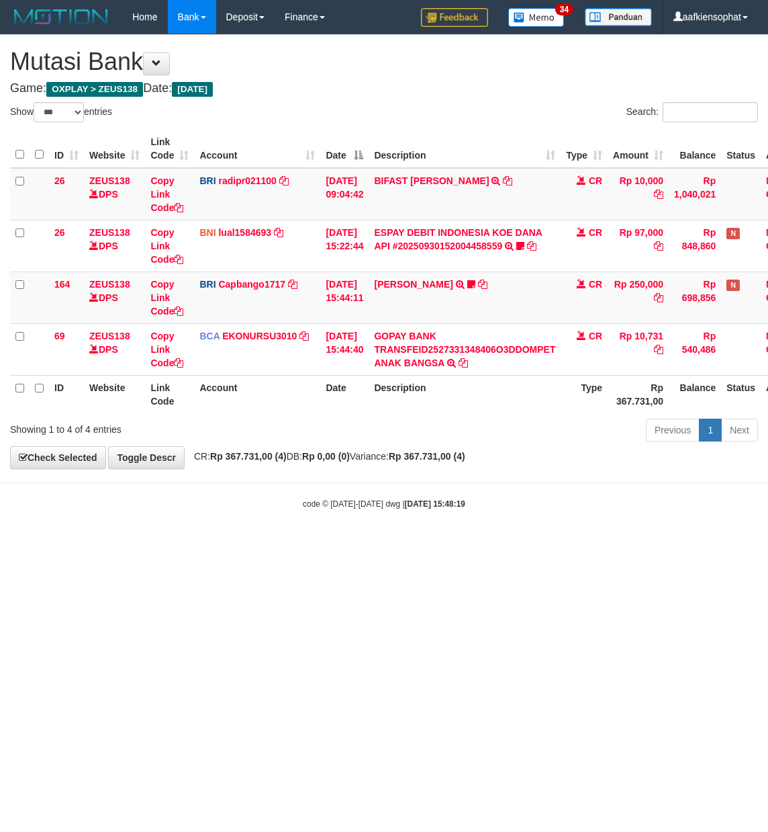
select select "***"
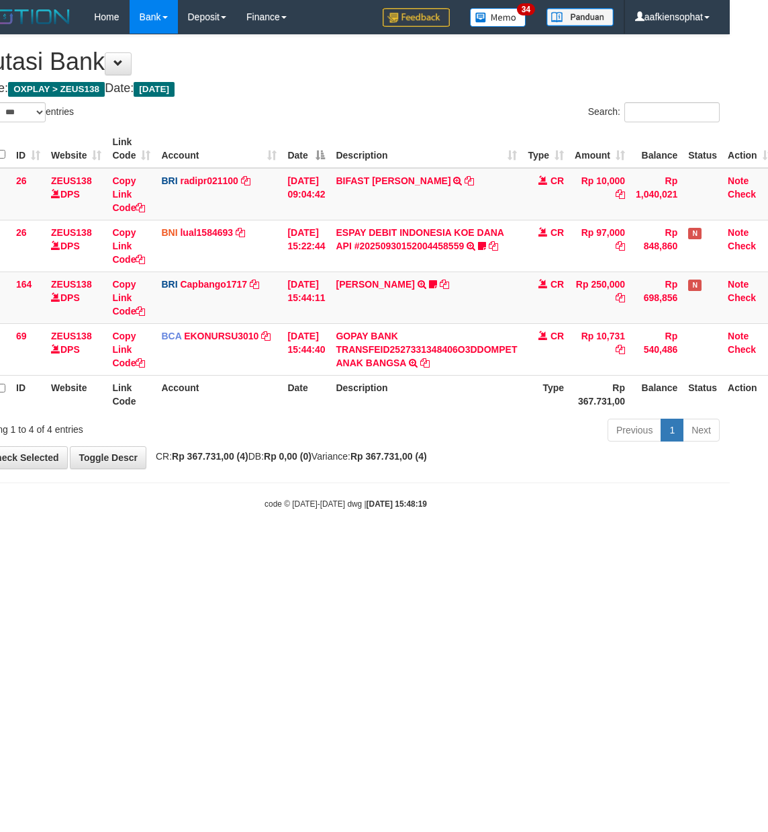
click at [332, 543] on html "Toggle navigation Home Bank Account List Load By Website Group [OXPLAY] ZEUS138…" at bounding box center [346, 271] width 768 height 543
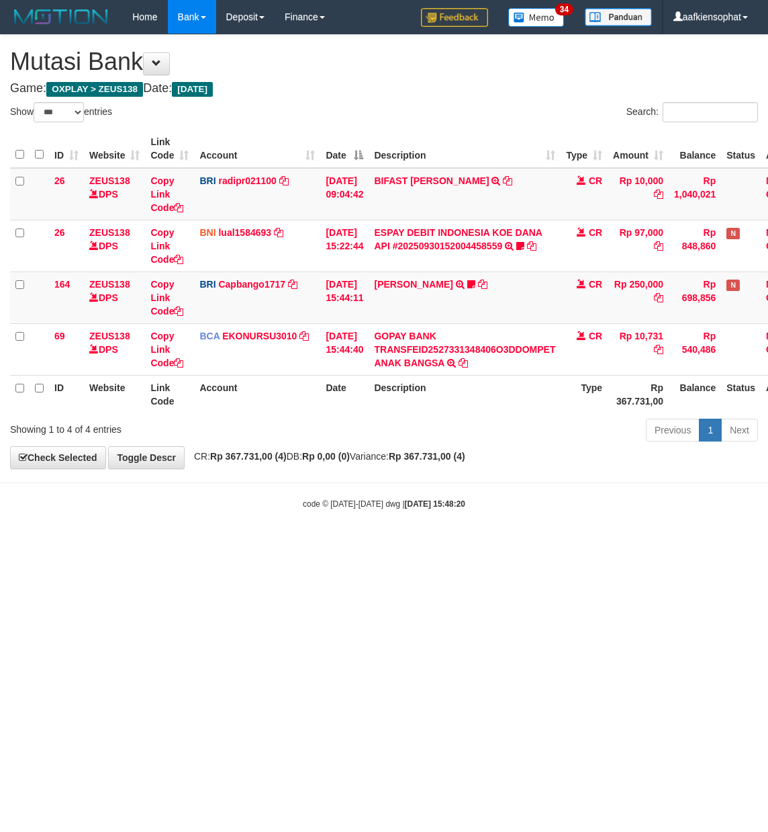
select select "***"
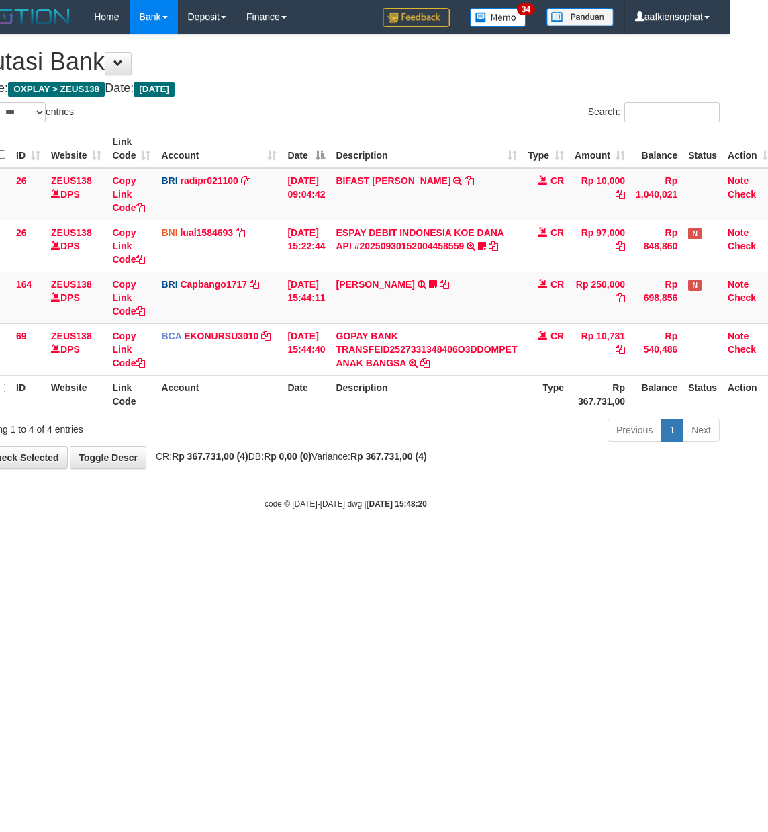
drag, startPoint x: 165, startPoint y: 560, endPoint x: 160, endPoint y: 580, distance: 21.3
click at [162, 543] on html "Toggle navigation Home Bank Account List Load By Website Group [OXPLAY] ZEUS138…" at bounding box center [346, 271] width 768 height 543
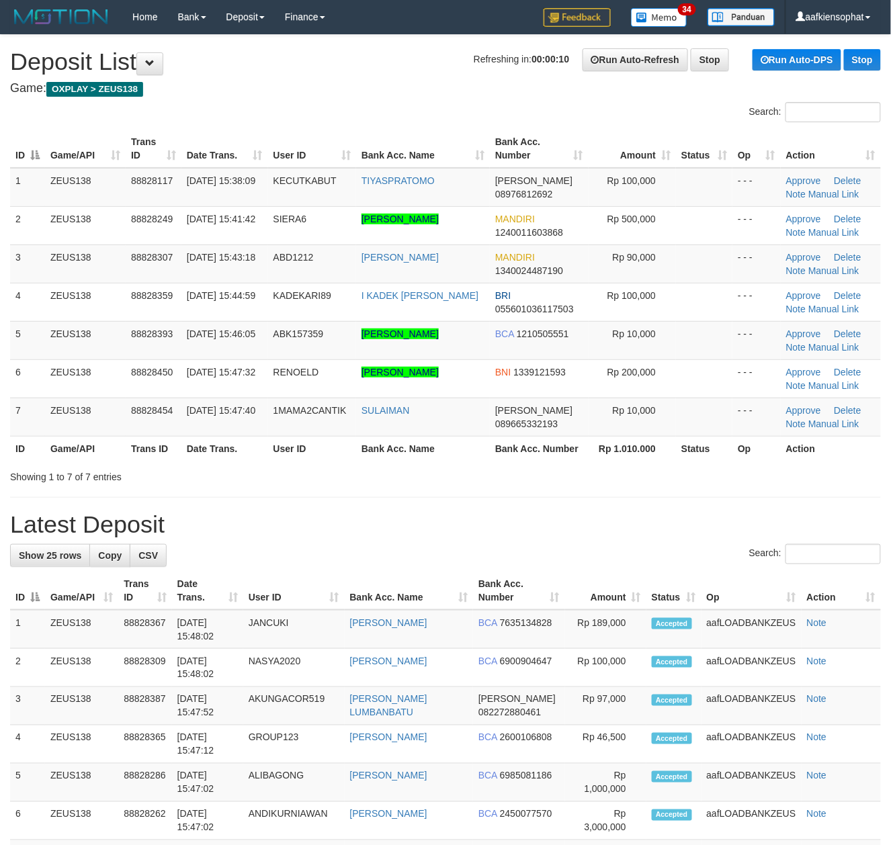
click at [436, 511] on div "**********" at bounding box center [445, 859] width 891 height 1649
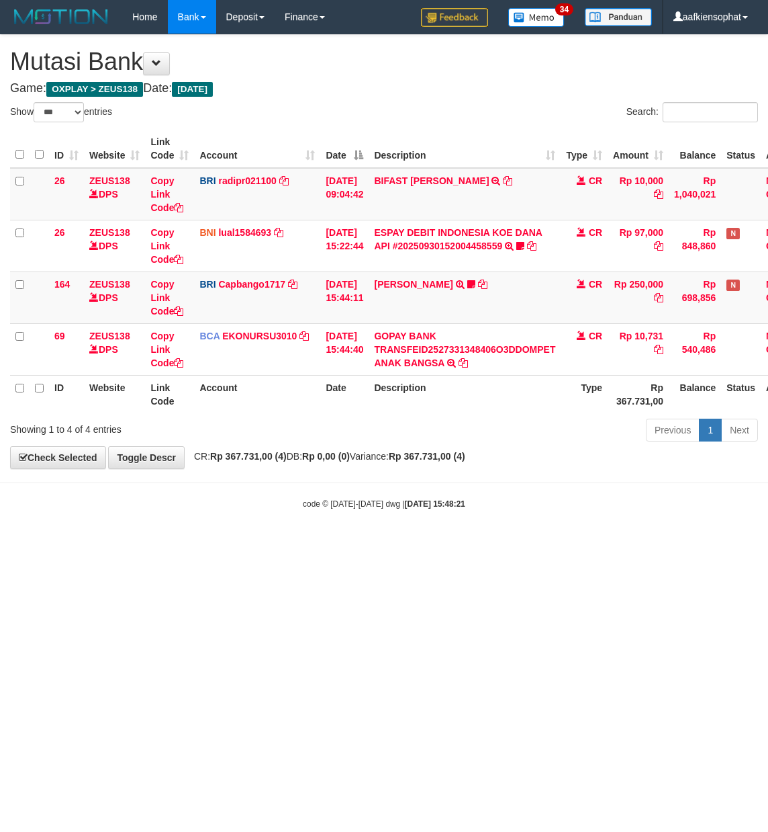
select select "***"
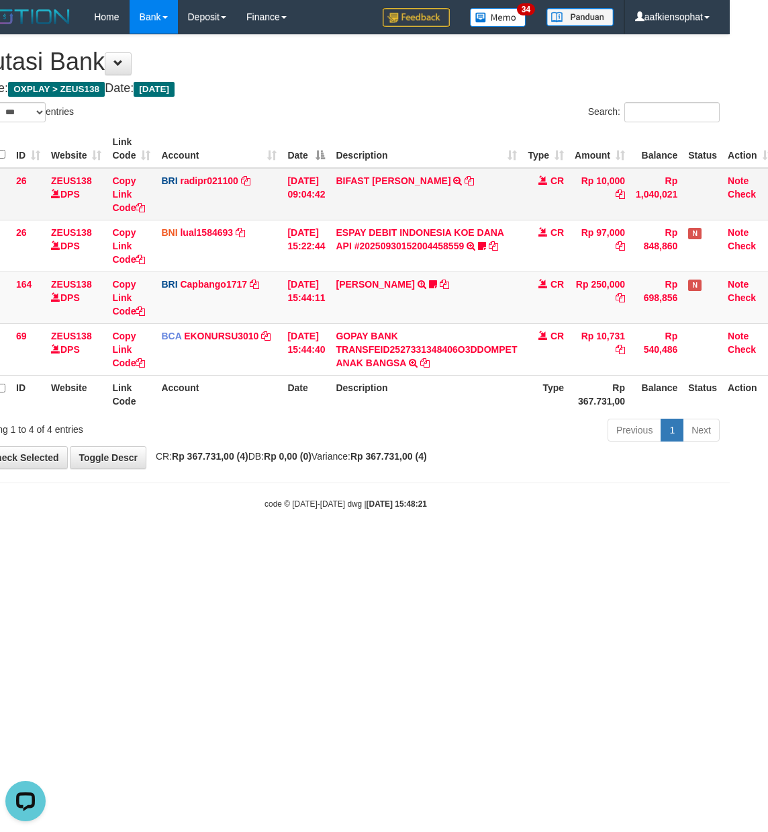
click at [330, 200] on td "30/09/2025 09:04:42" at bounding box center [306, 194] width 48 height 52
click at [330, 202] on td "30/09/2025 09:04:42" at bounding box center [306, 194] width 48 height 52
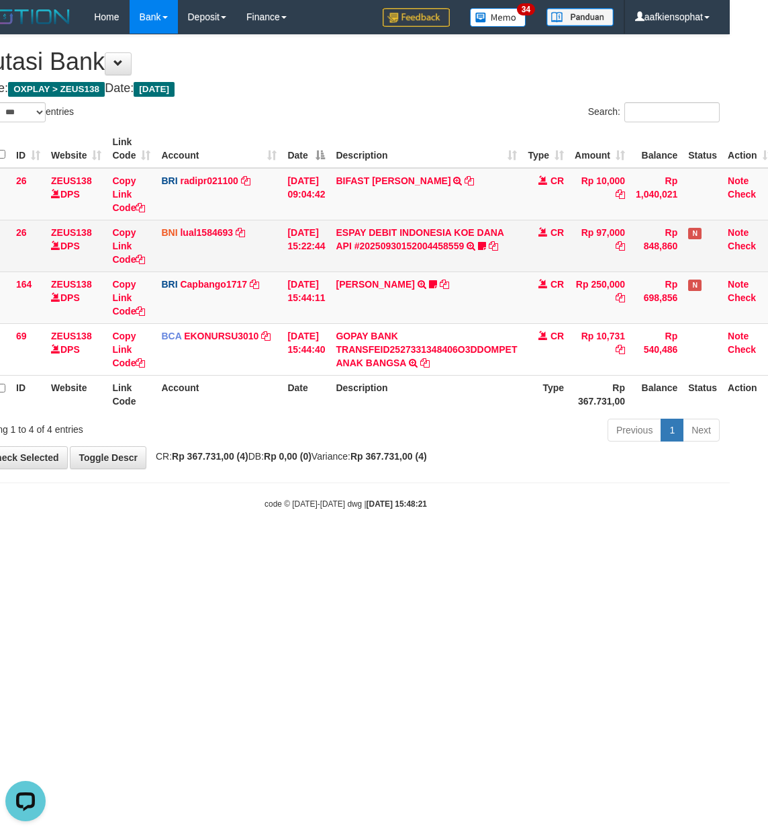
drag, startPoint x: 333, startPoint y: 240, endPoint x: 334, endPoint y: 247, distance: 7.4
click at [333, 243] on tbody "26 ZEUS138 DPS Copy Link Code BRI radipr021100 DPS REYNALDI ADI PRATAMA mutasi_…" at bounding box center [375, 272] width 806 height 208
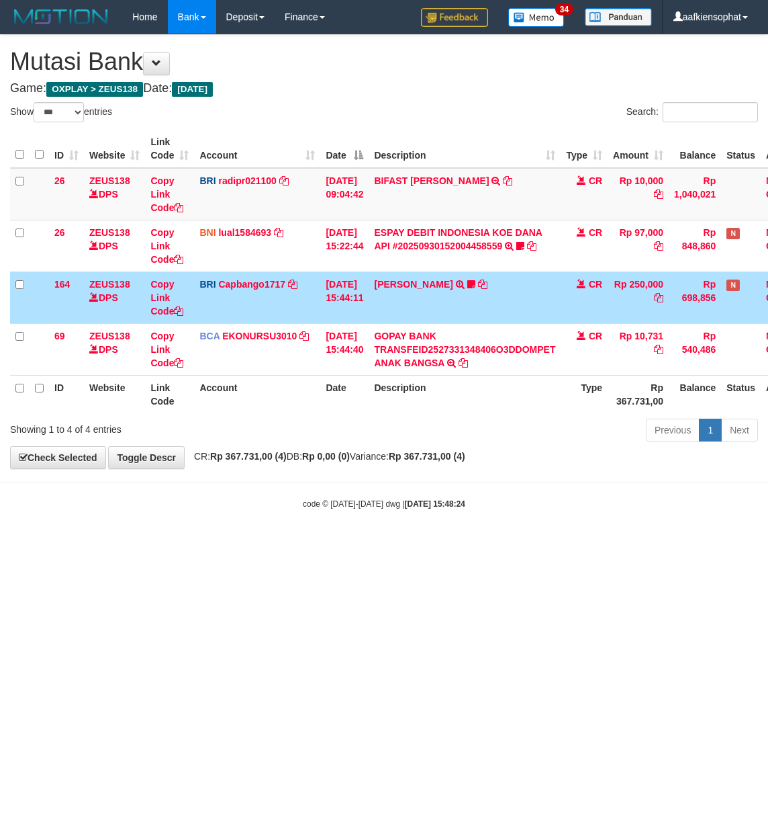
select select "***"
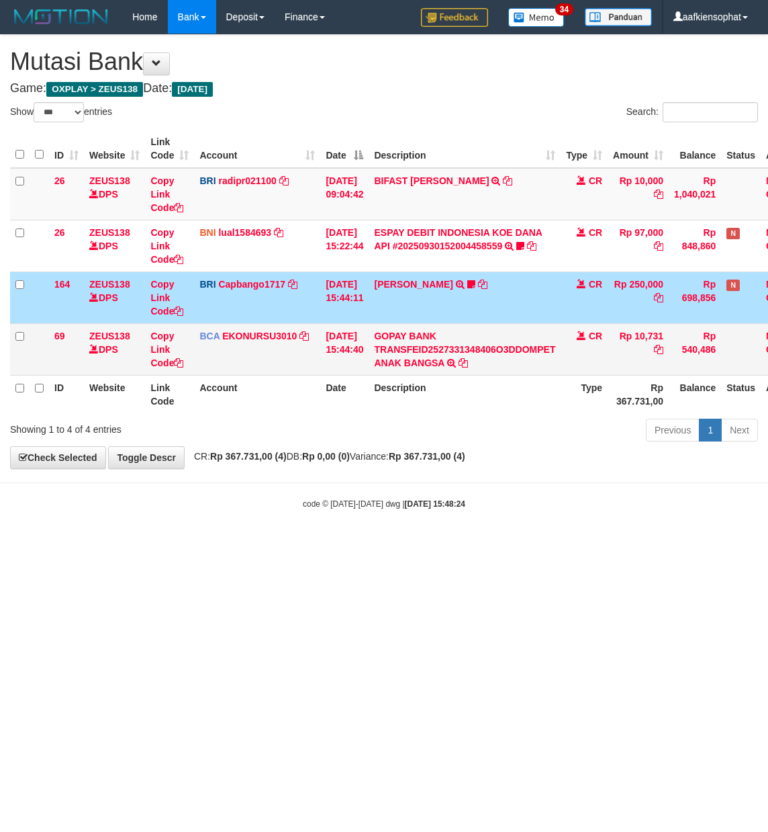
scroll to position [0, 38]
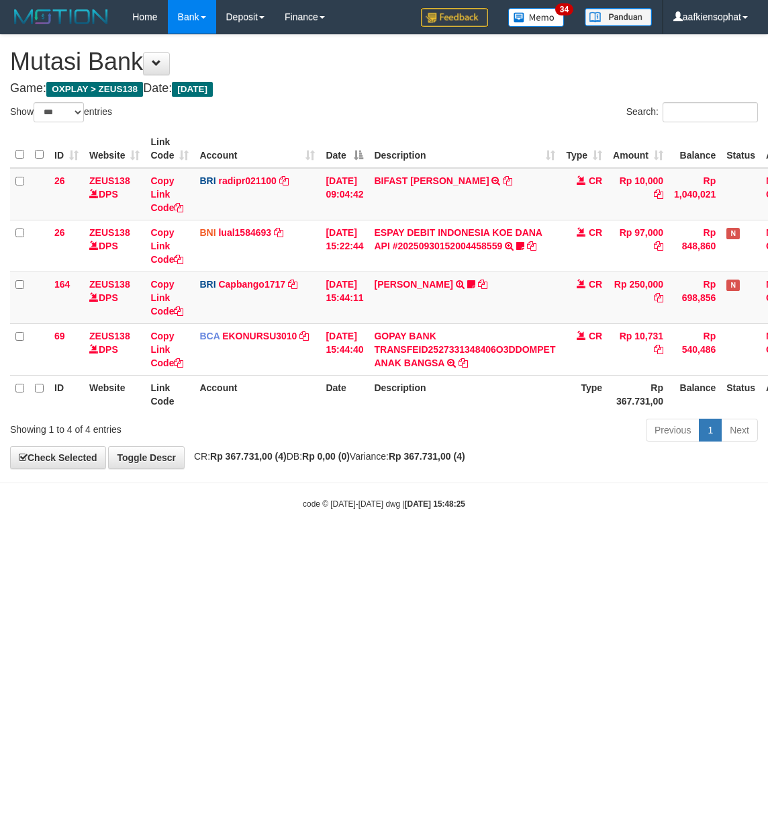
select select "***"
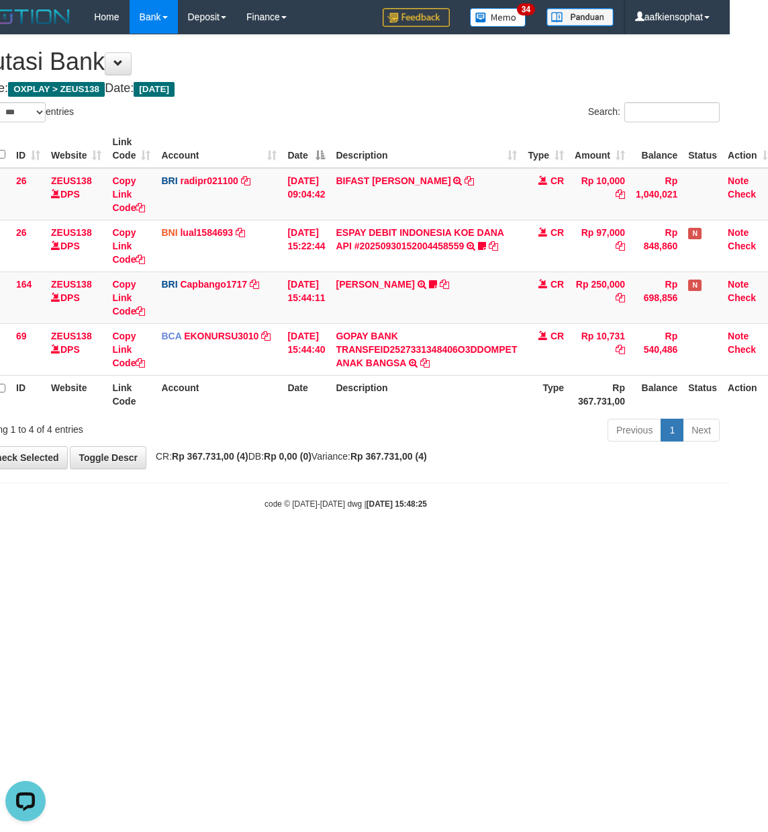
drag, startPoint x: 627, startPoint y: 535, endPoint x: 597, endPoint y: 541, distance: 30.3
click at [605, 543] on body "Toggle navigation Home Bank Account List Load By Website Group [OXPLAY] ZEUS138…" at bounding box center [346, 271] width 768 height 543
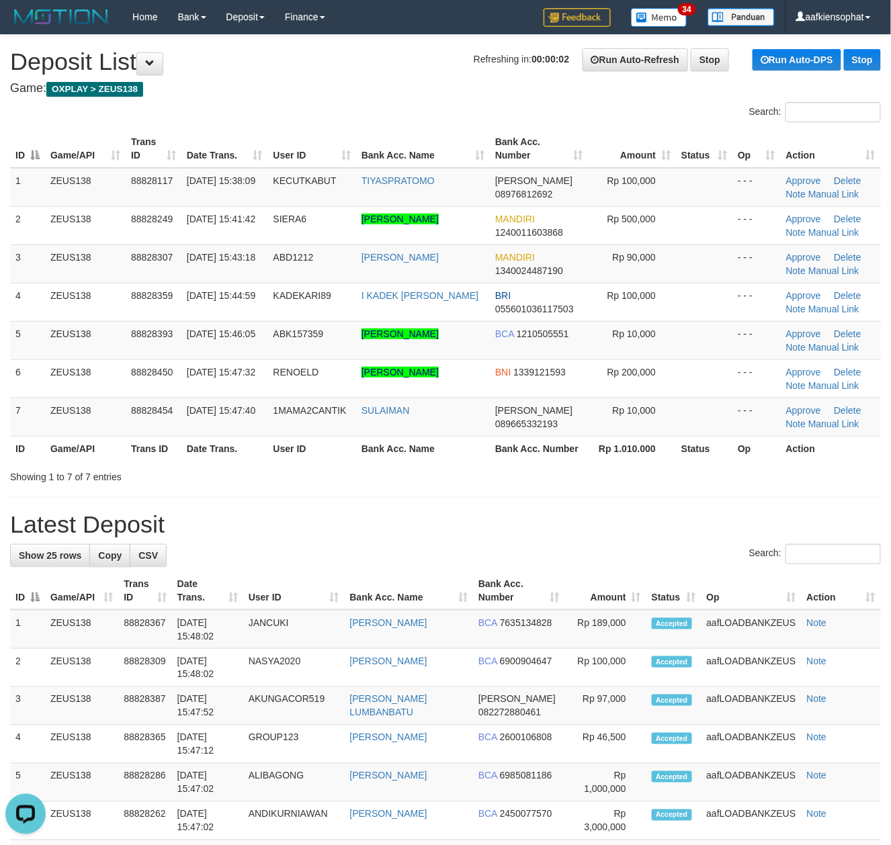
click at [588, 525] on h1 "Latest Deposit" at bounding box center [445, 524] width 871 height 27
click at [597, 524] on h1 "Latest Deposit" at bounding box center [445, 524] width 871 height 27
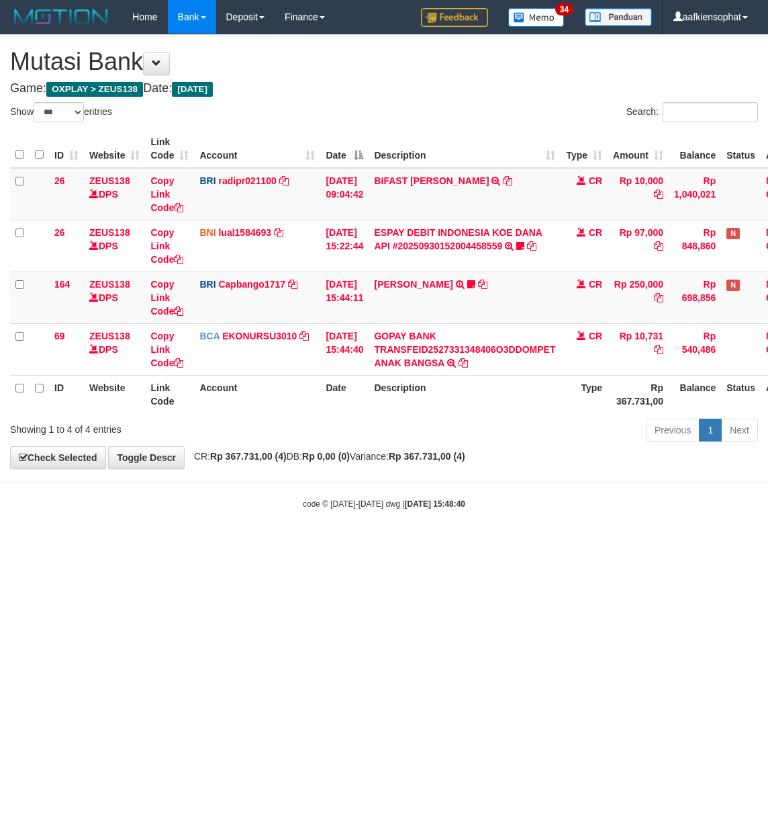
select select "***"
click at [496, 537] on body "Toggle navigation Home Bank Account List Load By Website Group [OXPLAY] ZEUS138…" at bounding box center [384, 271] width 768 height 543
select select "***"
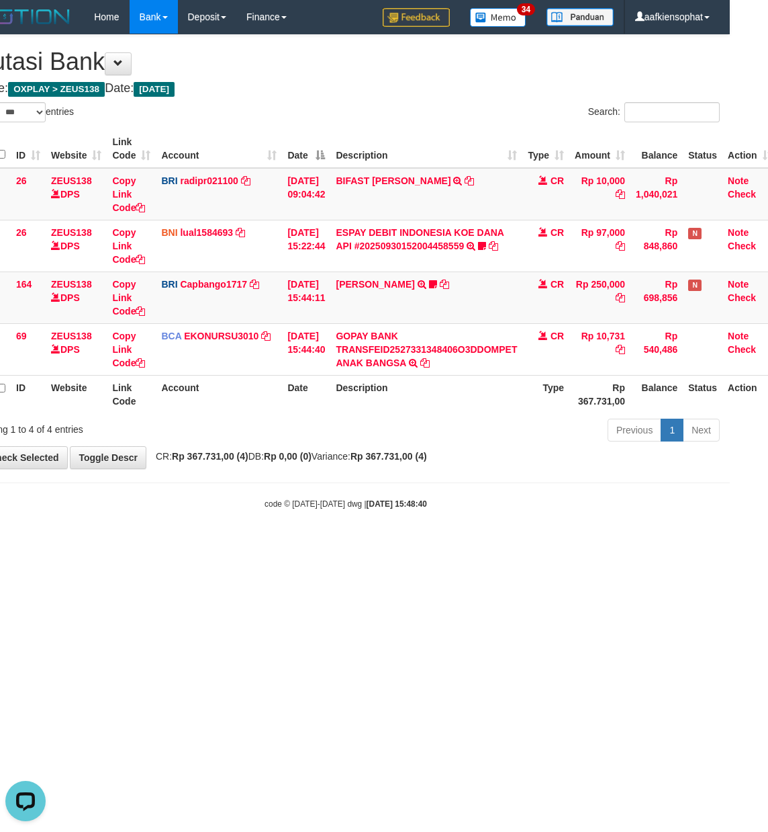
click at [416, 543] on html "Toggle navigation Home Bank Account List Load By Website Group [OXPLAY] ZEUS138…" at bounding box center [346, 271] width 768 height 543
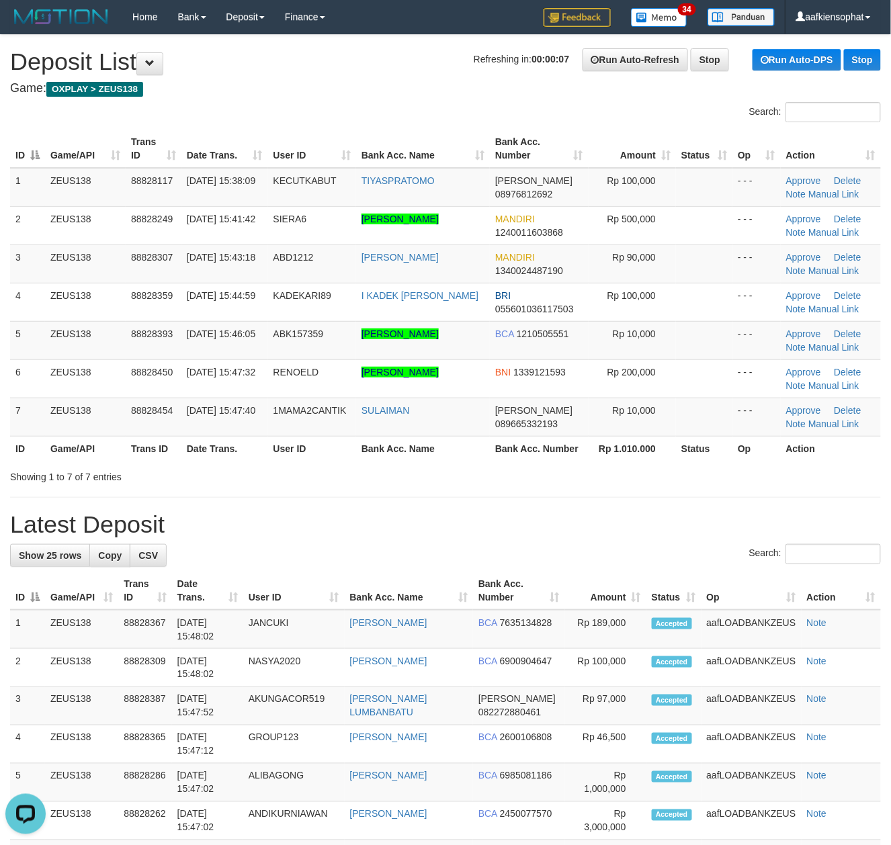
click at [487, 481] on div "Showing 1 to 7 of 7 entries" at bounding box center [445, 474] width 891 height 19
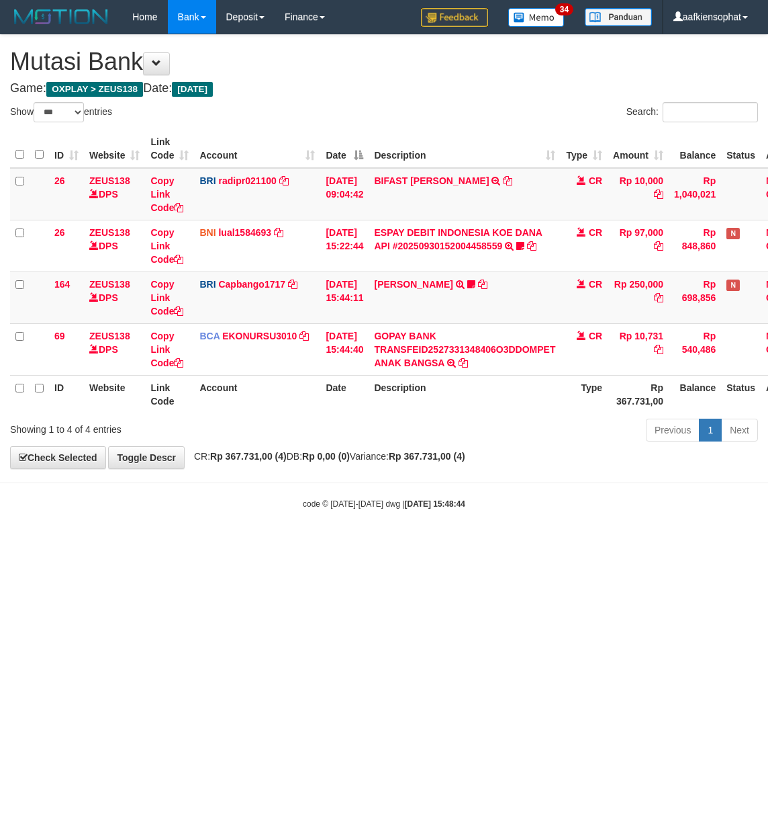
select select "***"
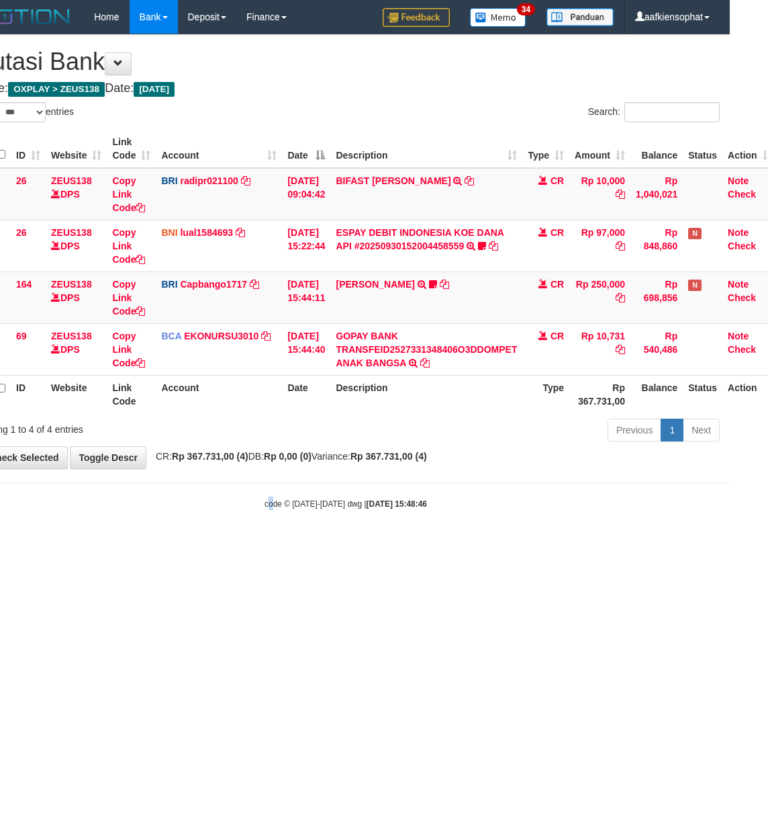
click at [309, 543] on html "Toggle navigation Home Bank Account List Load By Website Group [OXPLAY] ZEUS138…" at bounding box center [346, 271] width 768 height 543
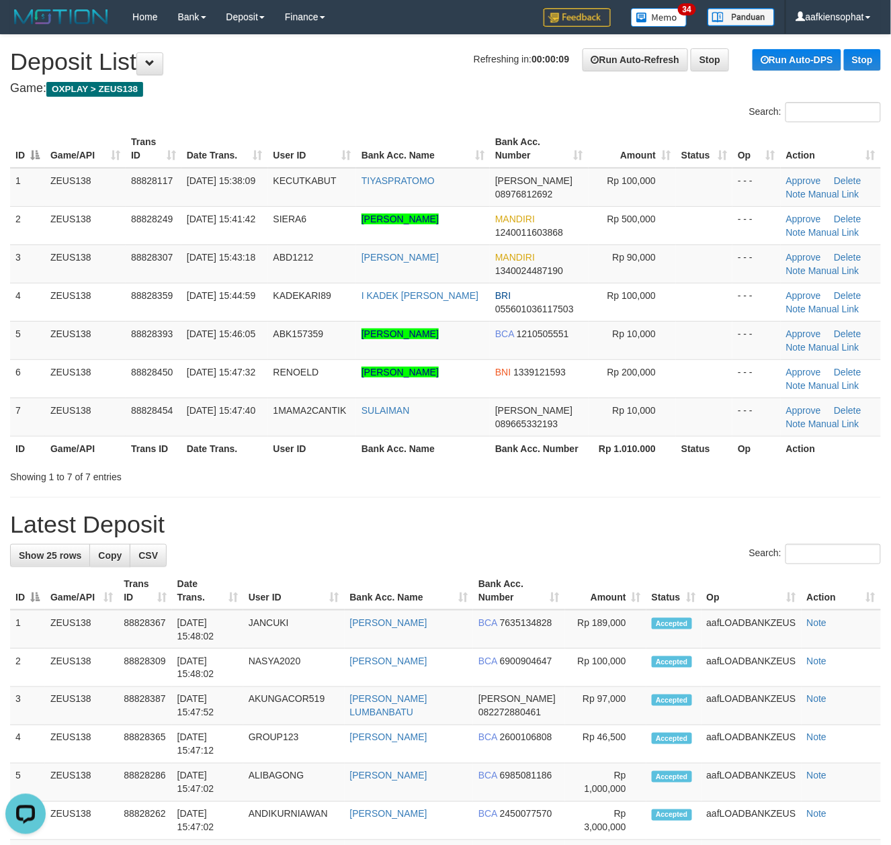
click at [474, 465] on div at bounding box center [631, 465] width 520 height 1
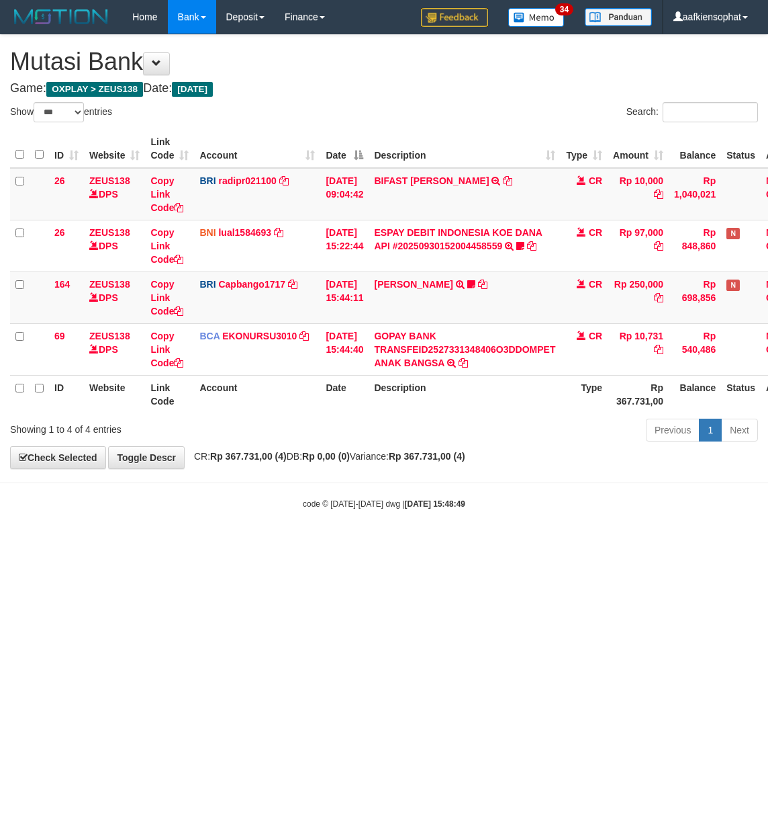
select select "***"
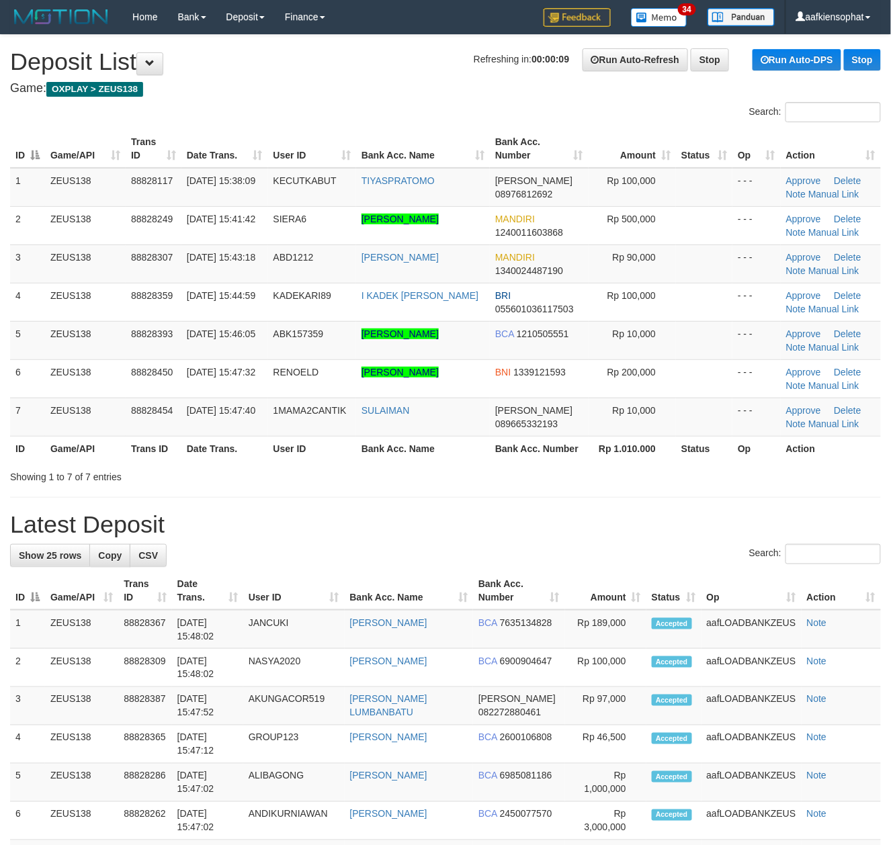
click at [588, 525] on h1 "Latest Deposit" at bounding box center [445, 524] width 871 height 27
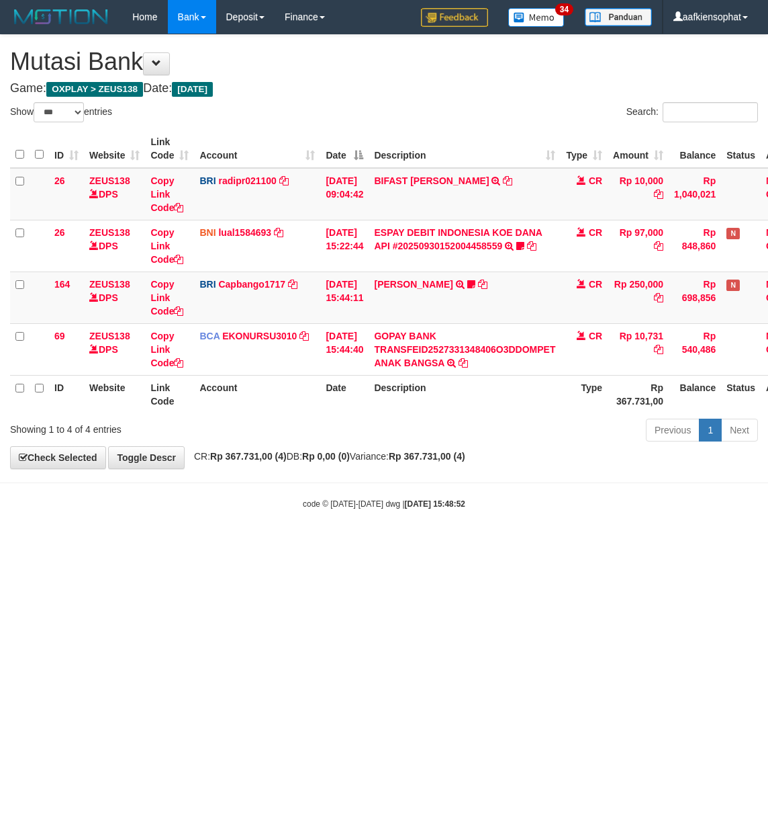
select select "***"
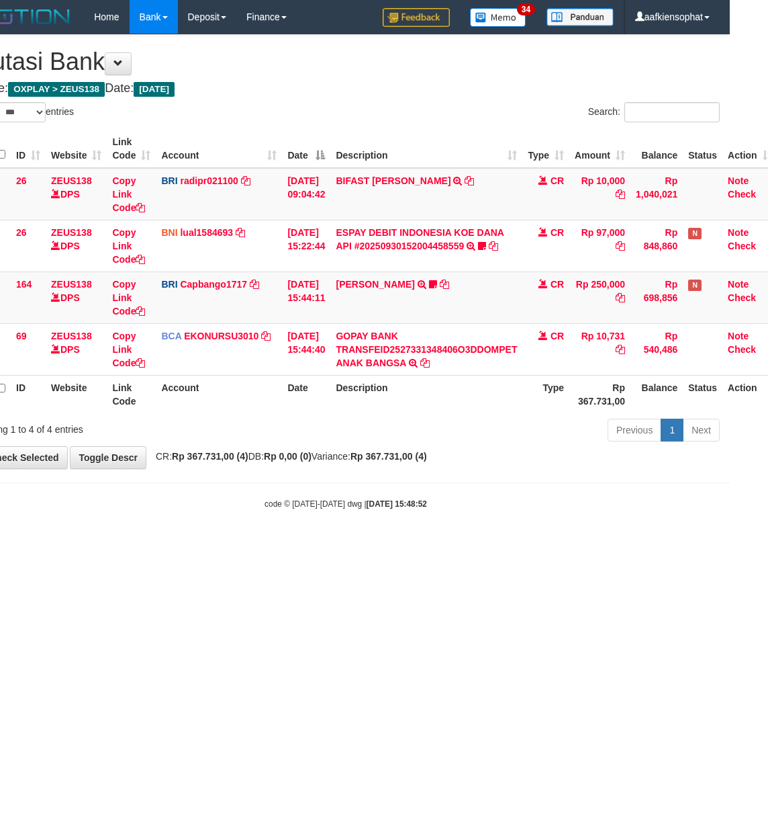
click at [196, 543] on html "Toggle navigation Home Bank Account List Load By Website Group [OXPLAY] ZEUS138…" at bounding box center [346, 271] width 768 height 543
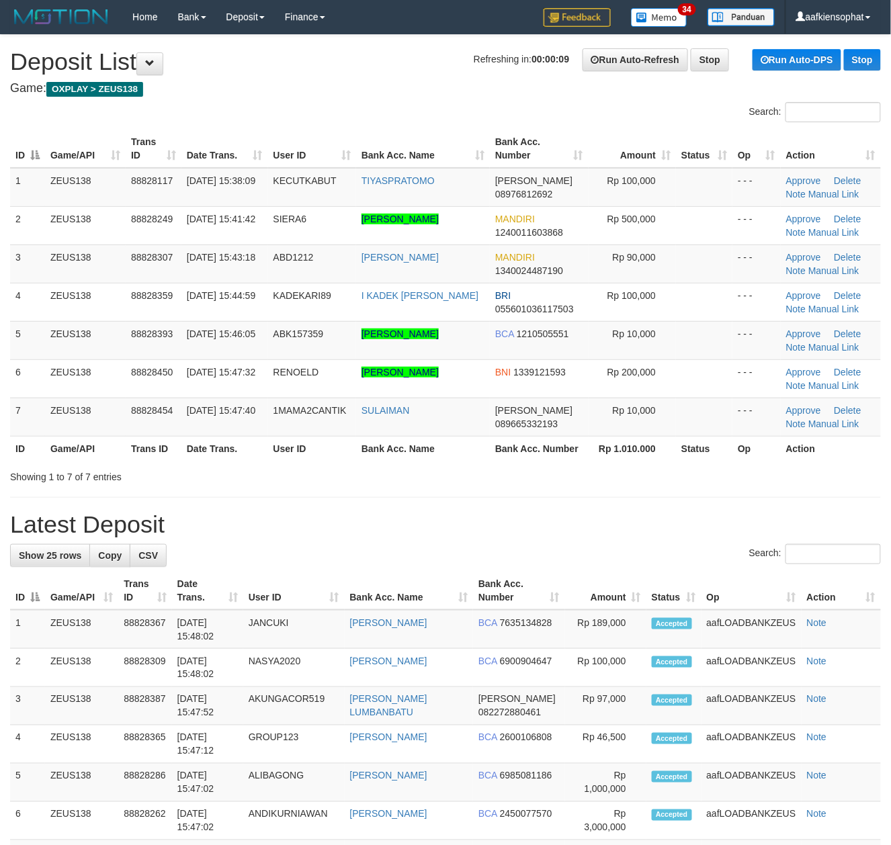
drag, startPoint x: 637, startPoint y: 500, endPoint x: 652, endPoint y: 501, distance: 14.8
click at [646, 501] on div "**********" at bounding box center [445, 859] width 891 height 1649
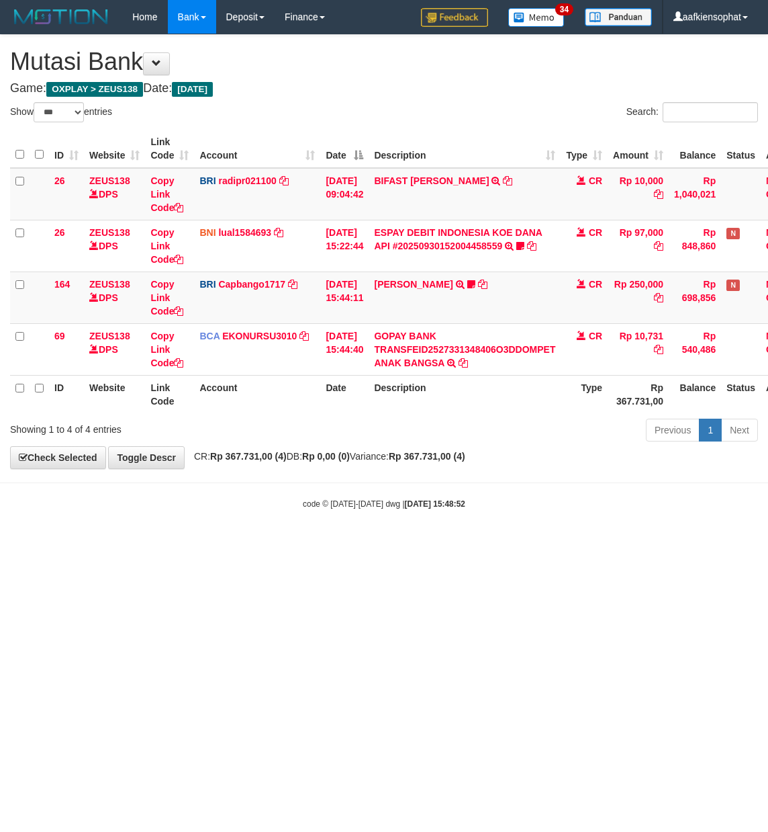
select select "***"
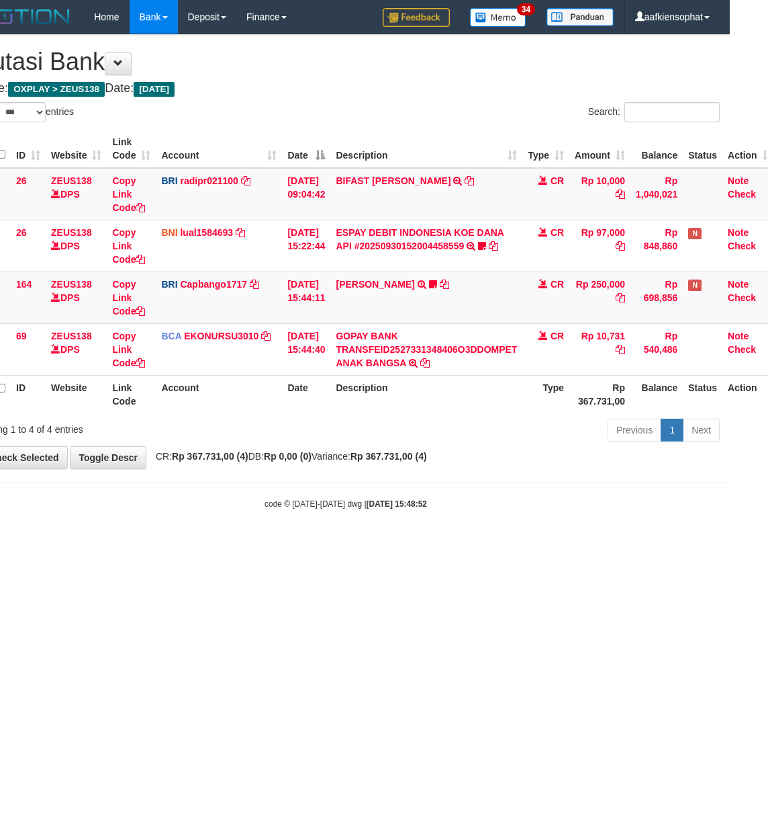
click at [196, 543] on html "Toggle navigation Home Bank Account List Load By Website Group [OXPLAY] ZEUS138…" at bounding box center [346, 271] width 768 height 543
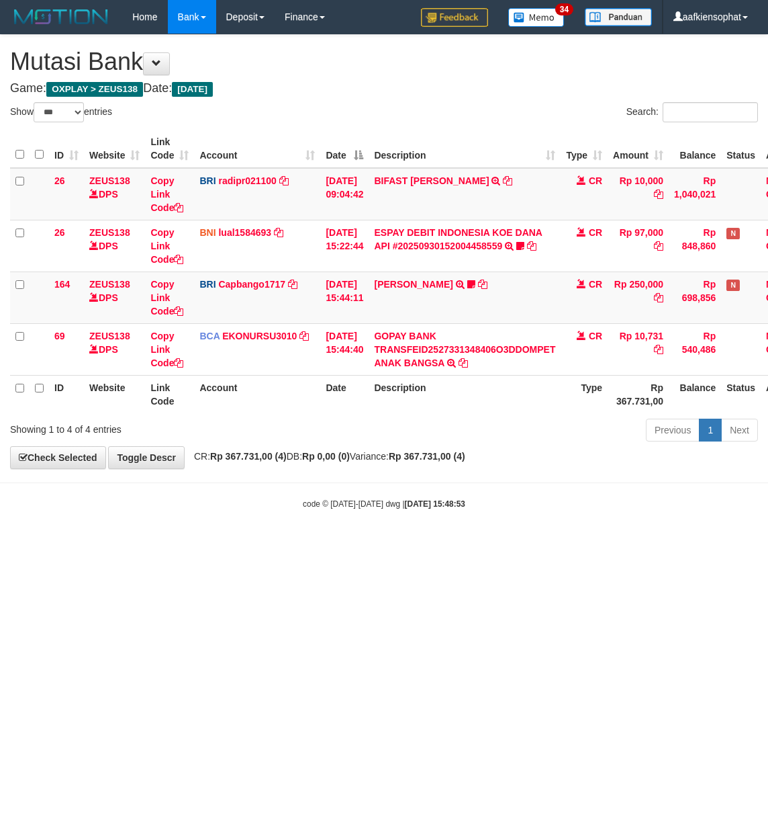
select select "***"
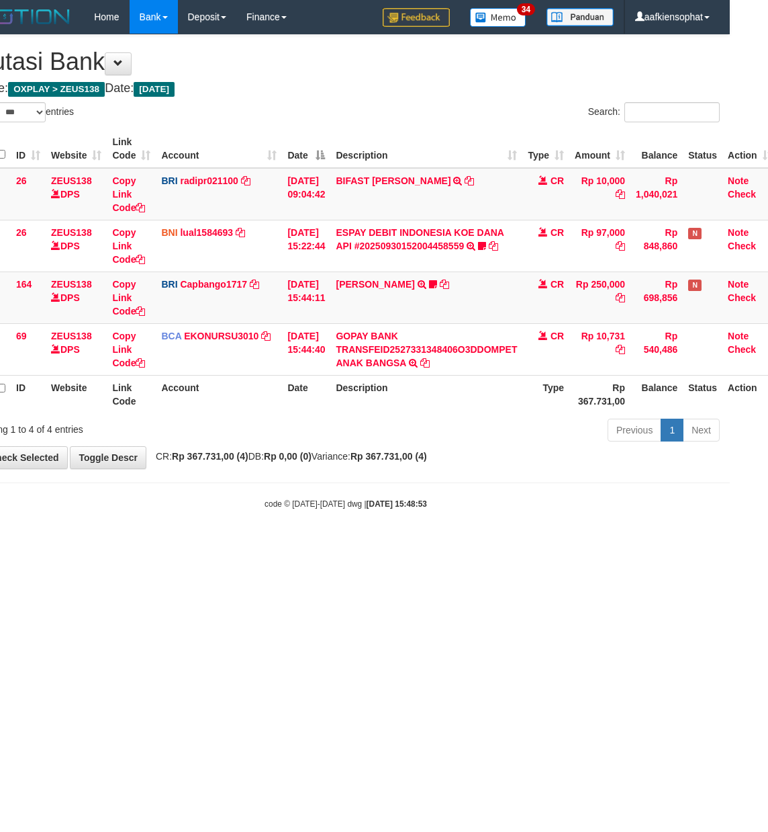
drag, startPoint x: 304, startPoint y: 548, endPoint x: 272, endPoint y: 551, distance: 31.7
click at [301, 543] on html "Toggle navigation Home Bank Account List Load By Website Group [OXPLAY] ZEUS138…" at bounding box center [346, 271] width 768 height 543
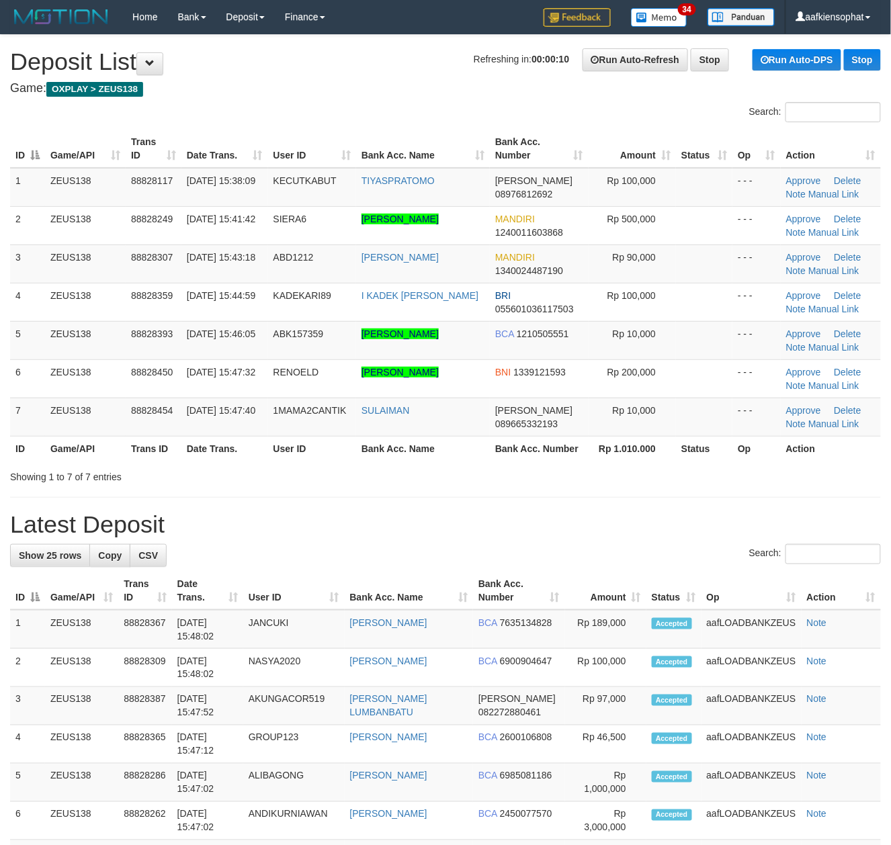
click at [541, 553] on div "Search:" at bounding box center [445, 556] width 871 height 24
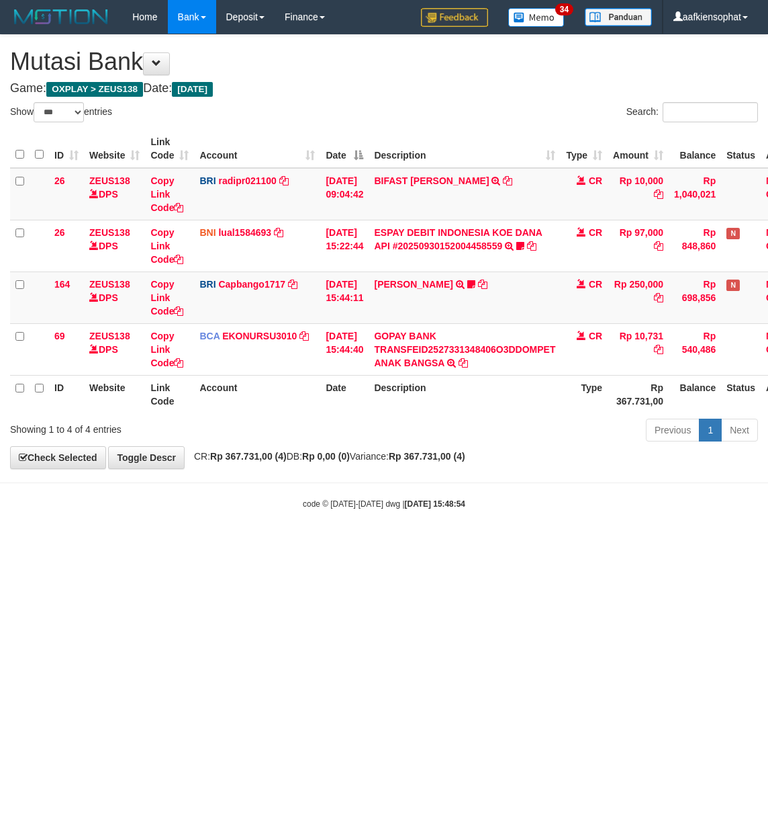
select select "***"
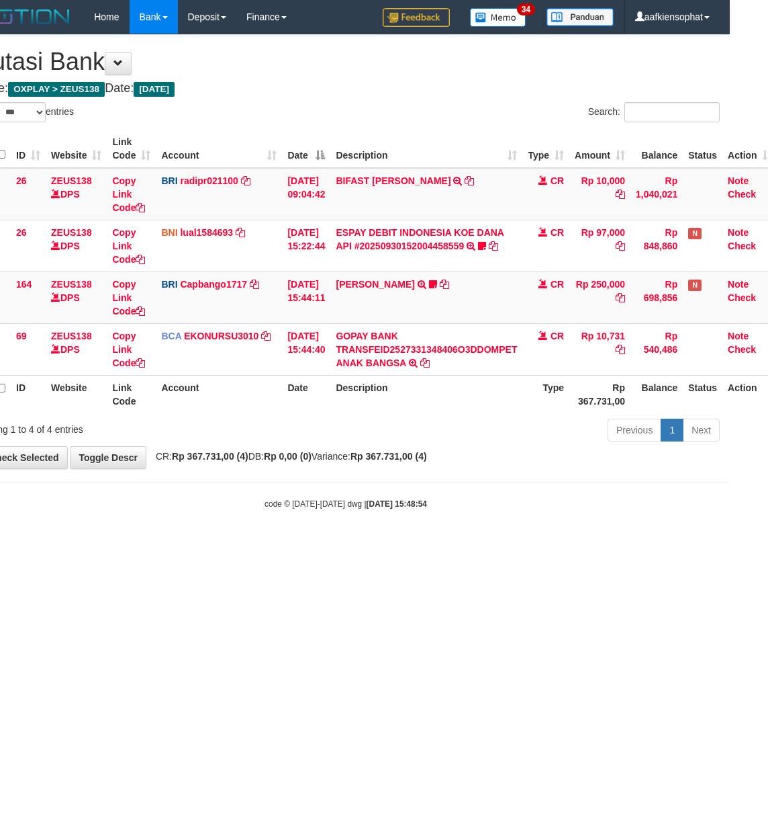
drag, startPoint x: 468, startPoint y: 578, endPoint x: 288, endPoint y: 570, distance: 179.5
click at [393, 543] on html "Toggle navigation Home Bank Account List Load By Website Group [OXPLAY] ZEUS138…" at bounding box center [346, 271] width 768 height 543
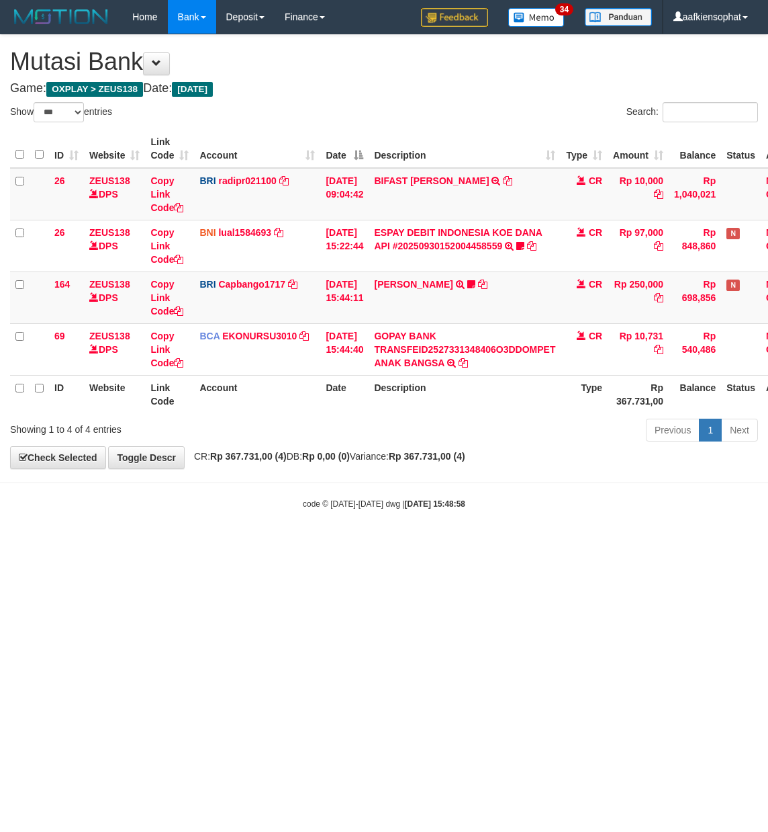
select select "***"
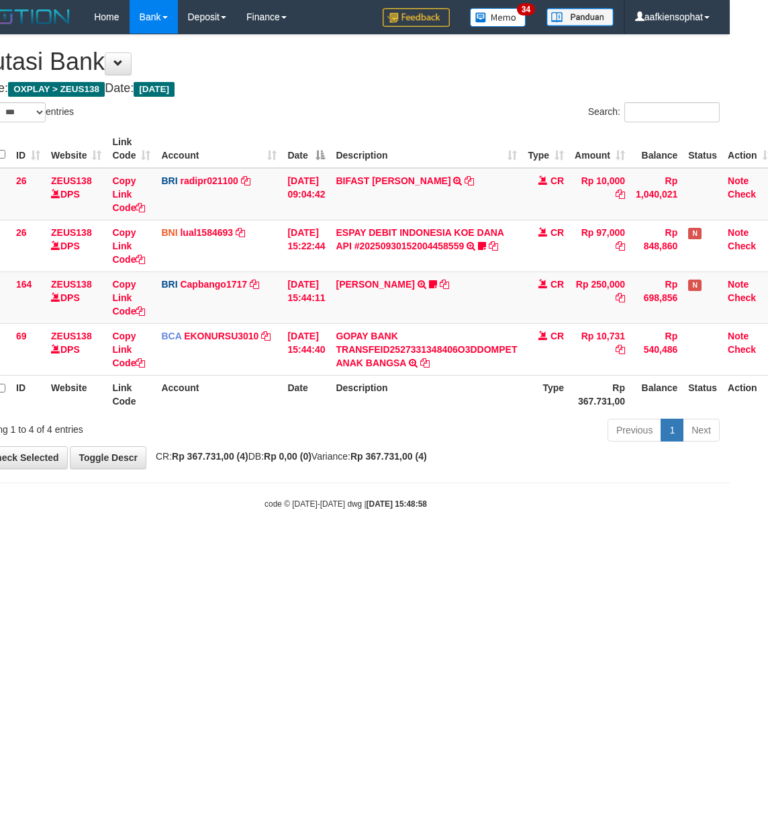
click at [353, 543] on html "Toggle navigation Home Bank Account List Load By Website Group [OXPLAY] ZEUS138…" at bounding box center [346, 271] width 768 height 543
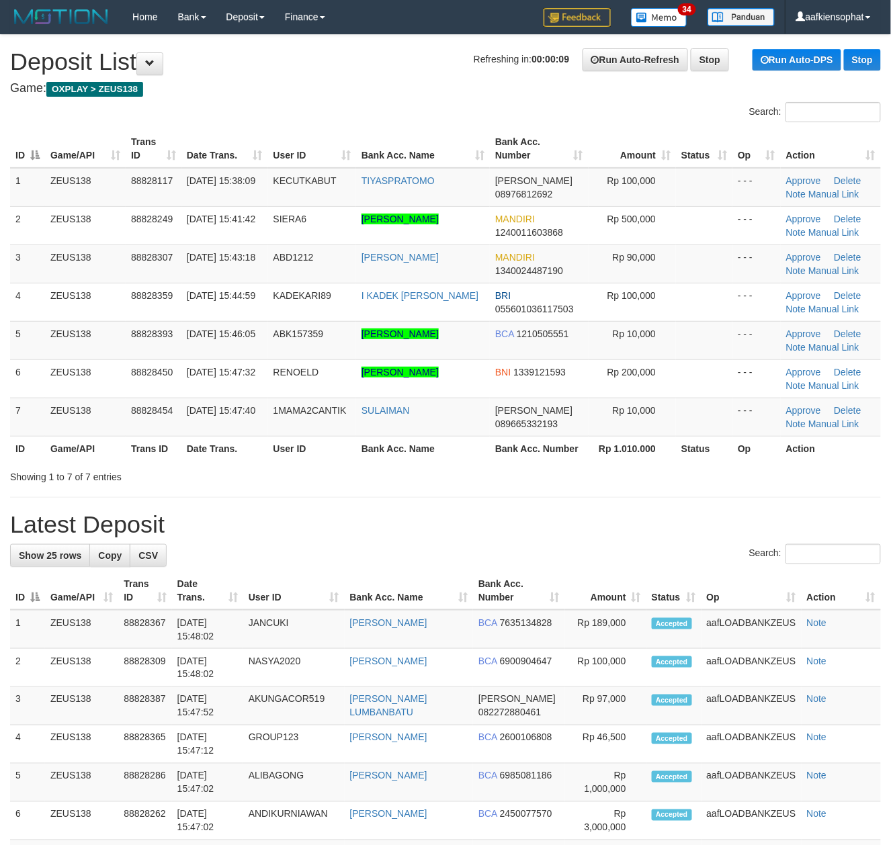
drag, startPoint x: 614, startPoint y: 508, endPoint x: 900, endPoint y: 521, distance: 286.5
click at [614, 506] on div "**********" at bounding box center [445, 859] width 891 height 1649
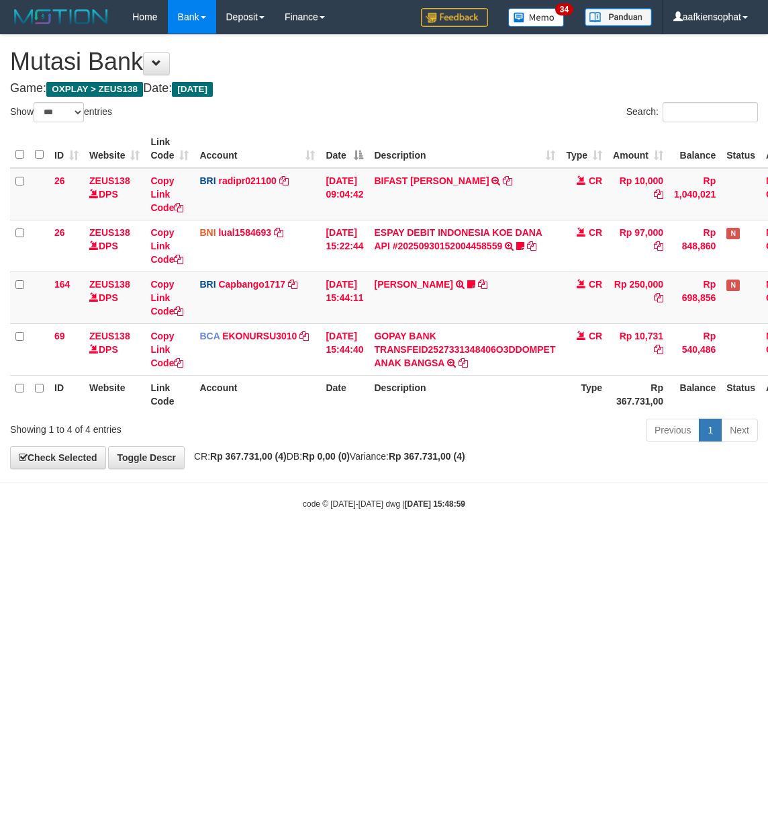
select select "***"
click at [353, 543] on html "Toggle navigation Home Bank Account List Load By Website Group [OXPLAY] ZEUS138…" at bounding box center [384, 271] width 768 height 543
select select "***"
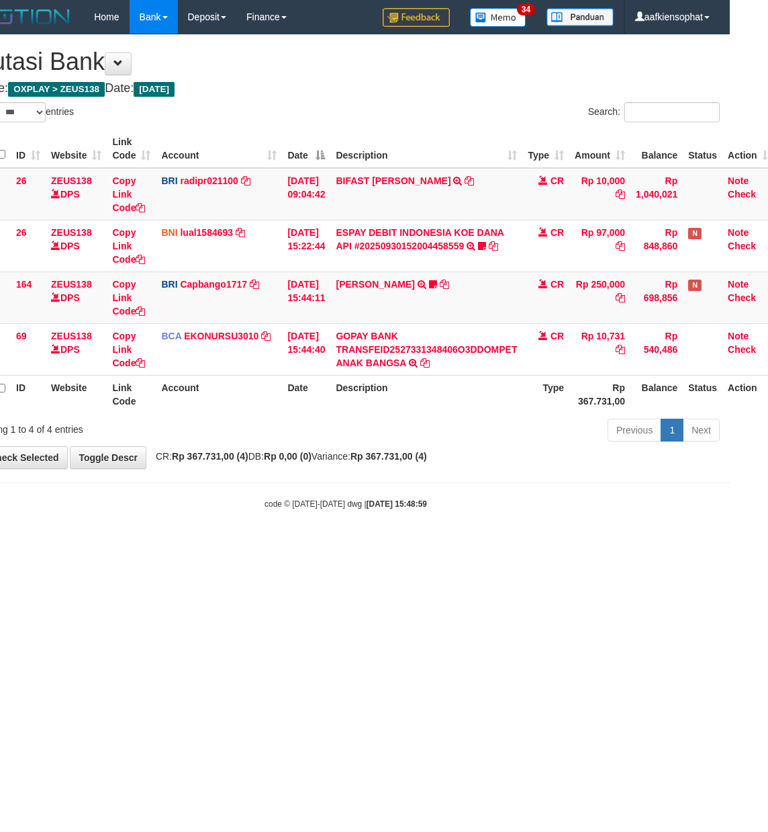
click at [265, 543] on html "Toggle navigation Home Bank Account List Load By Website Group [OXPLAY] ZEUS138…" at bounding box center [346, 271] width 768 height 543
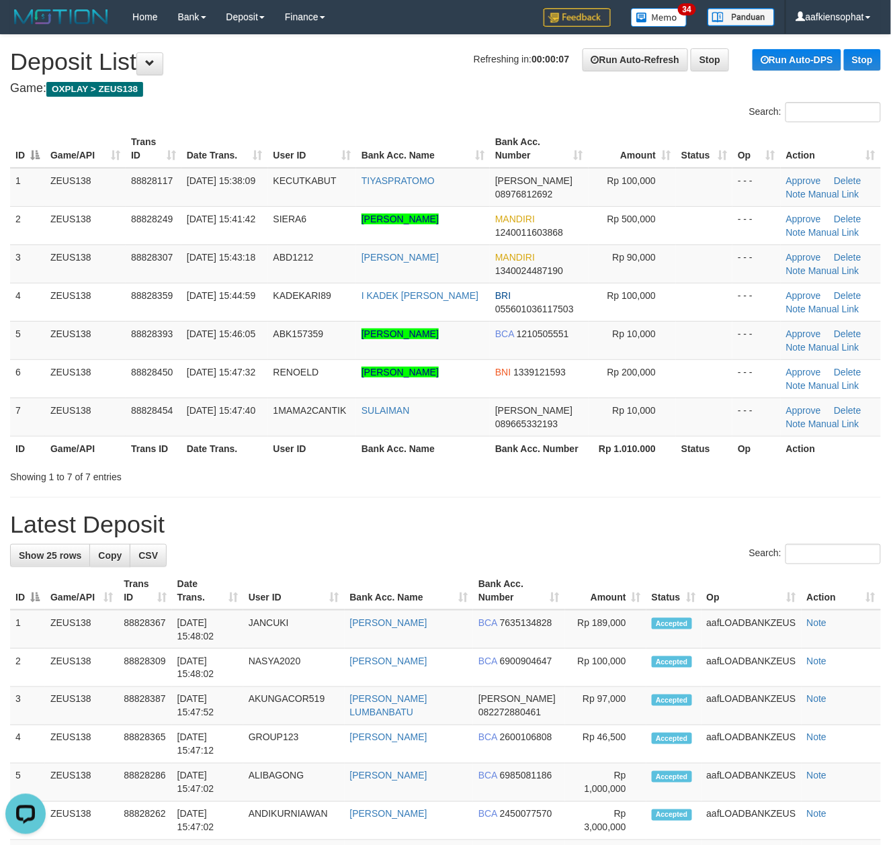
drag, startPoint x: 441, startPoint y: 485, endPoint x: 487, endPoint y: 484, distance: 45.7
click at [479, 484] on div "**********" at bounding box center [445, 859] width 891 height 1649
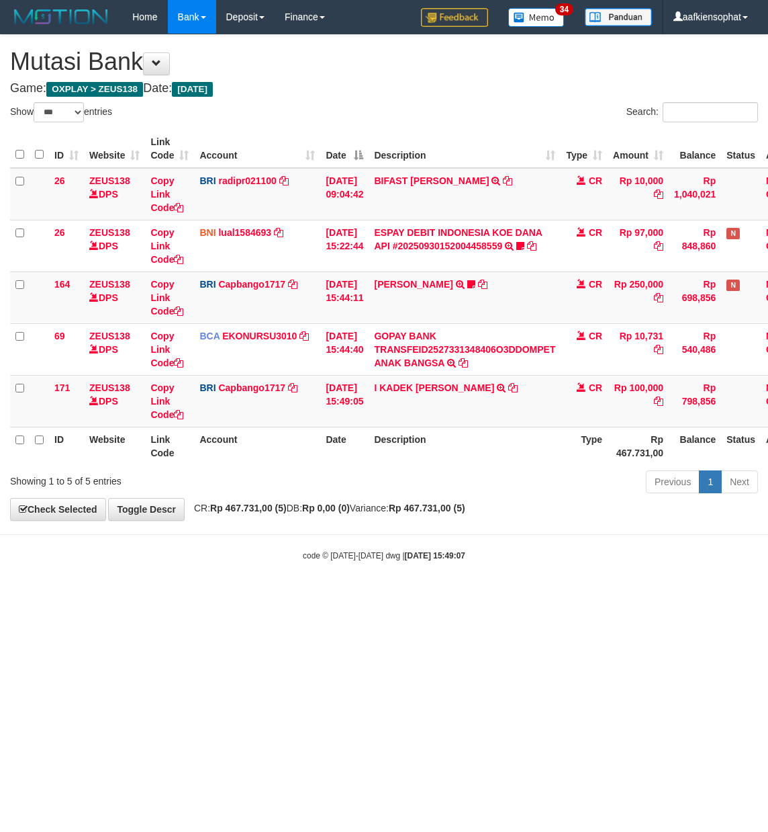
select select "***"
click at [407, 425] on td "I KADEK ARI SU TRANSFER NBMB I KADEK ARI SU TO HELMI" at bounding box center [465, 401] width 192 height 52
copy td "I KADEK [PERSON_NAME]"
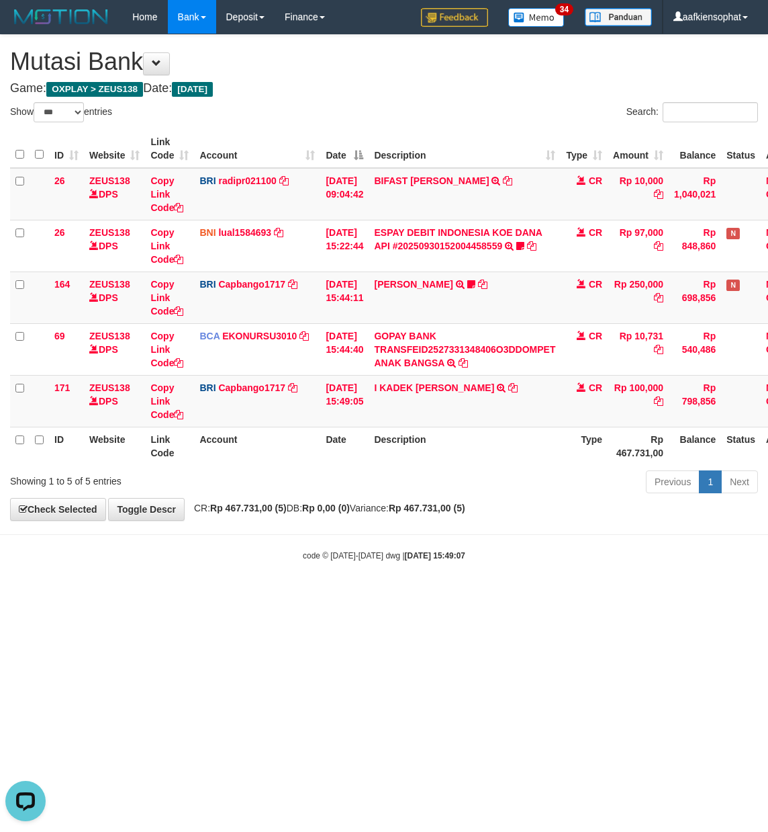
drag, startPoint x: 520, startPoint y: 539, endPoint x: 415, endPoint y: 520, distance: 106.5
click at [500, 537] on body "Toggle navigation Home Bank Account List Load By Website Group [OXPLAY] ZEUS138…" at bounding box center [384, 297] width 768 height 595
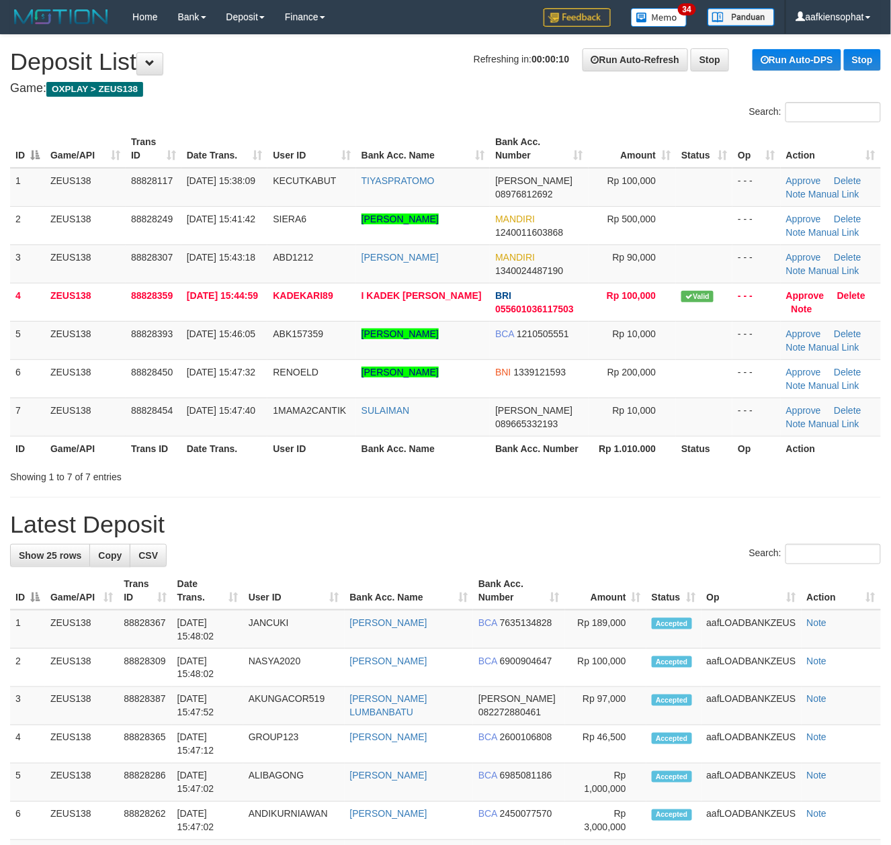
click at [541, 541] on div "**********" at bounding box center [445, 859] width 891 height 1649
click at [744, 559] on div "Search:" at bounding box center [445, 556] width 871 height 24
drag, startPoint x: 570, startPoint y: 477, endPoint x: 582, endPoint y: 470, distance: 13.8
click at [575, 473] on div "Showing 1 to 7 of 7 entries" at bounding box center [445, 474] width 891 height 19
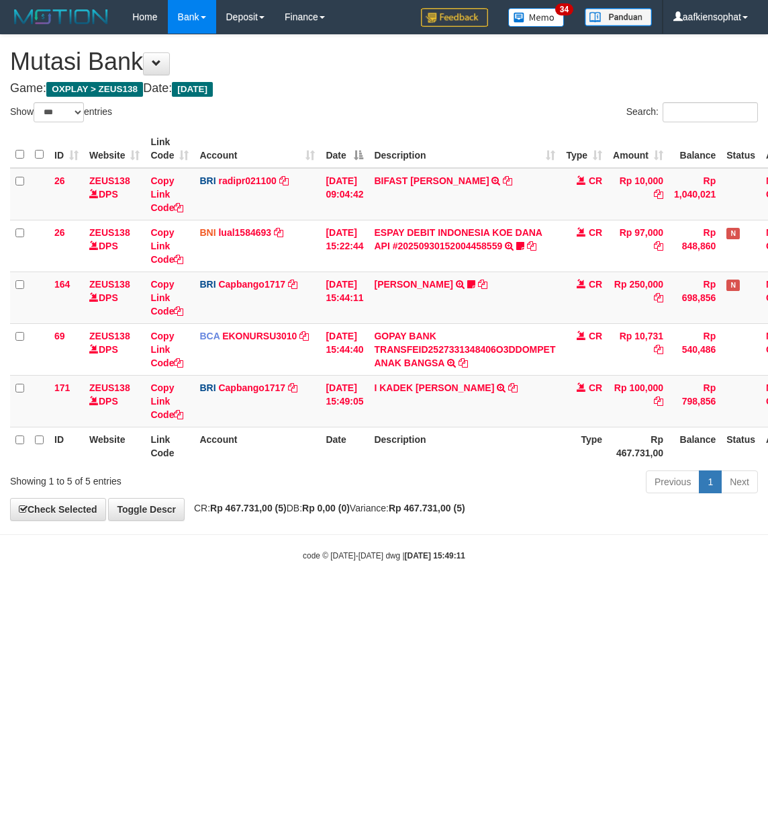
select select "***"
click at [594, 570] on body "Toggle navigation Home Bank Account List Load By Website Group [OXPLAY] ZEUS138…" at bounding box center [384, 297] width 768 height 595
select select "***"
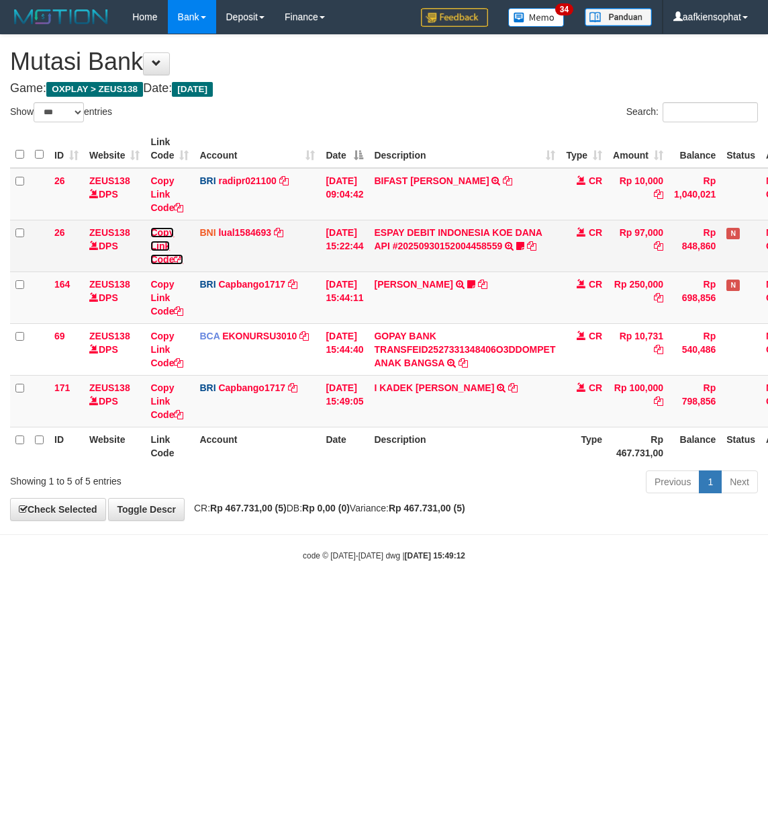
click at [175, 257] on link "Copy Link Code" at bounding box center [166, 246] width 33 height 38
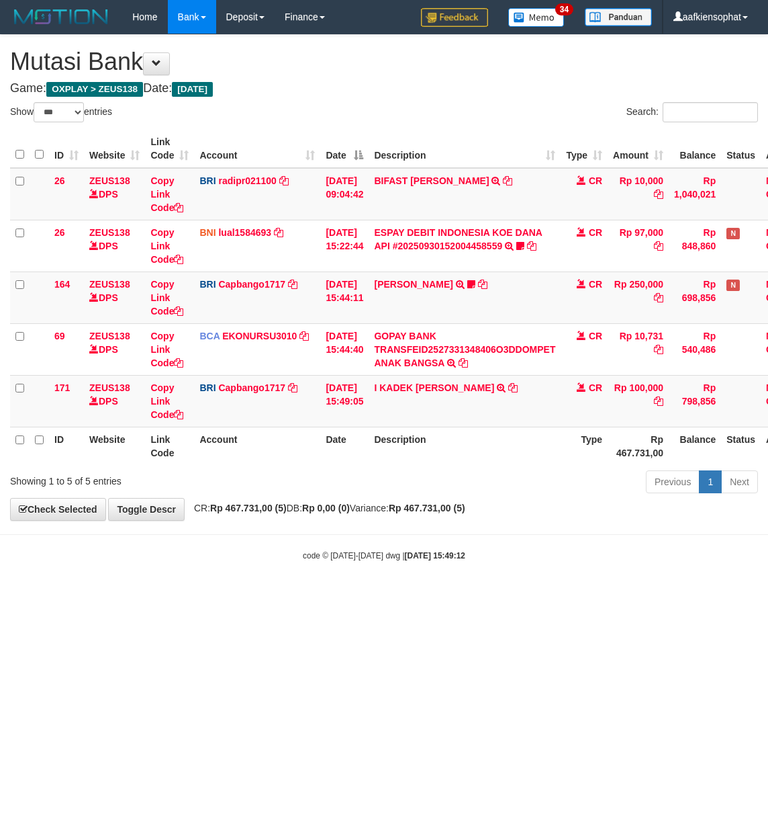
scroll to position [169, 0]
click at [269, 595] on html "Toggle navigation Home Bank Account List Load By Website Group [OXPLAY] ZEUS138…" at bounding box center [384, 297] width 768 height 595
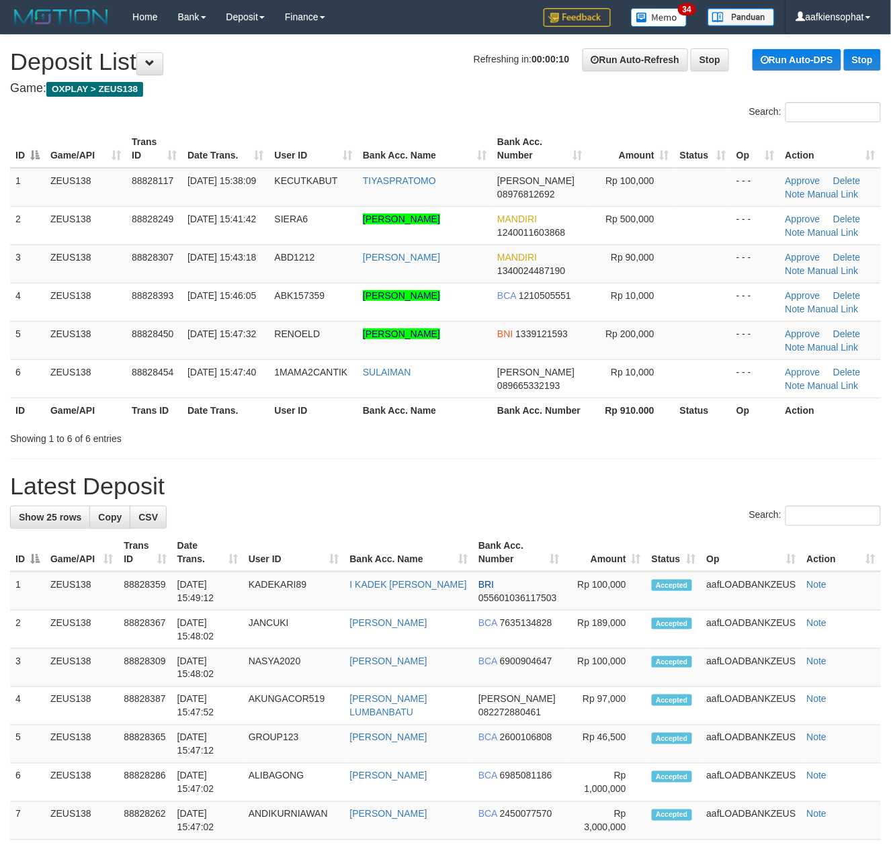
drag, startPoint x: 376, startPoint y: 474, endPoint x: 481, endPoint y: 490, distance: 106.0
click at [391, 477] on div "**********" at bounding box center [445, 840] width 891 height 1611
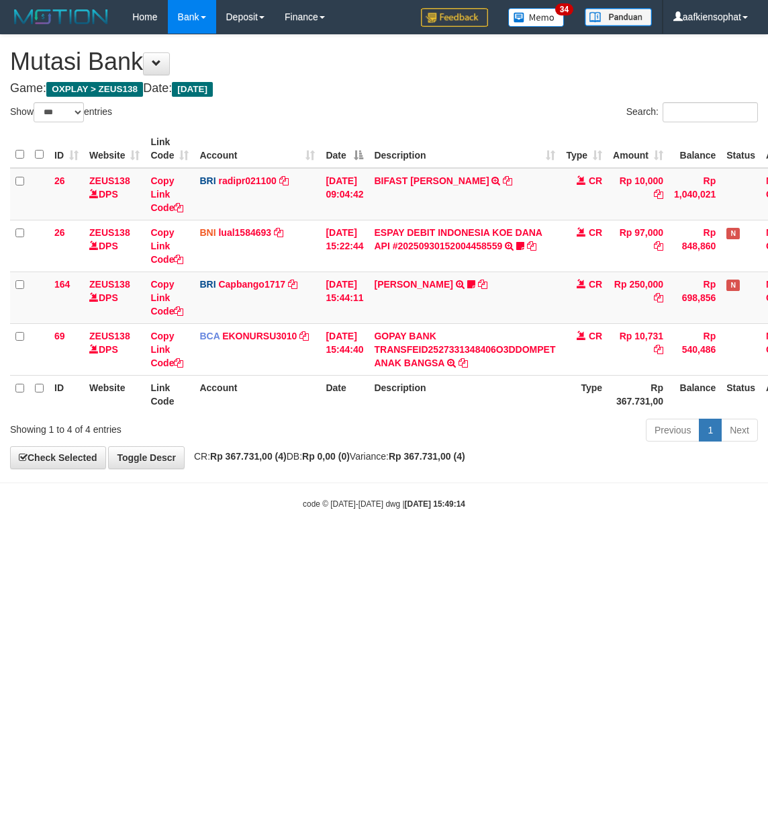
select select "***"
click at [540, 543] on html "Toggle navigation Home Bank Account List Load By Website Group [OXPLAY] ZEUS138…" at bounding box center [384, 271] width 768 height 543
drag, startPoint x: 470, startPoint y: 614, endPoint x: 428, endPoint y: 658, distance: 61.3
click at [447, 543] on html "Toggle navigation Home Bank Account List Load By Website Group [OXPLAY] ZEUS138…" at bounding box center [384, 271] width 768 height 543
select select "***"
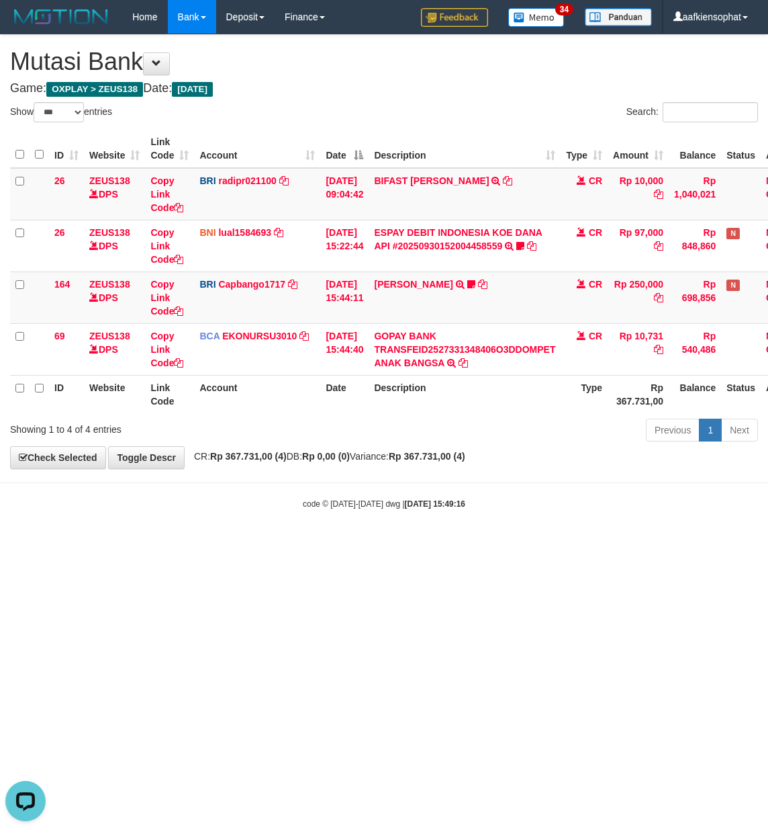
drag, startPoint x: 379, startPoint y: 164, endPoint x: 0, endPoint y: 231, distance: 384.7
click at [299, 196] on table "ID Website Link Code Account Date Description Type Amount Balance Status Action…" at bounding box center [413, 271] width 806 height 283
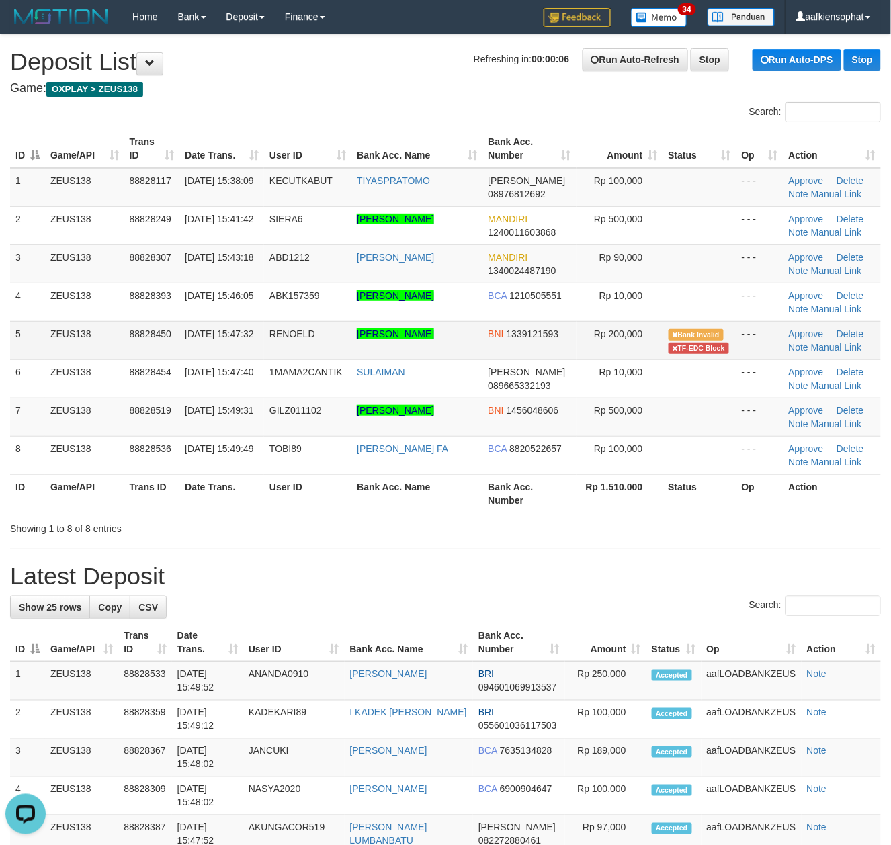
click at [293, 344] on td "RENOELD" at bounding box center [307, 340] width 87 height 38
copy tr "RENOELD"
click at [293, 344] on td "RENOELD" at bounding box center [307, 340] width 87 height 38
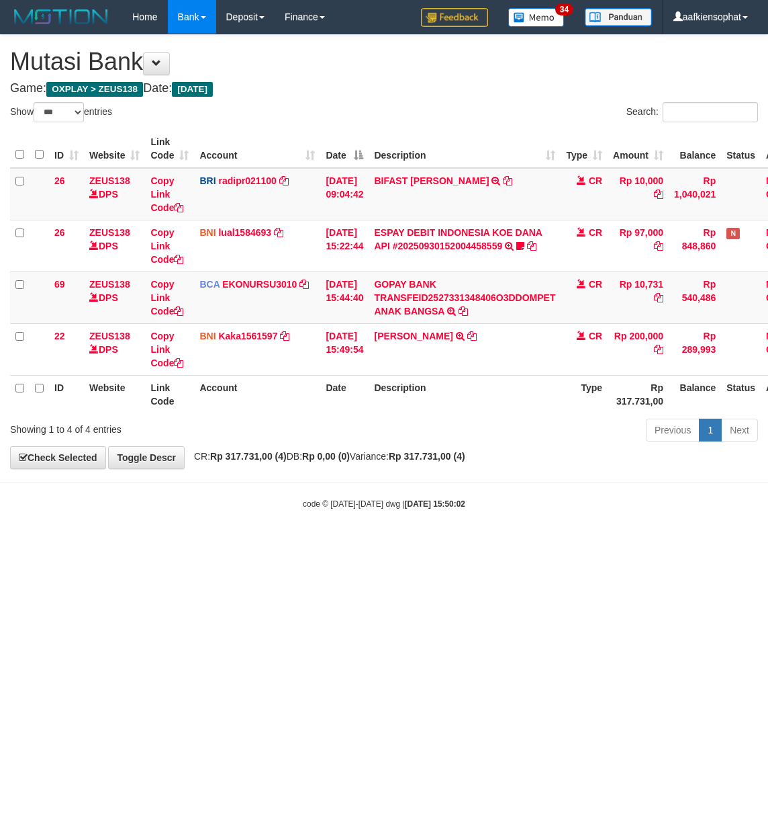
select select "***"
drag, startPoint x: 335, startPoint y: 600, endPoint x: 345, endPoint y: 563, distance: 38.5
click at [335, 543] on html "Toggle navigation Home Bank Account List Load By Website Group [OXPLAY] ZEUS138…" at bounding box center [384, 271] width 768 height 543
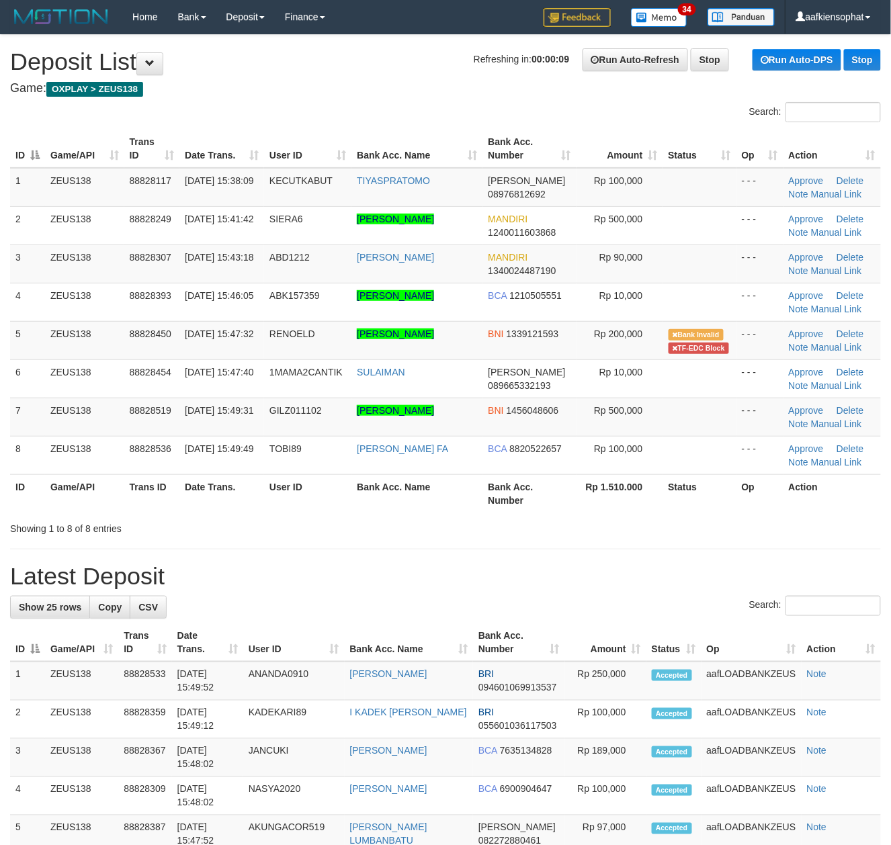
drag, startPoint x: 264, startPoint y: 521, endPoint x: 429, endPoint y: 501, distance: 165.8
click at [328, 513] on div "Search: ID Game/API Trans ID Date Trans. User ID Bank Acc. Name Bank Acc. Numbe…" at bounding box center [445, 318] width 871 height 433
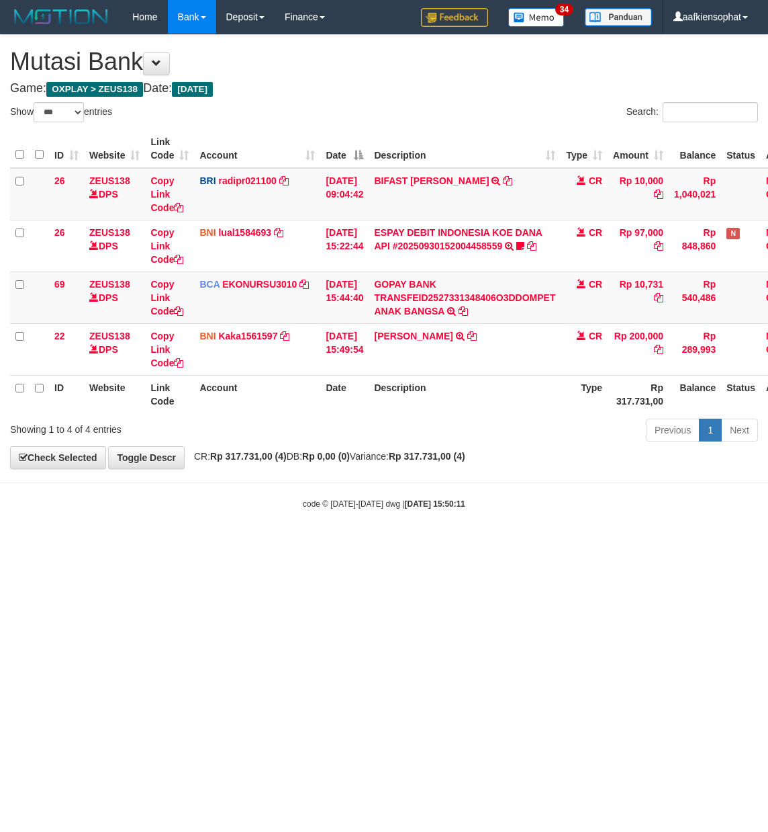
select select "***"
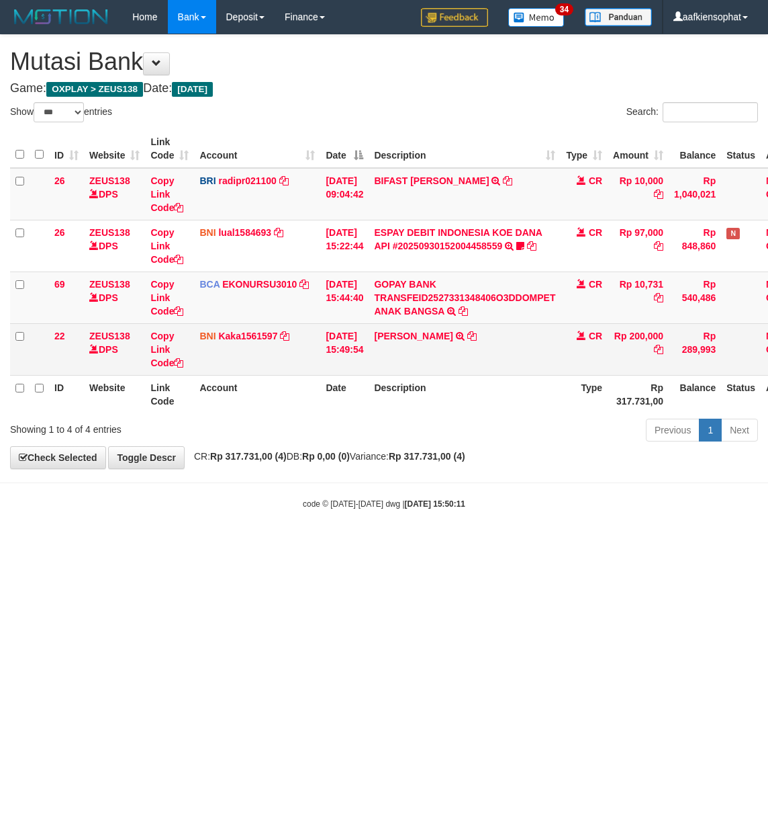
click at [451, 361] on td "MUHAMMAD RENOELD ALFREDO TRF/PAY/TOP-UP ECHANNEL SDR MUHAMMAD RENOELD ALFREDO" at bounding box center [465, 349] width 192 height 52
copy link "RENOELD"
click at [451, 361] on td "MUHAMMAD RENOELD ALFREDO TRF/PAY/TOP-UP ECHANNEL SDR MUHAMMAD RENOELD ALFREDO" at bounding box center [465, 349] width 192 height 52
copy td "[PERSON_NAME]"
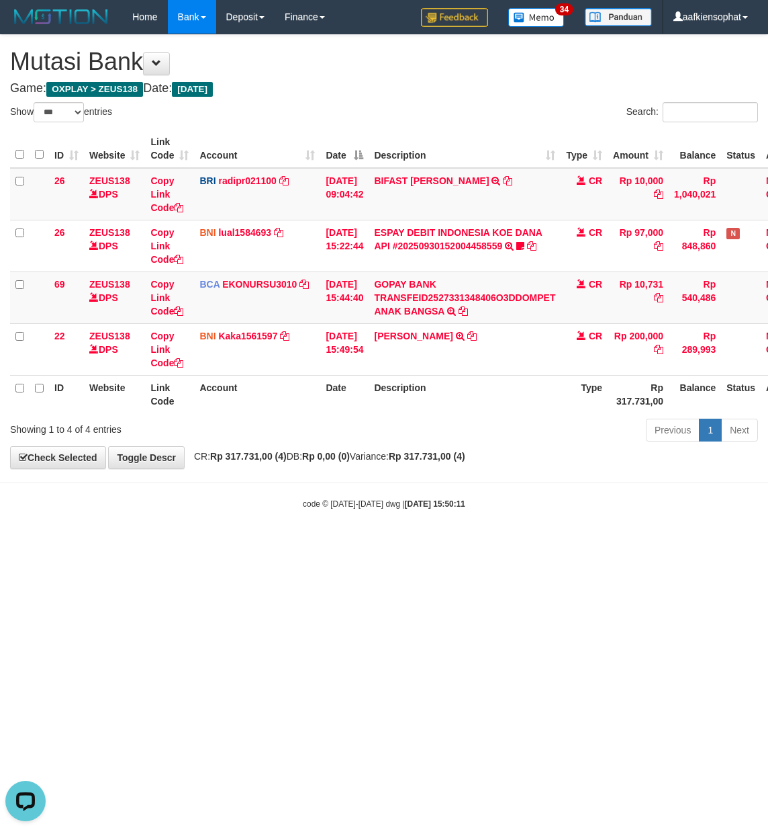
drag, startPoint x: 314, startPoint y: 498, endPoint x: 358, endPoint y: 488, distance: 45.0
click at [314, 500] on div "code © 2012-2018 dwg | 2025/09/30 15:50:11" at bounding box center [384, 502] width 768 height 13
click at [361, 488] on body "Toggle navigation Home Bank Account List Load By Website Group [OXPLAY] ZEUS138…" at bounding box center [384, 271] width 768 height 543
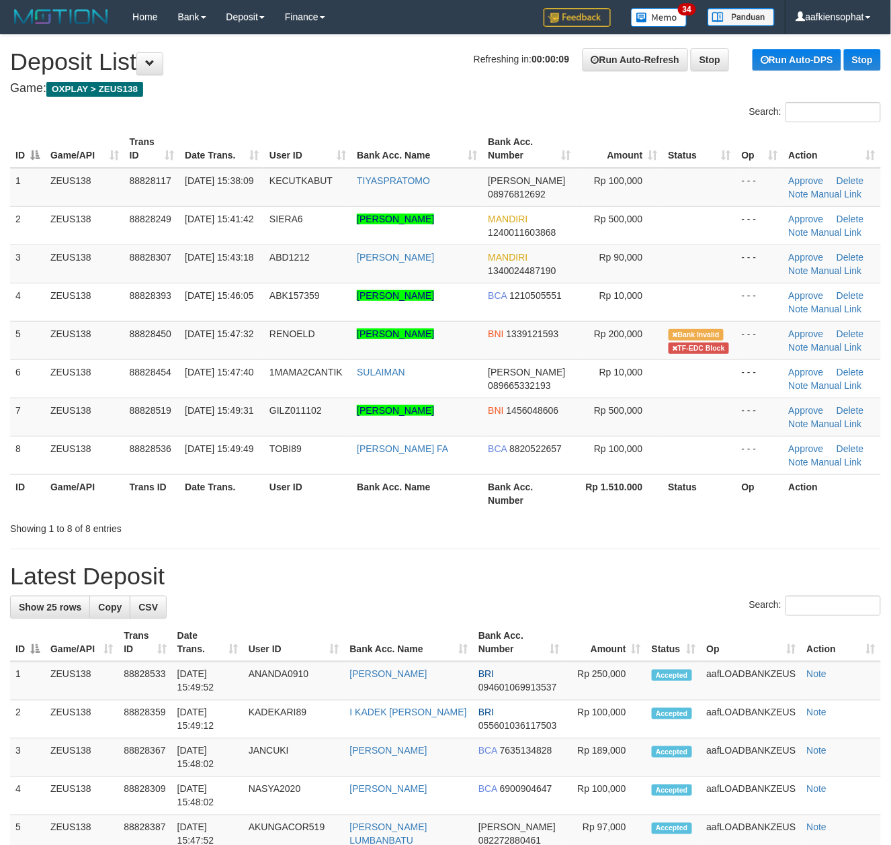
drag, startPoint x: 476, startPoint y: 564, endPoint x: 469, endPoint y: 560, distance: 8.2
click at [847, 348] on link "Manual Link" at bounding box center [836, 347] width 51 height 11
drag, startPoint x: 299, startPoint y: 407, endPoint x: 326, endPoint y: 409, distance: 26.9
click at [305, 408] on span "GILZ011102" at bounding box center [295, 410] width 52 height 11
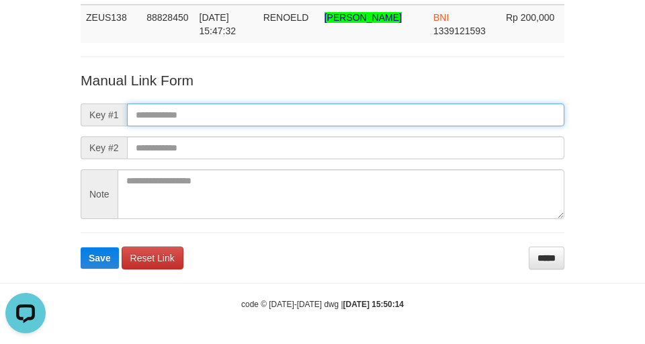
click at [382, 124] on input "text" at bounding box center [345, 114] width 437 height 23
paste input "**********"
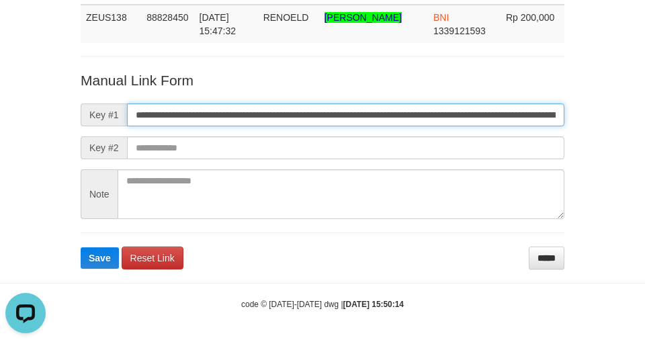
scroll to position [0, 779]
type input "**********"
click at [81, 247] on button "Save" at bounding box center [100, 257] width 38 height 21
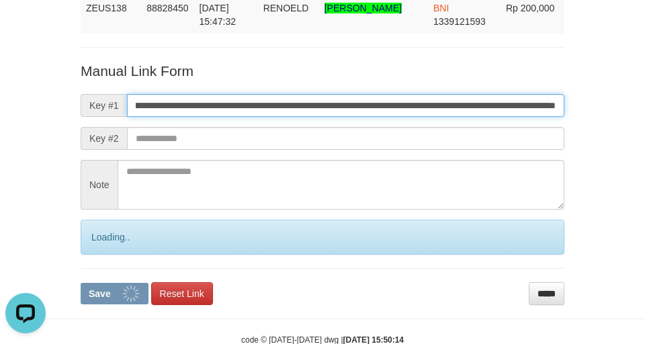
click at [81, 283] on button "Save" at bounding box center [115, 293] width 68 height 21
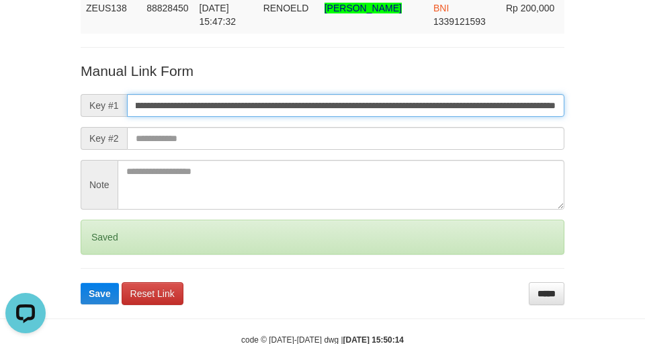
click at [81, 283] on button "Save" at bounding box center [100, 293] width 38 height 21
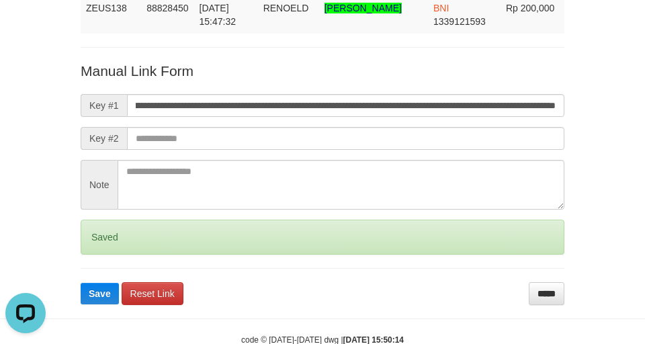
scroll to position [0, 0]
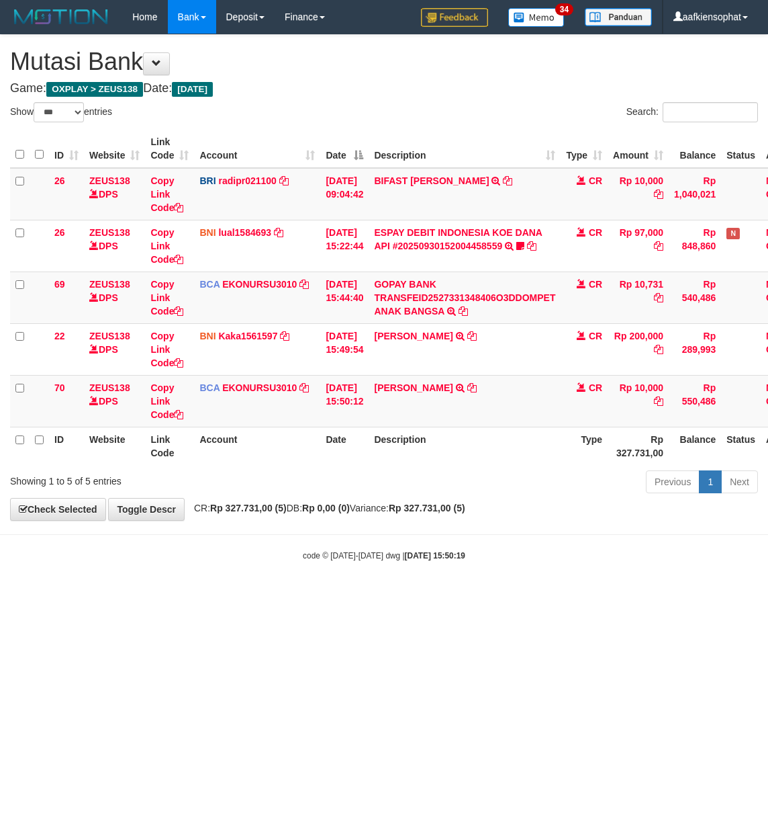
select select "***"
drag, startPoint x: 0, startPoint y: 0, endPoint x: 363, endPoint y: 488, distance: 607.8
click at [363, 488] on div "Previous 1 Next" at bounding box center [544, 483] width 428 height 29
select select "***"
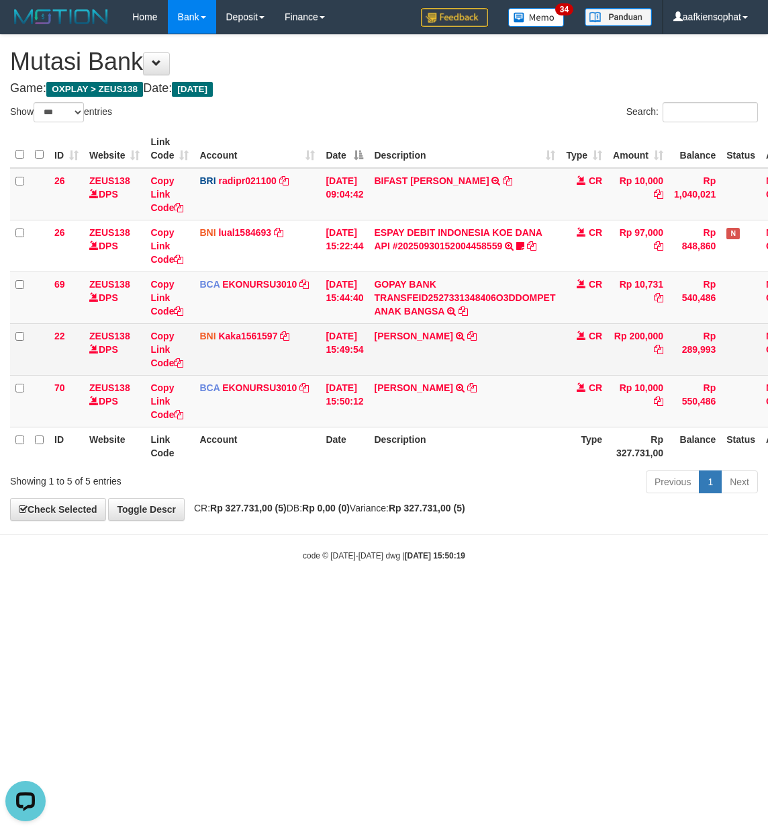
click at [290, 361] on td "BNI Kaka1561597 DPS KARMILA mutasi_20250930_2425 | 22 mutasi_20250930_2425 | 22" at bounding box center [257, 349] width 126 height 52
click at [178, 364] on icon at bounding box center [178, 362] width 9 height 9
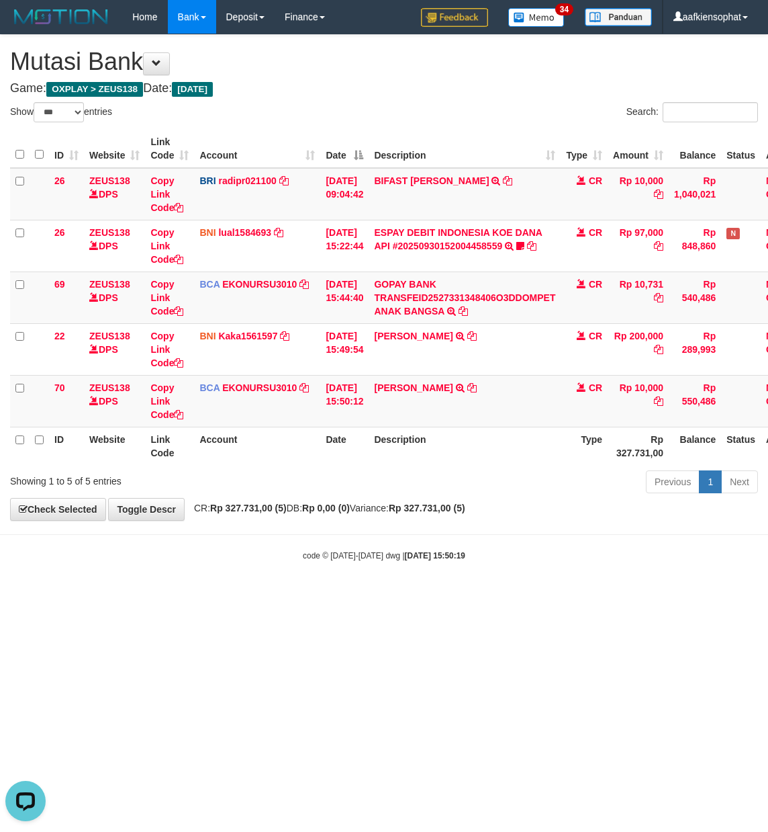
scroll to position [184, 0]
click at [320, 403] on tr "70 ZEUS138 DPS Copy Link Code BCA EKONURSU3010 DPS EKO NUR SUSILO mutasi_202509…" at bounding box center [413, 401] width 806 height 52
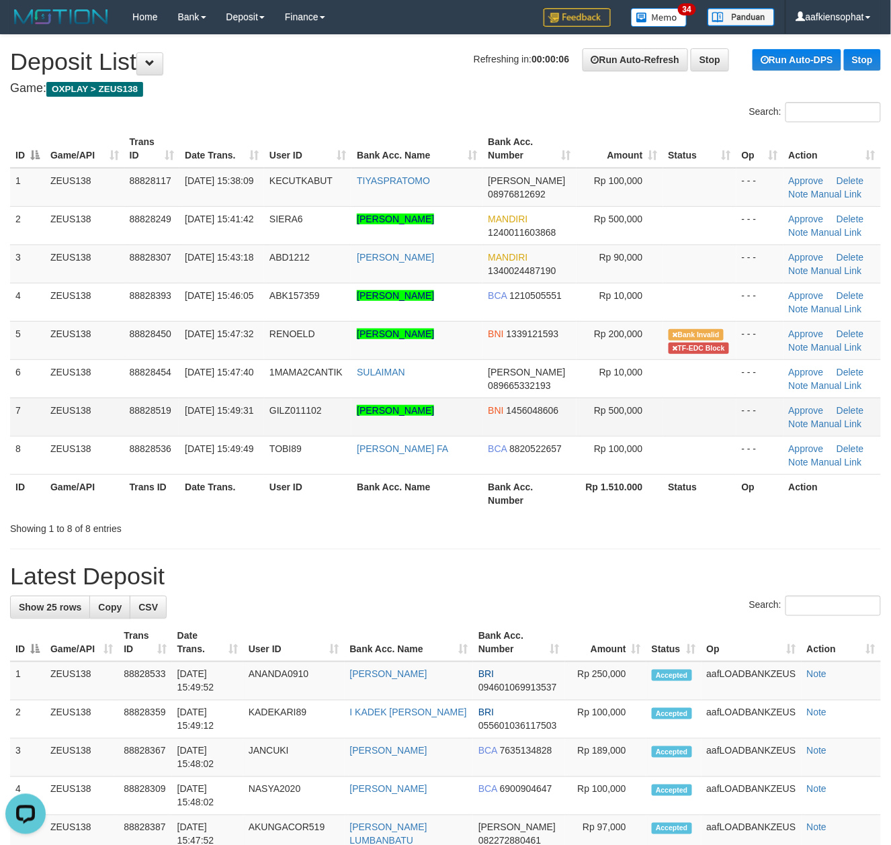
drag, startPoint x: 415, startPoint y: 453, endPoint x: 455, endPoint y: 430, distance: 45.7
click at [425, 444] on td "ACHMAD ZULFIKAR FA" at bounding box center [416, 455] width 131 height 38
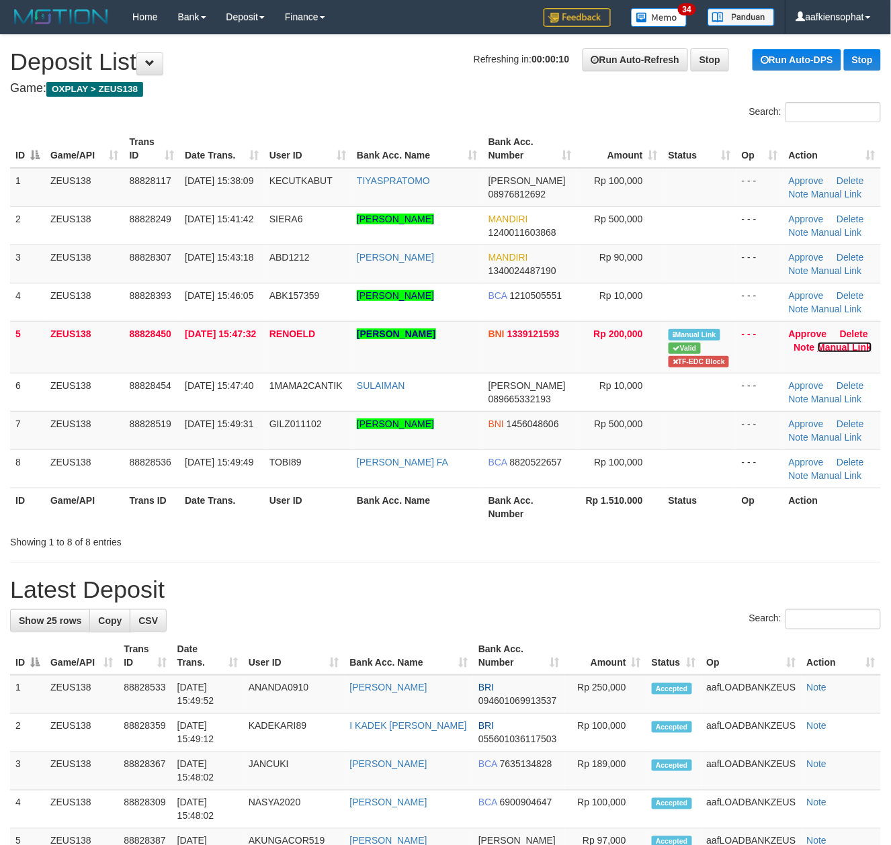
click at [854, 351] on link "Manual Link" at bounding box center [844, 347] width 54 height 11
click at [817, 342] on link "Manual Link" at bounding box center [844, 347] width 54 height 11
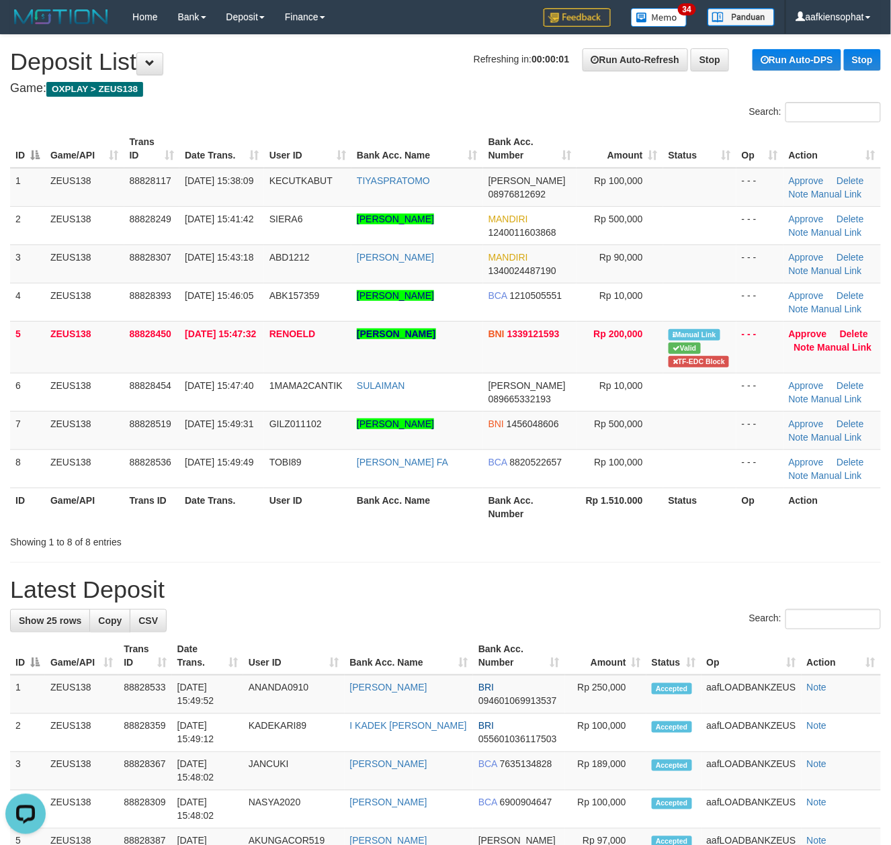
click at [543, 506] on th "Bank Acc. Number" at bounding box center [529, 507] width 93 height 38
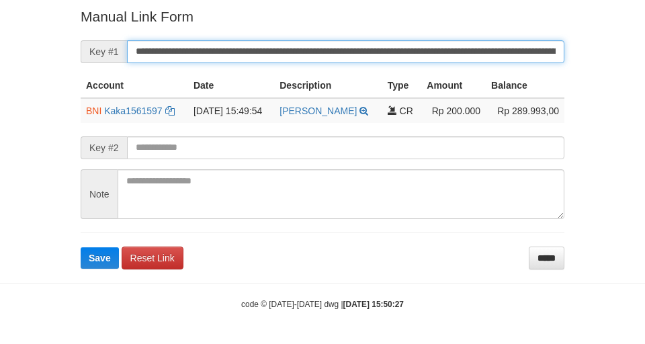
click at [81, 247] on button "Save" at bounding box center [100, 257] width 38 height 21
click at [279, 52] on input "**********" at bounding box center [345, 51] width 437 height 23
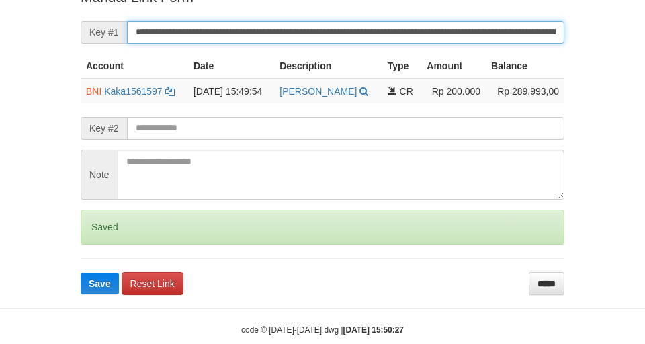
click at [81, 273] on button "Save" at bounding box center [100, 283] width 38 height 21
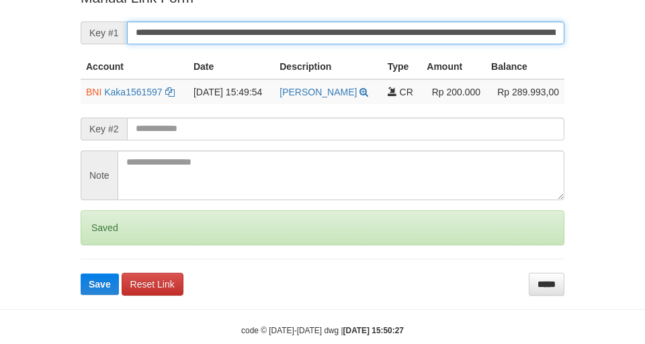
click at [81, 273] on button "Save" at bounding box center [100, 283] width 38 height 21
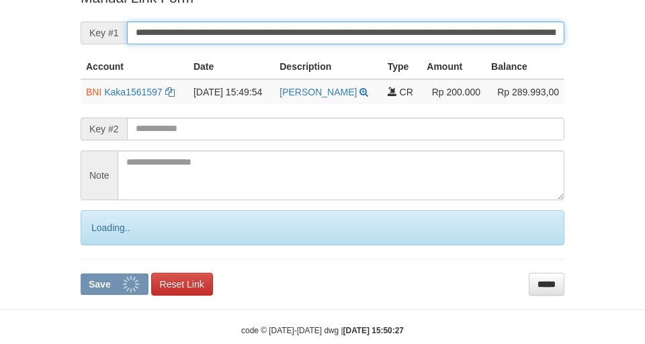
click at [81, 273] on button "Save" at bounding box center [115, 283] width 68 height 21
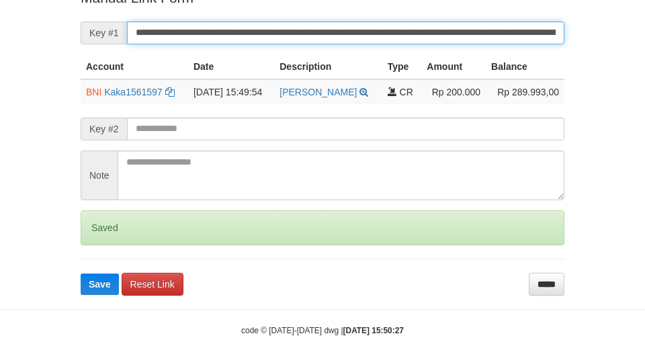
click at [81, 273] on button "Save" at bounding box center [100, 283] width 38 height 21
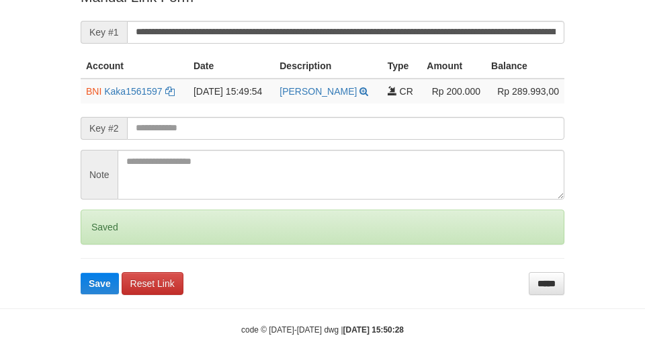
click at [81, 273] on button "Save" at bounding box center [100, 283] width 38 height 21
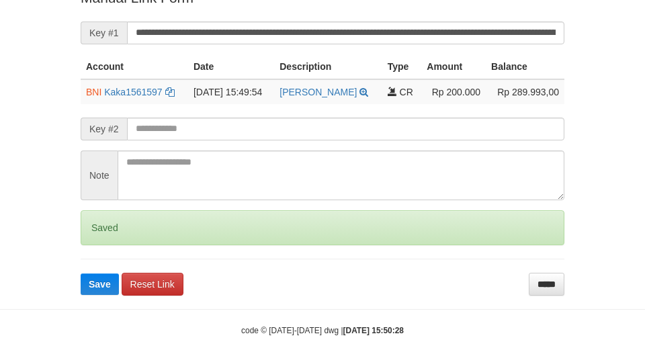
click at [81, 273] on button "Save" at bounding box center [100, 283] width 38 height 21
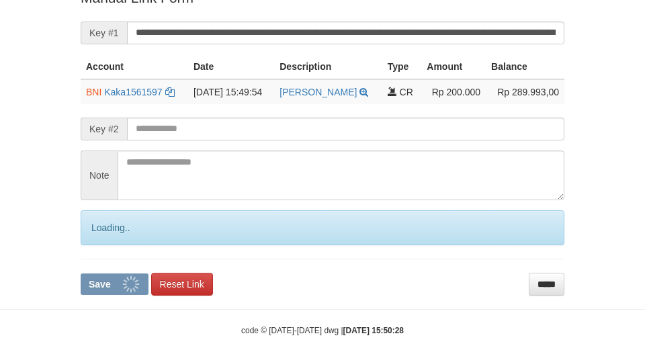
click at [81, 273] on button "Save" at bounding box center [115, 283] width 68 height 21
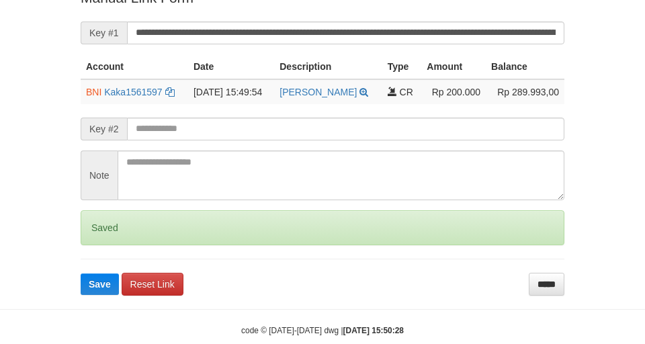
click at [81, 273] on button "Save" at bounding box center [100, 283] width 38 height 21
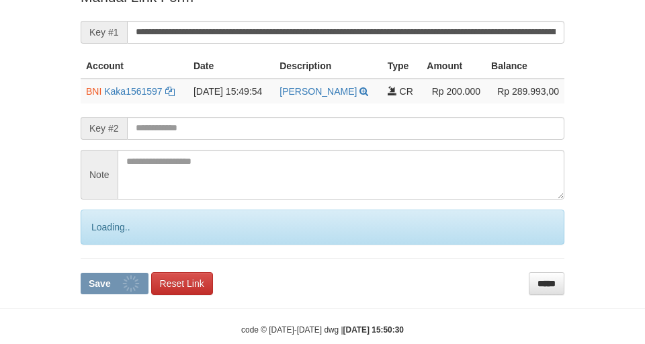
click at [81, 273] on button "Save" at bounding box center [115, 283] width 68 height 21
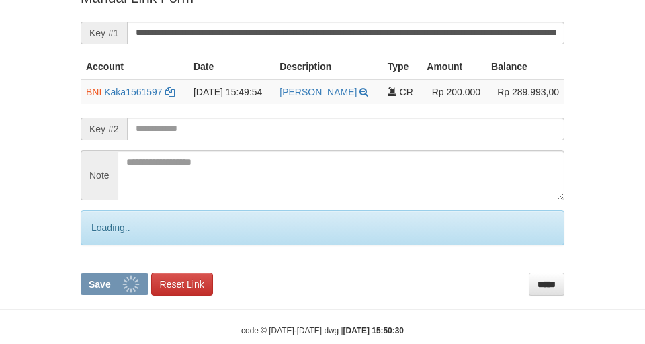
click at [81, 273] on button "Save" at bounding box center [115, 283] width 68 height 21
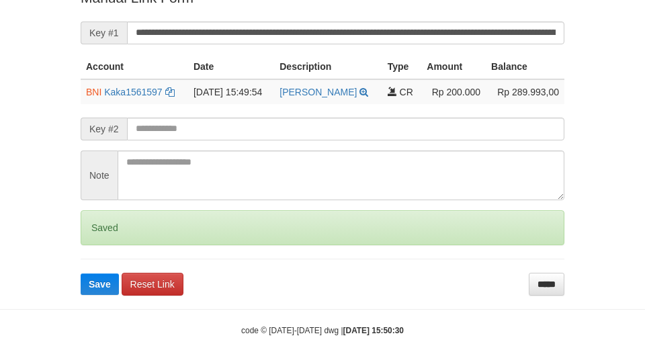
click at [81, 273] on button "Save" at bounding box center [100, 283] width 38 height 21
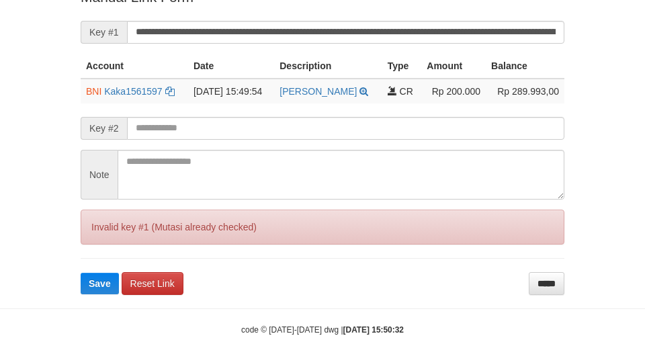
scroll to position [291, 0]
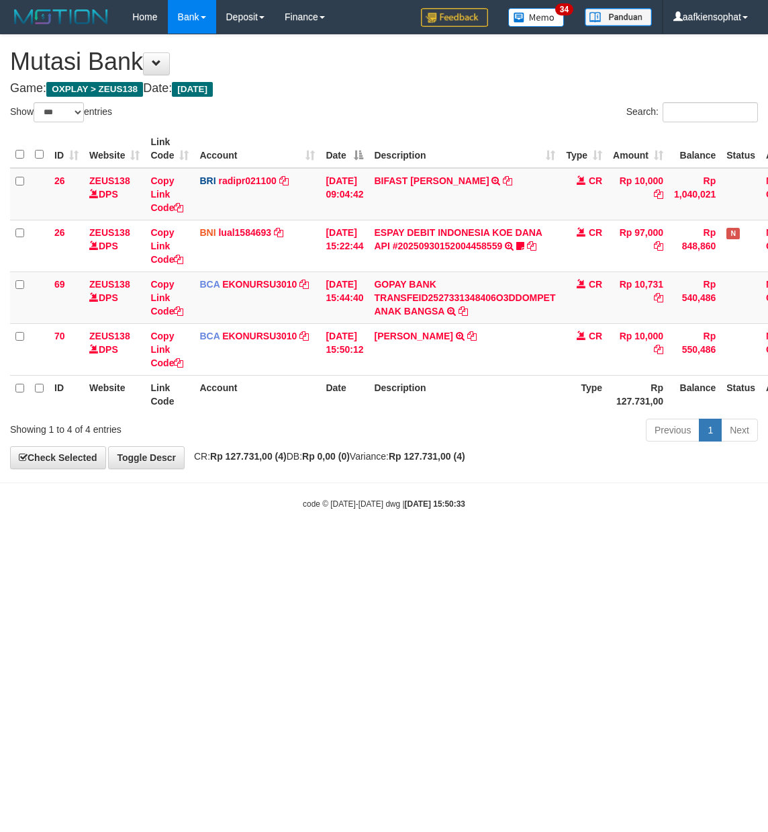
select select "***"
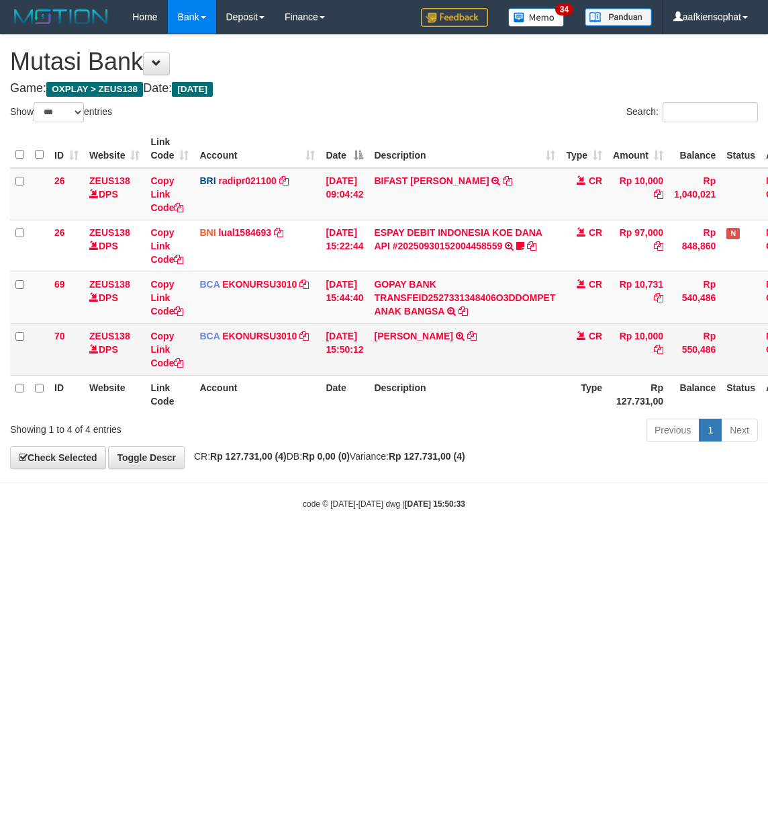
click at [420, 352] on td "NATASYA CHRISTABEL TRSF E-BANKING CR 3009/FTSCY/WS95271 10000.00NATASYA CHRISTA…" at bounding box center [465, 349] width 192 height 52
copy td "[PERSON_NAME]"
click at [420, 352] on td "NATASYA CHRISTABEL TRSF E-BANKING CR 3009/FTSCY/WS95271 10000.00NATASYA CHRISTA…" at bounding box center [465, 349] width 192 height 52
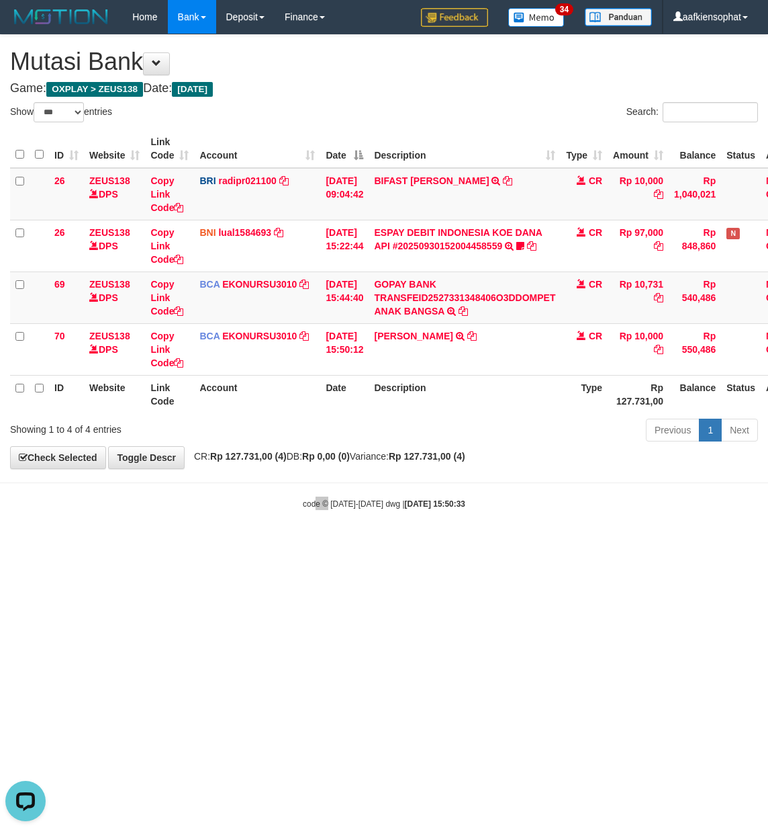
click at [328, 541] on body "Toggle navigation Home Bank Account List Load By Website Group [OXPLAY] ZEUS138…" at bounding box center [384, 271] width 768 height 543
drag, startPoint x: 329, startPoint y: 546, endPoint x: 325, endPoint y: 563, distance: 17.3
click at [325, 543] on html "Toggle navigation Home Bank Account List Load By Website Group [OXPLAY] ZEUS138…" at bounding box center [384, 271] width 768 height 543
select select "***"
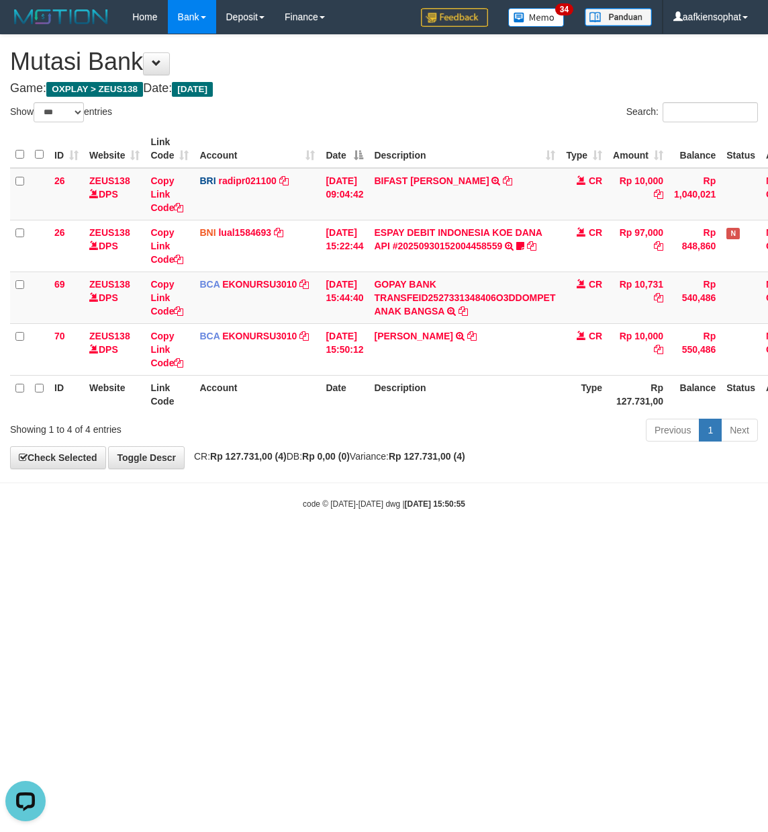
click at [232, 543] on html "Toggle navigation Home Bank Account List Load By Website Group [OXPLAY] ZEUS138…" at bounding box center [384, 271] width 768 height 543
drag, startPoint x: 224, startPoint y: 578, endPoint x: 200, endPoint y: 586, distance: 24.9
click at [212, 543] on html "Toggle navigation Home Bank Account List Load By Website Group [OXPLAY] ZEUS138…" at bounding box center [384, 271] width 768 height 543
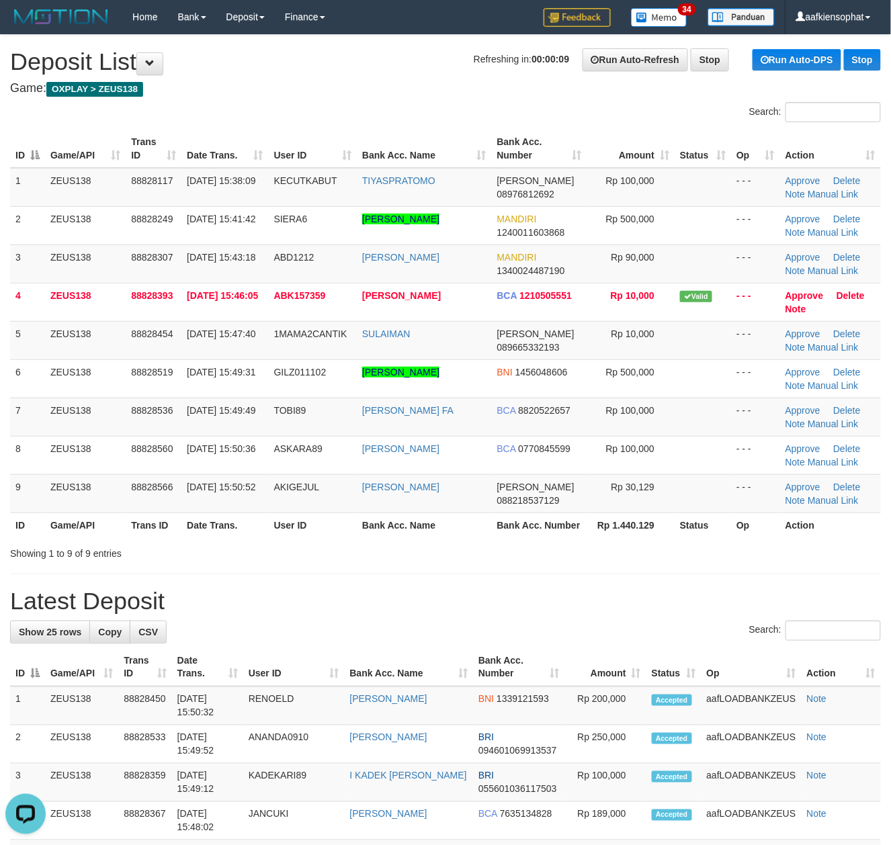
click at [566, 615] on h1 "Latest Deposit" at bounding box center [445, 601] width 871 height 27
drag, startPoint x: 551, startPoint y: 576, endPoint x: 903, endPoint y: 613, distance: 354.5
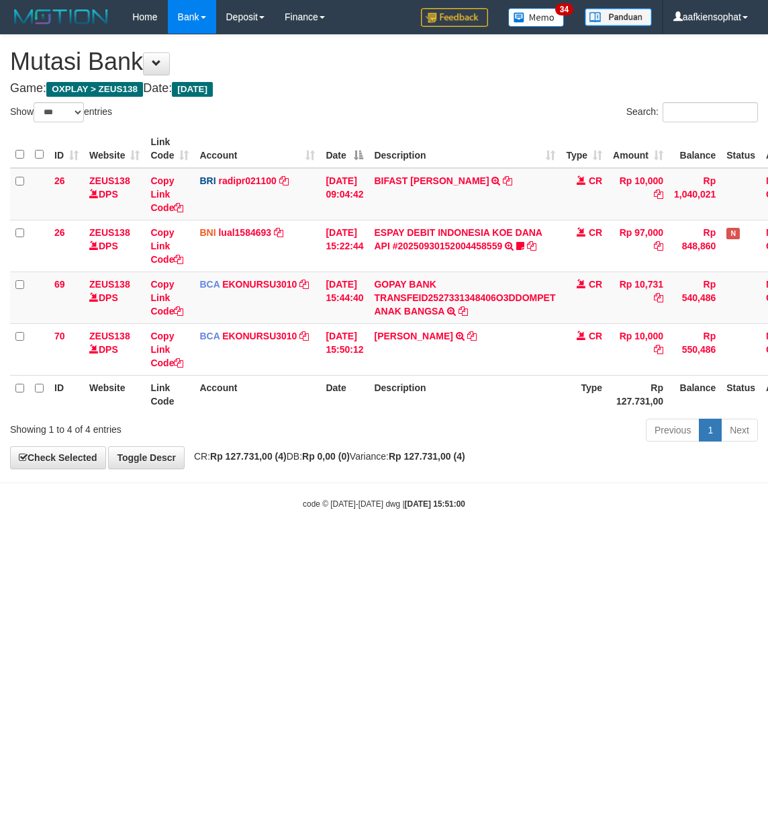
select select "***"
drag, startPoint x: 294, startPoint y: 508, endPoint x: 1, endPoint y: 532, distance: 293.8
click at [290, 510] on div "code © [DATE]-[DATE] dwg | [DATE] 15:51:00" at bounding box center [384, 502] width 768 height 13
drag, startPoint x: 267, startPoint y: 637, endPoint x: 230, endPoint y: 691, distance: 65.8
click at [242, 543] on html "Toggle navigation Home Bank Account List Load By Website Group [OXPLAY] ZEUS138…" at bounding box center [384, 271] width 768 height 543
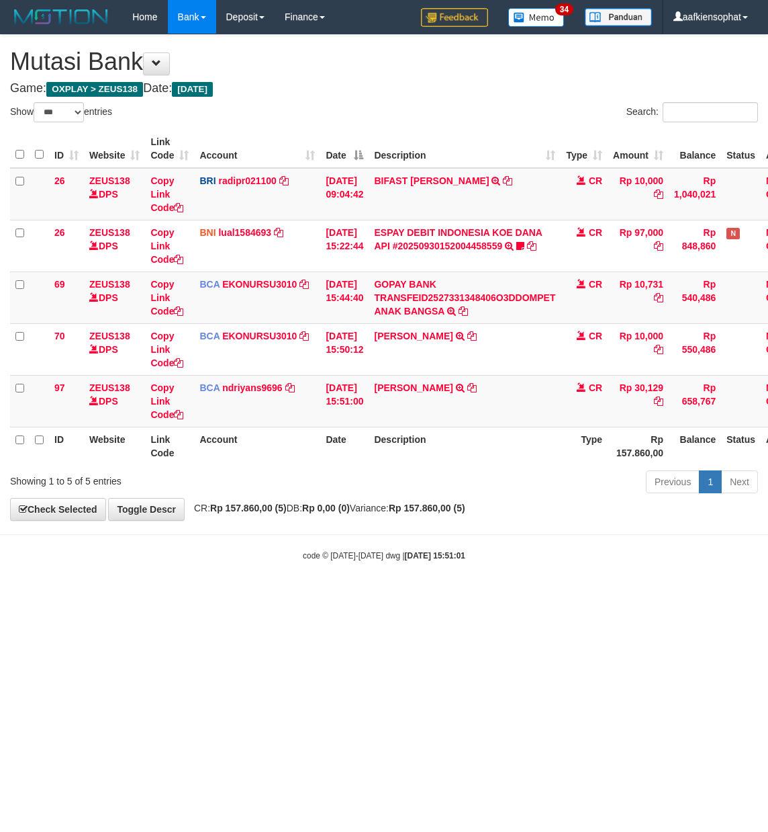
select select "***"
click at [450, 404] on td "AGUNG RIDOIN TRSF E-BANKING CR 3009/FTSCY/WS95051 30129.002025093042234266 TRFD…" at bounding box center [465, 401] width 192 height 52
copy td "RIDOIN"
click at [450, 404] on td "AGUNG RIDOIN TRSF E-BANKING CR 3009/FTSCY/WS95051 30129.002025093042234266 TRFD…" at bounding box center [465, 401] width 192 height 52
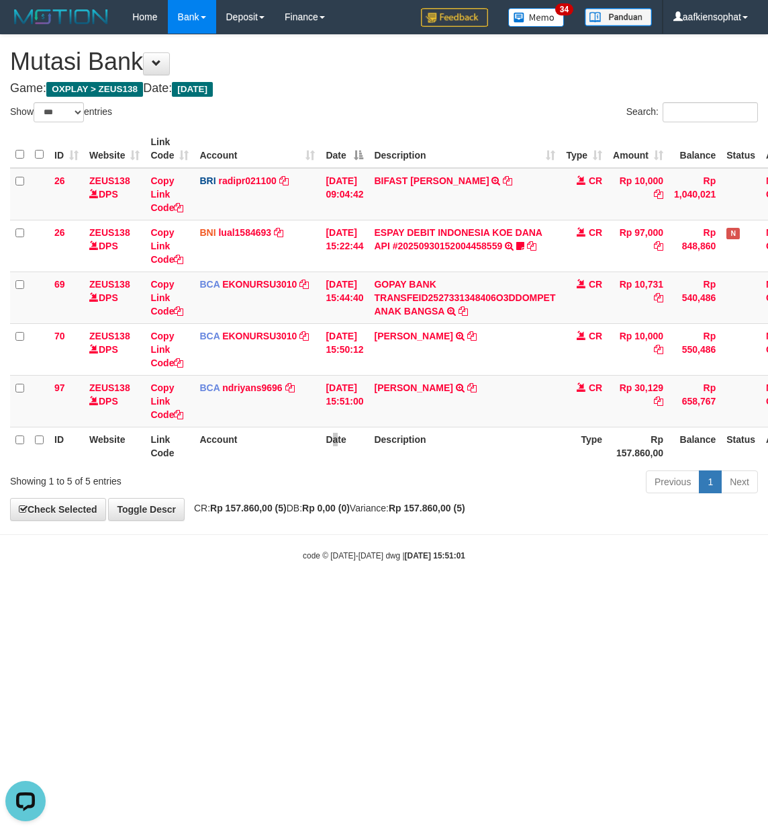
click at [334, 457] on th "Date" at bounding box center [344, 446] width 48 height 38
click at [165, 418] on link "Copy Link Code" at bounding box center [166, 401] width 33 height 38
click at [539, 463] on th "Description" at bounding box center [465, 446] width 192 height 38
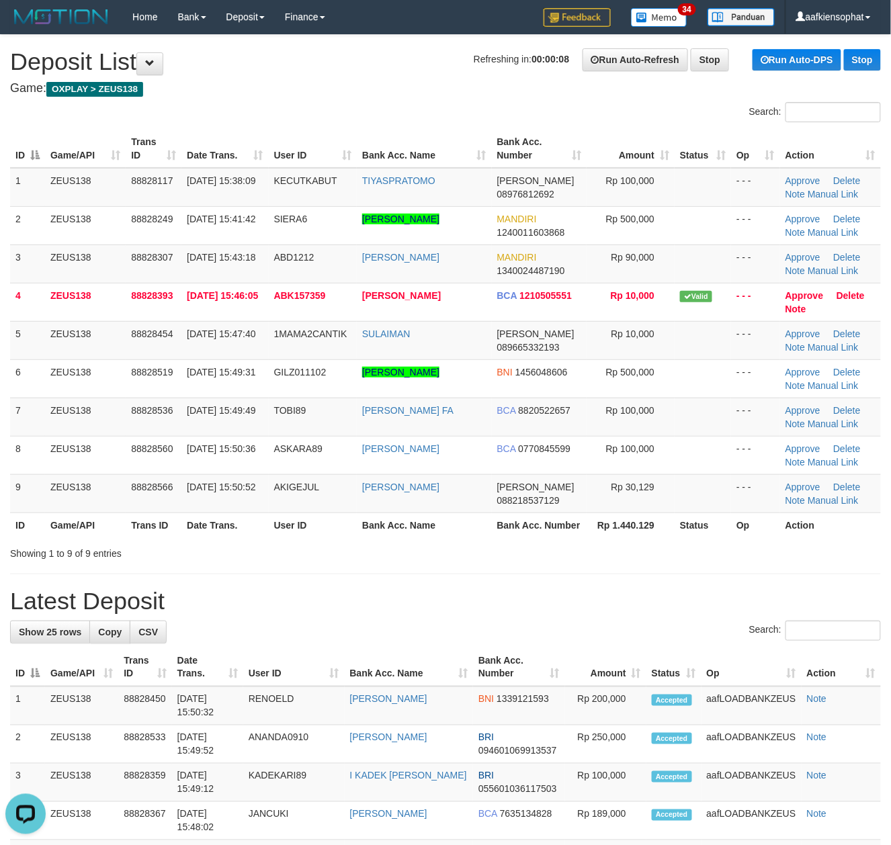
click at [806, 560] on div "Showing 1 to 9 of 9 entries" at bounding box center [445, 550] width 891 height 19
click at [834, 500] on link "Manual Link" at bounding box center [832, 500] width 51 height 11
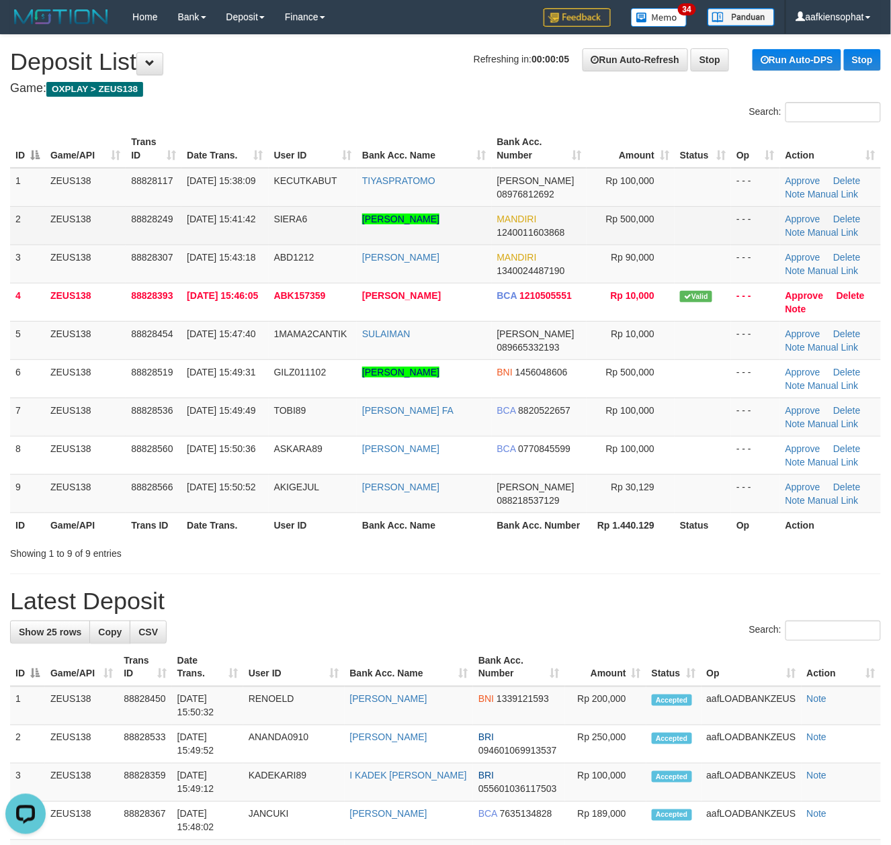
click at [220, 210] on td "[DATE] 15:41:42" at bounding box center [224, 225] width 87 height 38
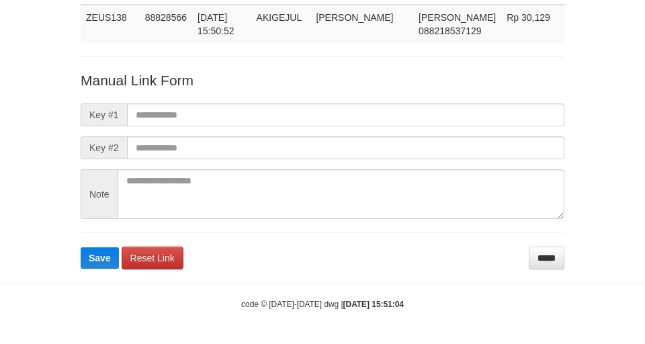
scroll to position [98, 0]
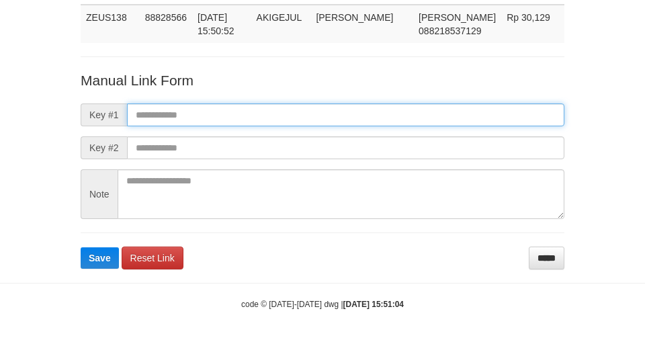
paste input "**********"
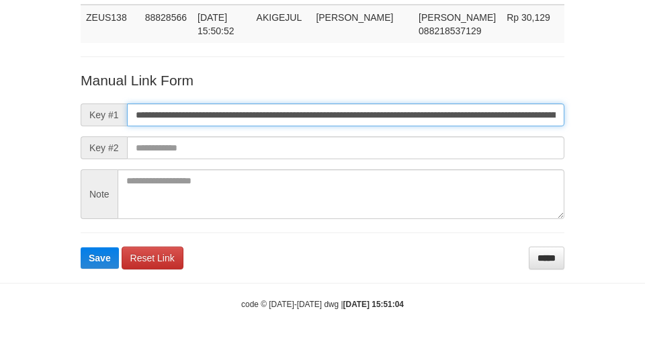
drag, startPoint x: 382, startPoint y: 118, endPoint x: 11, endPoint y: 132, distance: 371.0
click at [377, 118] on input "**********" at bounding box center [345, 114] width 437 height 23
type input "**********"
click at [81, 247] on button "Save" at bounding box center [100, 257] width 38 height 21
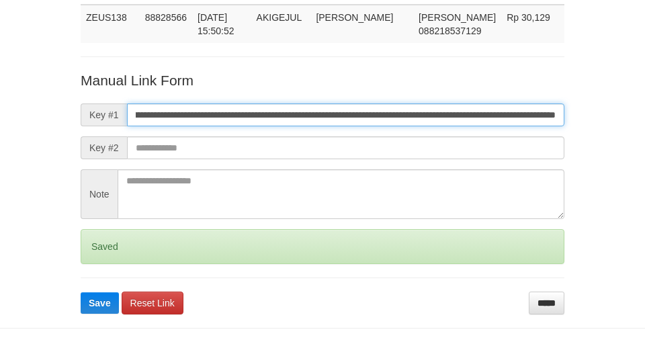
click at [81, 292] on button "Save" at bounding box center [100, 302] width 38 height 21
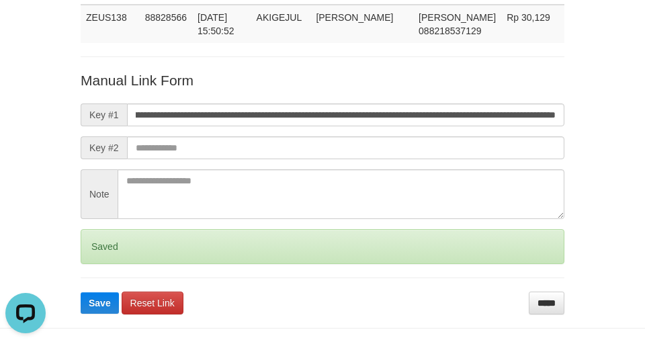
scroll to position [0, 0]
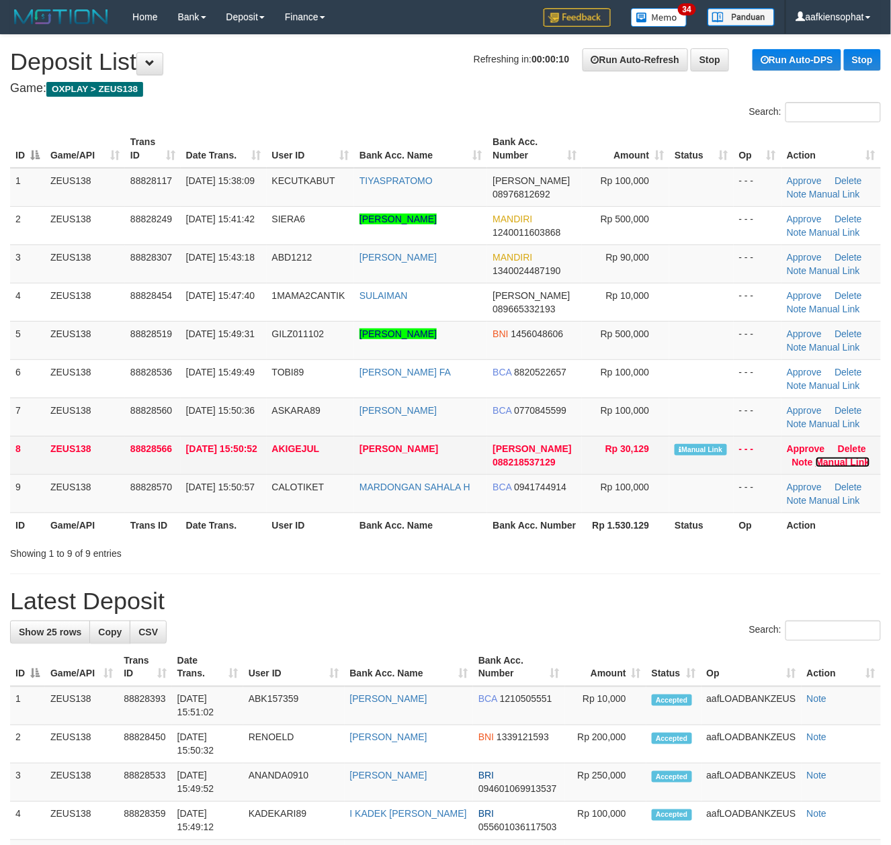
click at [842, 466] on link "Manual Link" at bounding box center [842, 462] width 54 height 11
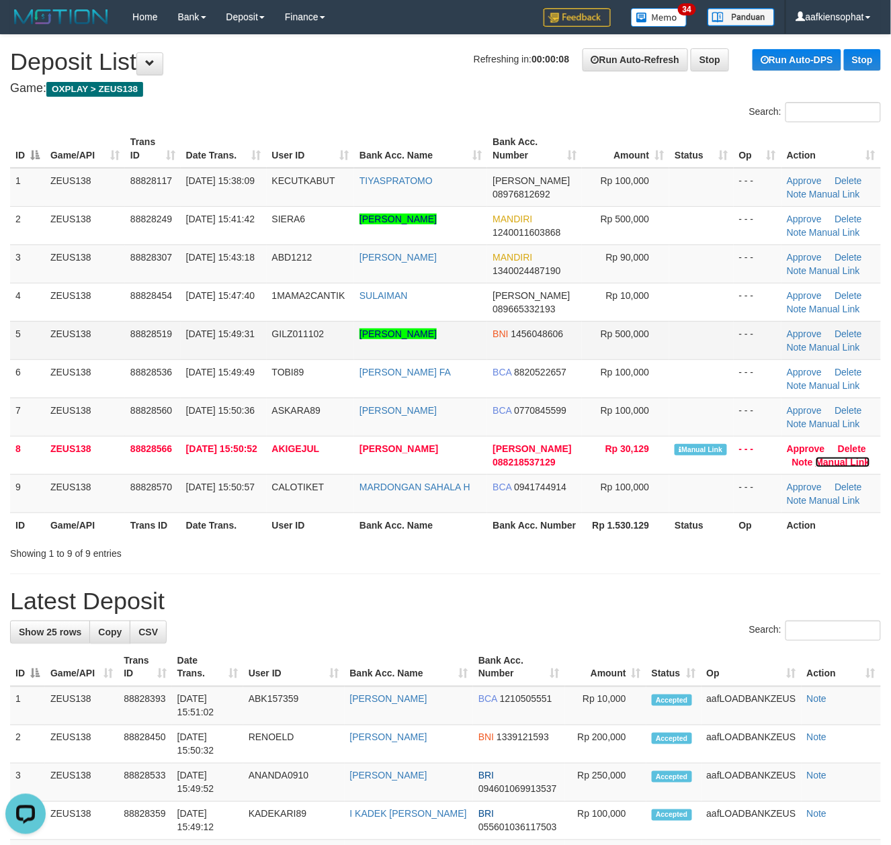
click at [815, 457] on link "Manual Link" at bounding box center [842, 462] width 54 height 11
drag, startPoint x: 480, startPoint y: 208, endPoint x: 901, endPoint y: 283, distance: 428.5
click at [568, 227] on tr "2 ZEUS138 88828249 30/09/2025 15:41:42 SIERA6 ADAM HAIKAL ARIESYACHPUTRA MANDIR…" at bounding box center [445, 225] width 871 height 38
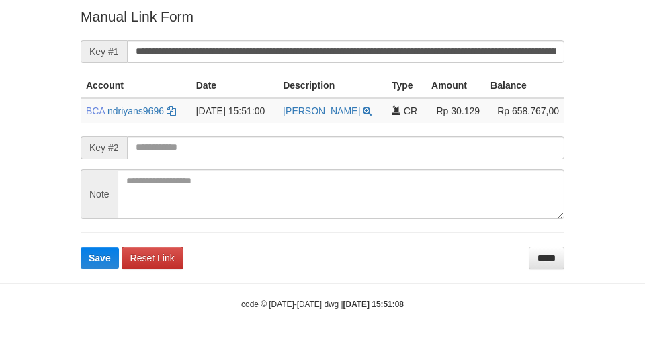
click at [305, 28] on form "**********" at bounding box center [323, 138] width 484 height 262
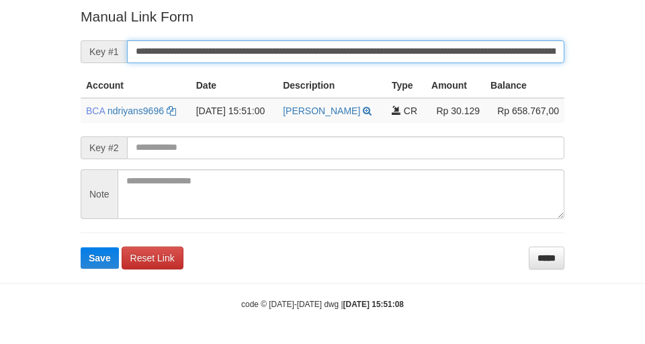
click at [81, 247] on button "Save" at bounding box center [100, 257] width 38 height 21
click at [289, 48] on input "**********" at bounding box center [345, 51] width 437 height 23
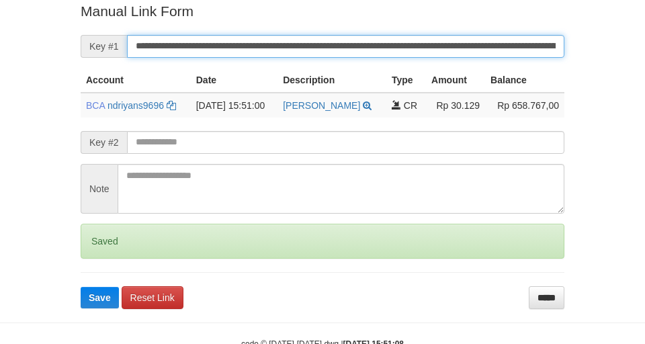
click at [81, 287] on button "Save" at bounding box center [100, 297] width 38 height 21
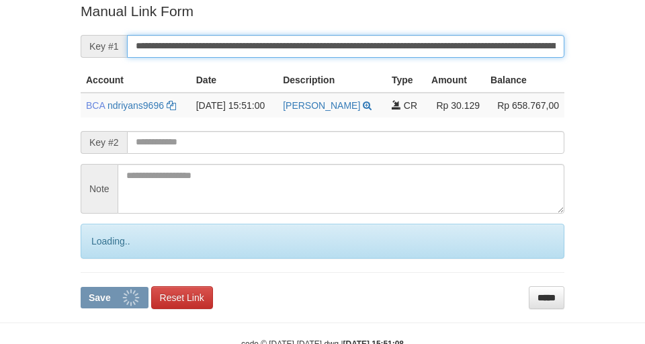
click at [81, 287] on button "Save" at bounding box center [115, 297] width 68 height 21
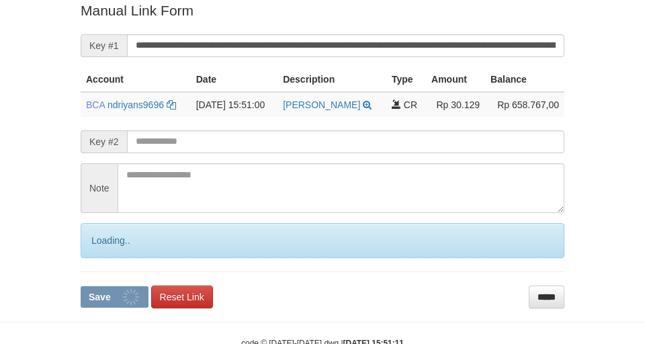
click at [81, 286] on button "Save" at bounding box center [115, 296] width 68 height 21
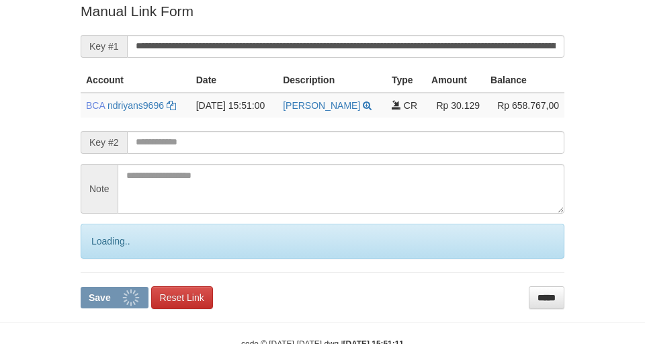
click at [81, 287] on button "Save" at bounding box center [115, 297] width 68 height 21
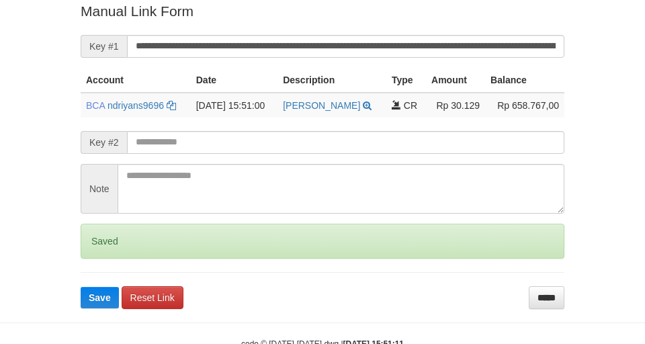
click at [81, 287] on button "Save" at bounding box center [100, 297] width 38 height 21
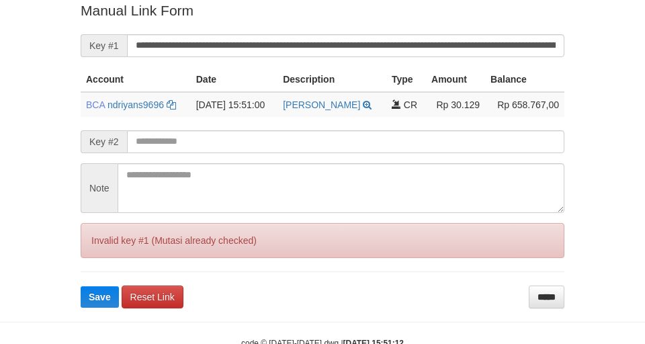
click at [81, 286] on button "Save" at bounding box center [100, 296] width 38 height 21
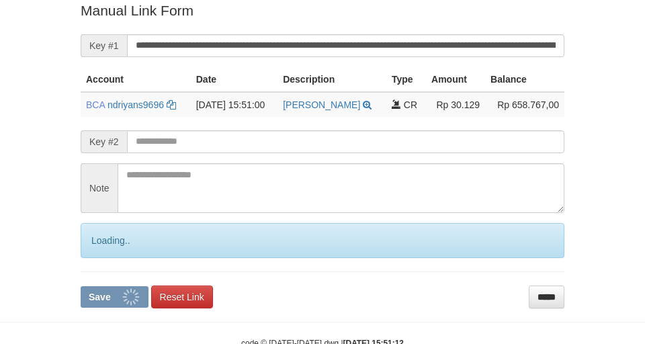
scroll to position [277, 0]
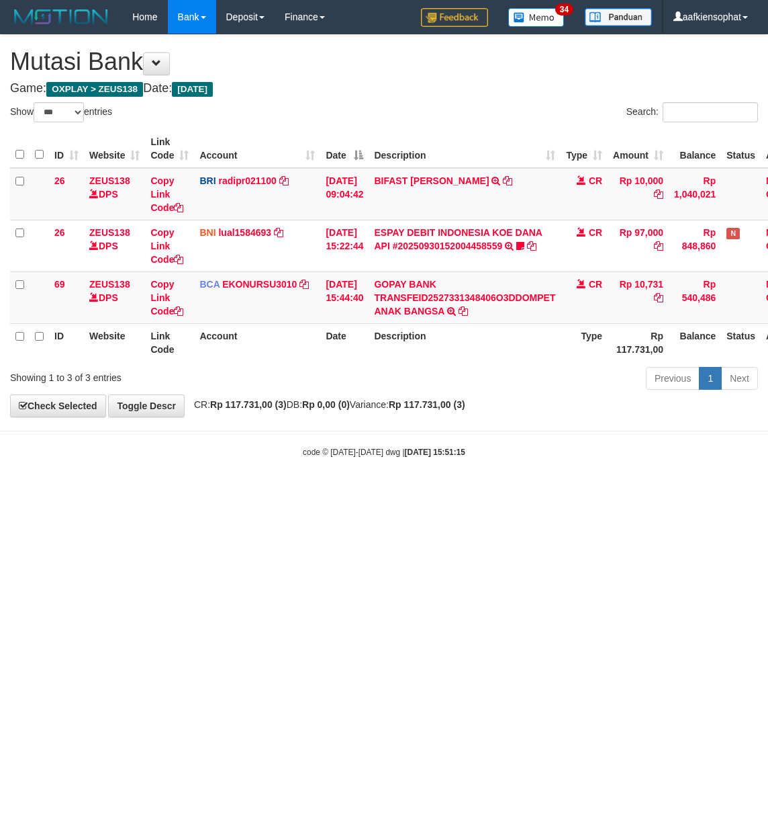
select select "***"
click at [490, 492] on html "Toggle navigation Home Bank Account List Load By Website Group [OXPLAY] ZEUS138…" at bounding box center [384, 246] width 768 height 492
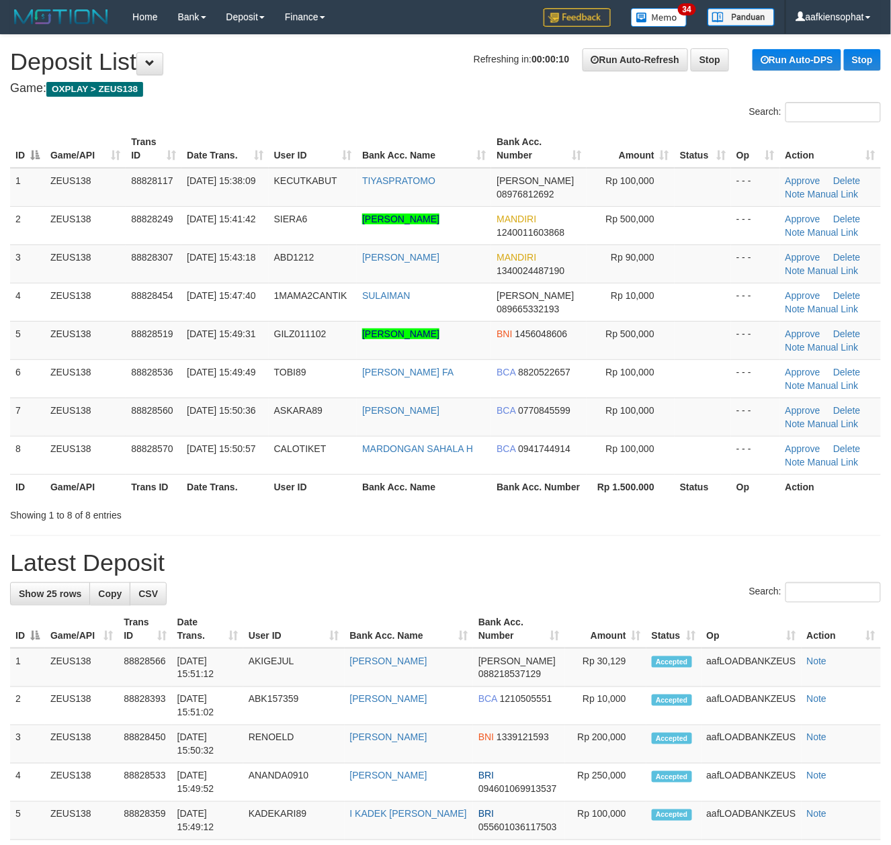
drag, startPoint x: 390, startPoint y: 538, endPoint x: 514, endPoint y: 554, distance: 125.3
drag, startPoint x: 280, startPoint y: 511, endPoint x: 529, endPoint y: 588, distance: 260.9
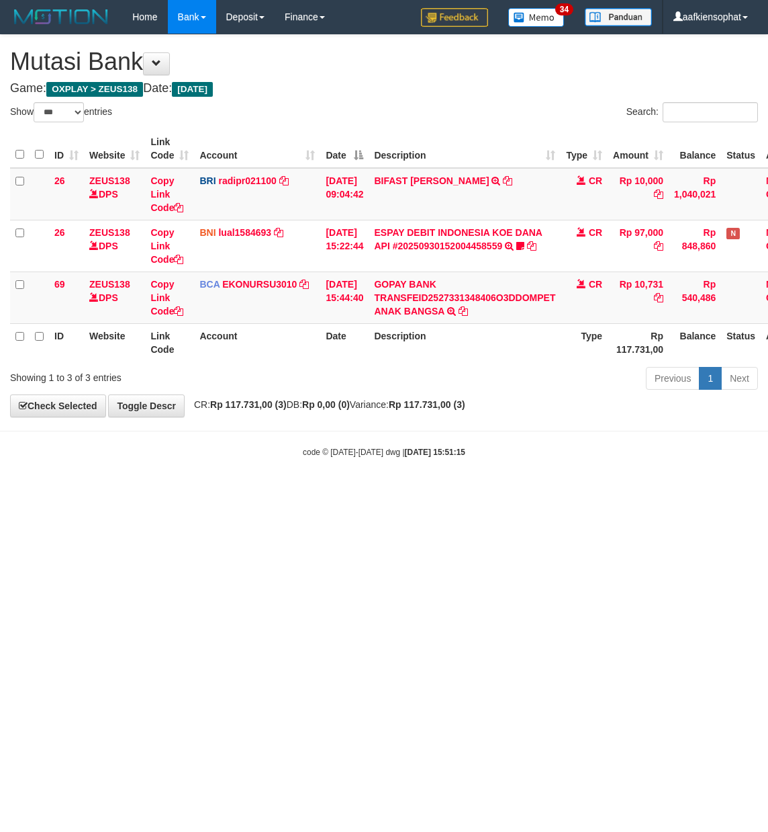
select select "***"
drag, startPoint x: 358, startPoint y: 108, endPoint x: 302, endPoint y: 146, distance: 68.2
click at [333, 128] on div "**********" at bounding box center [384, 226] width 768 height 382
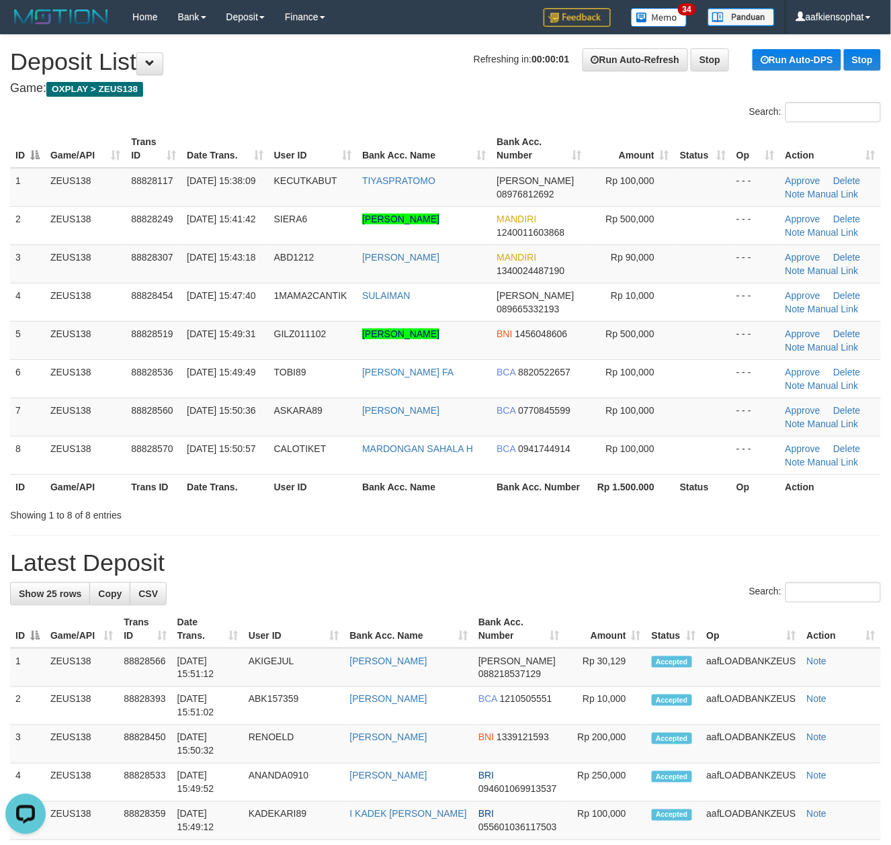
drag, startPoint x: 544, startPoint y: 551, endPoint x: 537, endPoint y: 549, distance: 7.0
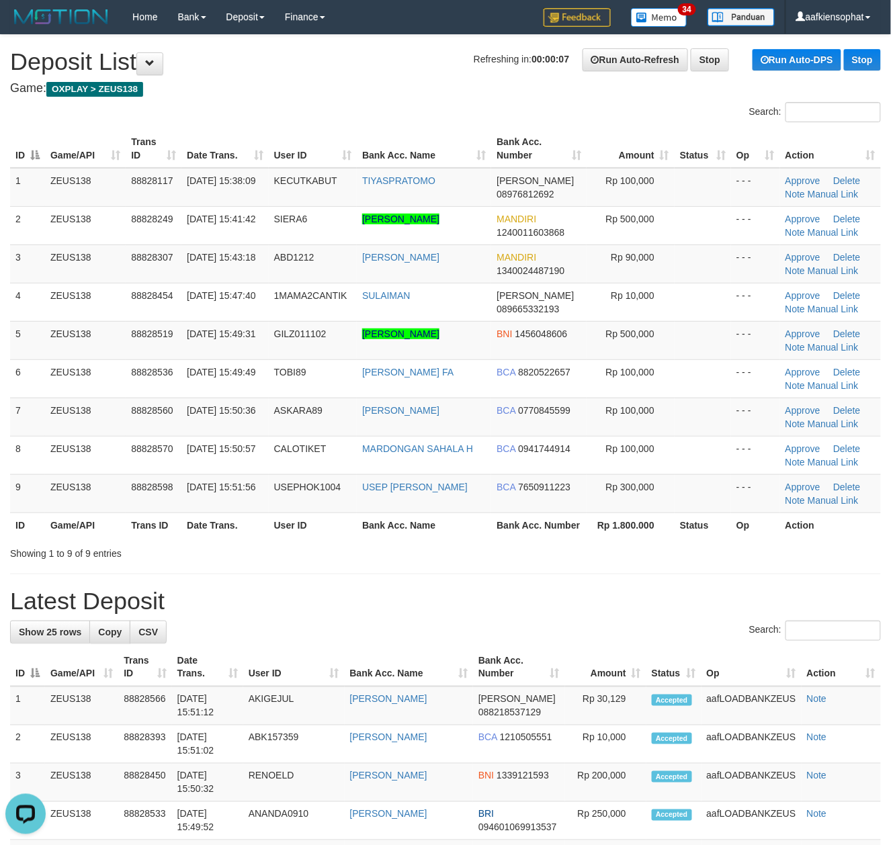
drag, startPoint x: 19, startPoint y: 489, endPoint x: 903, endPoint y: 522, distance: 884.6
click at [28, 489] on td "9" at bounding box center [27, 493] width 35 height 38
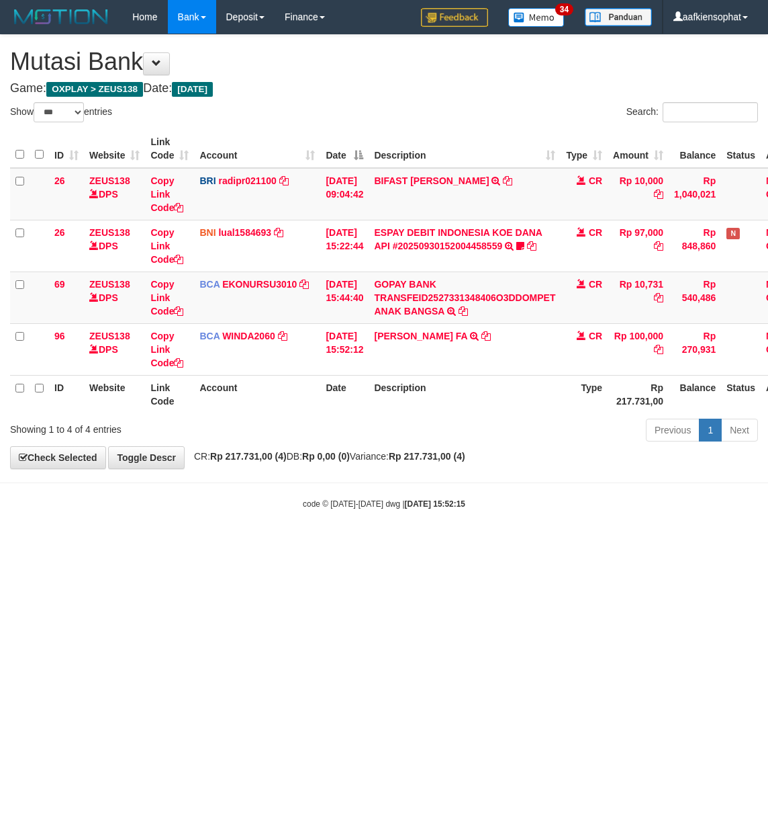
select select "***"
click at [343, 543] on html "Toggle navigation Home Bank Account List Load By Website Group [OXPLAY] ZEUS138…" at bounding box center [384, 271] width 768 height 543
select select "***"
click at [430, 348] on td "ACHMAD ZULFIKAR FA TRSF E-BANKING CR 3009/FTSCY/WS95271 100000.00ACHMAD ZULFIKA…" at bounding box center [465, 349] width 192 height 52
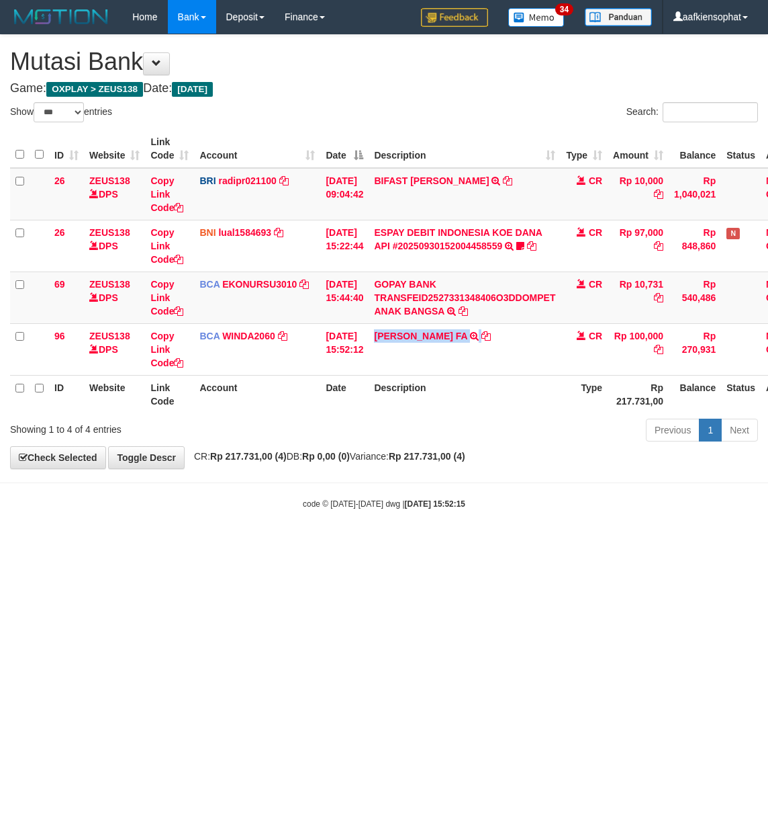
copy td "[PERSON_NAME] FA"
drag, startPoint x: 0, startPoint y: 0, endPoint x: 9, endPoint y: 321, distance: 321.2
click at [429, 348] on td "ACHMAD ZULFIKAR FA TRSF E-BANKING CR 3009/FTSCY/WS95271 100000.00ACHMAD ZULFIKA…" at bounding box center [465, 349] width 192 height 52
click at [408, 543] on html "Toggle navigation Home Bank Account List Load By Website Group [OXPLAY] ZEUS138…" at bounding box center [384, 271] width 768 height 543
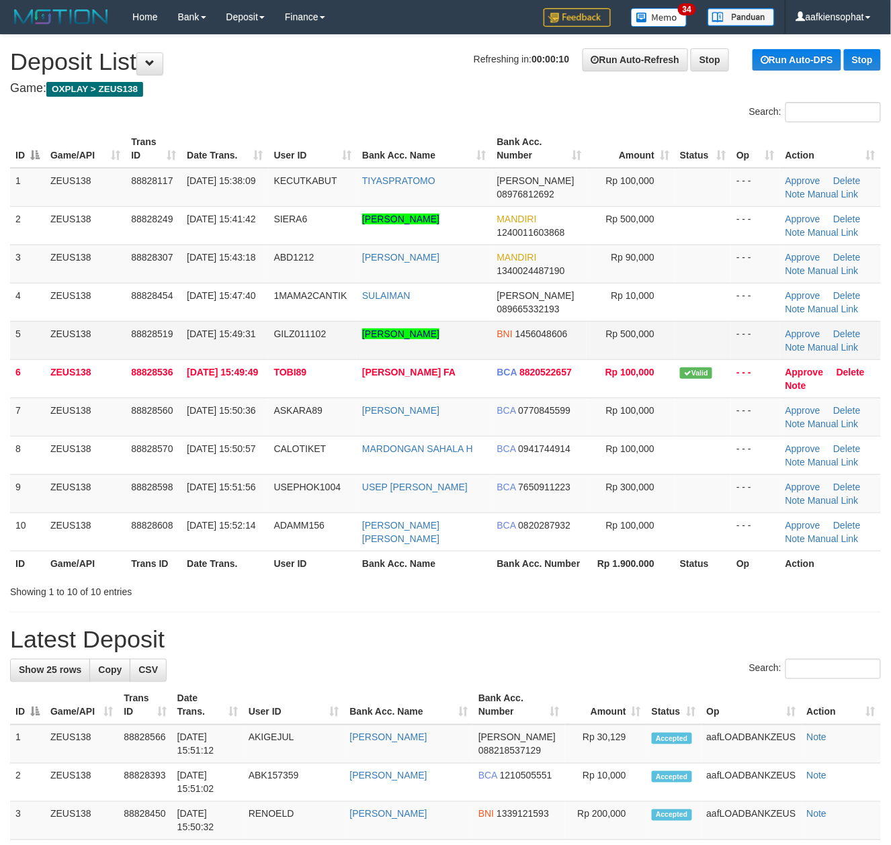
drag, startPoint x: 100, startPoint y: 218, endPoint x: 581, endPoint y: 328, distance: 493.5
click at [102, 218] on td "ZEUS138" at bounding box center [85, 225] width 81 height 38
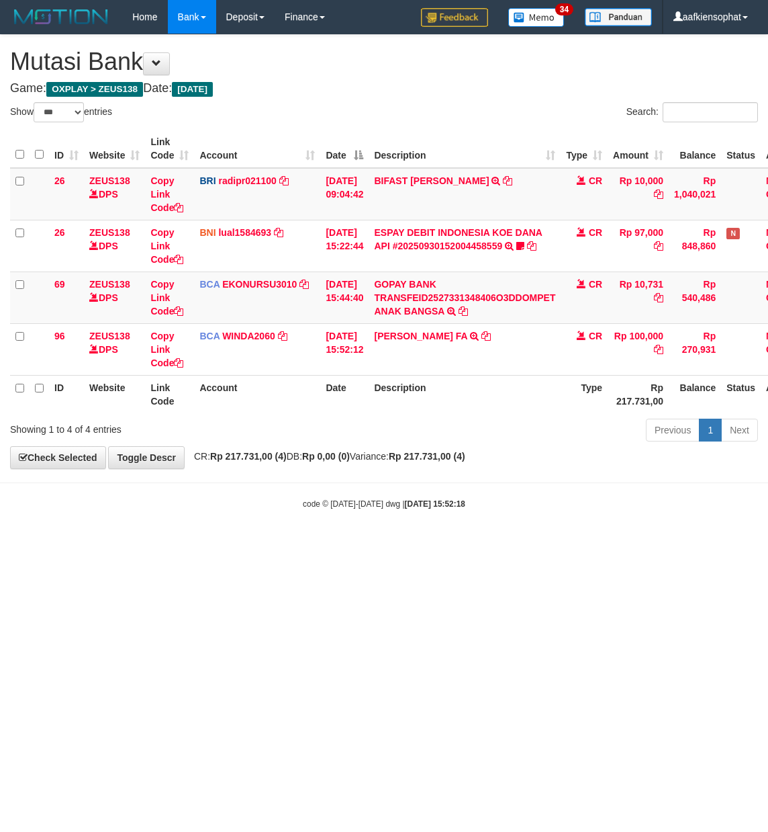
select select "***"
drag, startPoint x: 339, startPoint y: 661, endPoint x: 232, endPoint y: 683, distance: 109.1
click at [309, 543] on html "Toggle navigation Home Bank Account List Load By Website Group [OXPLAY] ZEUS138…" at bounding box center [384, 271] width 768 height 543
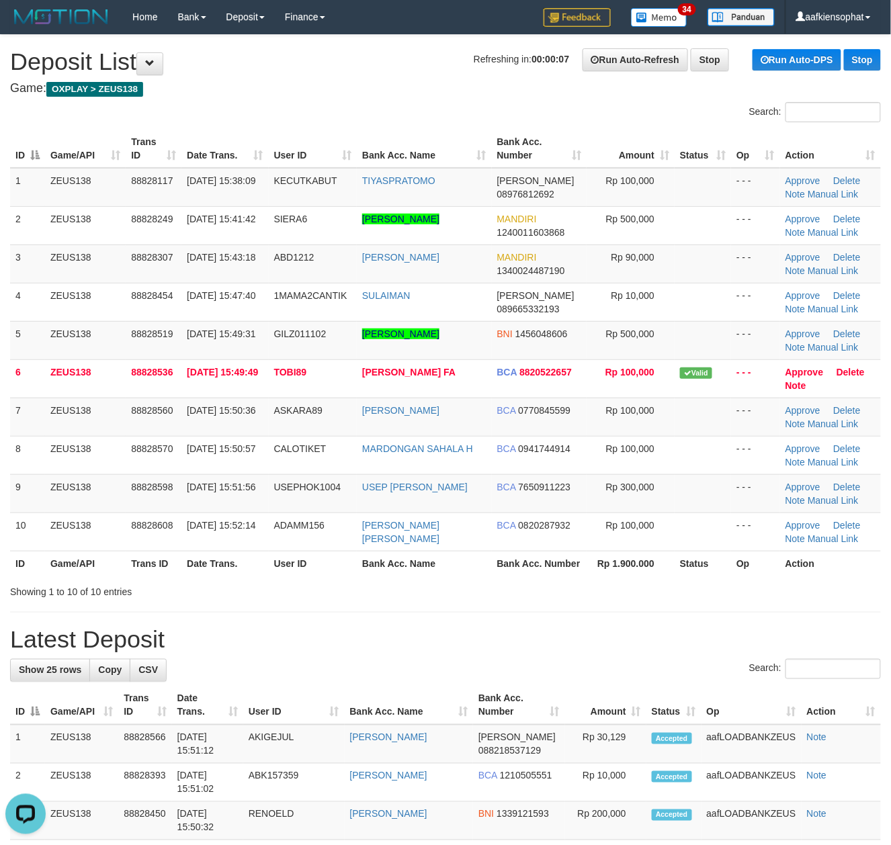
drag, startPoint x: 296, startPoint y: 686, endPoint x: 731, endPoint y: 697, distance: 435.4
click at [307, 682] on div "Search:" at bounding box center [445, 671] width 871 height 24
drag, startPoint x: 376, startPoint y: 635, endPoint x: 900, endPoint y: 661, distance: 524.5
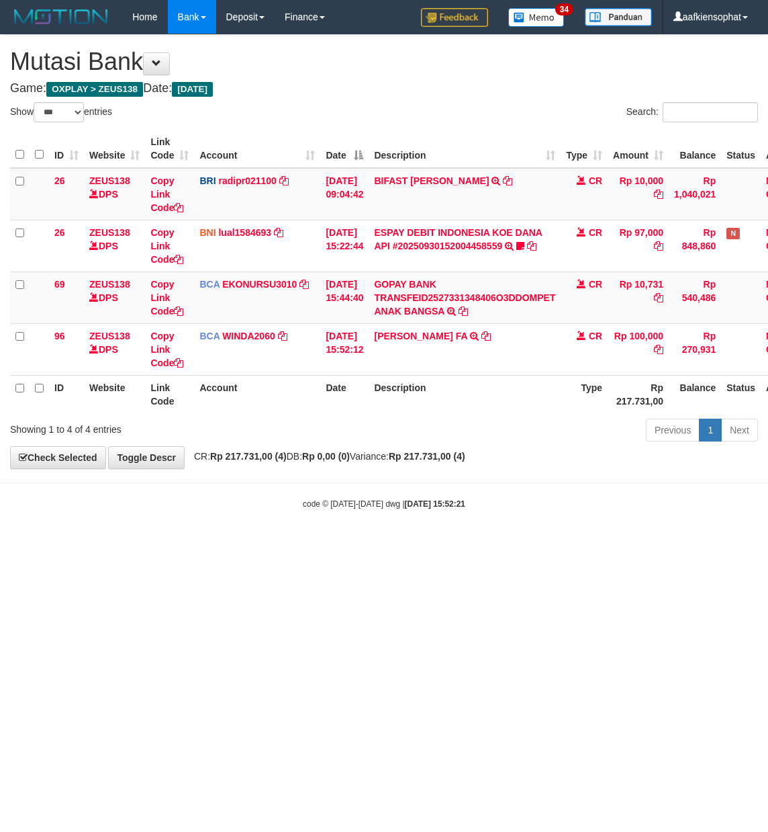
select select "***"
click at [143, 543] on html "Toggle navigation Home Bank Account List Load By Website Group [OXPLAY] ZEUS138…" at bounding box center [384, 271] width 768 height 543
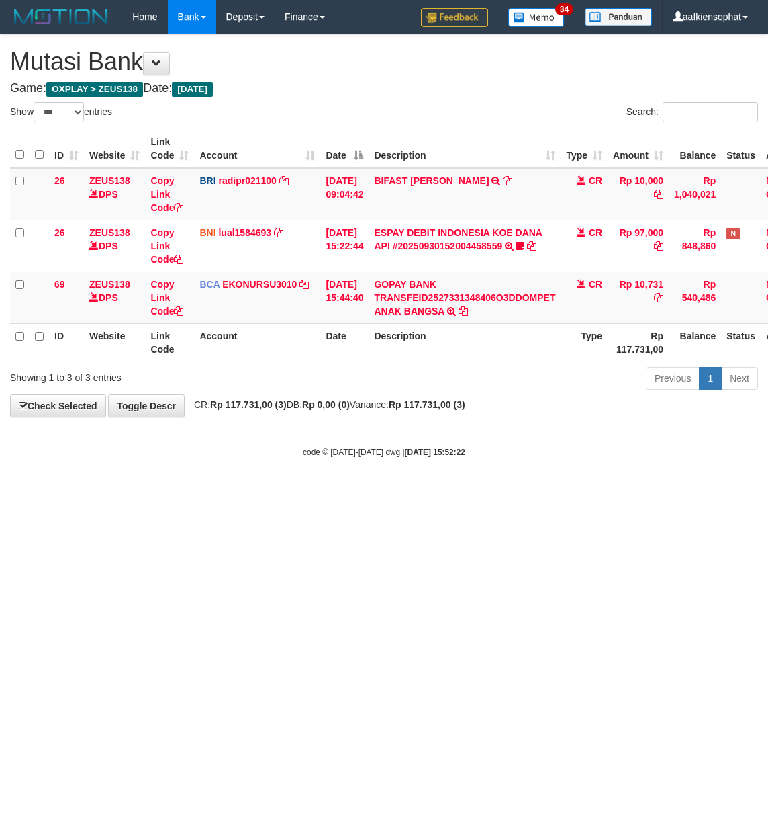
select select "***"
click at [211, 492] on html "Toggle navigation Home Bank Account List Load By Website Group [OXPLAY] ZEUS138…" at bounding box center [384, 246] width 768 height 492
select select "***"
drag, startPoint x: 291, startPoint y: 723, endPoint x: 283, endPoint y: 731, distance: 11.4
click at [285, 492] on html "Toggle navigation Home Bank Account List Load By Website Group [OXPLAY] ZEUS138…" at bounding box center [384, 246] width 768 height 492
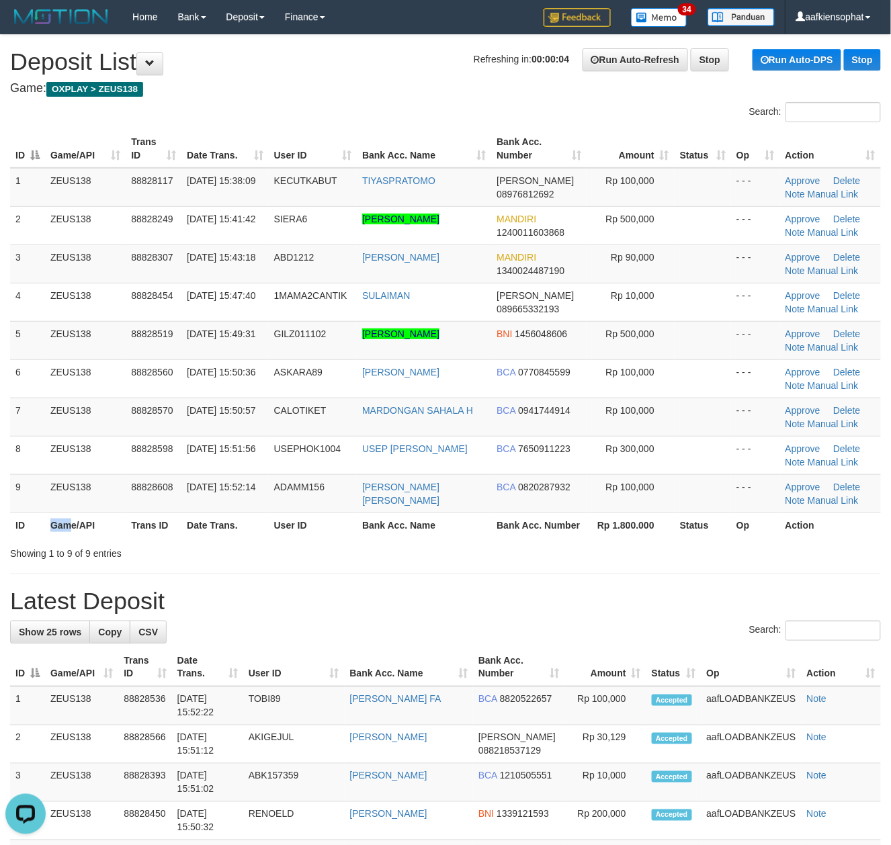
drag, startPoint x: 48, startPoint y: 528, endPoint x: 665, endPoint y: 531, distance: 616.6
click at [215, 530] on tr "ID Game/API Trans ID Date Trans. User ID Bank Acc. Name Bank Acc. Number Rp 1.8…" at bounding box center [445, 525] width 871 height 25
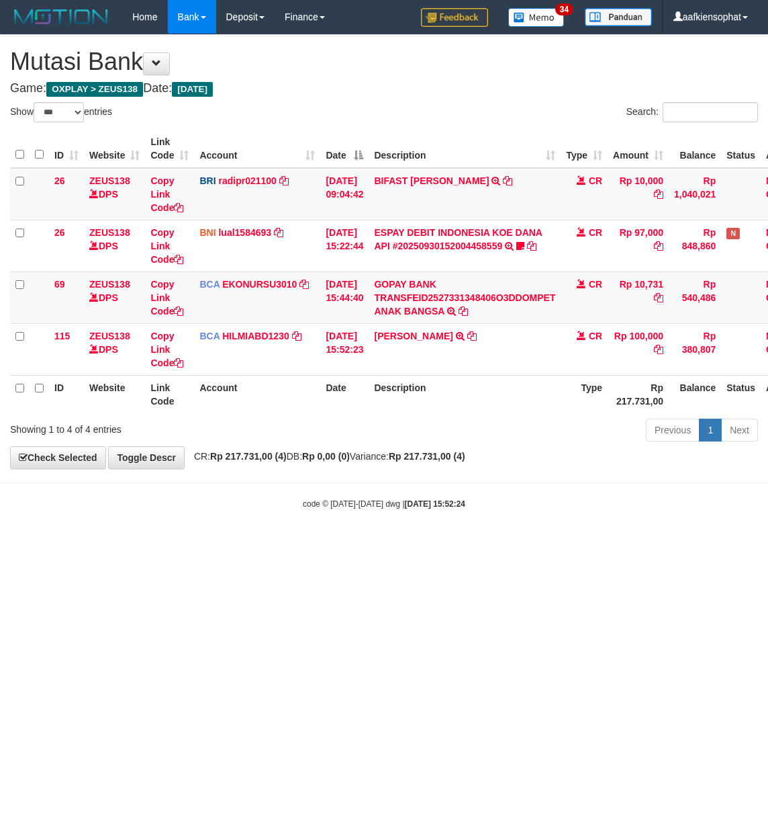
select select "***"
click at [234, 124] on div "**********" at bounding box center [384, 251] width 768 height 433
select select "***"
click at [253, 519] on body "Toggle navigation Home Bank Account List Load By Website Group [OXPLAY] ZEUS138…" at bounding box center [384, 271] width 768 height 543
select select "***"
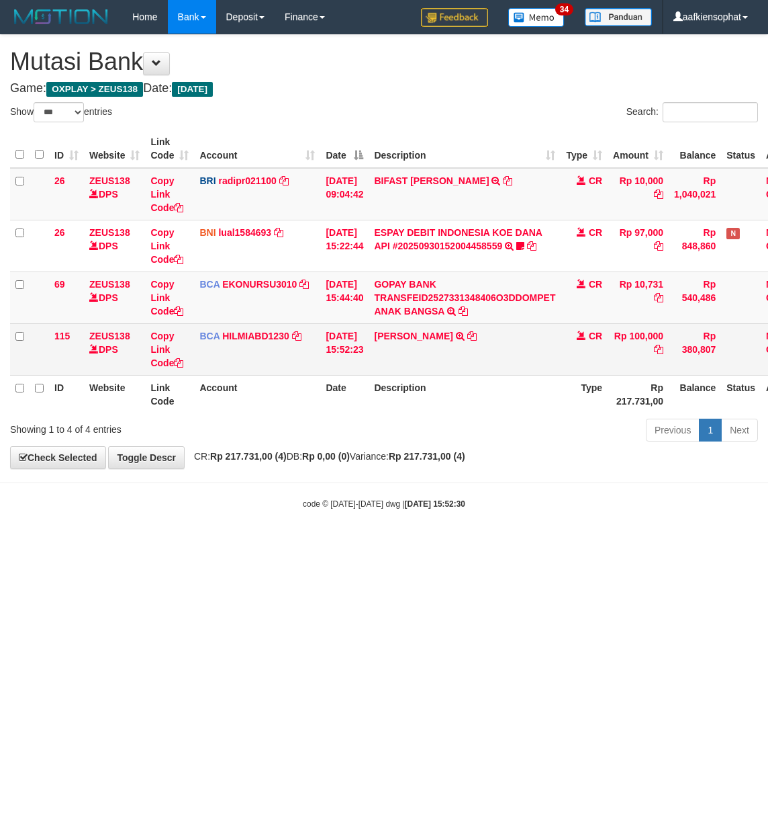
click at [420, 347] on td "AGUS ARIFFUDIN TRSF E-BANKING CR 3009/FTSCY/WS95271 100000.00AGUS ARIFFUDIN" at bounding box center [465, 349] width 192 height 52
copy td "ARIFFUDIN"
click at [420, 347] on td "AGUS ARIFFUDIN TRSF E-BANKING CR 3009/FTSCY/WS95271 100000.00AGUS ARIFFUDIN" at bounding box center [465, 349] width 192 height 52
copy td "AGUS ARIFFUDIN"
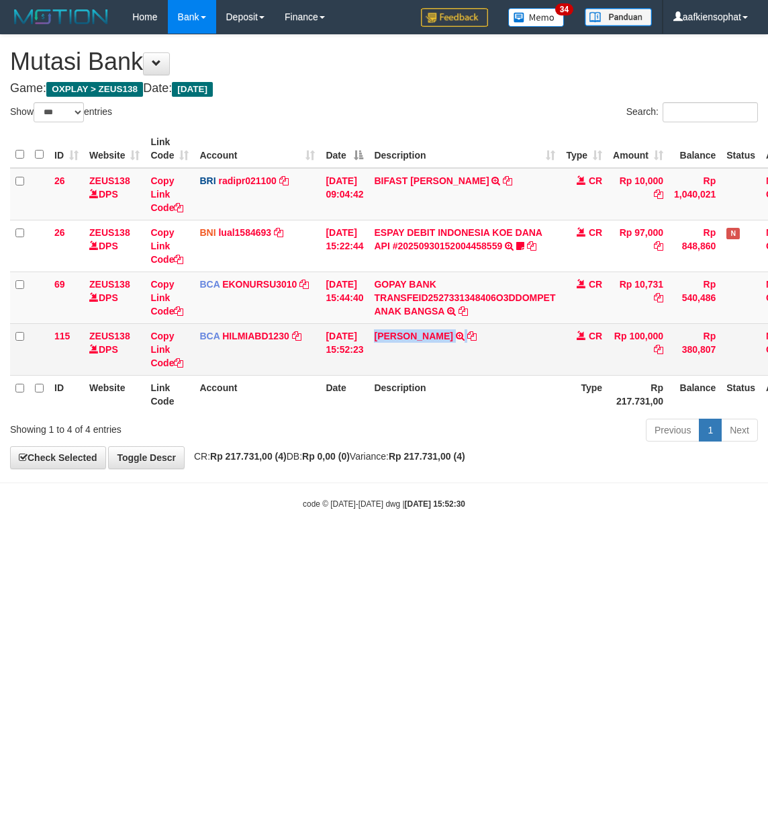
click at [420, 347] on td "AGUS ARIFFUDIN TRSF E-BANKING CR 3009/FTSCY/WS95271 100000.00AGUS ARIFFUDIN" at bounding box center [465, 349] width 192 height 52
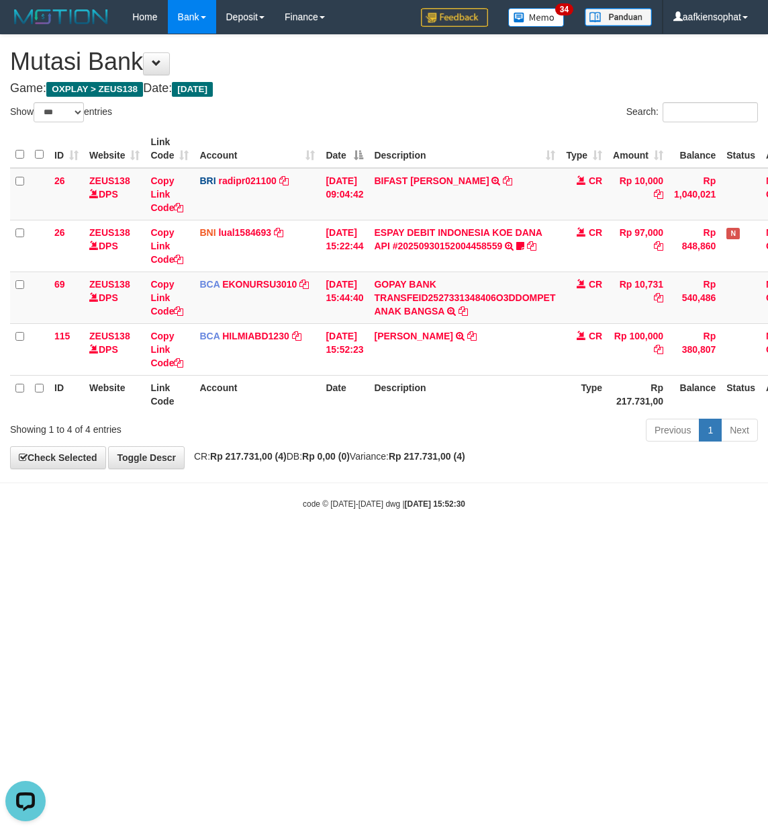
drag, startPoint x: 481, startPoint y: 555, endPoint x: 519, endPoint y: 515, distance: 55.1
click at [504, 528] on html "Toggle navigation Home Bank Account List Load By Website Group [OXPLAY] ZEUS138…" at bounding box center [384, 271] width 768 height 543
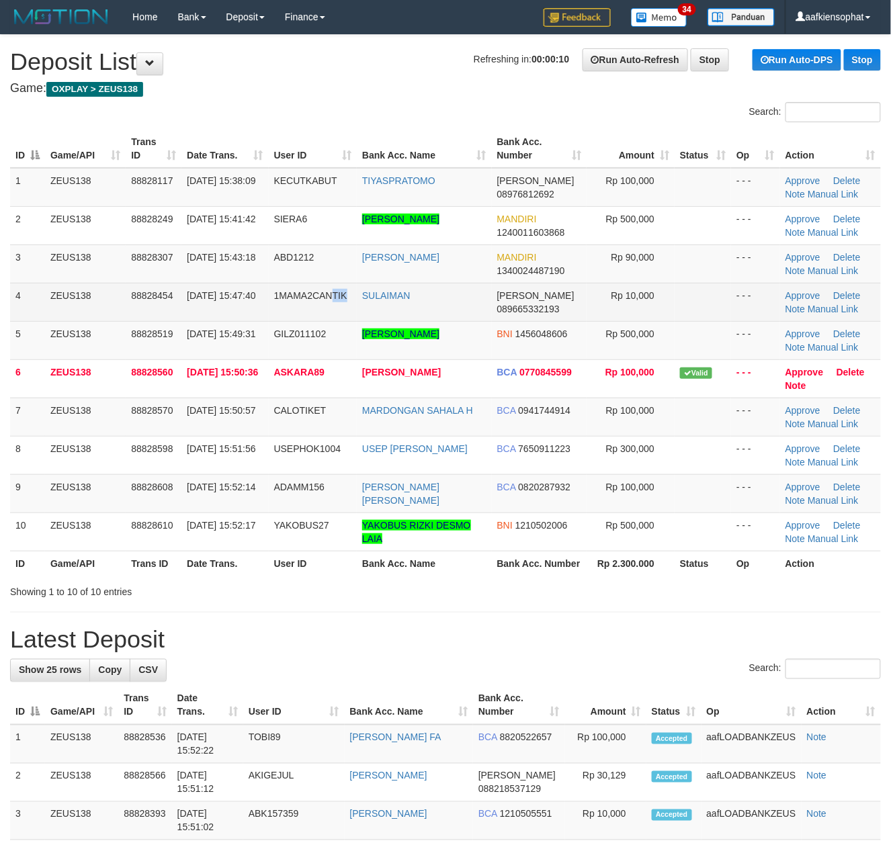
drag, startPoint x: 335, startPoint y: 301, endPoint x: 493, endPoint y: 318, distance: 159.5
click at [347, 304] on td "1MAMA2CANTIK" at bounding box center [313, 302] width 88 height 38
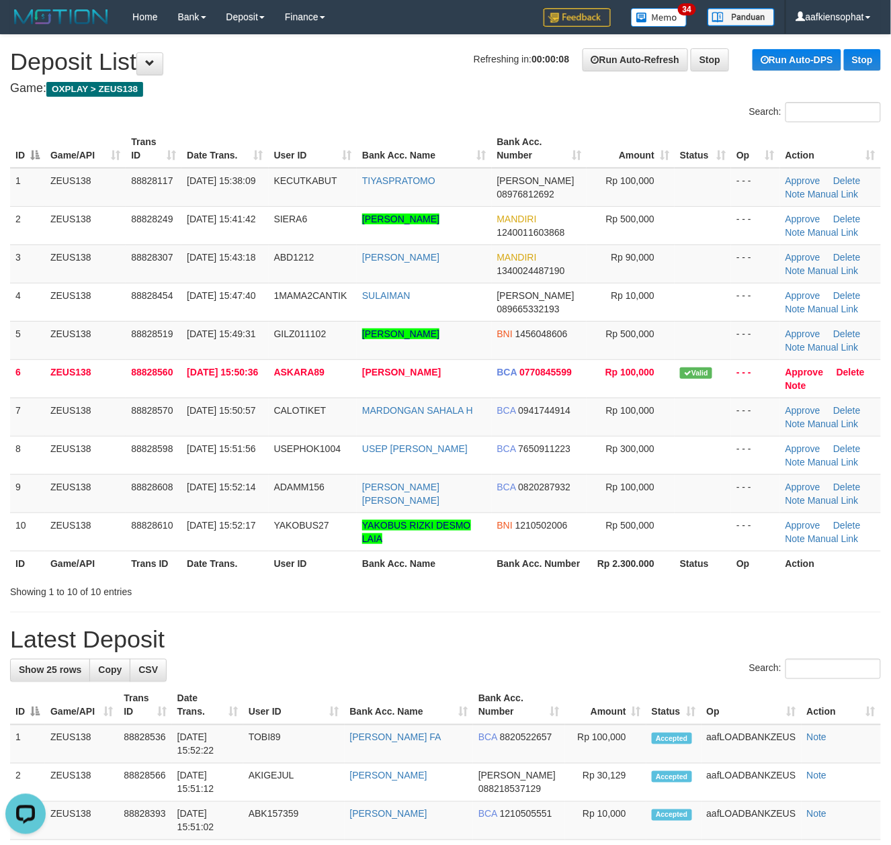
drag, startPoint x: 19, startPoint y: 444, endPoint x: 887, endPoint y: 501, distance: 869.0
click at [65, 446] on tr "8 ZEUS138 88828598 30/09/2025 15:51:56 USEPHOK1004 USEP MAULANA RIZKI BCA 76509…" at bounding box center [445, 455] width 871 height 38
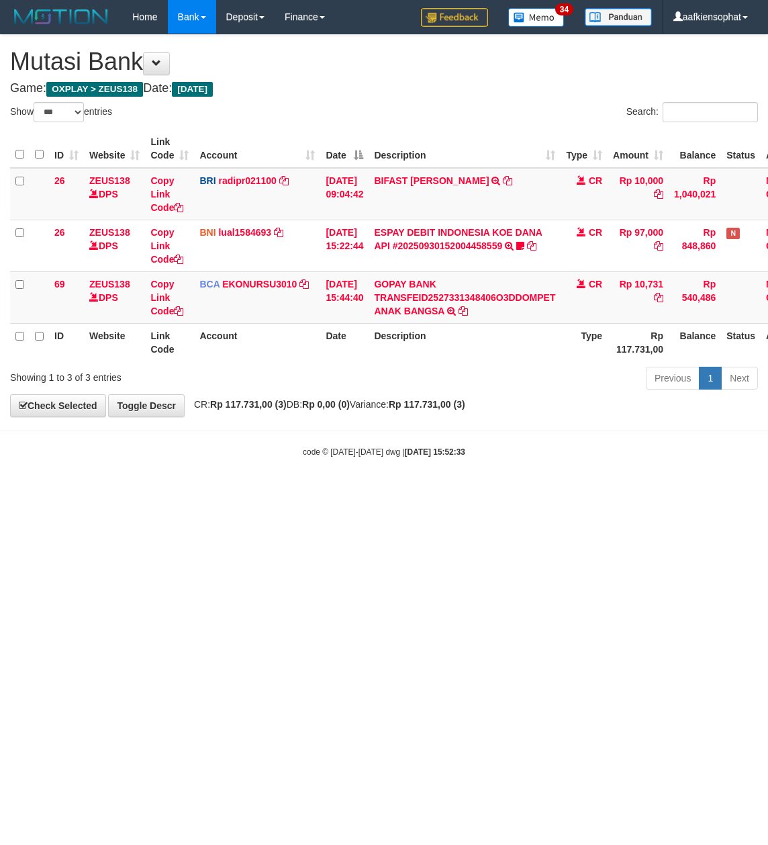
select select "***"
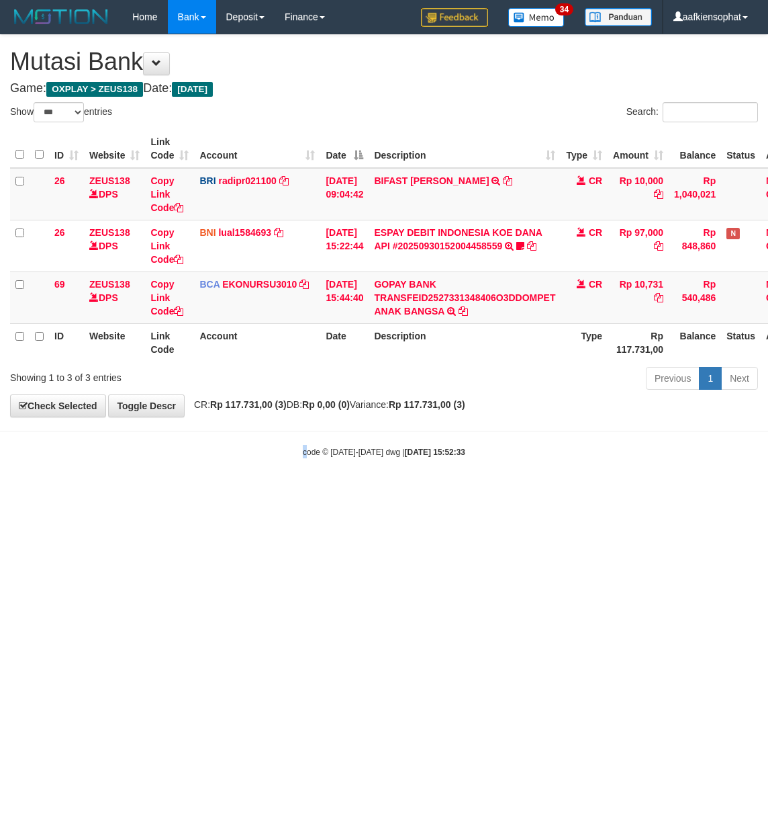
click at [253, 492] on html "Toggle navigation Home Bank Account List Load By Website Group [OXPLAY] ZEUS138…" at bounding box center [384, 246] width 768 height 492
select select "***"
click at [399, 492] on html "Toggle navigation Home Bank Account List Load By Website Group [OXPLAY] ZEUS138…" at bounding box center [384, 246] width 768 height 492
select select "***"
click at [586, 492] on html "Toggle navigation Home Bank Account List Load By Website Group [OXPLAY] ZEUS138…" at bounding box center [384, 246] width 768 height 492
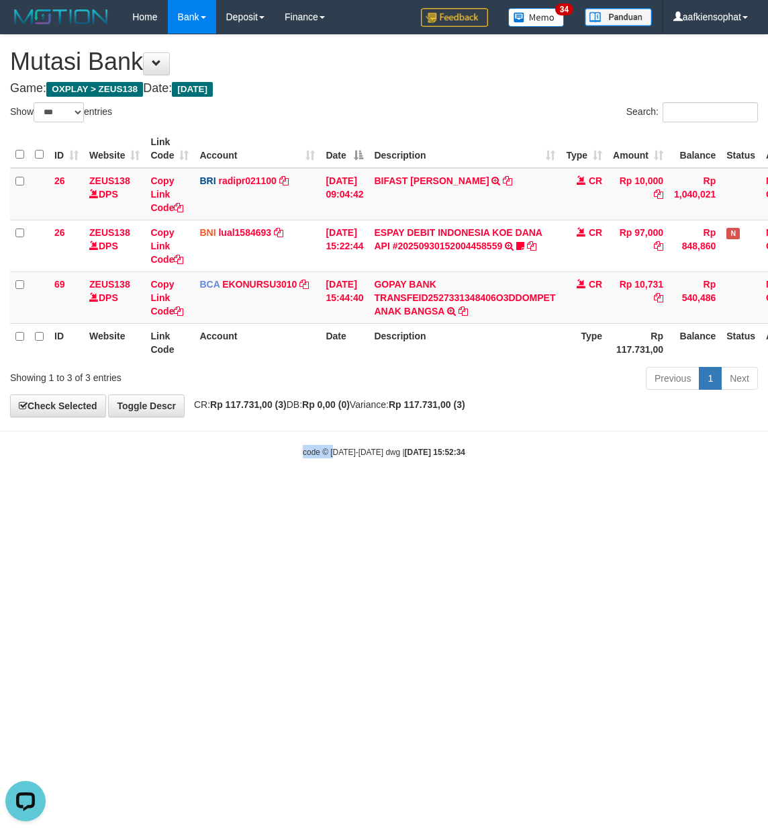
drag, startPoint x: 289, startPoint y: 500, endPoint x: 191, endPoint y: 574, distance: 122.3
click at [203, 492] on html "Toggle navigation Home Bank Account List Load By Website Group [OXPLAY] ZEUS138…" at bounding box center [384, 246] width 768 height 492
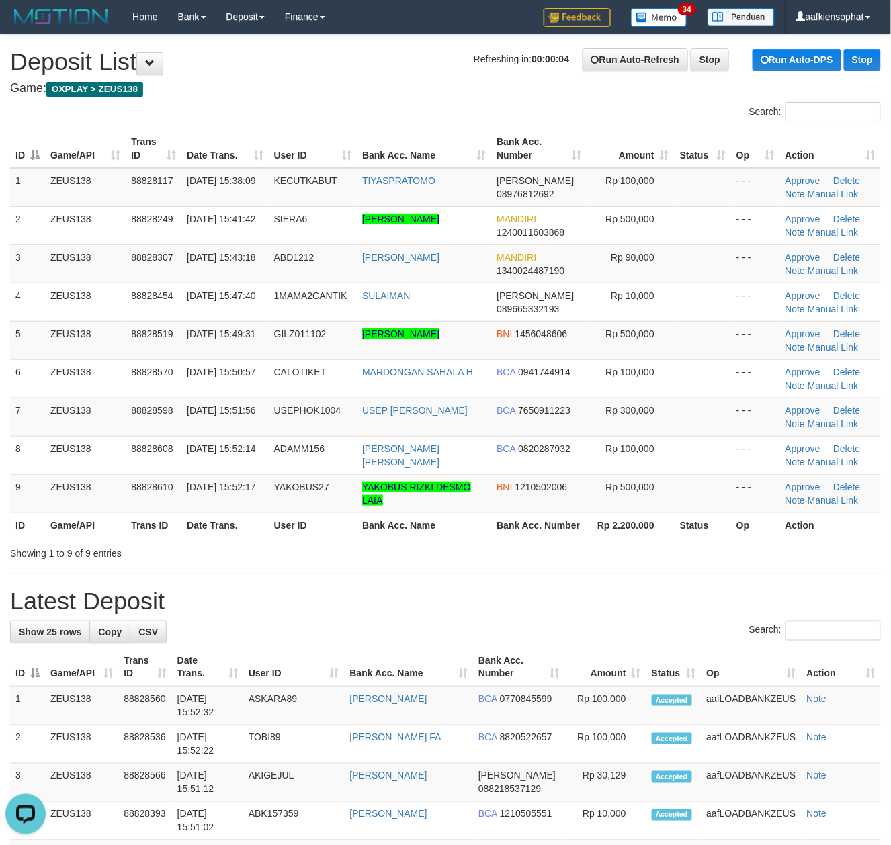
drag, startPoint x: 422, startPoint y: 560, endPoint x: 898, endPoint y: 553, distance: 476.3
click at [609, 559] on div "Showing 1 to 9 of 9 entries" at bounding box center [445, 550] width 891 height 19
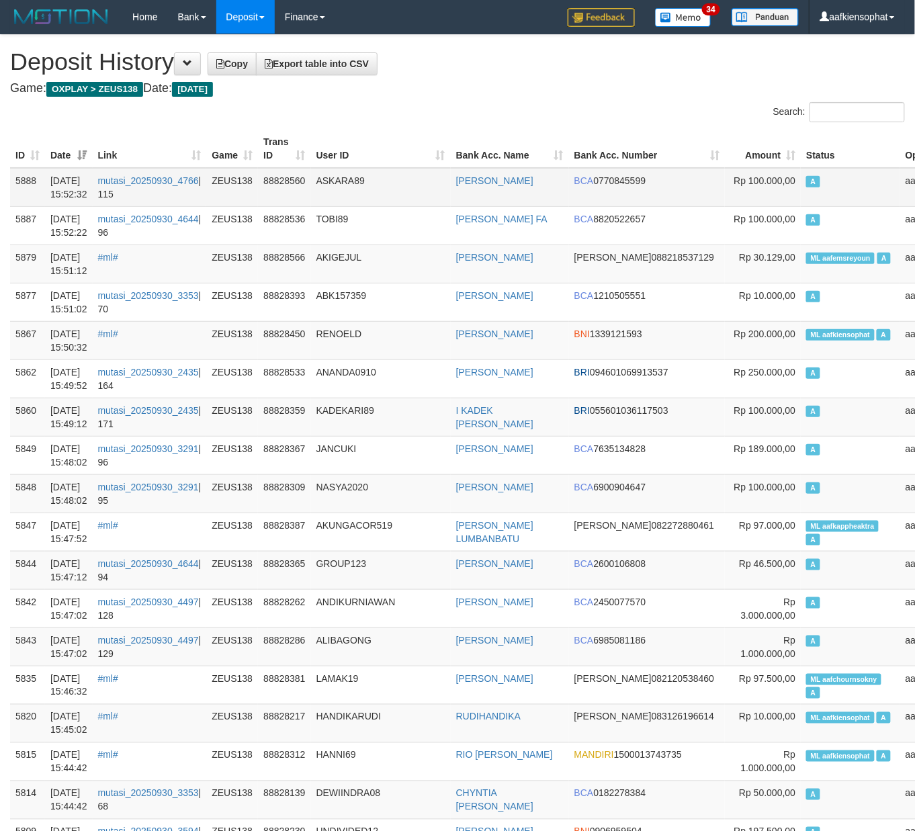
click at [807, 175] on td "A" at bounding box center [850, 187] width 99 height 39
click at [806, 256] on span "ML aafemsreyoun" at bounding box center [840, 258] width 69 height 11
click at [806, 258] on span "ML aafemsreyoun" at bounding box center [840, 258] width 69 height 11
copy td "aafemsreyoun"
click at [806, 258] on span "ML aafemsreyoun" at bounding box center [840, 258] width 69 height 11
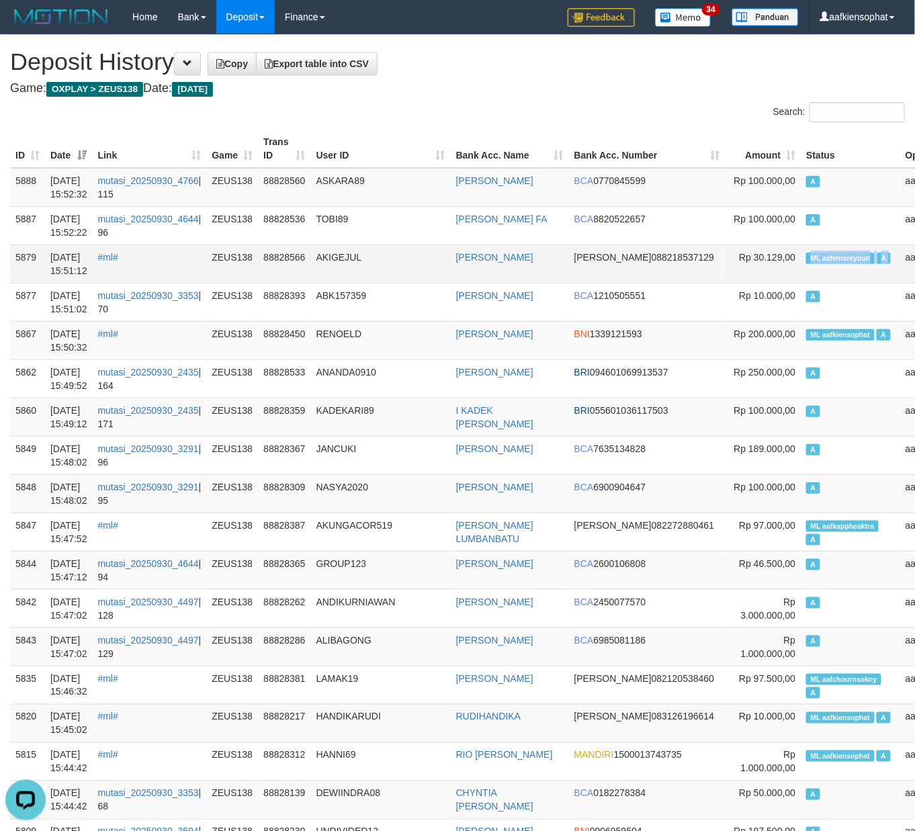
copy td "ML aafemsreyoun A"
click at [801, 349] on td "ML aafkiensophat A" at bounding box center [850, 340] width 99 height 38
copy td "ML aafkiensophat A"
click at [801, 349] on td "ML aafkiensophat A" at bounding box center [850, 340] width 99 height 38
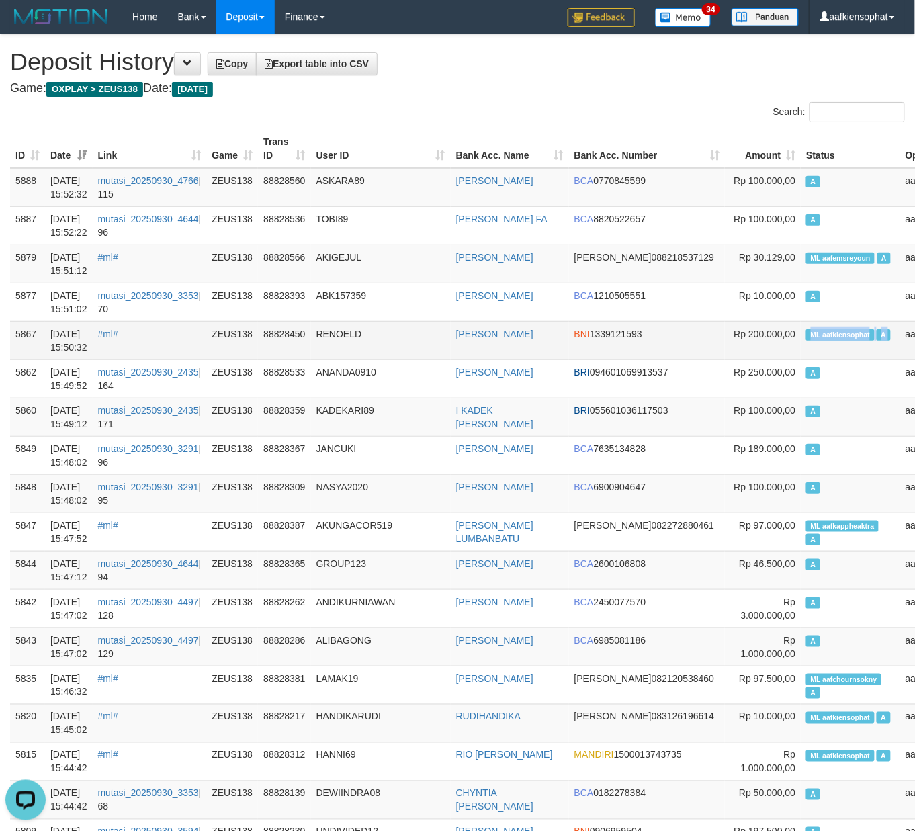
click at [801, 349] on td "ML aafkiensophat A" at bounding box center [850, 340] width 99 height 38
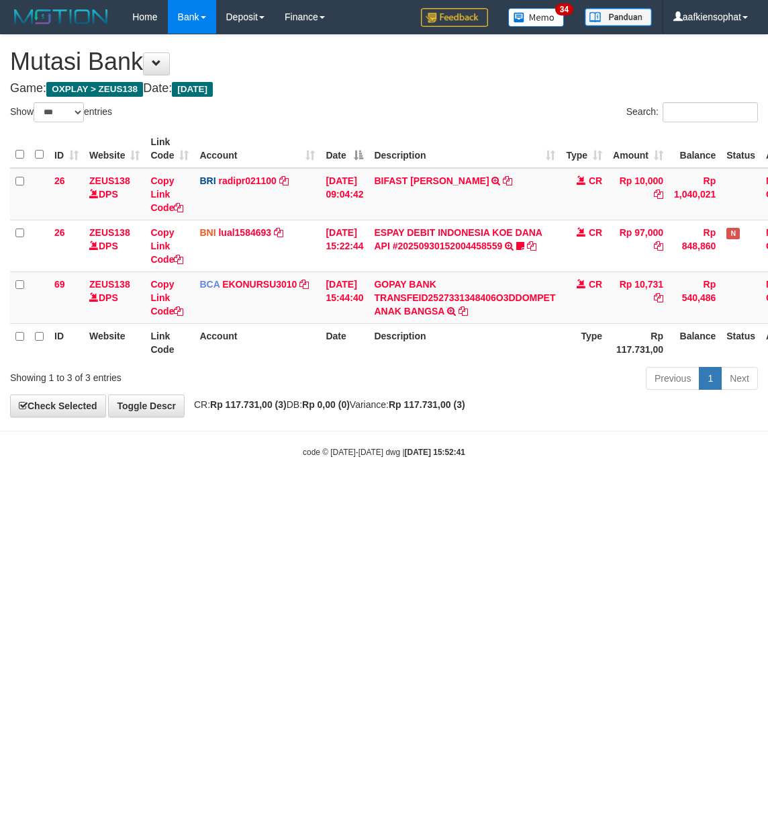
select select "***"
click at [396, 492] on html "Toggle navigation Home Bank Account List Load By Website Group [OXPLAY] ZEUS138…" at bounding box center [384, 246] width 768 height 492
select select "***"
drag, startPoint x: 312, startPoint y: 549, endPoint x: 298, endPoint y: 574, distance: 28.0
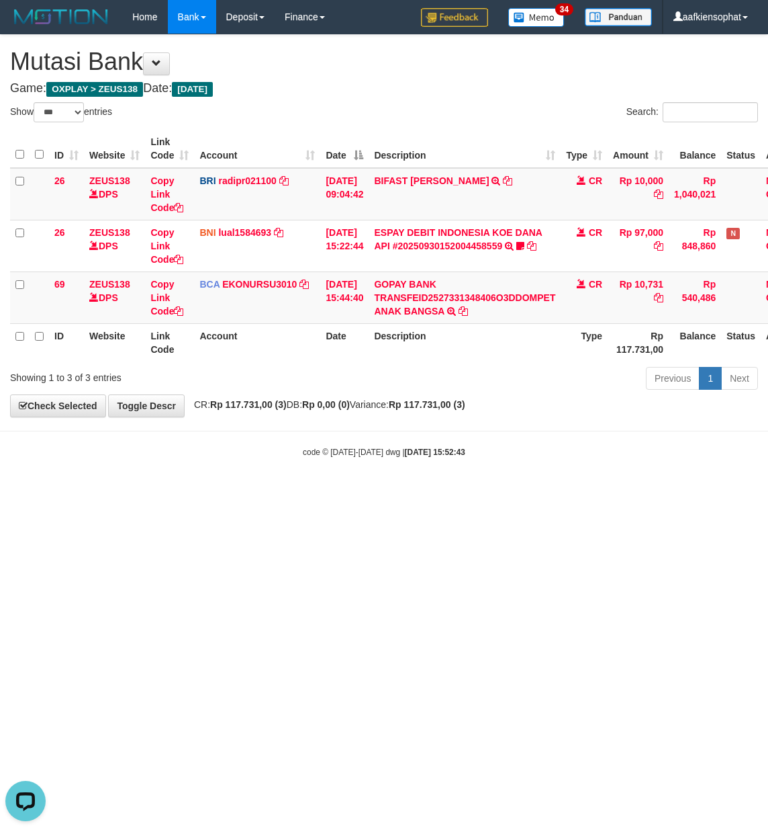
click at [312, 492] on html "Toggle navigation Home Bank Account List Load By Website Group [OXPLAY] ZEUS138…" at bounding box center [384, 246] width 768 height 492
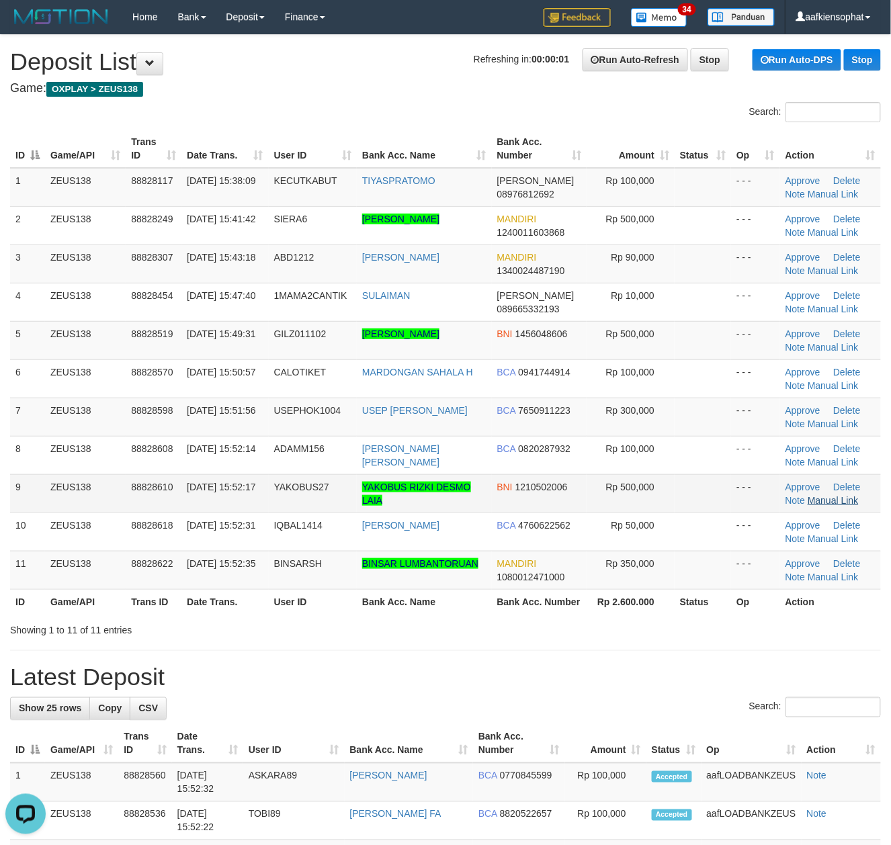
drag, startPoint x: 326, startPoint y: 508, endPoint x: 830, endPoint y: 504, distance: 503.8
click at [399, 506] on tr "9 ZEUS138 88828610 30/09/2025 15:52:17 YAKOBUS27 YAKOBUS RIZKI DESMO LAIA BNI 1…" at bounding box center [445, 493] width 871 height 38
drag, startPoint x: 320, startPoint y: 543, endPoint x: 740, endPoint y: 554, distance: 419.3
click at [396, 545] on tr "10 ZEUS138 88828618 30/09/2025 15:52:31 IQBAL1414 MUHAMMAD IQBAL BCA 4760622562…" at bounding box center [445, 532] width 871 height 38
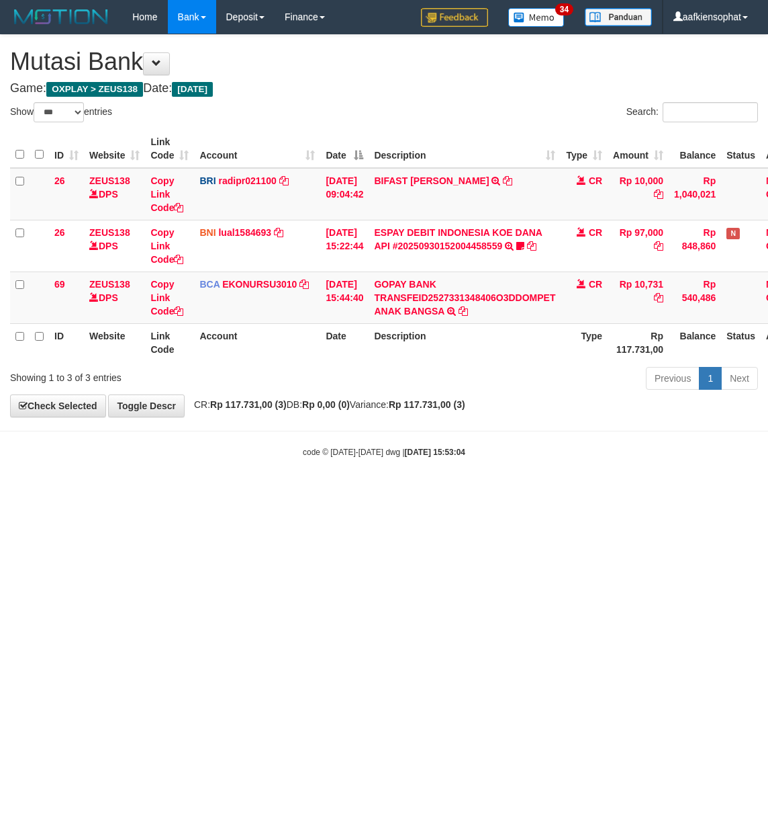
select select "***"
click at [469, 492] on html "Toggle navigation Home Bank Account List Load By Website Group [OXPLAY] ZEUS138…" at bounding box center [384, 246] width 768 height 492
